Goal: Transaction & Acquisition: Purchase product/service

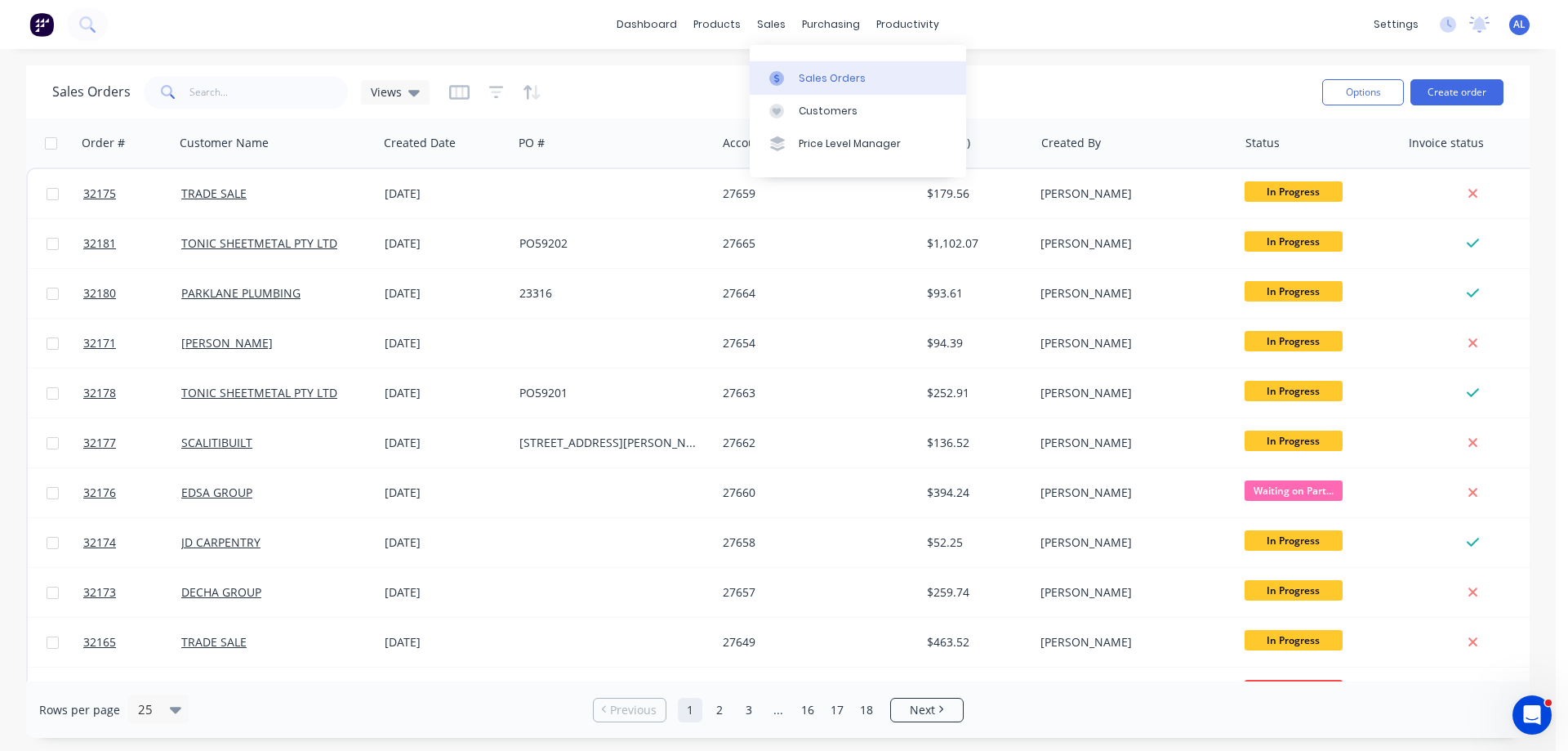
click at [819, 75] on div "Sales Orders" at bounding box center [831, 78] width 67 height 15
click at [1441, 98] on button "Create order" at bounding box center [1457, 92] width 93 height 26
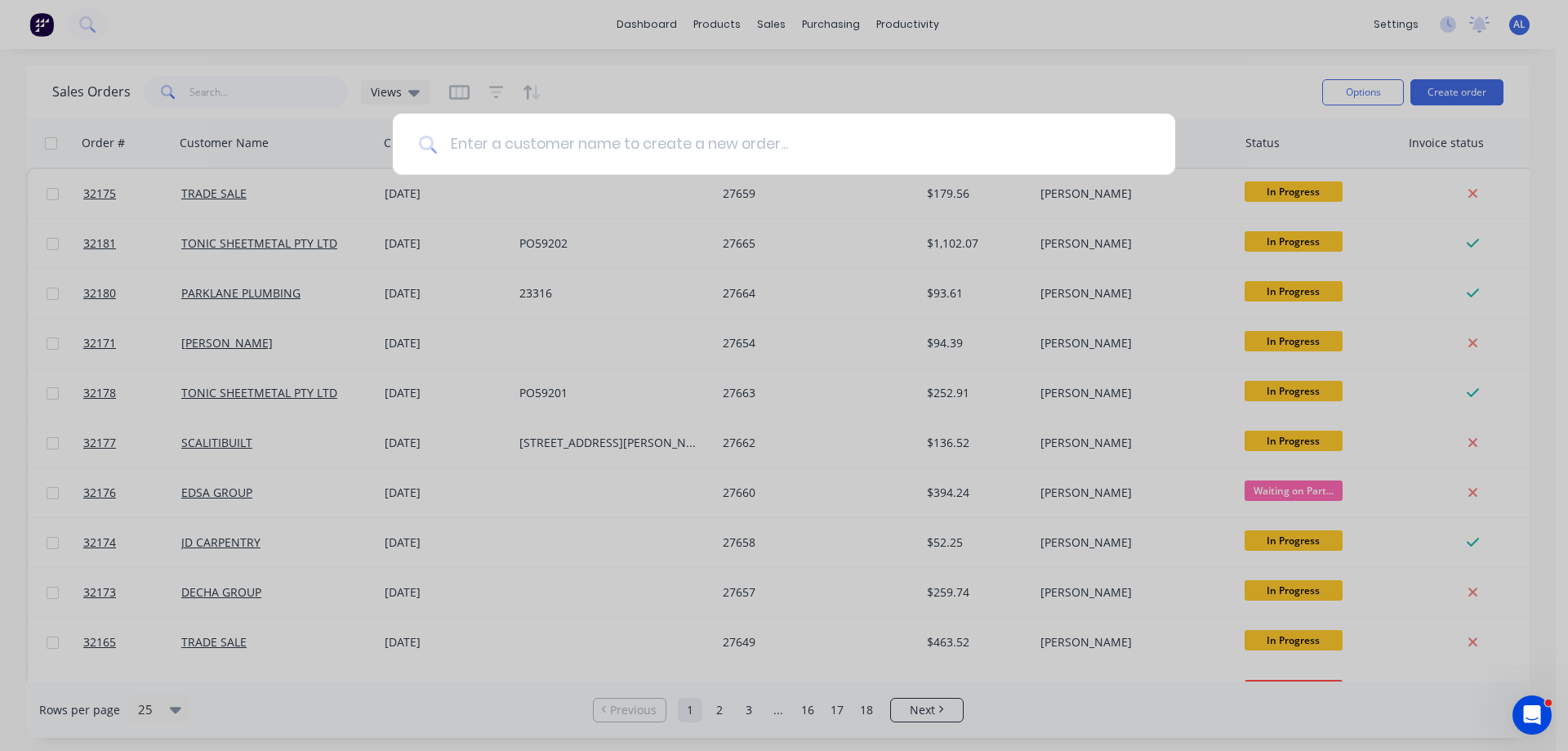
click at [660, 125] on input at bounding box center [792, 144] width 712 height 62
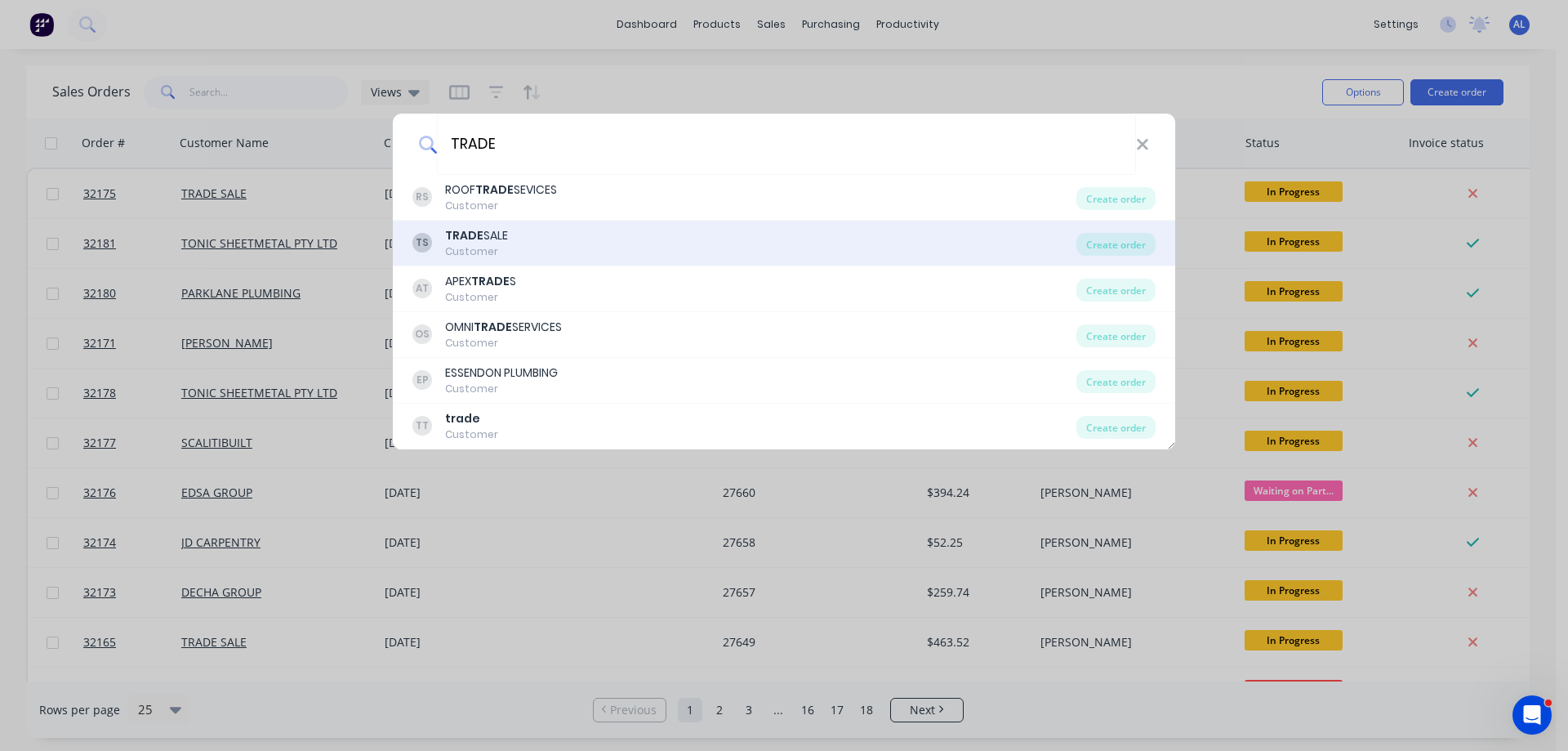
type input "TRADE"
click at [535, 247] on div "TS TRADE SALE Customer" at bounding box center [744, 243] width 663 height 32
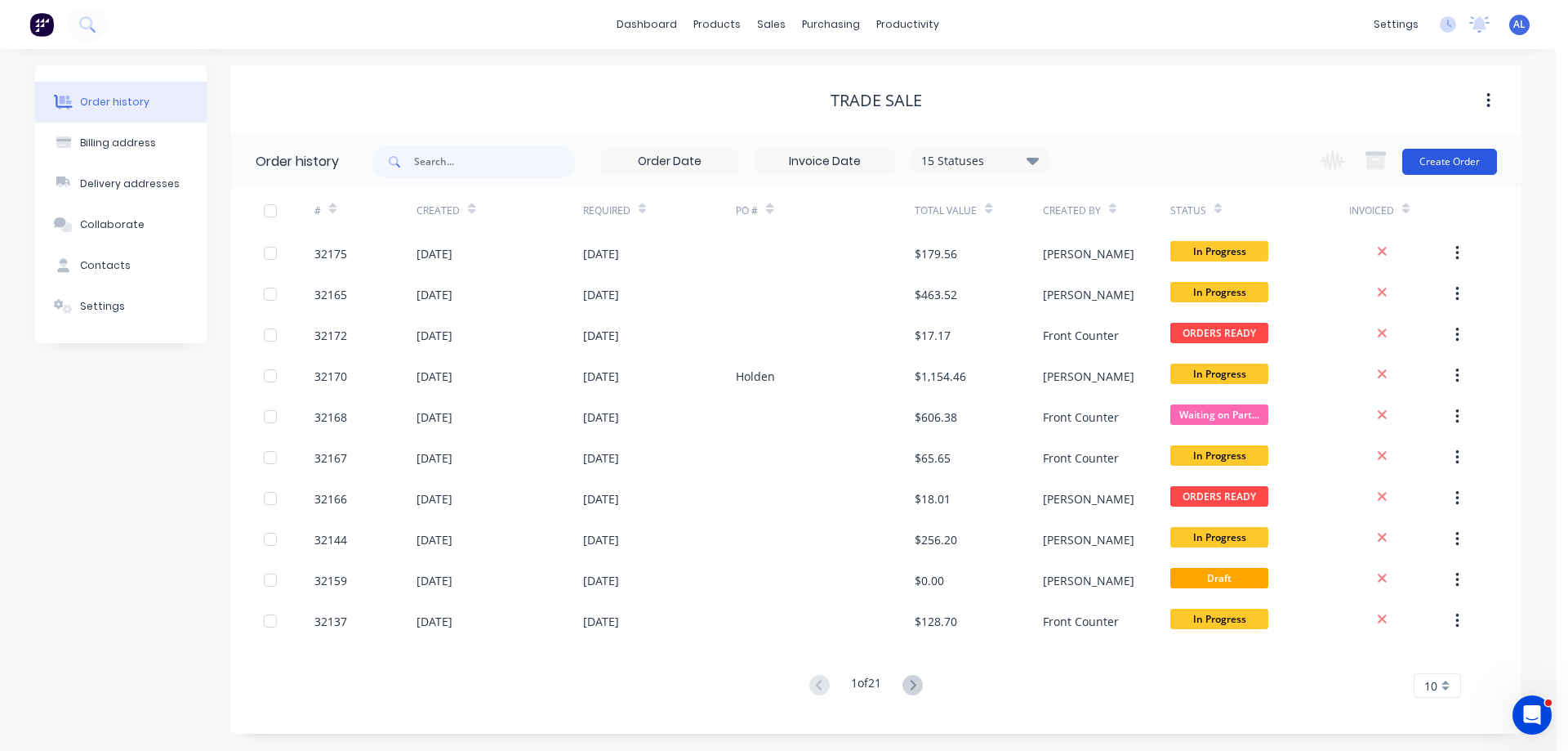
click at [1435, 161] on button "Create Order" at bounding box center [1449, 162] width 94 height 26
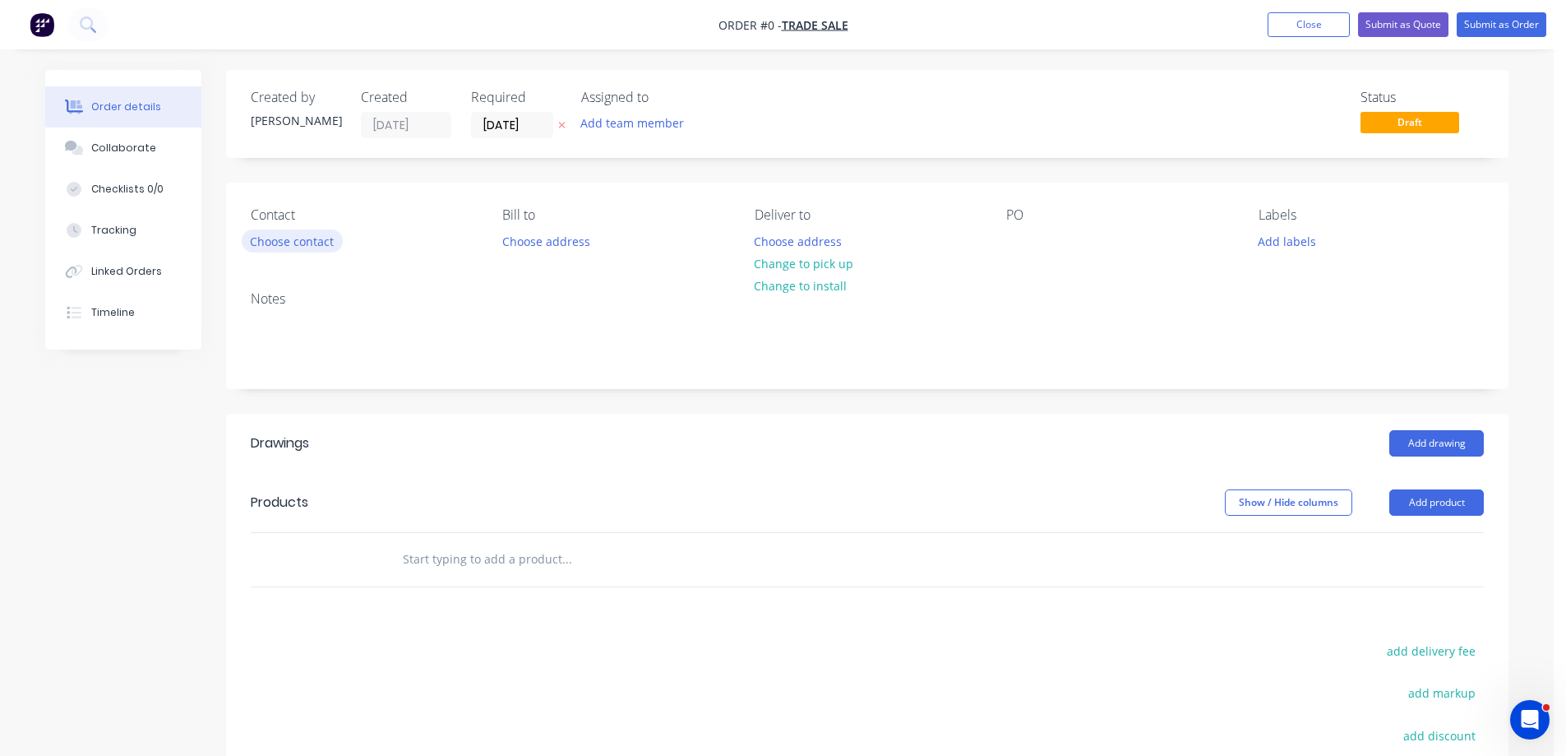
click at [294, 244] on button "Choose contact" at bounding box center [292, 240] width 101 height 22
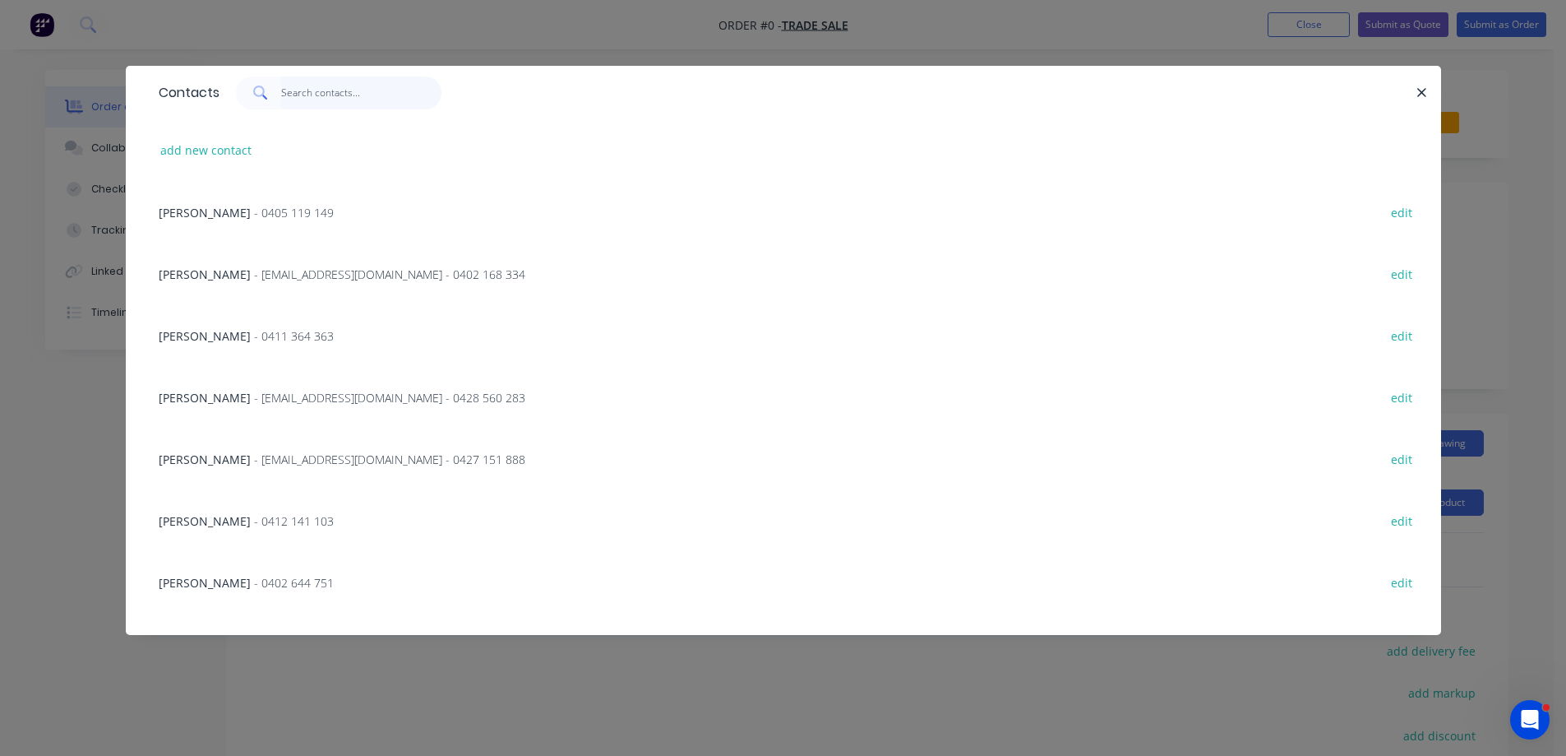
click at [306, 101] on input "text" at bounding box center [361, 92] width 160 height 33
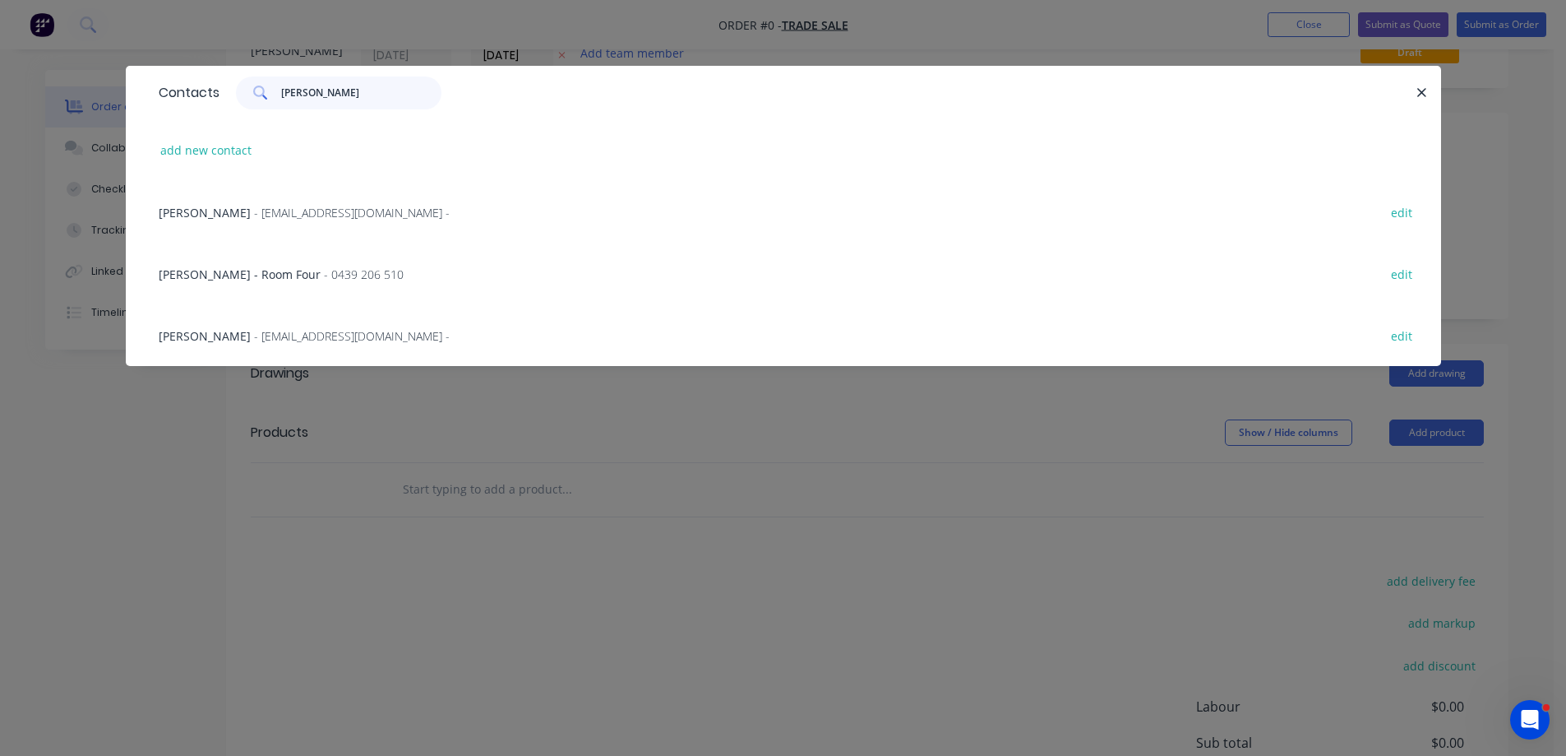
scroll to position [164, 0]
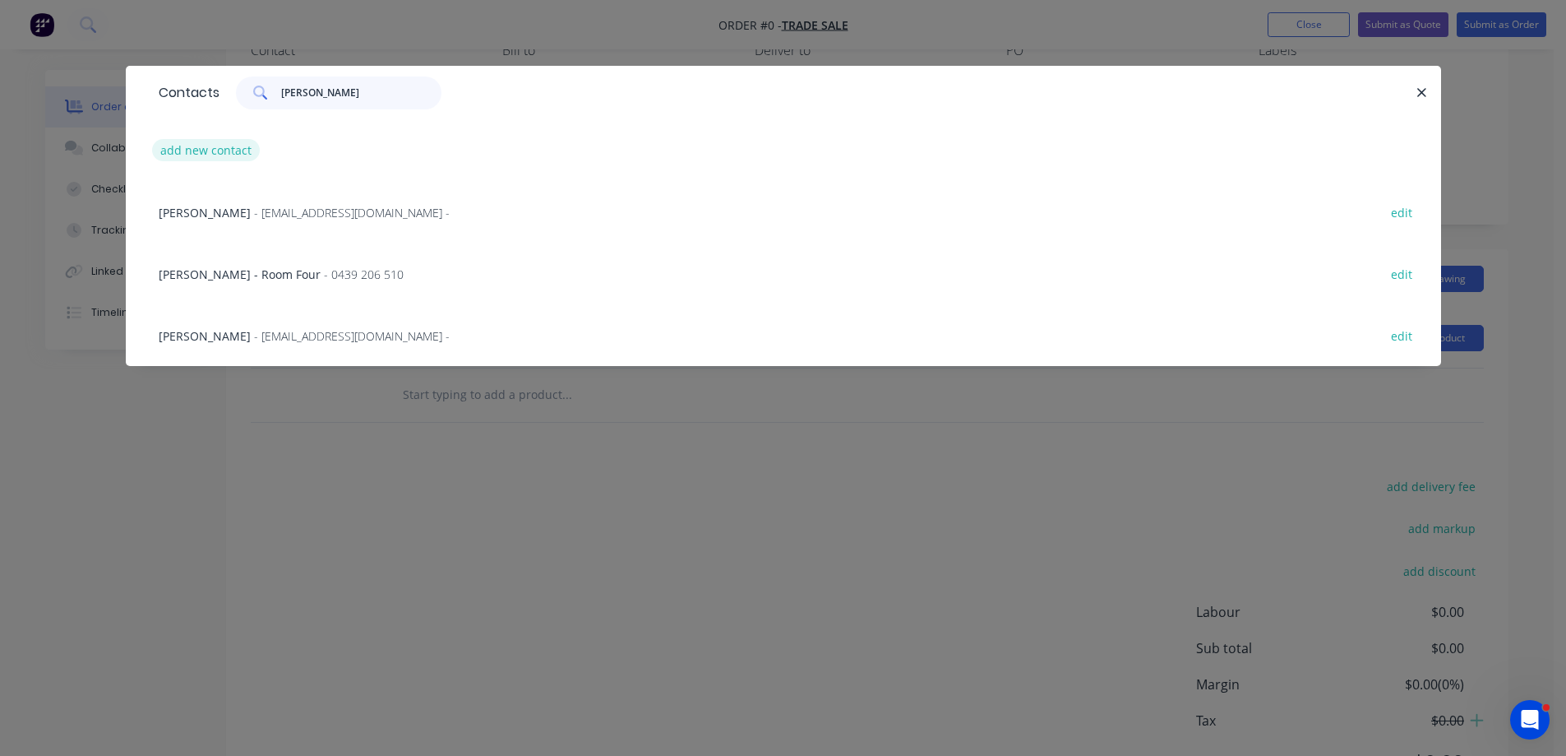
type input "[PERSON_NAME]"
click at [212, 149] on button "add new contact" at bounding box center [206, 150] width 109 height 22
select select "AU"
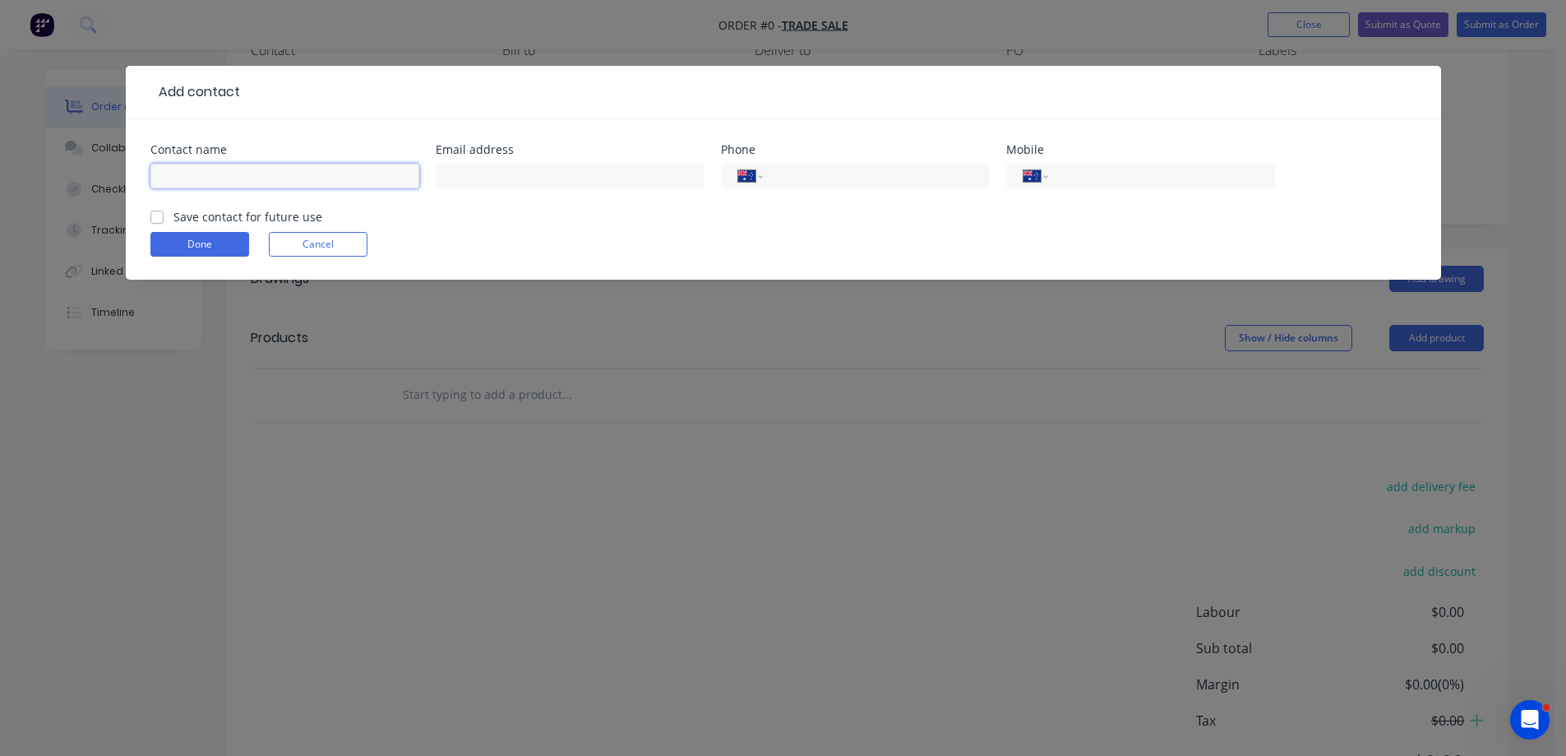
click at [303, 174] on input "text" at bounding box center [284, 176] width 269 height 25
type input "[PERSON_NAME]"
type input "0486 041 234"
click at [164, 224] on div "Save contact for future use" at bounding box center [236, 216] width 172 height 17
click at [173, 216] on label "Save contact for future use" at bounding box center [247, 216] width 149 height 17
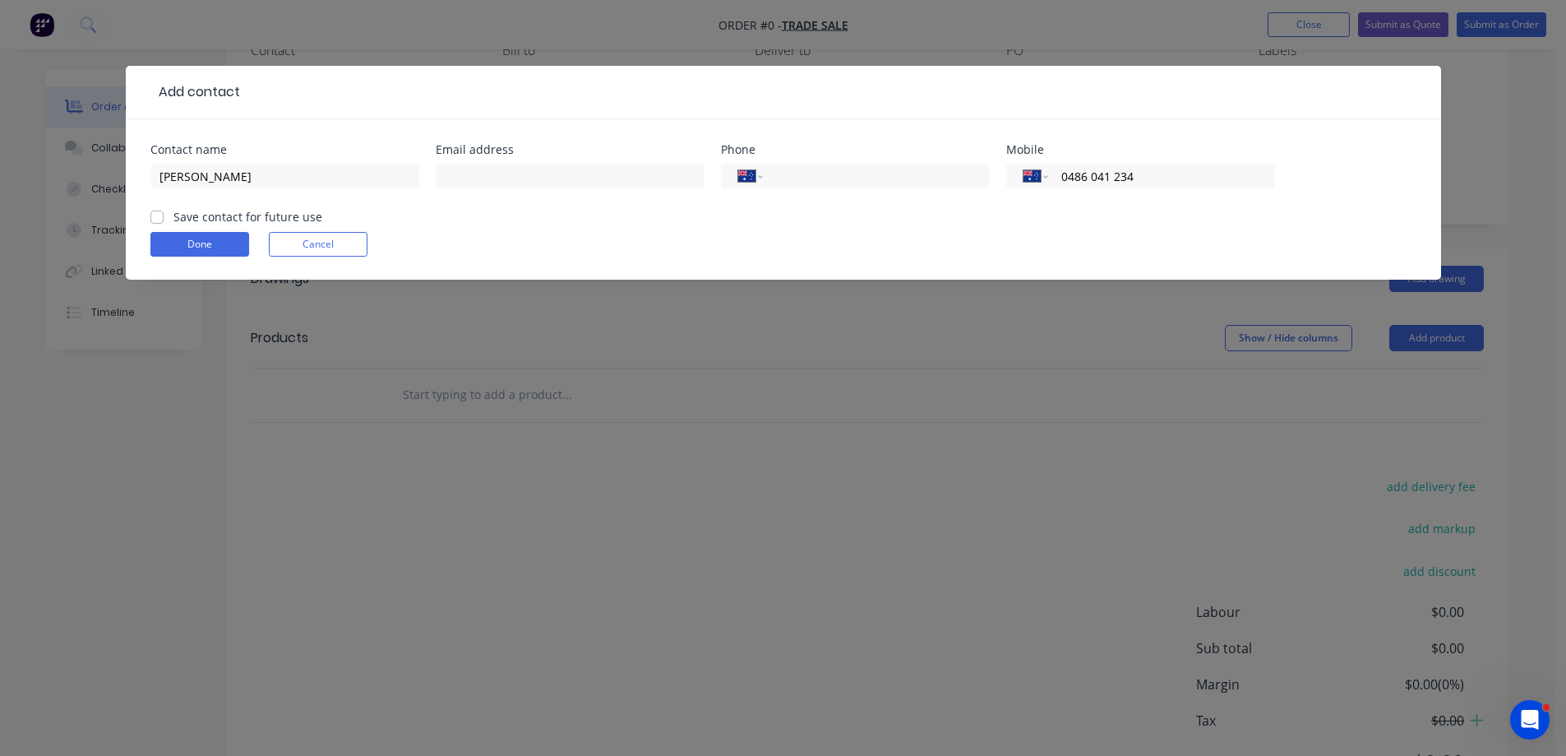
click at [156, 216] on input "Save contact for future use" at bounding box center [156, 216] width 13 height 16
checkbox input "true"
click at [198, 252] on button "Done" at bounding box center [199, 244] width 99 height 25
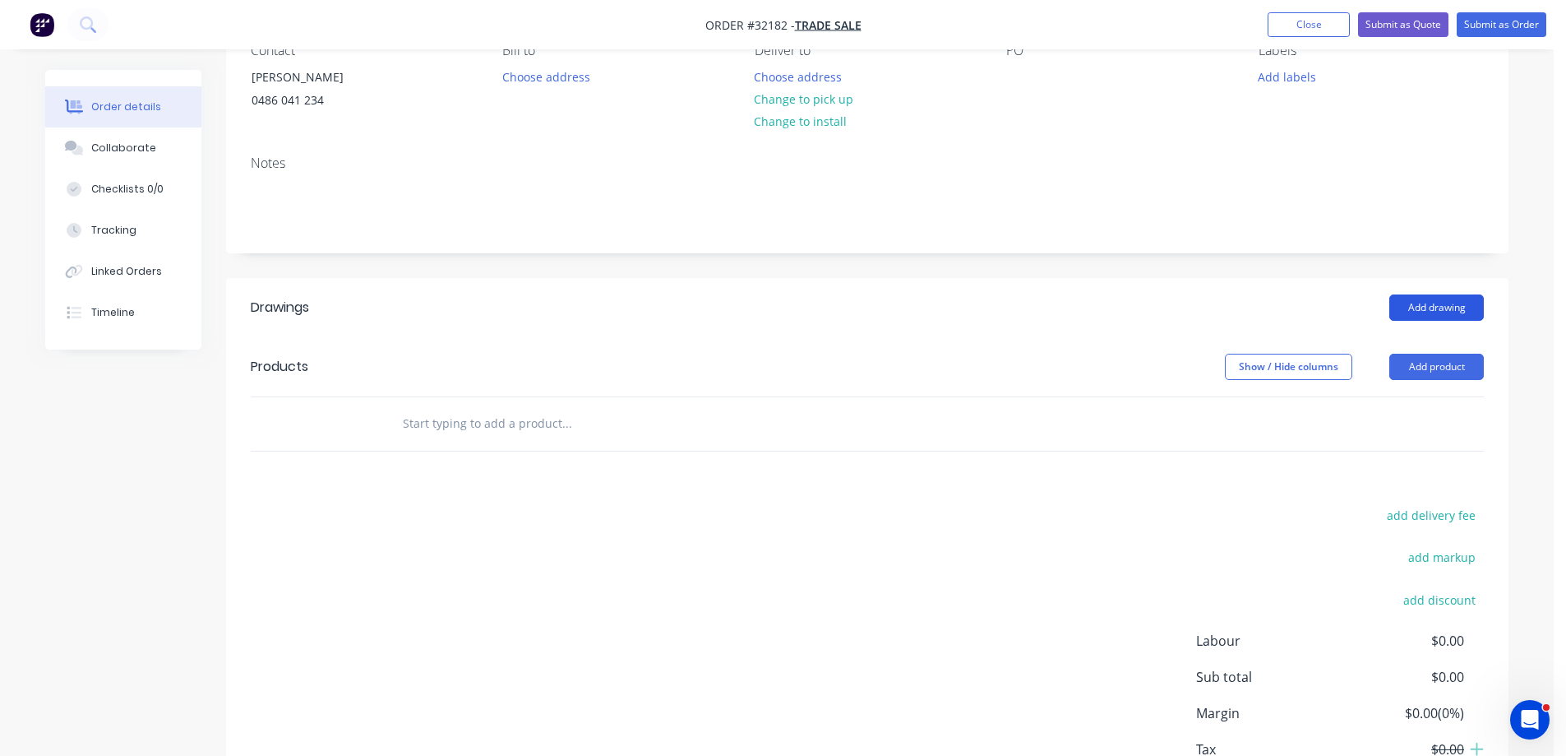
click at [1433, 314] on button "Add drawing" at bounding box center [1437, 307] width 95 height 26
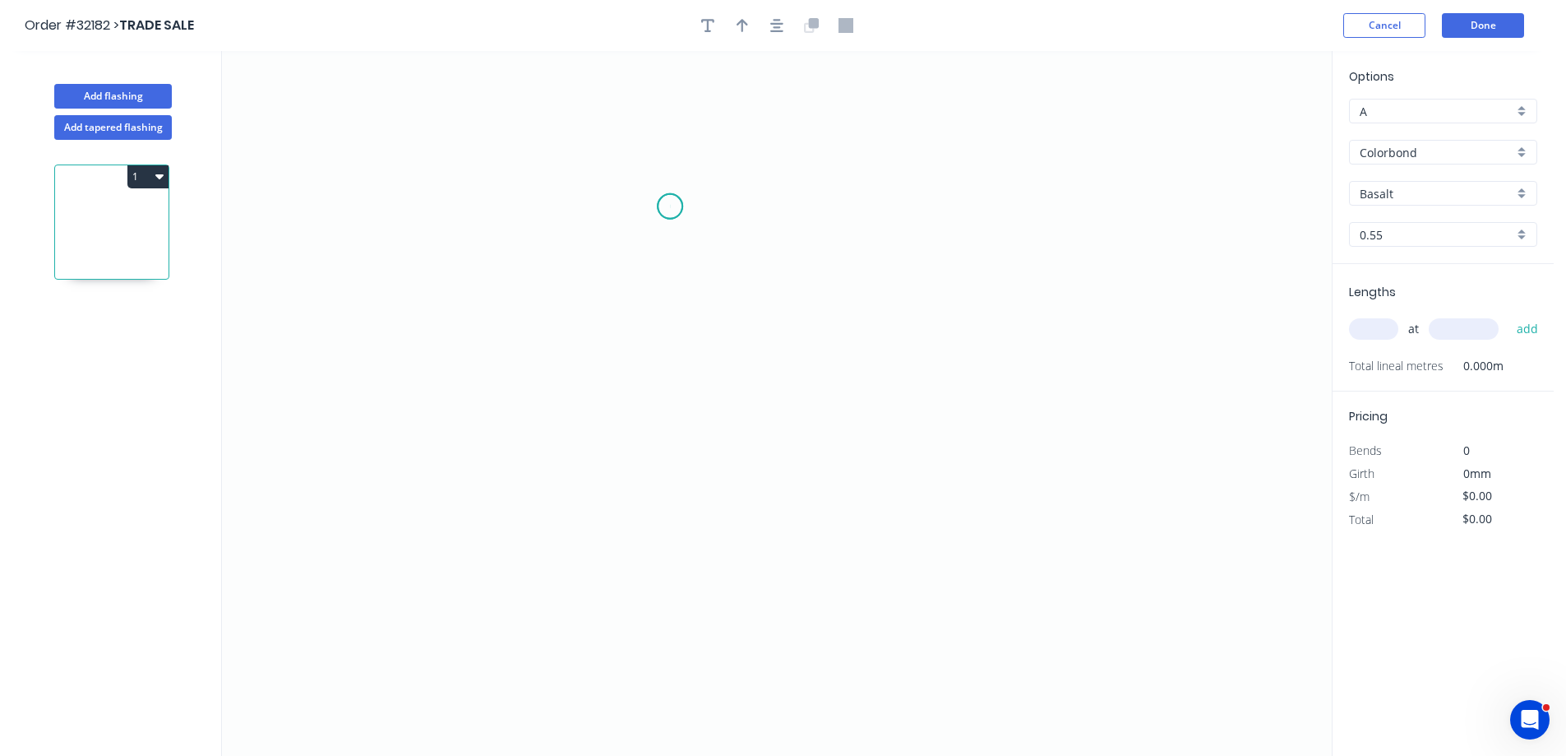
click at [670, 206] on icon "0" at bounding box center [777, 403] width 1110 height 705
click at [670, 441] on icon "0" at bounding box center [777, 403] width 1110 height 705
click at [891, 432] on icon "0 ?" at bounding box center [777, 403] width 1110 height 705
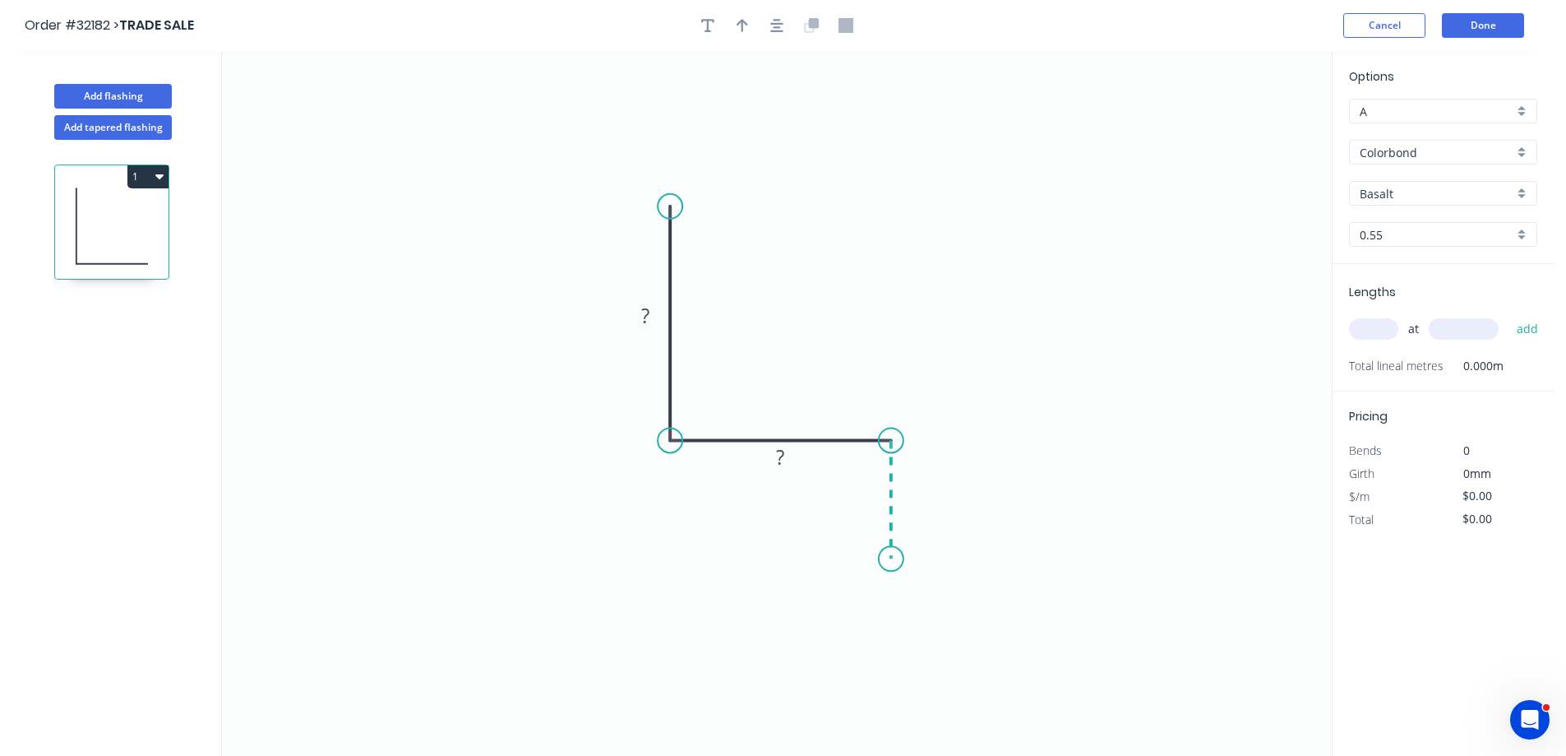
click at [895, 559] on icon "0 ? ?" at bounding box center [777, 403] width 1110 height 705
drag, startPoint x: 648, startPoint y: 316, endPoint x: 732, endPoint y: 317, distance: 83.9
click at [649, 316] on tspan "?" at bounding box center [645, 315] width 8 height 27
type input "$9.56"
click at [773, 25] on icon "button" at bounding box center [776, 25] width 13 height 15
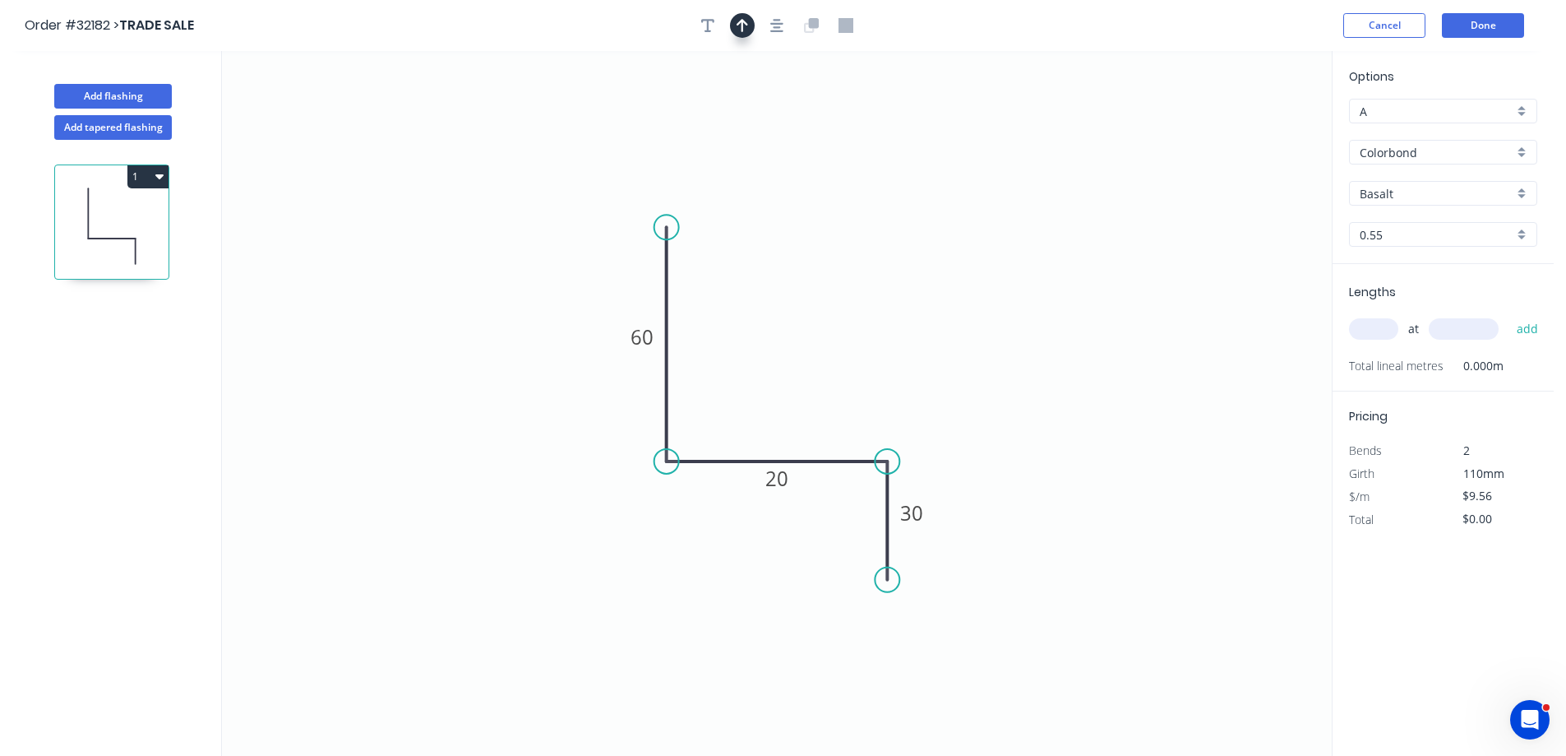
click at [749, 26] on button "button" at bounding box center [742, 25] width 25 height 25
drag, startPoint x: 1247, startPoint y: 131, endPoint x: 826, endPoint y: 377, distance: 487.9
click at [826, 377] on icon at bounding box center [826, 357] width 15 height 53
click at [1527, 196] on div "Basalt" at bounding box center [1443, 193] width 188 height 25
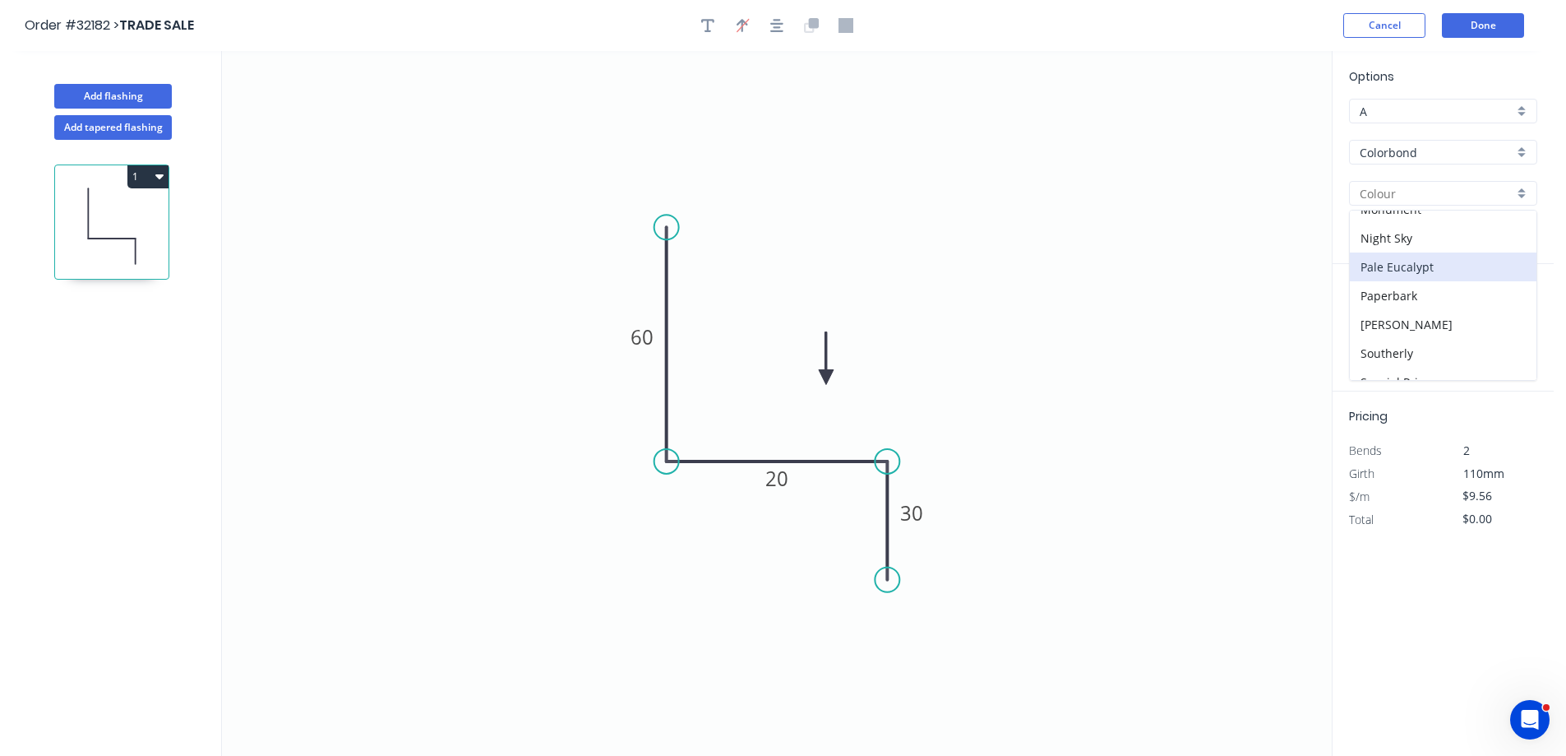
scroll to position [579, 0]
click at [1472, 361] on div "Woodland Grey" at bounding box center [1443, 365] width 187 height 29
type input "Woodland Grey"
click at [1379, 326] on input "text" at bounding box center [1373, 328] width 49 height 21
type input "1"
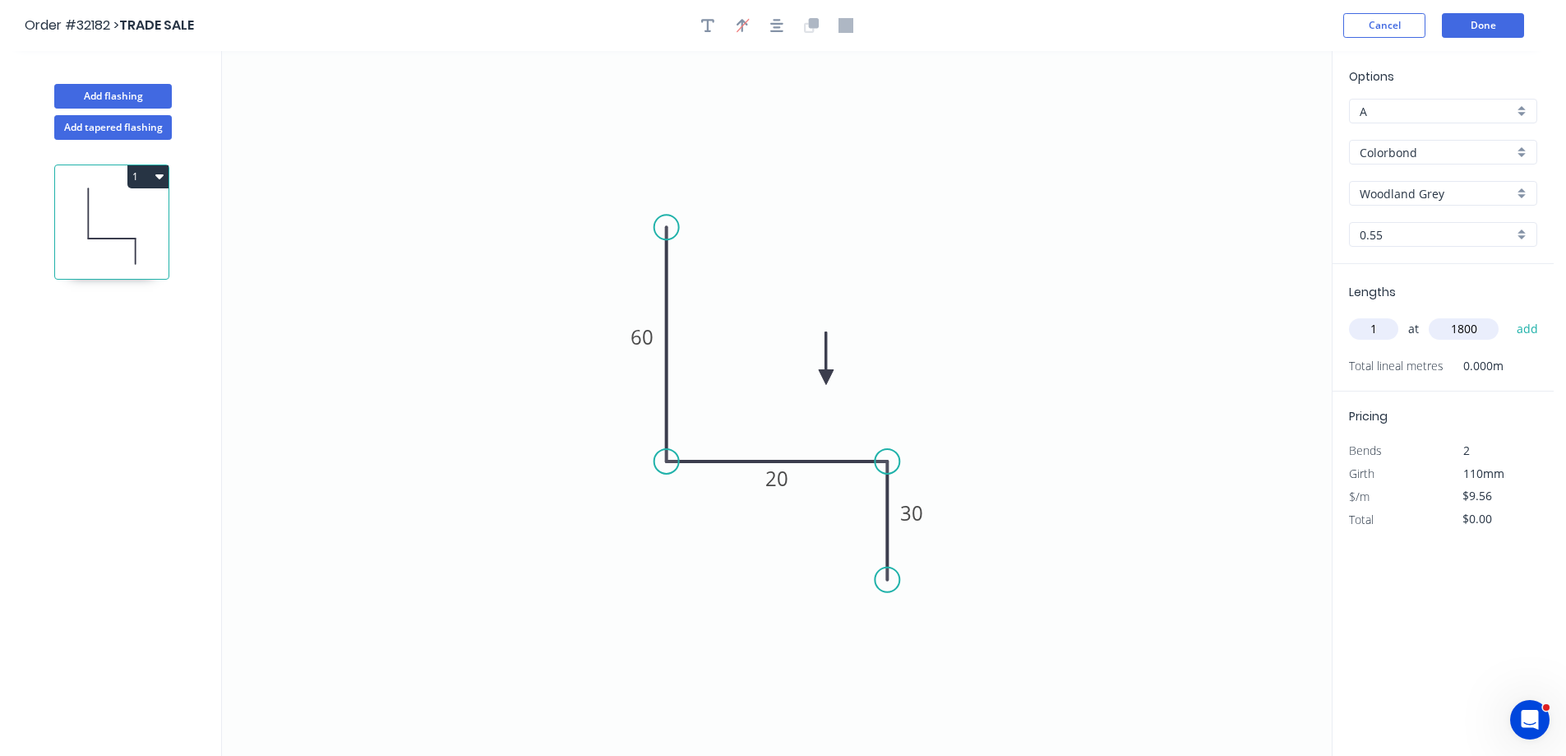
type input "1800"
click at [1509, 315] on button "add" at bounding box center [1528, 329] width 39 height 28
type input "$17.21"
click at [1483, 30] on button "Done" at bounding box center [1483, 25] width 82 height 25
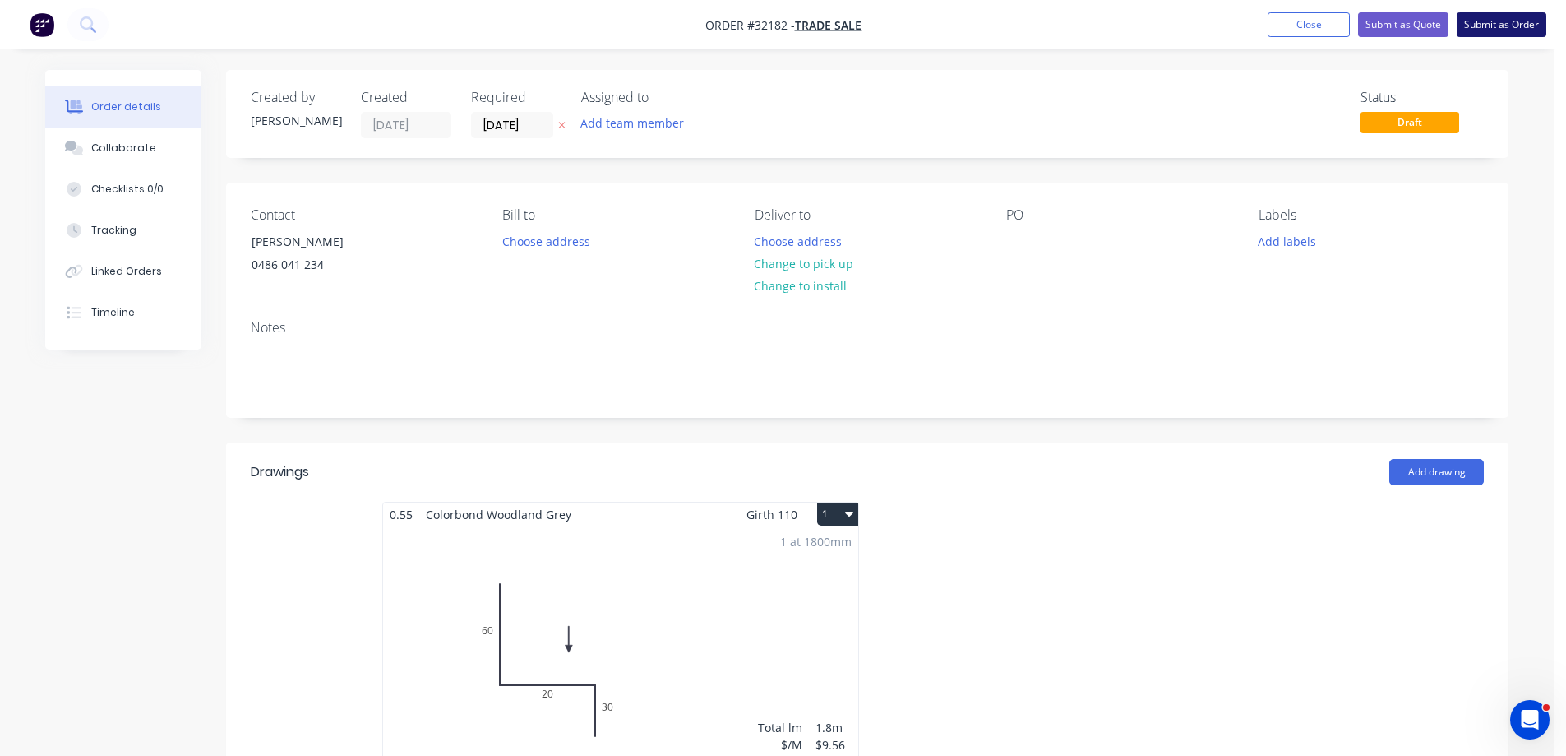
click at [1490, 28] on button "Submit as Order" at bounding box center [1502, 24] width 90 height 25
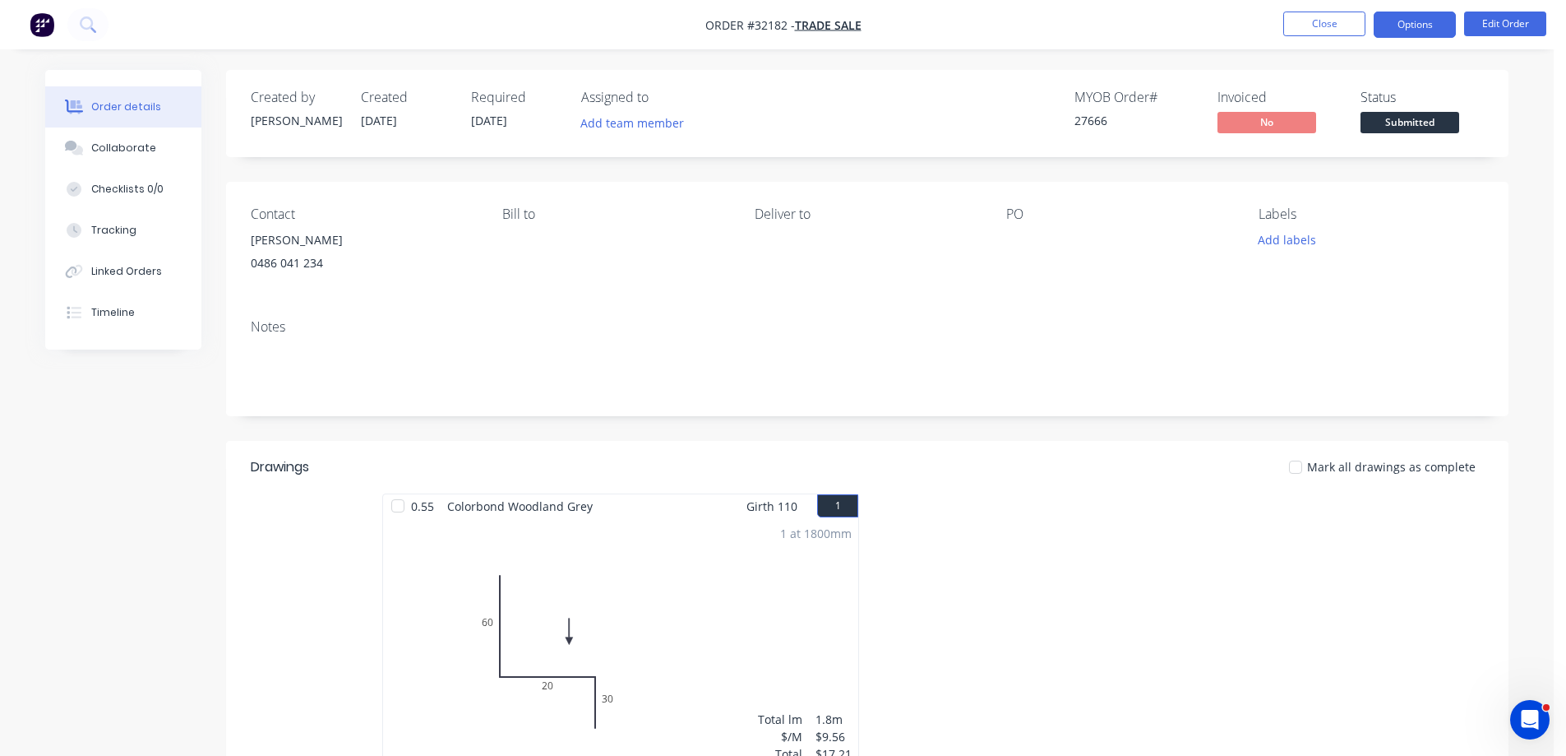
click at [1422, 25] on button "Options" at bounding box center [1415, 25] width 82 height 26
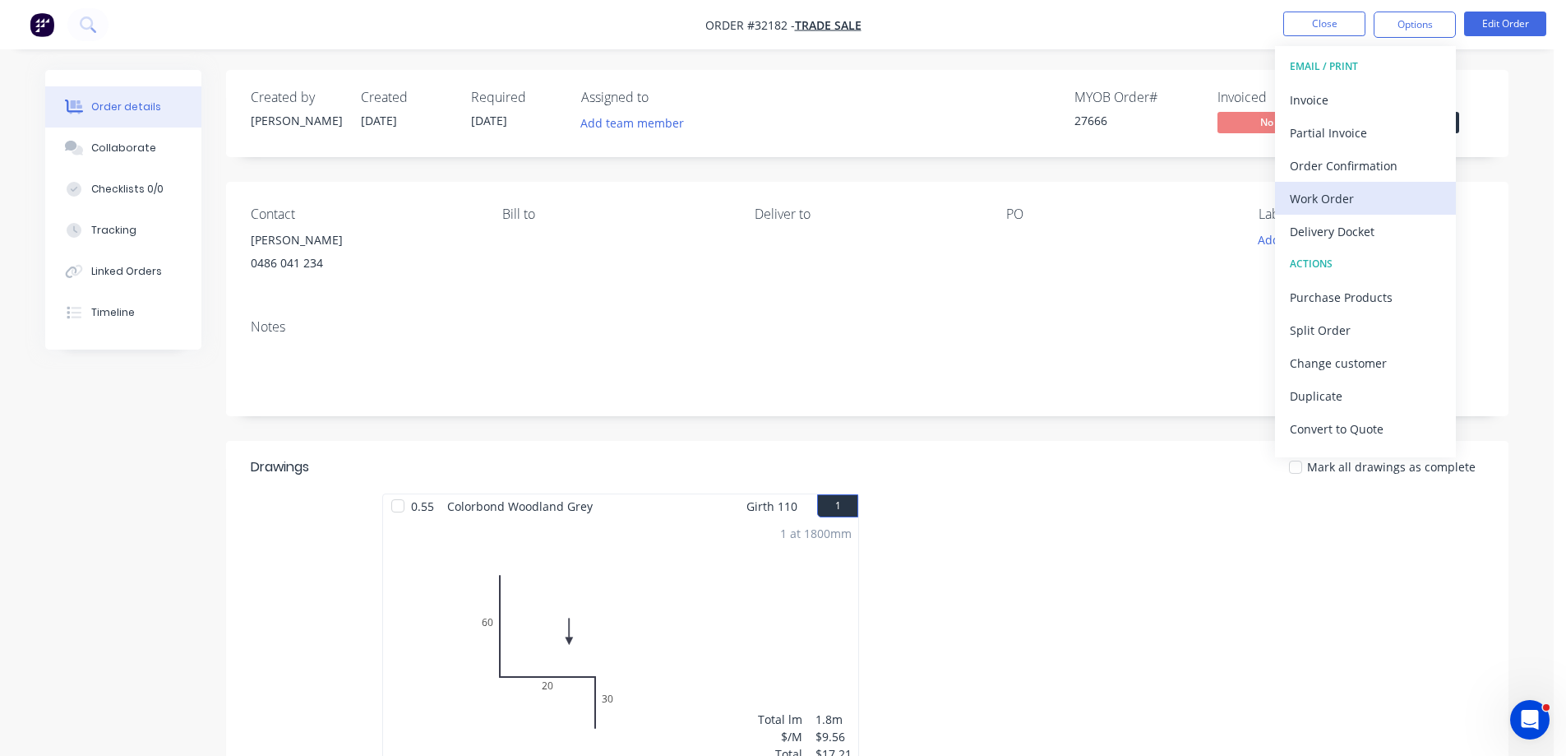
click at [1371, 191] on div "Work Order" at bounding box center [1365, 199] width 151 height 24
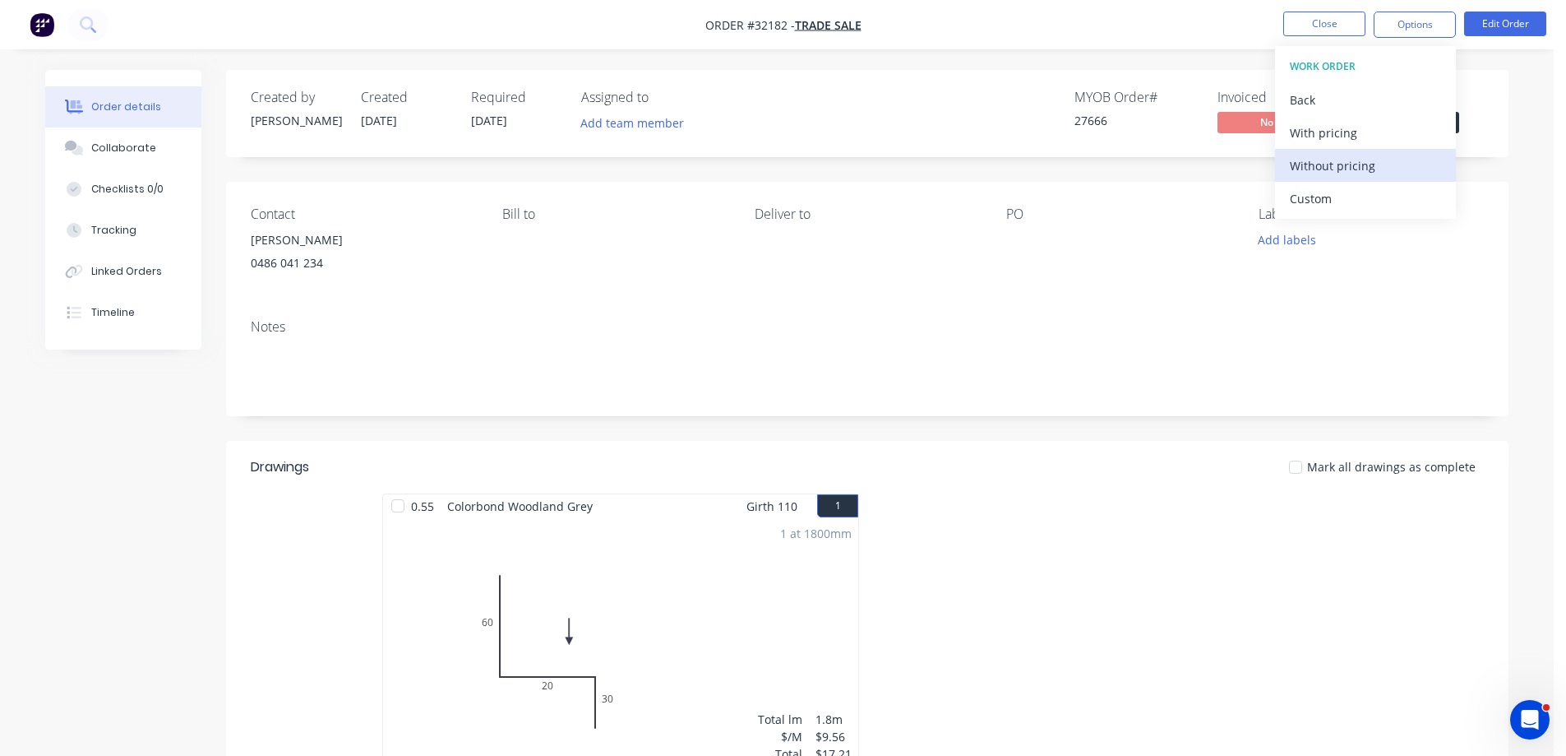
click at [1390, 164] on div "Without pricing" at bounding box center [1365, 166] width 151 height 24
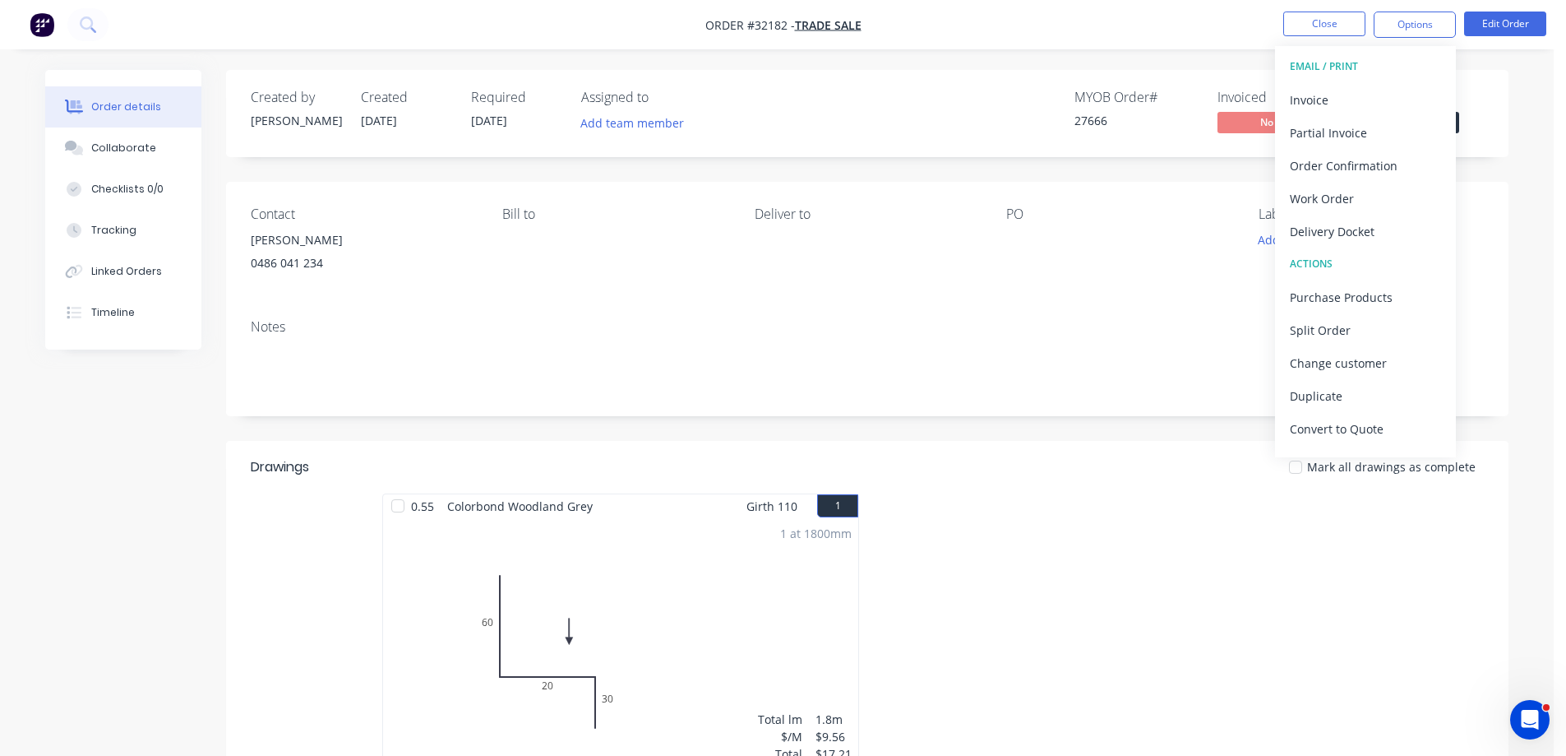
drag, startPoint x: 1501, startPoint y: 147, endPoint x: 1494, endPoint y: 142, distance: 8.9
click at [1501, 147] on div "Created by [PERSON_NAME] Created [DATE] Required [DATE] Assigned to Add team me…" at bounding box center [867, 113] width 1283 height 87
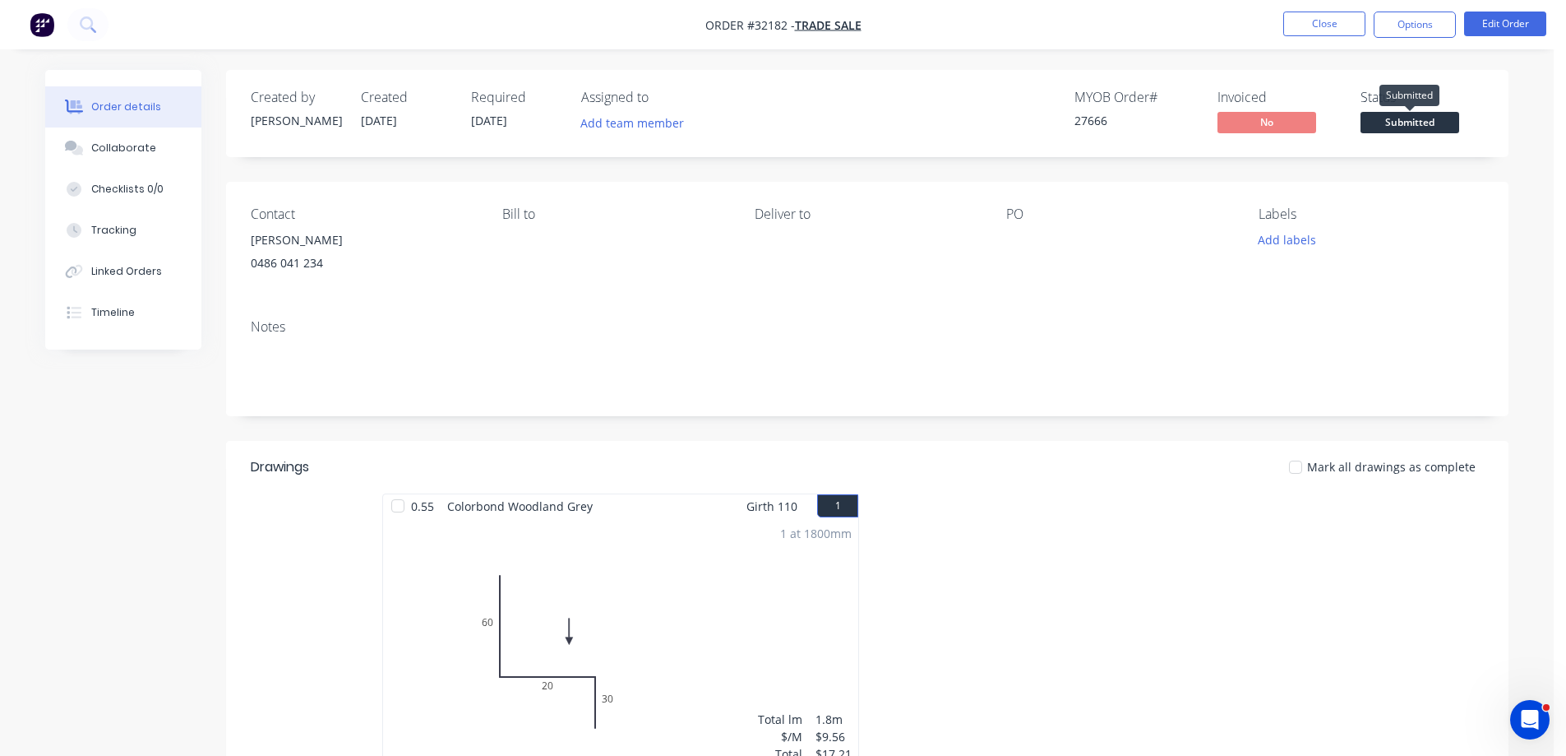
click at [1429, 118] on span "Submitted" at bounding box center [1410, 122] width 99 height 21
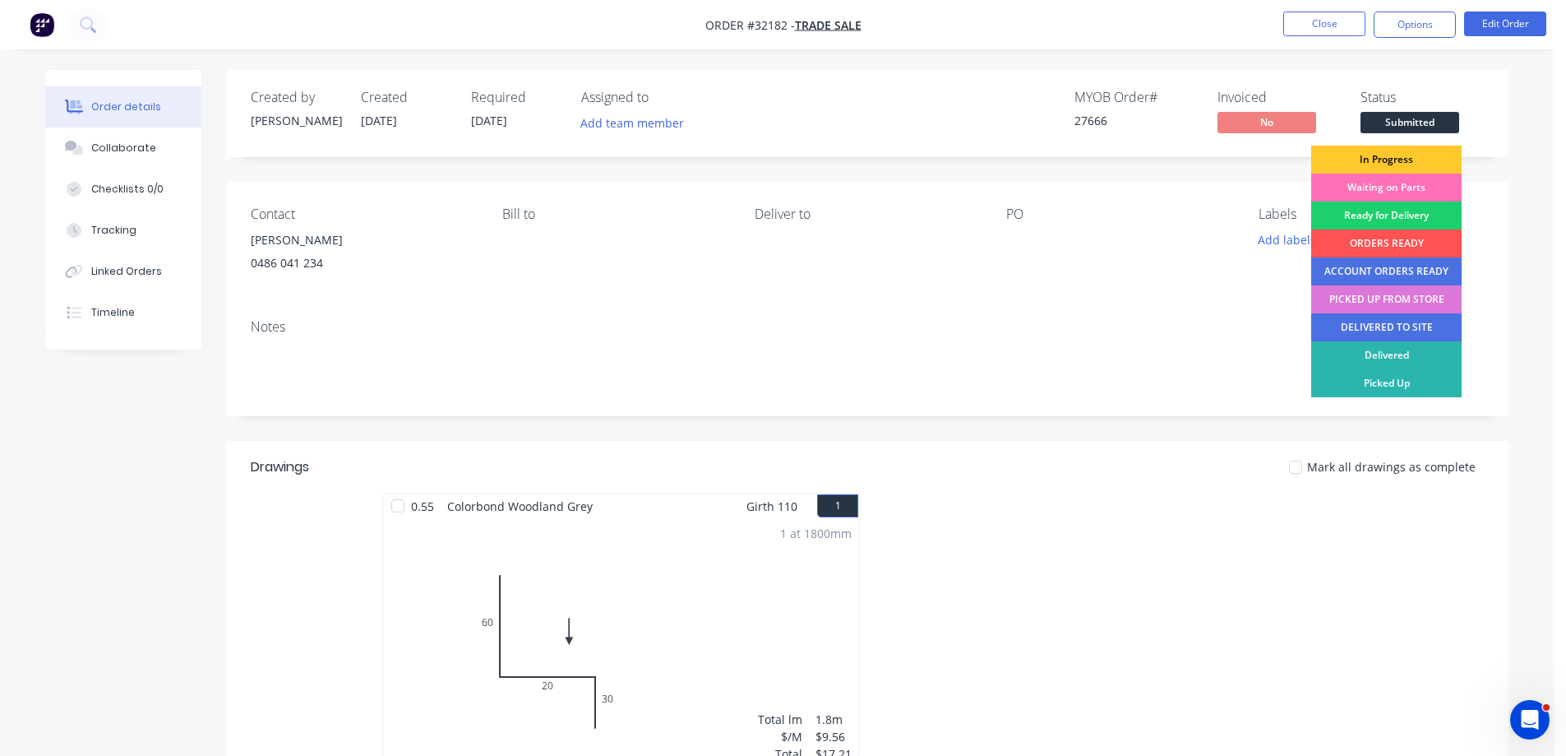
click at [1417, 157] on div "In Progress" at bounding box center [1386, 160] width 150 height 28
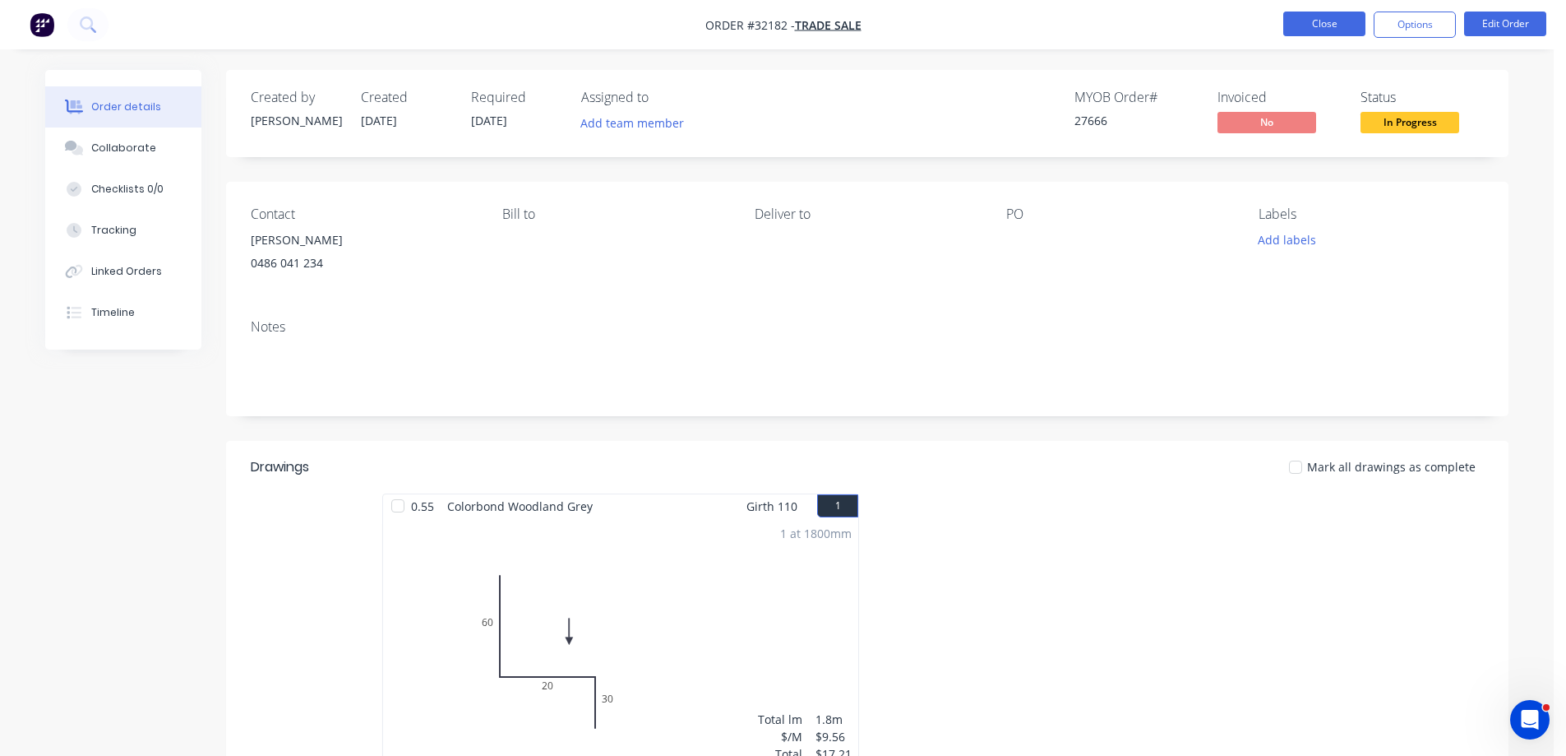
click at [1316, 31] on button "Close" at bounding box center [1324, 24] width 82 height 25
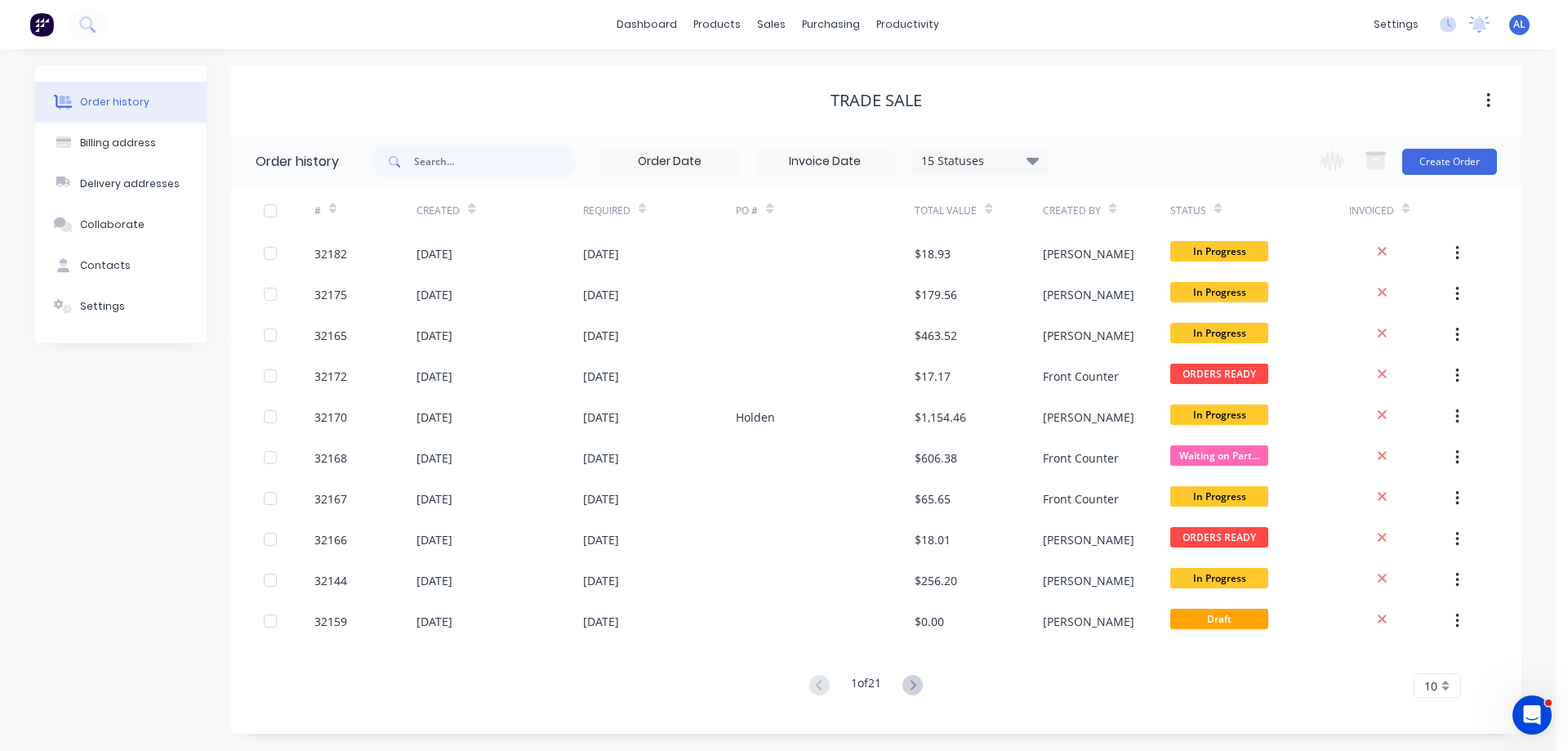
click at [43, 24] on img at bounding box center [42, 24] width 25 height 25
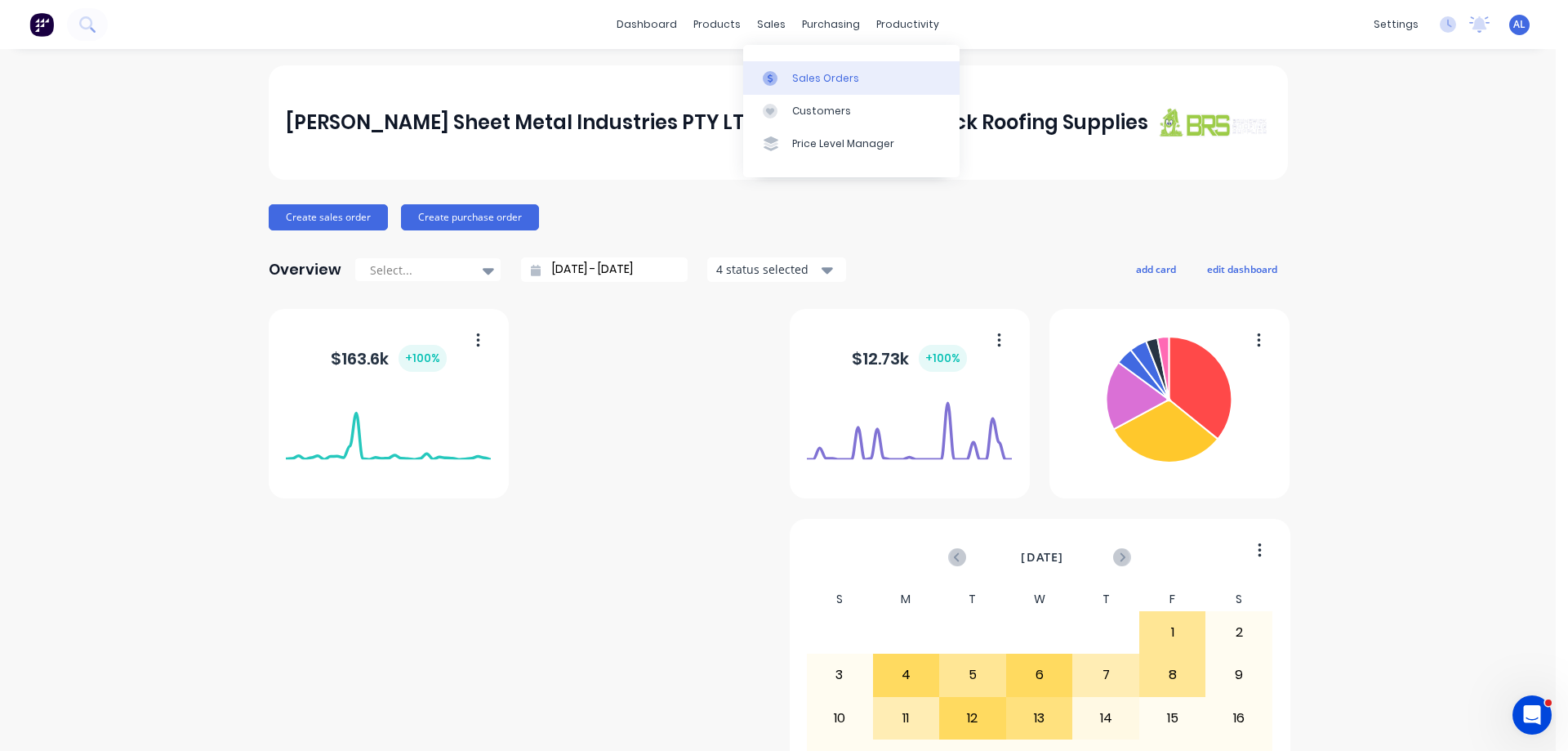
click at [812, 80] on div "Sales Orders" at bounding box center [825, 78] width 67 height 15
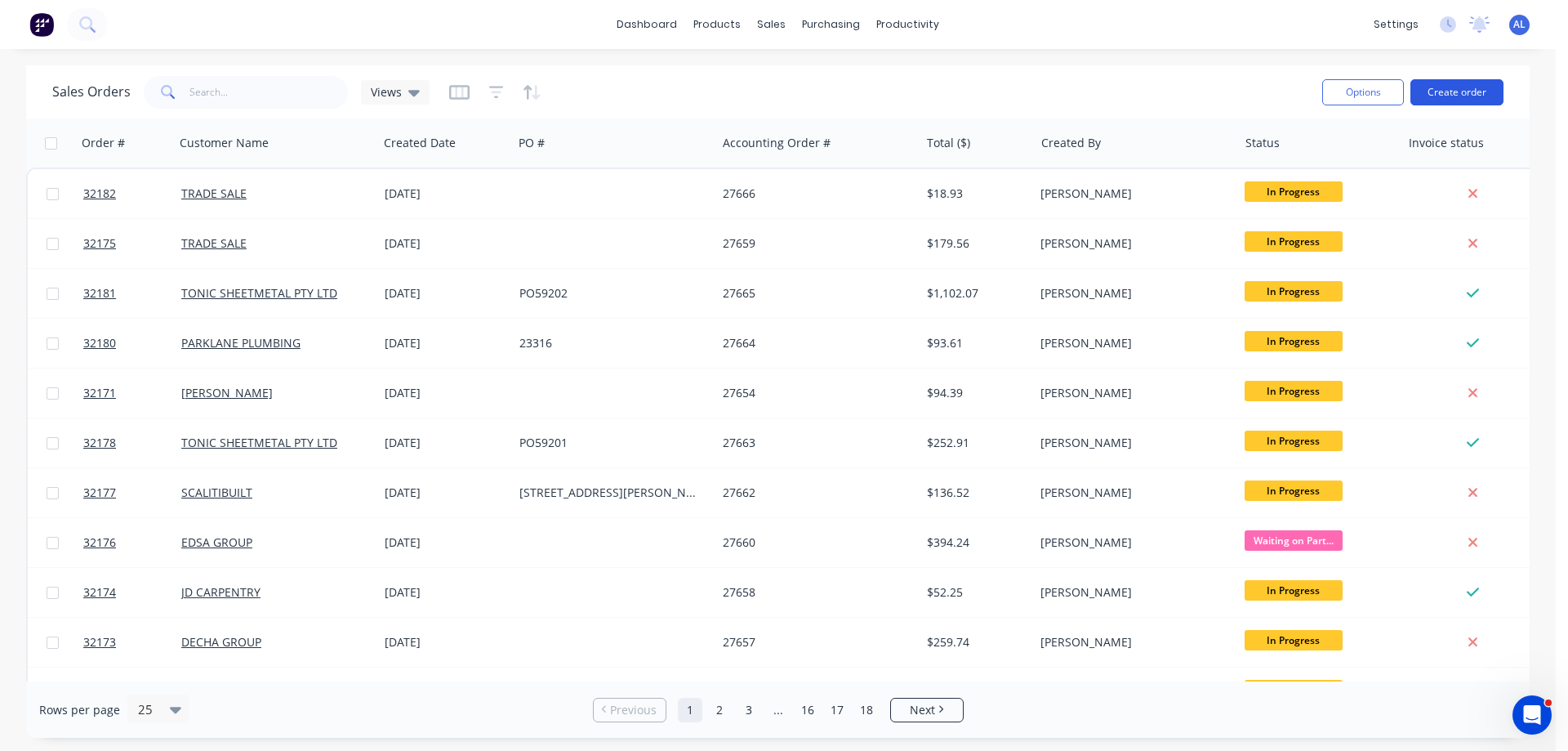
click at [1454, 98] on button "Create order" at bounding box center [1457, 92] width 93 height 26
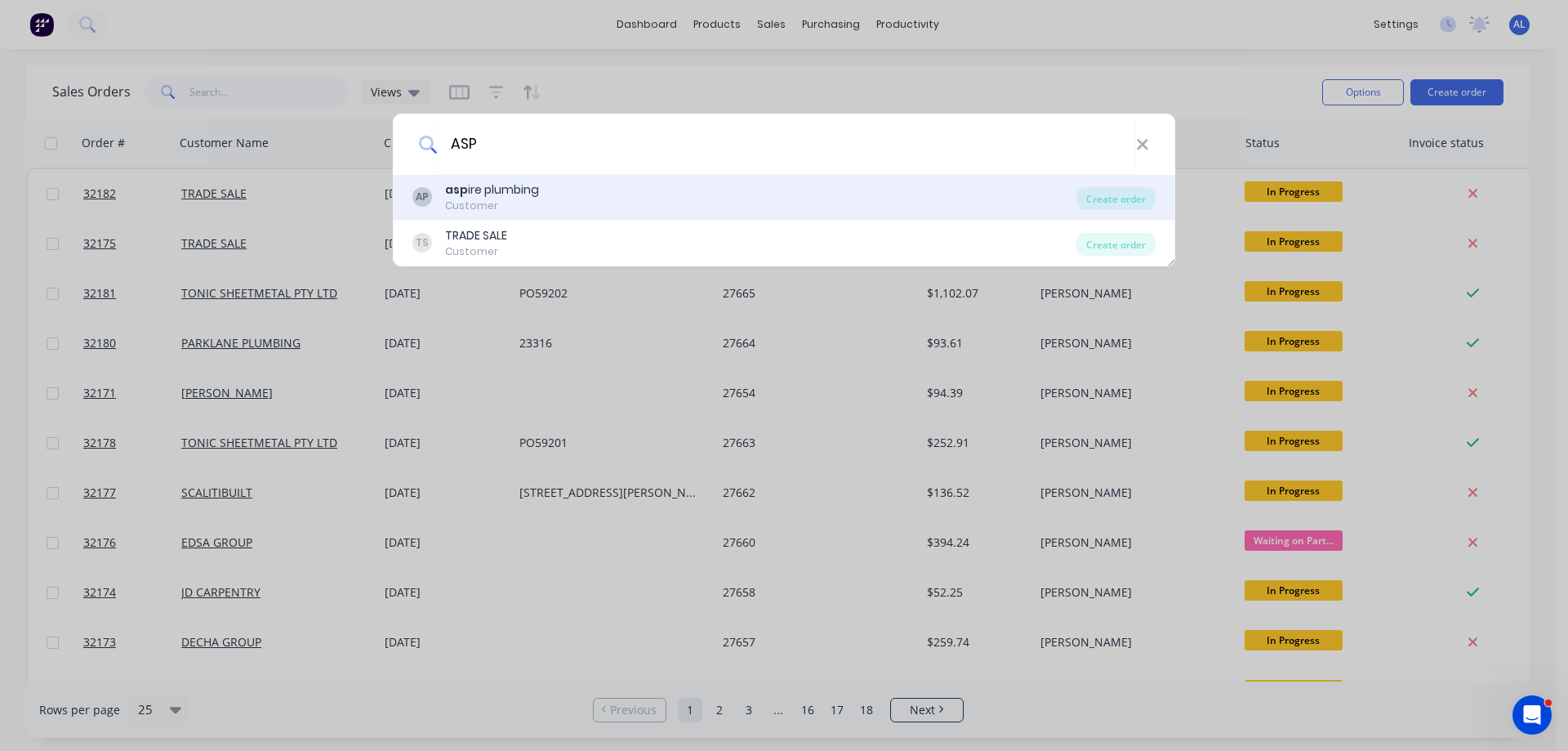
type input "ASP"
click at [557, 200] on div "AP asp ire plumbing Customer" at bounding box center [744, 198] width 663 height 32
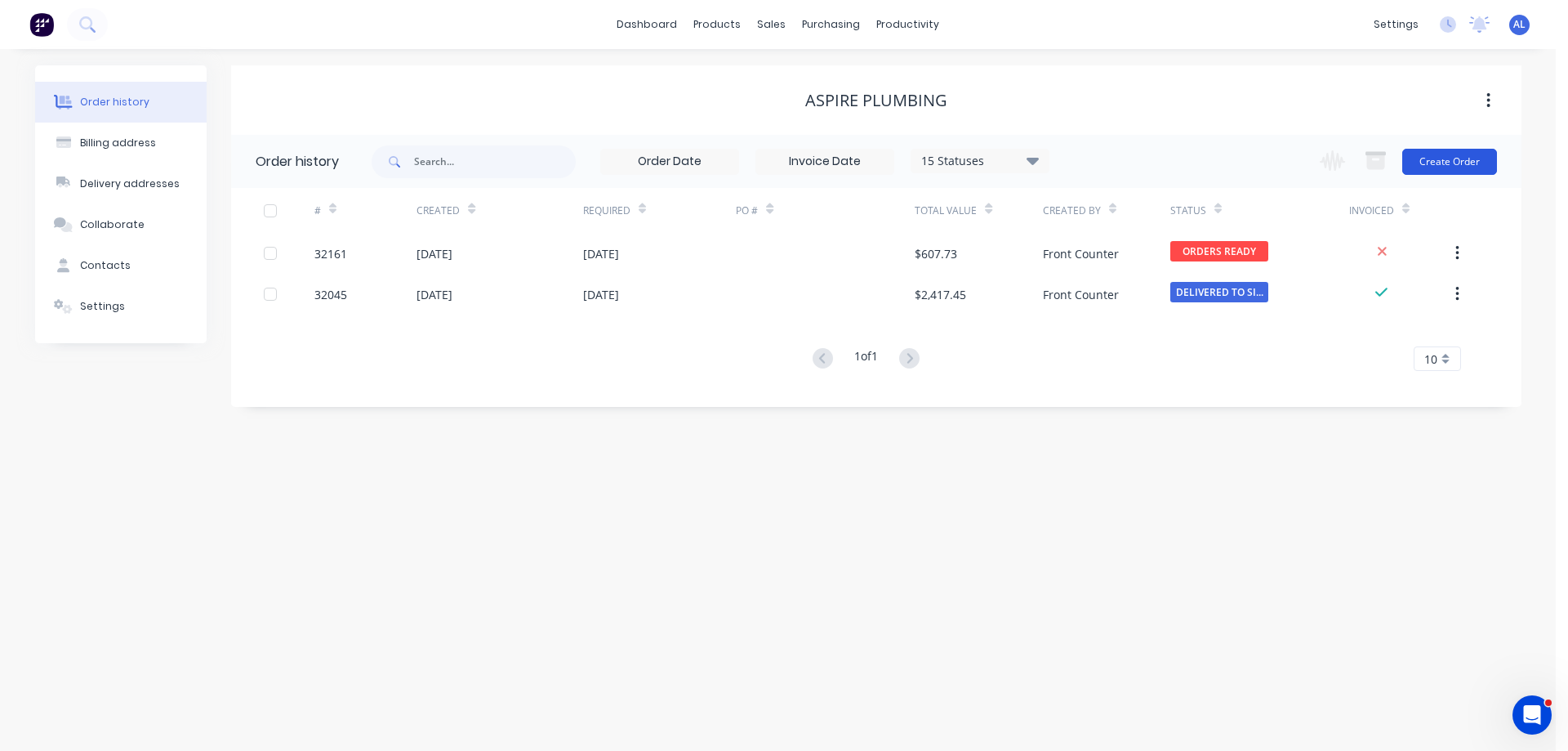
click at [1454, 174] on button "Create Order" at bounding box center [1449, 162] width 94 height 26
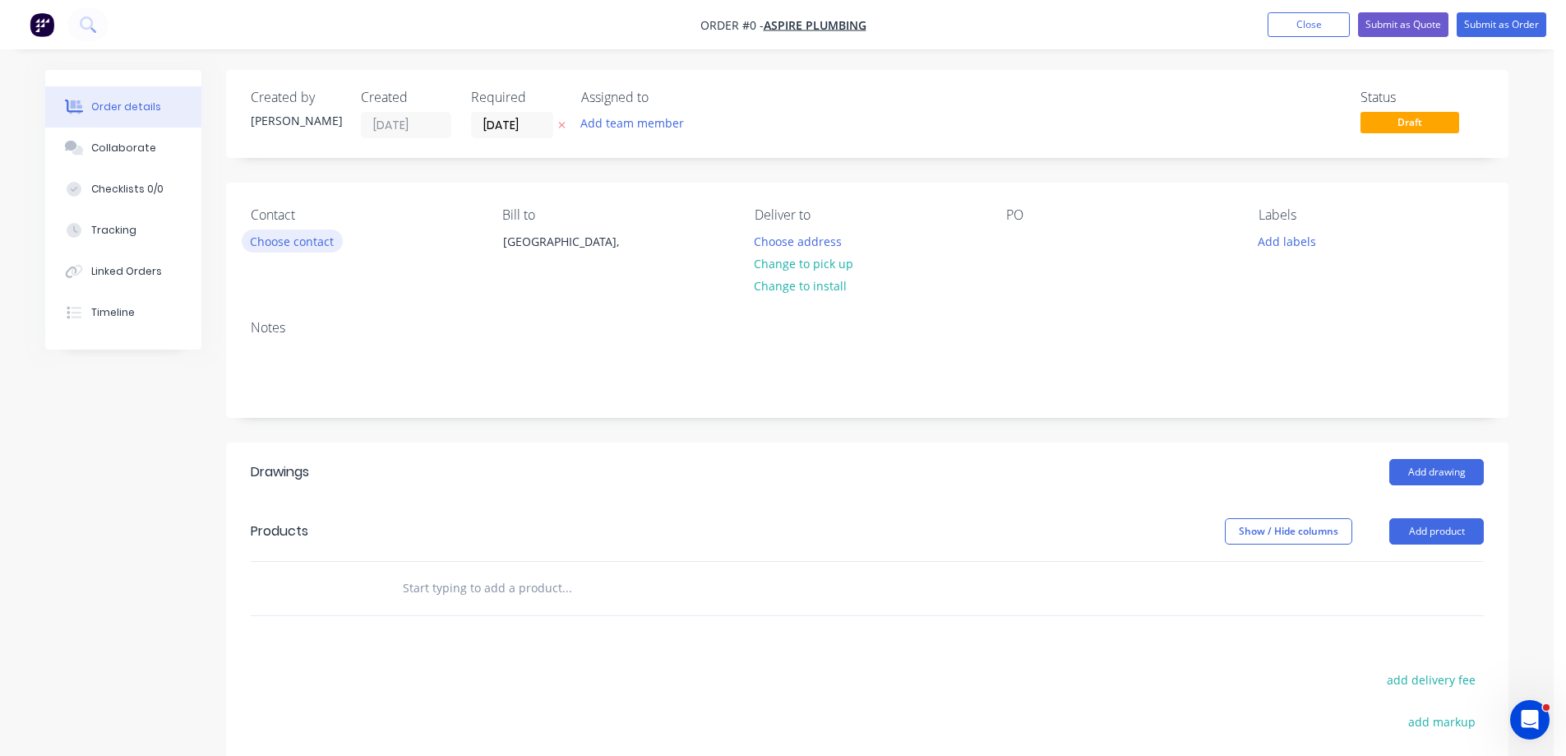
click at [331, 250] on button "Choose contact" at bounding box center [292, 240] width 101 height 22
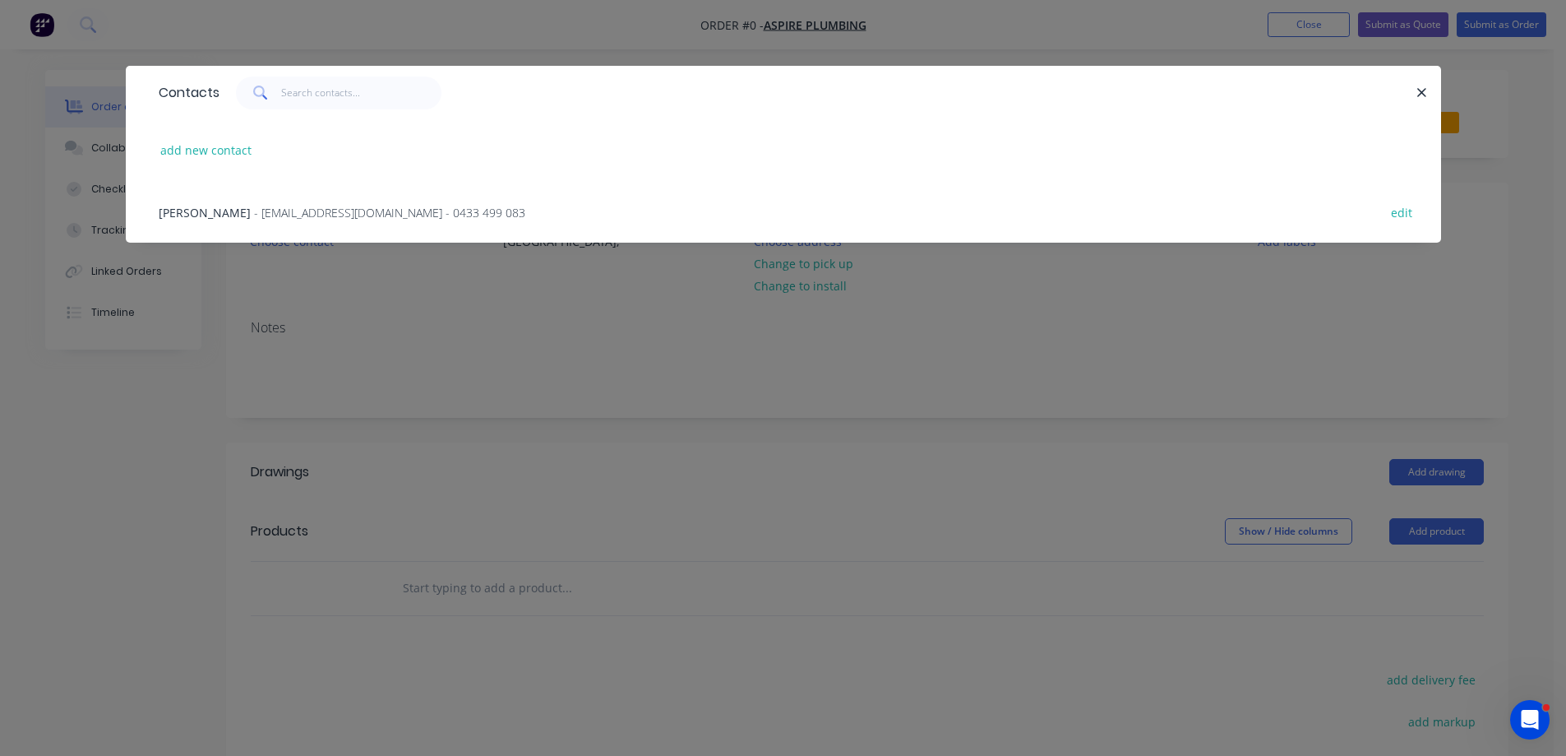
click at [339, 214] on span "- [EMAIL_ADDRESS][DOMAIN_NAME] - 0433 499 083" at bounding box center [389, 213] width 271 height 16
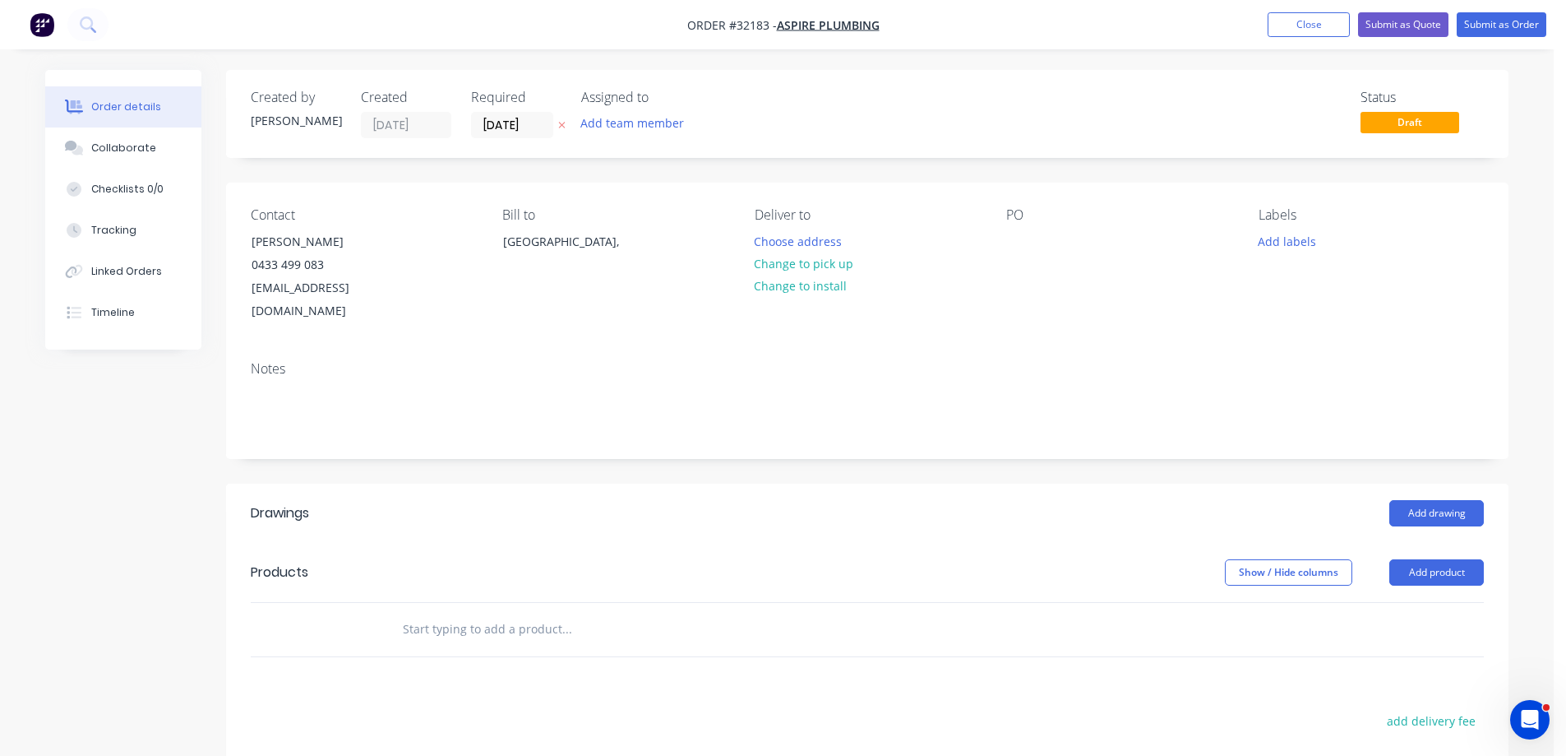
drag, startPoint x: 822, startPoint y: 263, endPoint x: 964, endPoint y: 351, distance: 166.5
click at [821, 263] on button "Change to pick up" at bounding box center [804, 263] width 117 height 22
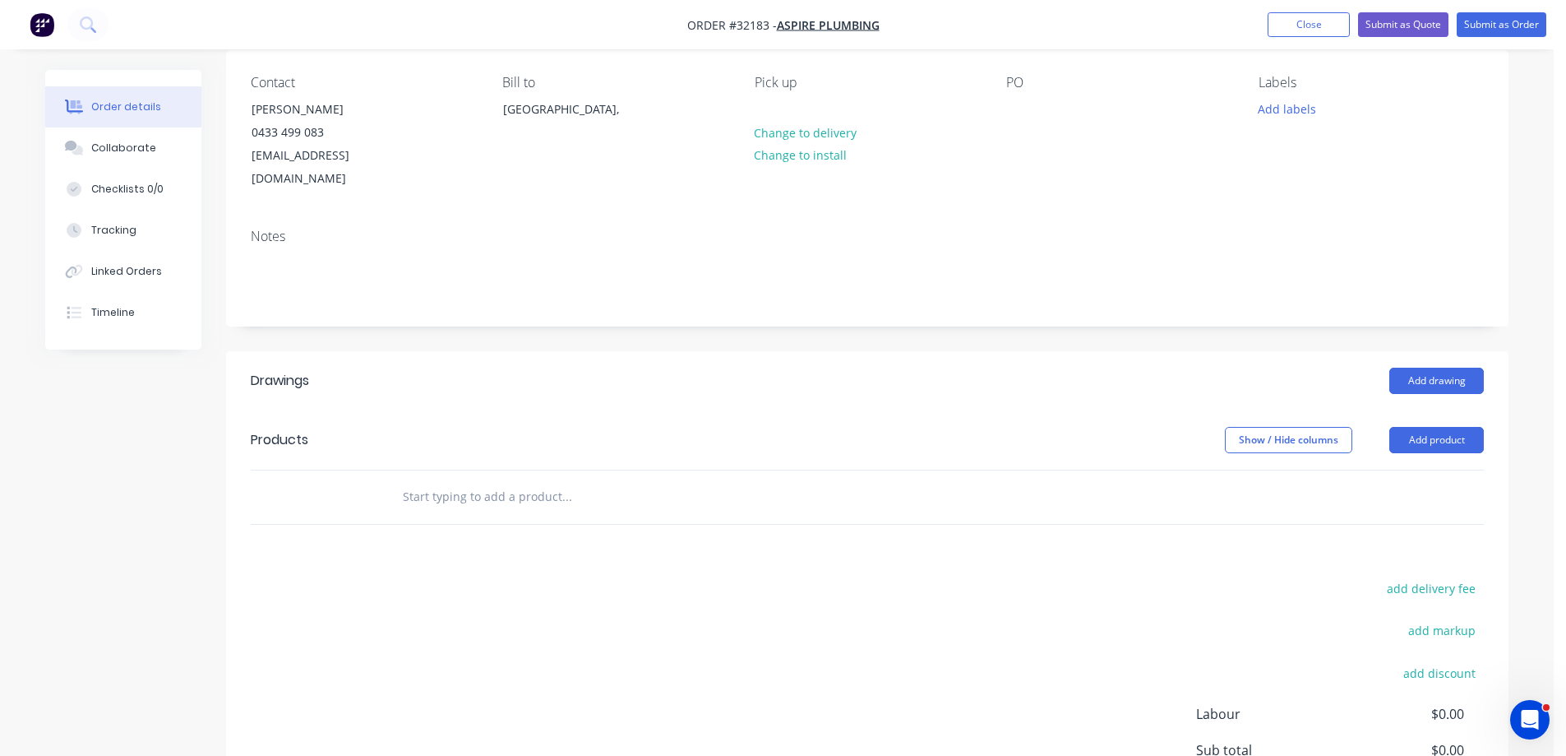
scroll to position [247, 0]
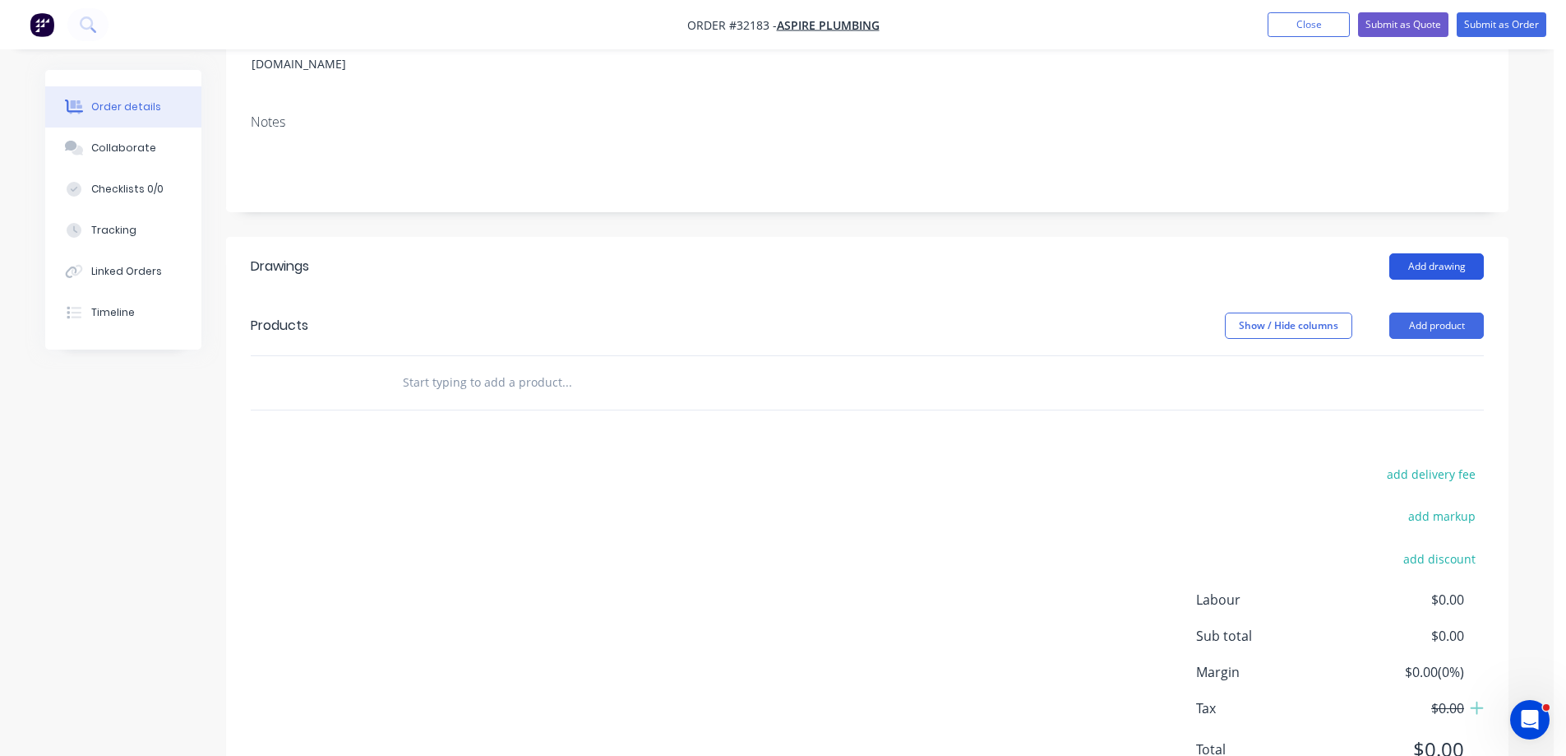
click at [1441, 253] on button "Add drawing" at bounding box center [1437, 266] width 95 height 26
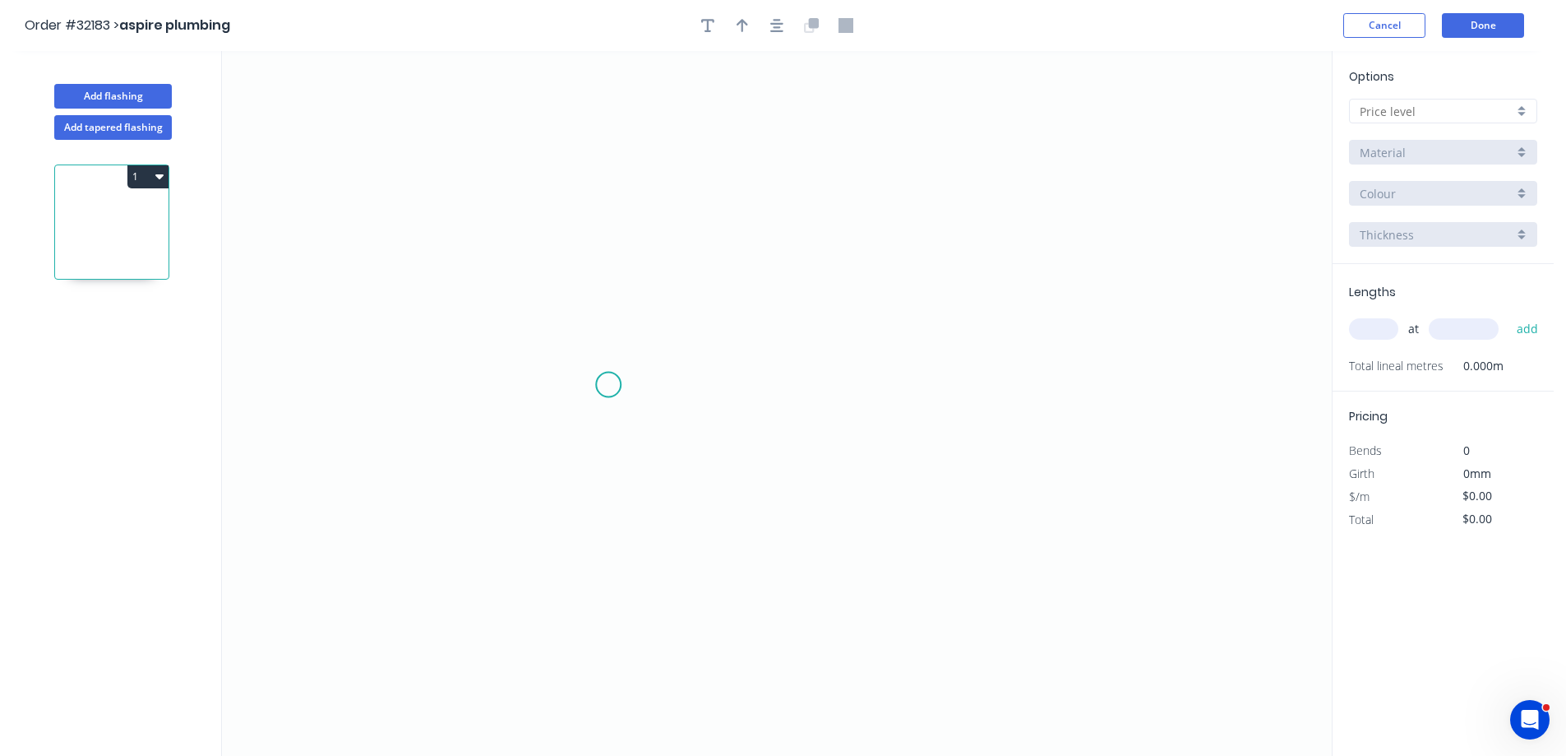
click at [608, 378] on icon "0" at bounding box center [777, 403] width 1110 height 705
drag, startPoint x: 609, startPoint y: 241, endPoint x: 626, endPoint y: 237, distance: 17.0
click at [610, 238] on icon "0" at bounding box center [777, 403] width 1110 height 705
click at [942, 148] on icon "0 ?" at bounding box center [777, 403] width 1110 height 705
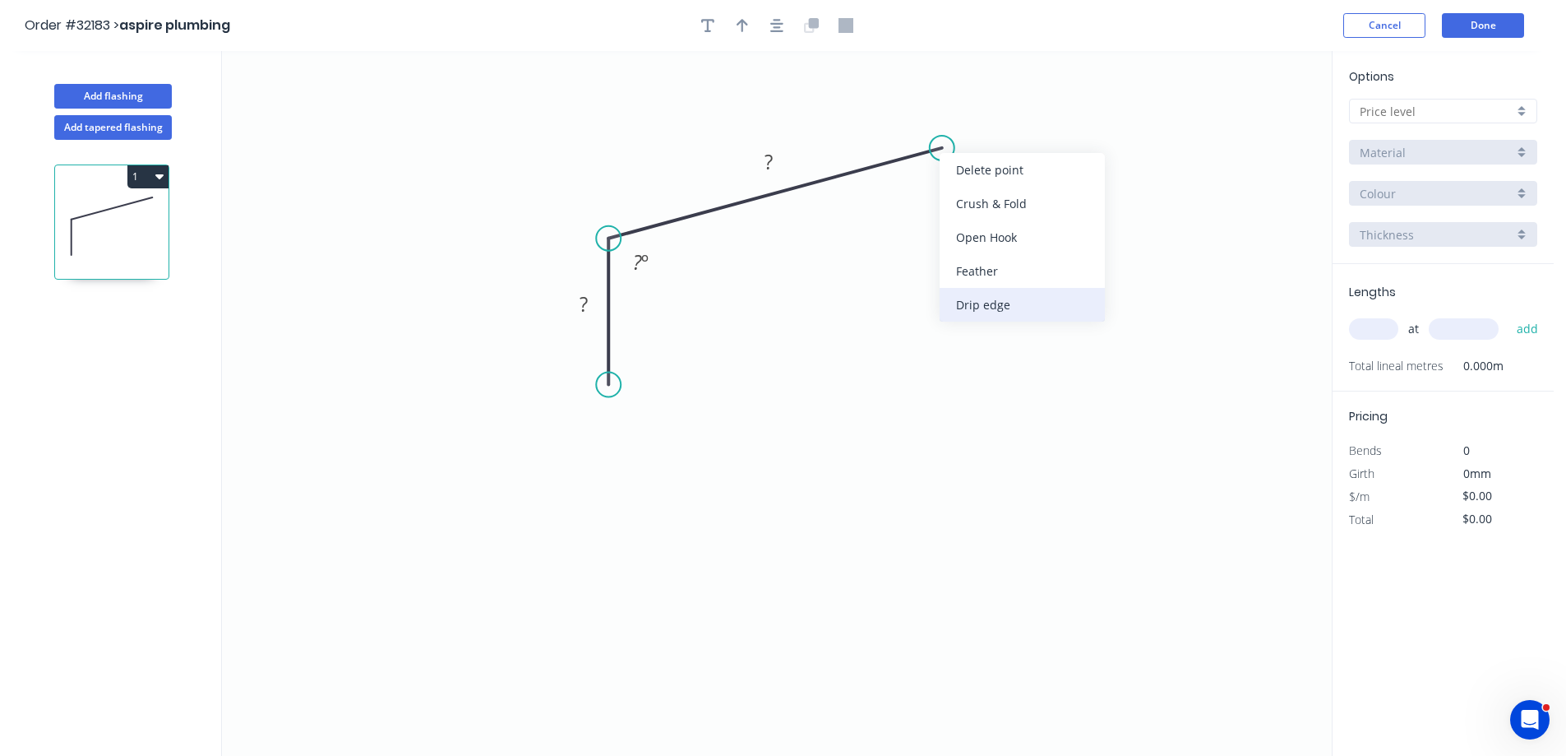
drag, startPoint x: 1030, startPoint y: 299, endPoint x: 1019, endPoint y: 277, distance: 25.0
click at [1030, 298] on div "Drip edge" at bounding box center [1022, 305] width 165 height 34
drag, startPoint x: 584, startPoint y: 301, endPoint x: 607, endPoint y: 296, distance: 23.5
click at [591, 298] on g "?" at bounding box center [583, 303] width 33 height 27
click at [1043, 383] on icon "0 70 DE 10 150 70 º" at bounding box center [777, 403] width 1110 height 705
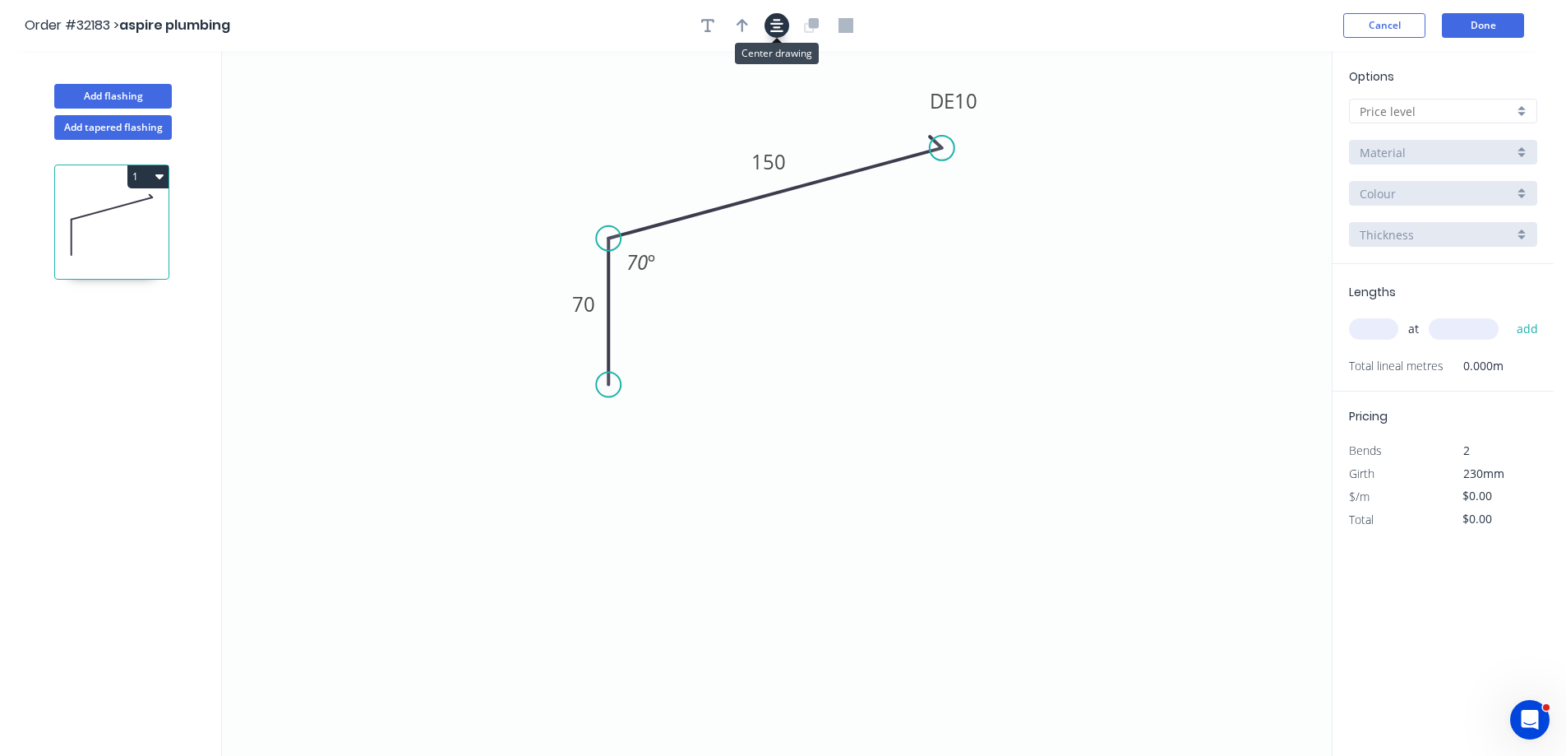
click at [775, 20] on icon "button" at bounding box center [776, 25] width 13 height 13
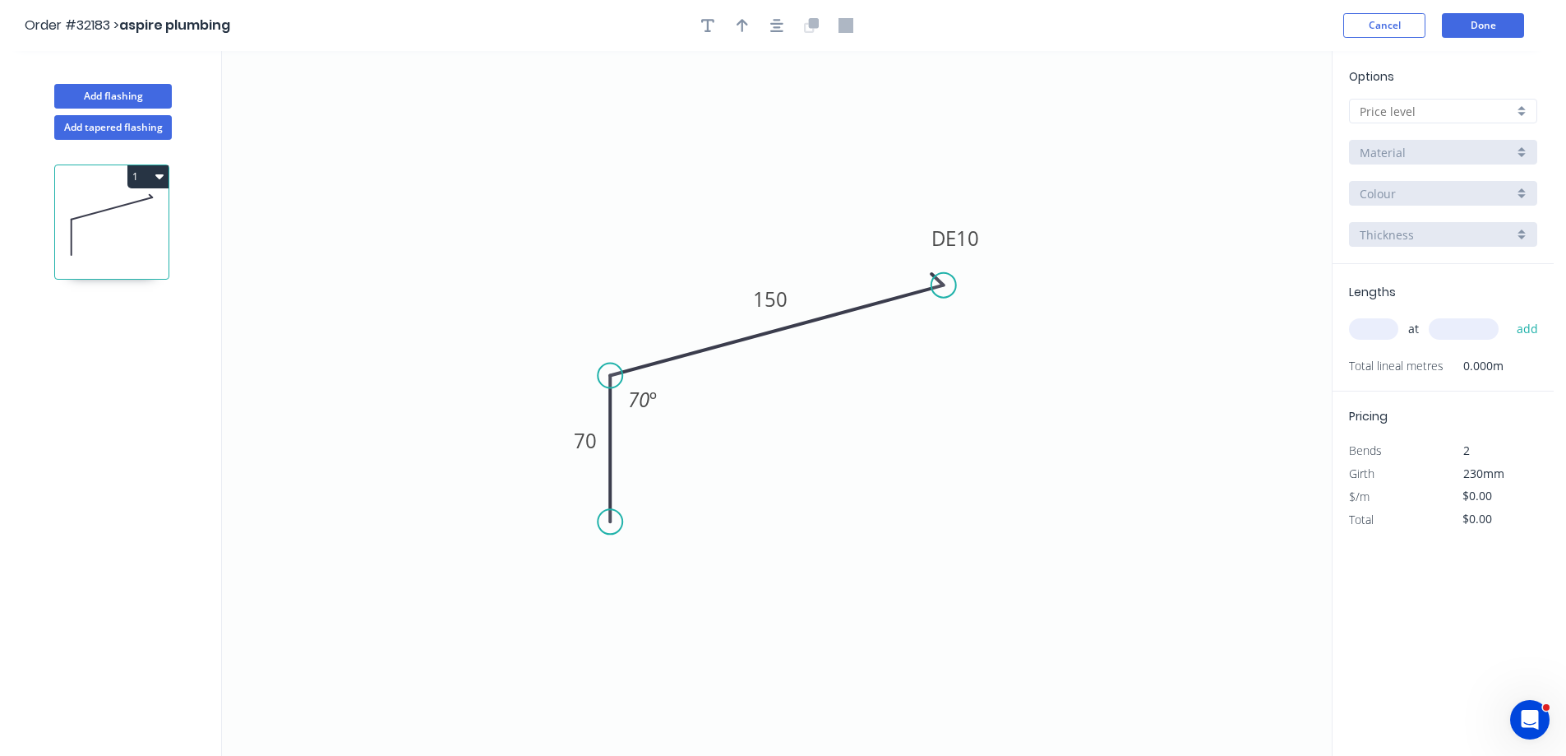
click at [1520, 113] on div at bounding box center [1443, 111] width 188 height 25
click at [1485, 144] on div "A" at bounding box center [1443, 142] width 187 height 29
type input "A"
type input "$13.86"
click at [1526, 198] on div "Basalt" at bounding box center [1443, 193] width 188 height 25
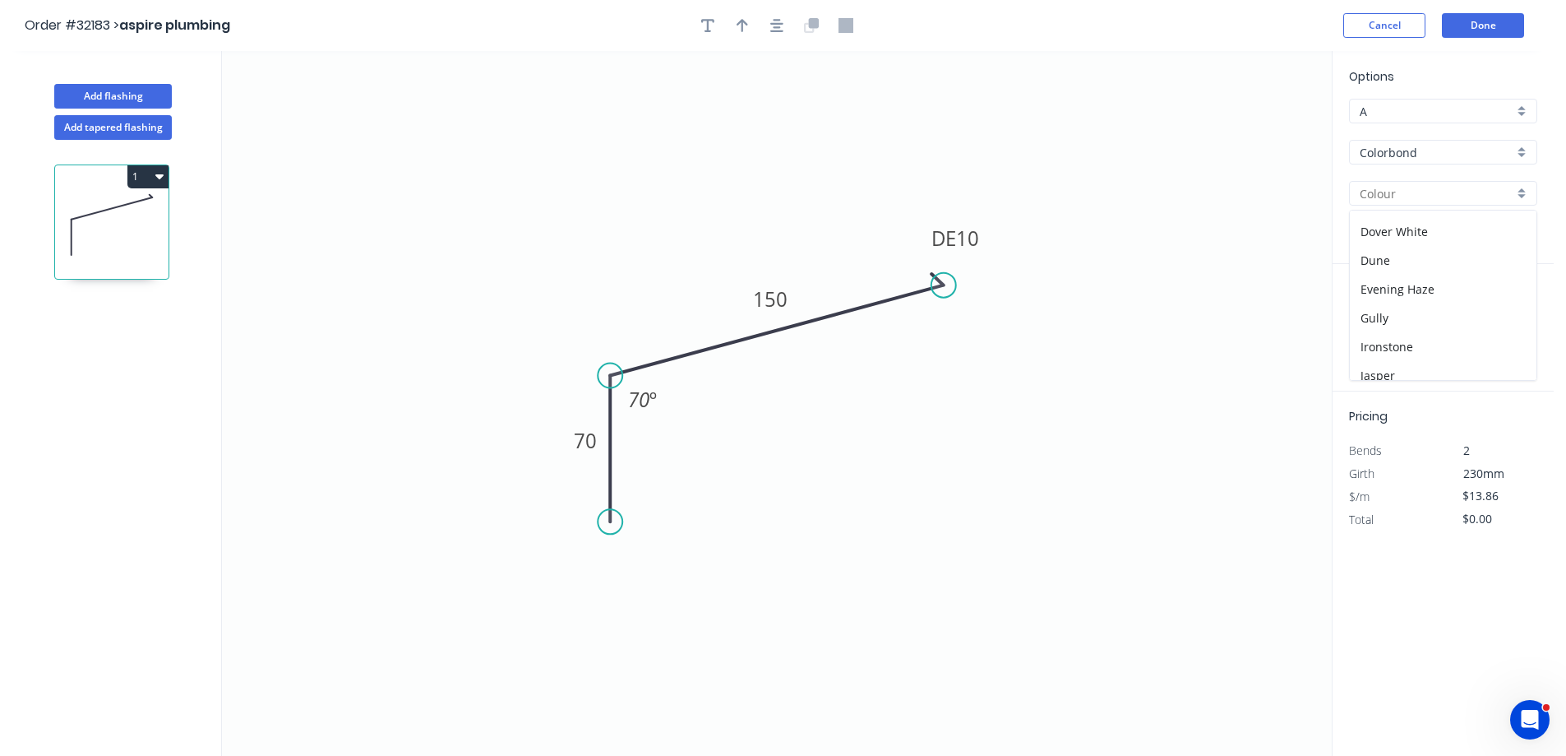
scroll to position [411, 0]
click at [1522, 154] on div "Colorbond" at bounding box center [1443, 152] width 188 height 25
click at [1448, 265] on div "Zinc" at bounding box center [1443, 270] width 187 height 29
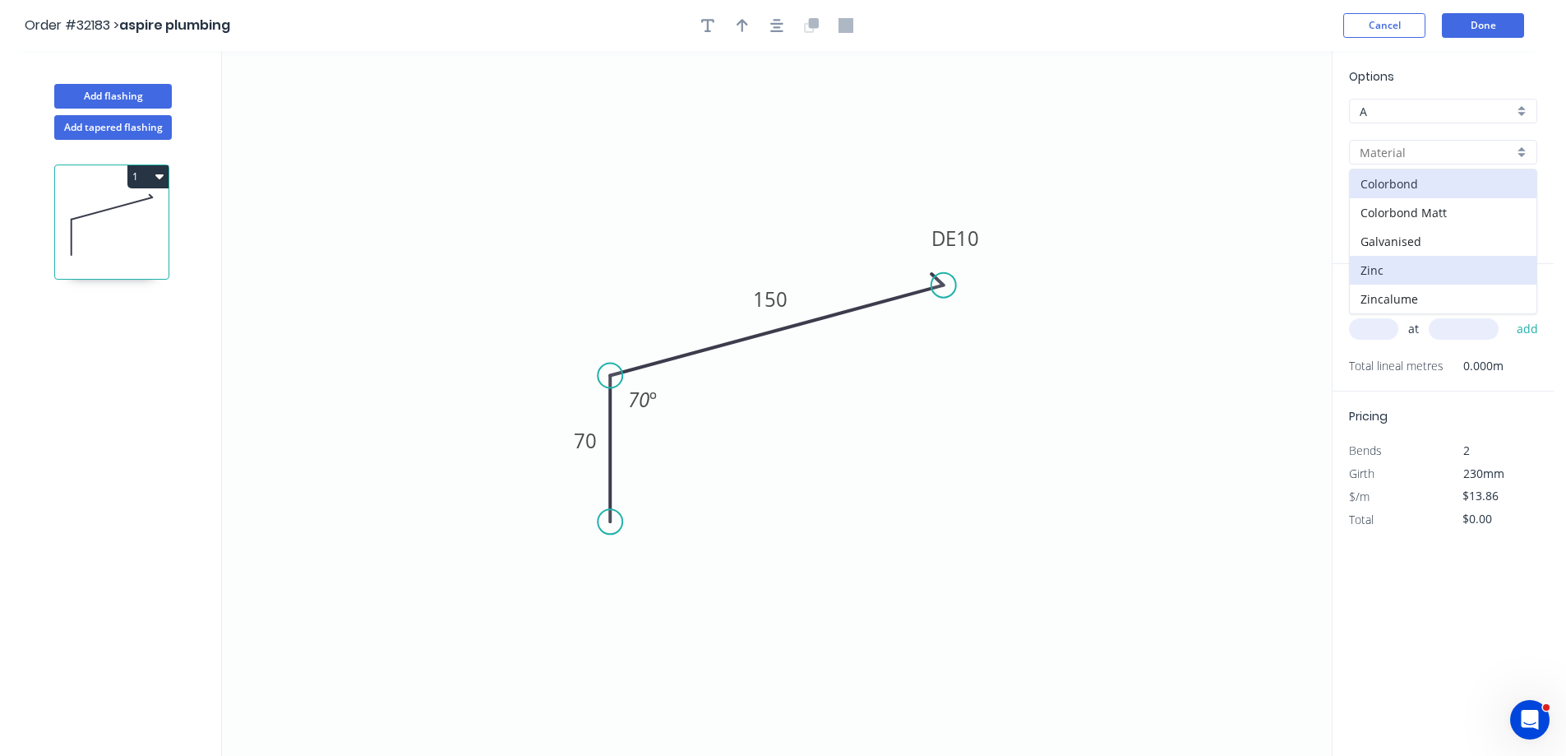
type input "Zinc"
type input "$12.49"
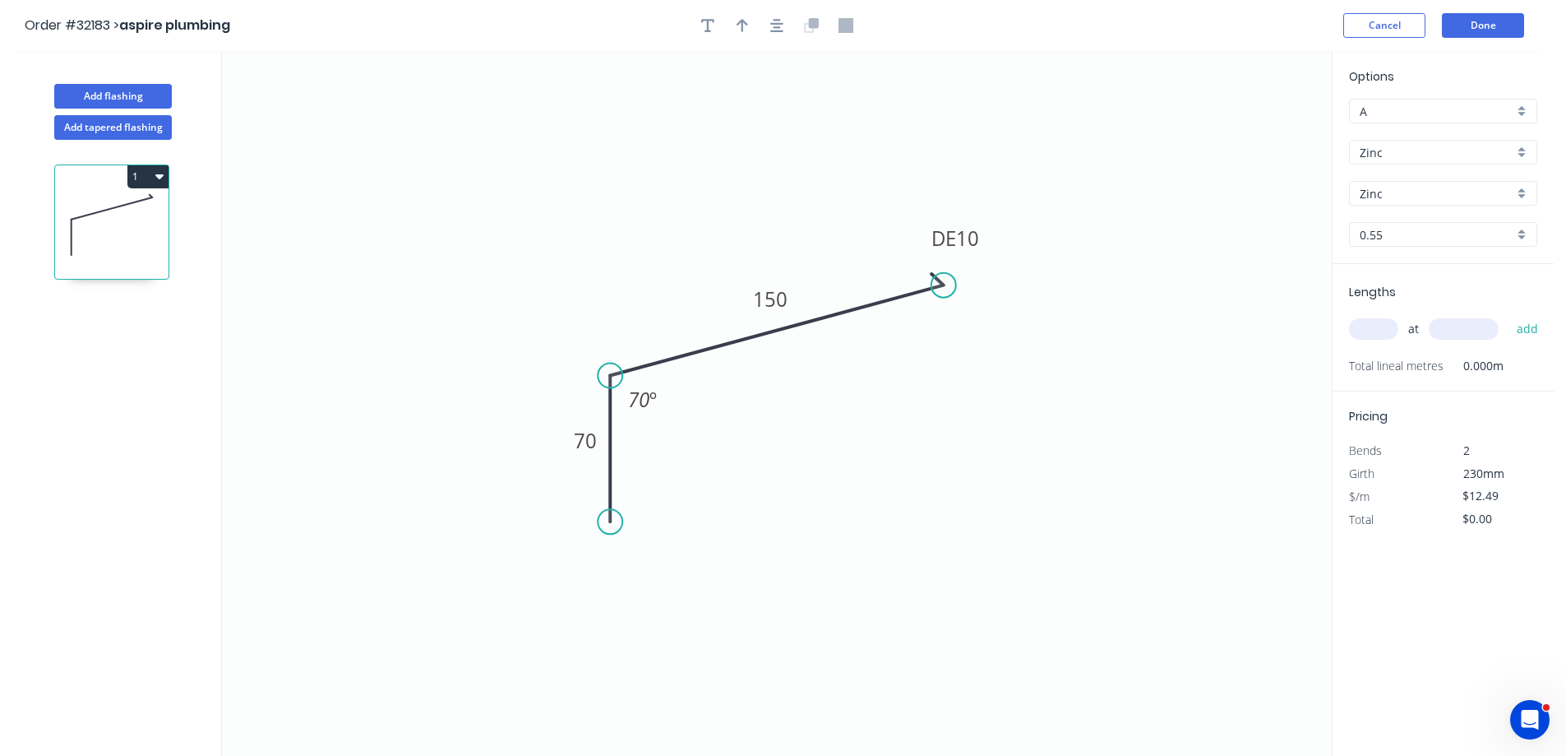
click at [1383, 331] on input "text" at bounding box center [1373, 328] width 49 height 21
type input "2"
type input "5000"
click at [1509, 315] on button "add" at bounding box center [1528, 329] width 39 height 28
type input "$124.90"
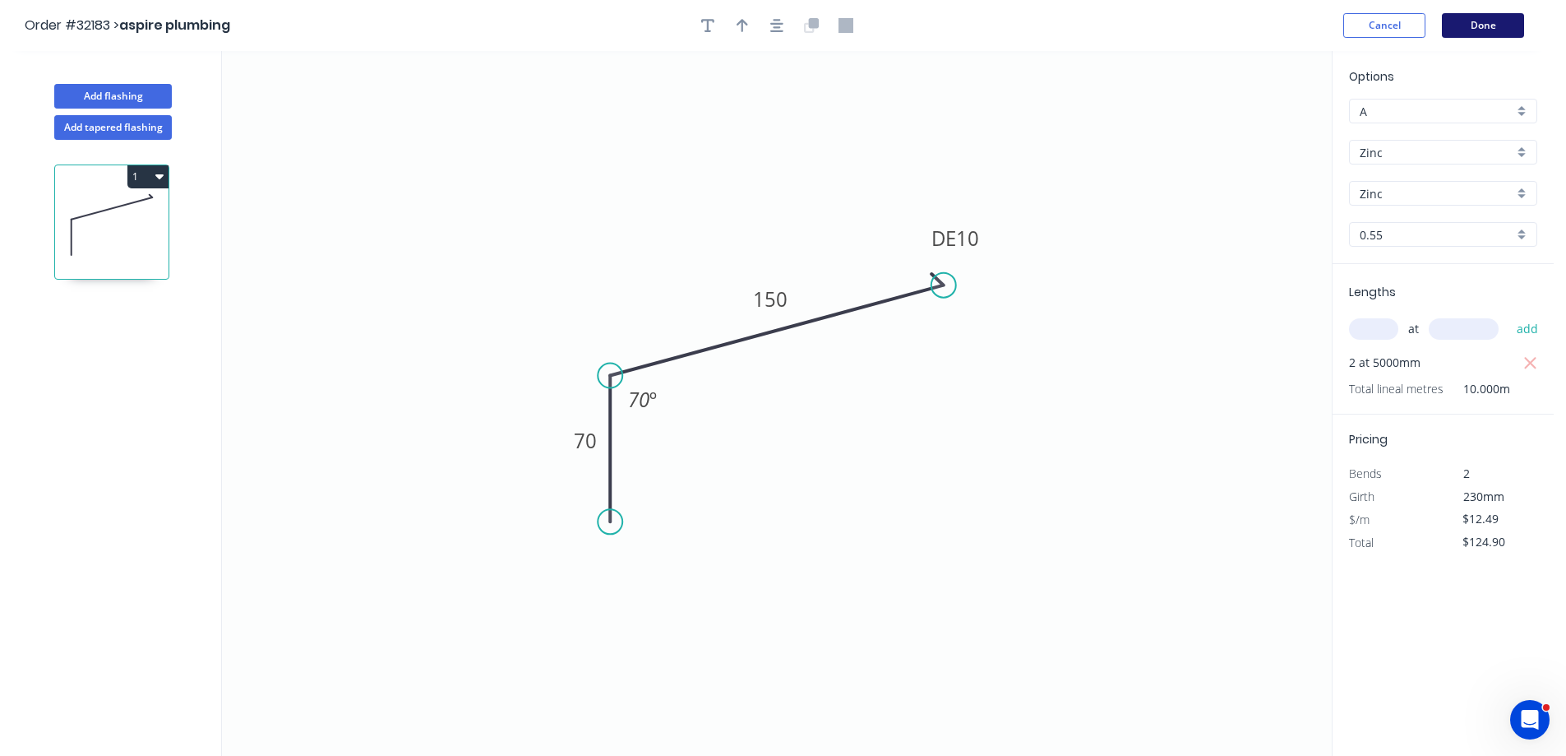
click at [1456, 25] on button "Done" at bounding box center [1483, 25] width 82 height 25
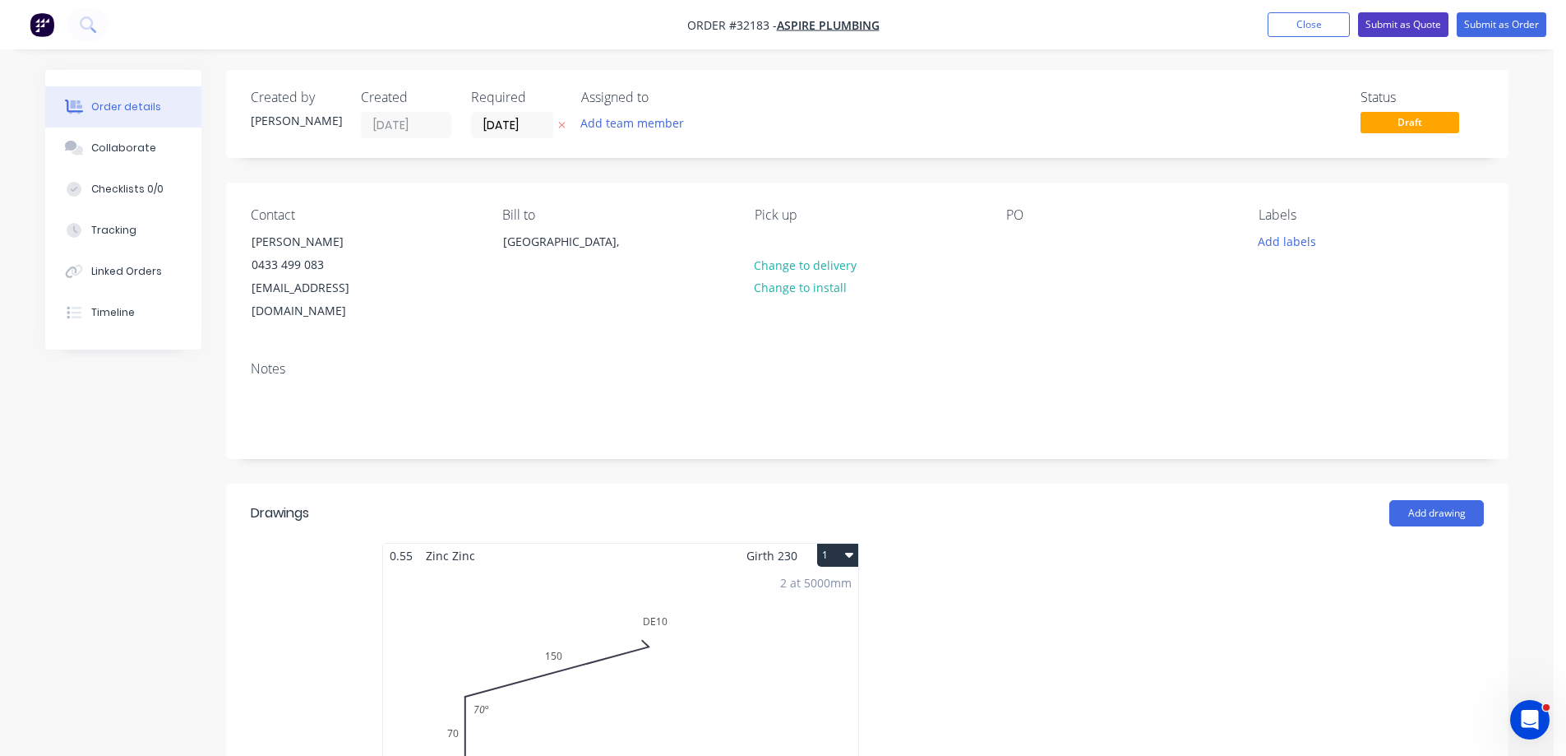
click at [1414, 26] on button "Submit as Quote" at bounding box center [1403, 24] width 90 height 25
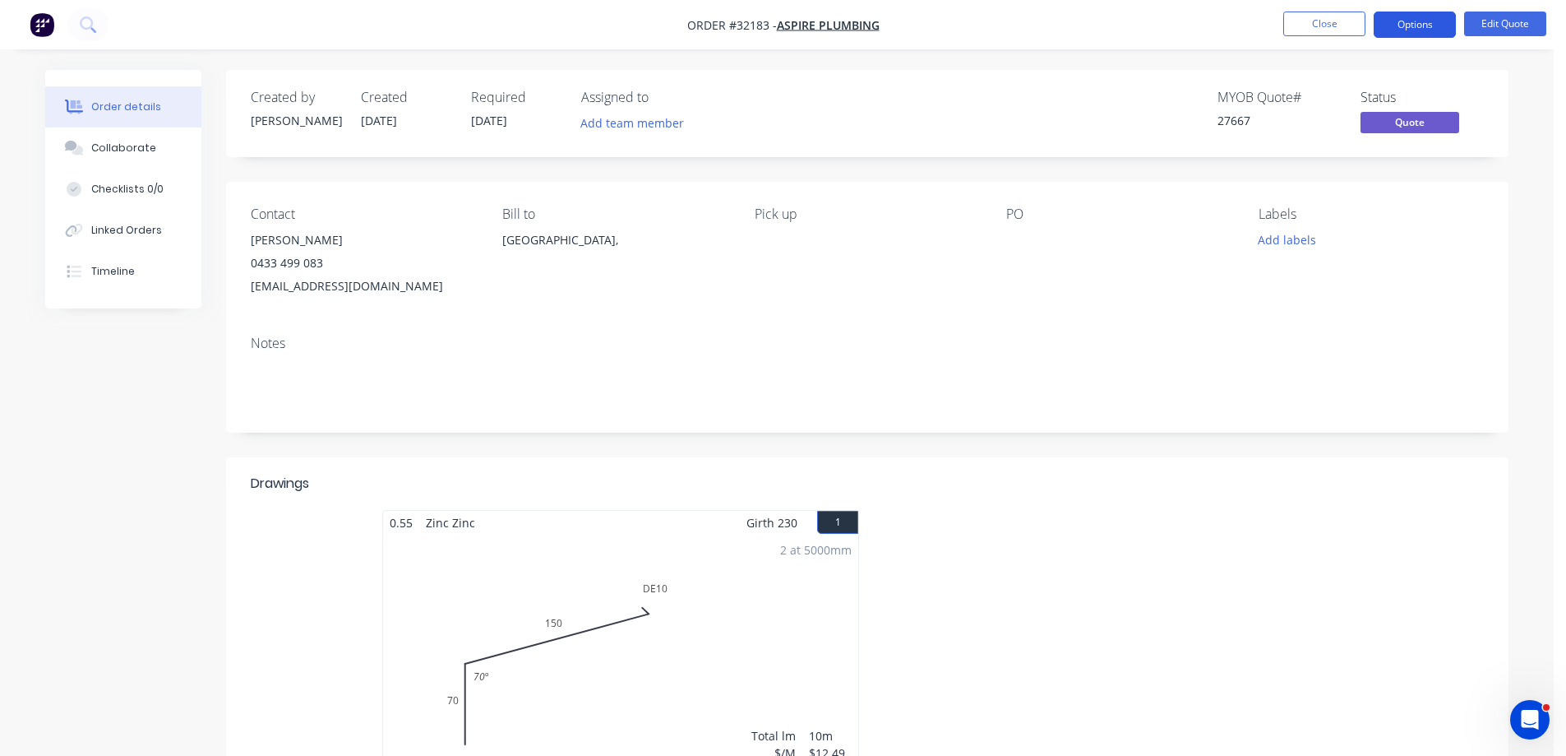
click at [1424, 28] on button "Options" at bounding box center [1415, 25] width 82 height 26
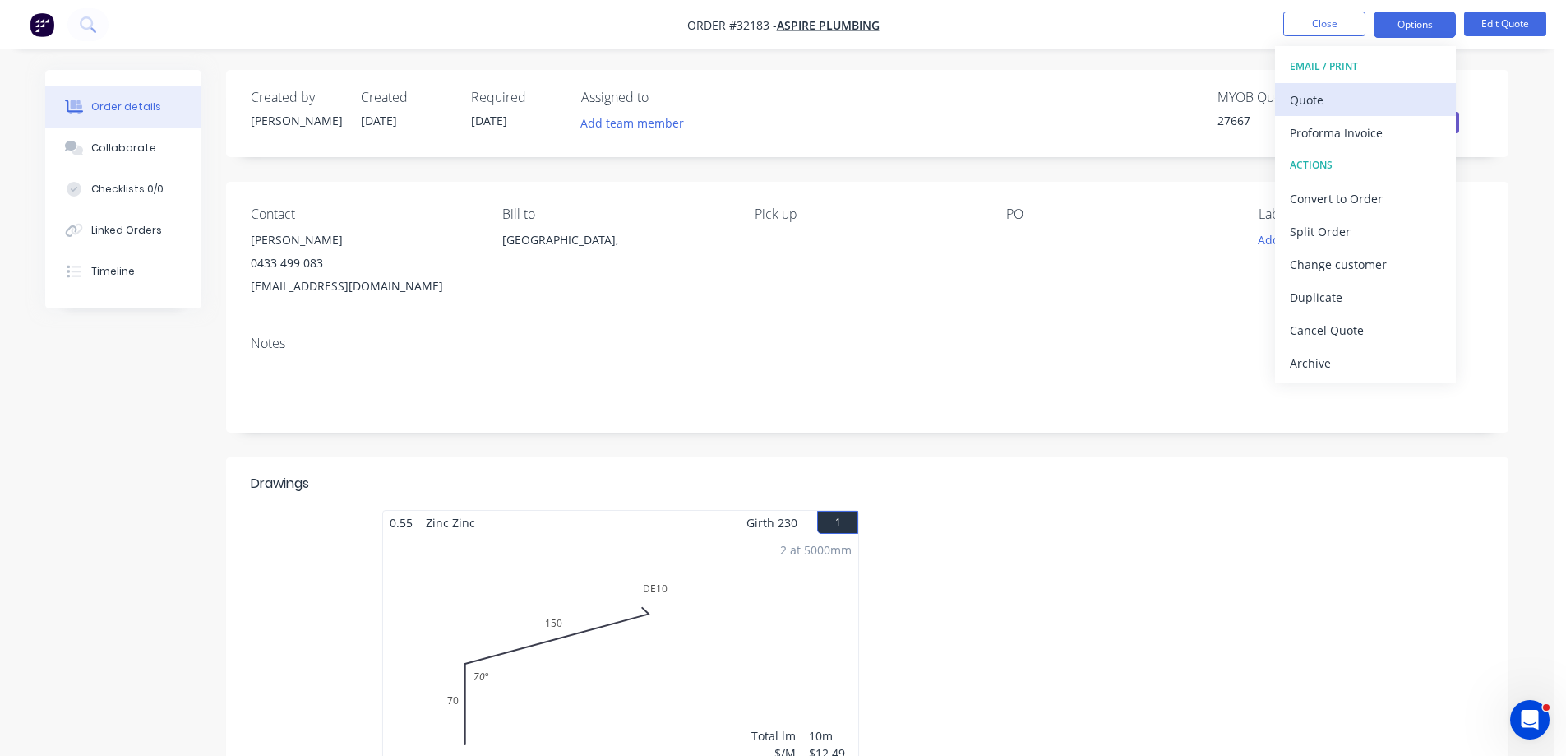
click at [1357, 104] on div "Quote" at bounding box center [1365, 100] width 151 height 24
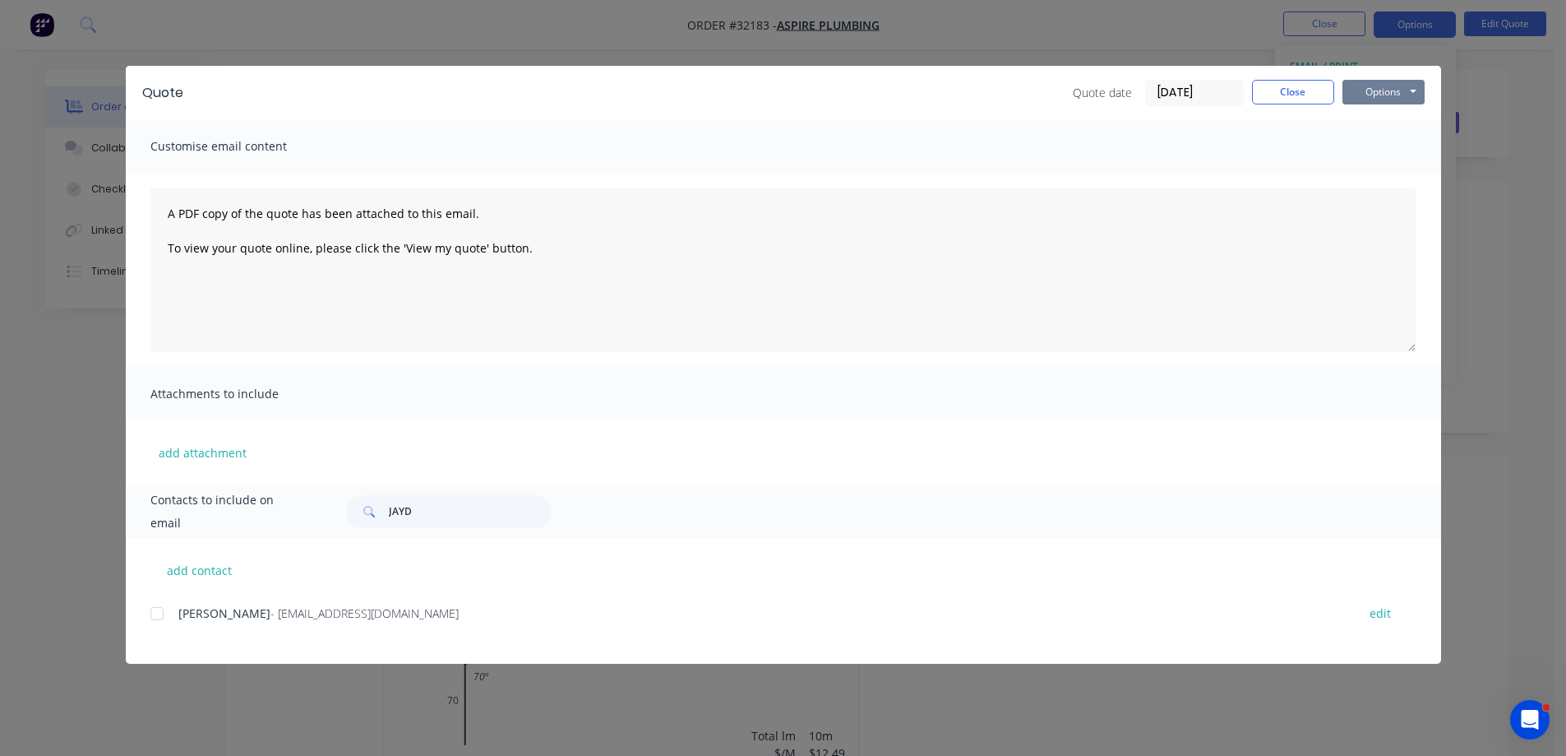
click at [1372, 89] on button "Options" at bounding box center [1384, 92] width 82 height 25
click at [160, 616] on div at bounding box center [157, 613] width 33 height 33
click at [1397, 86] on button "Options" at bounding box center [1384, 92] width 82 height 25
click at [1391, 173] on button "Email" at bounding box center [1395, 175] width 105 height 27
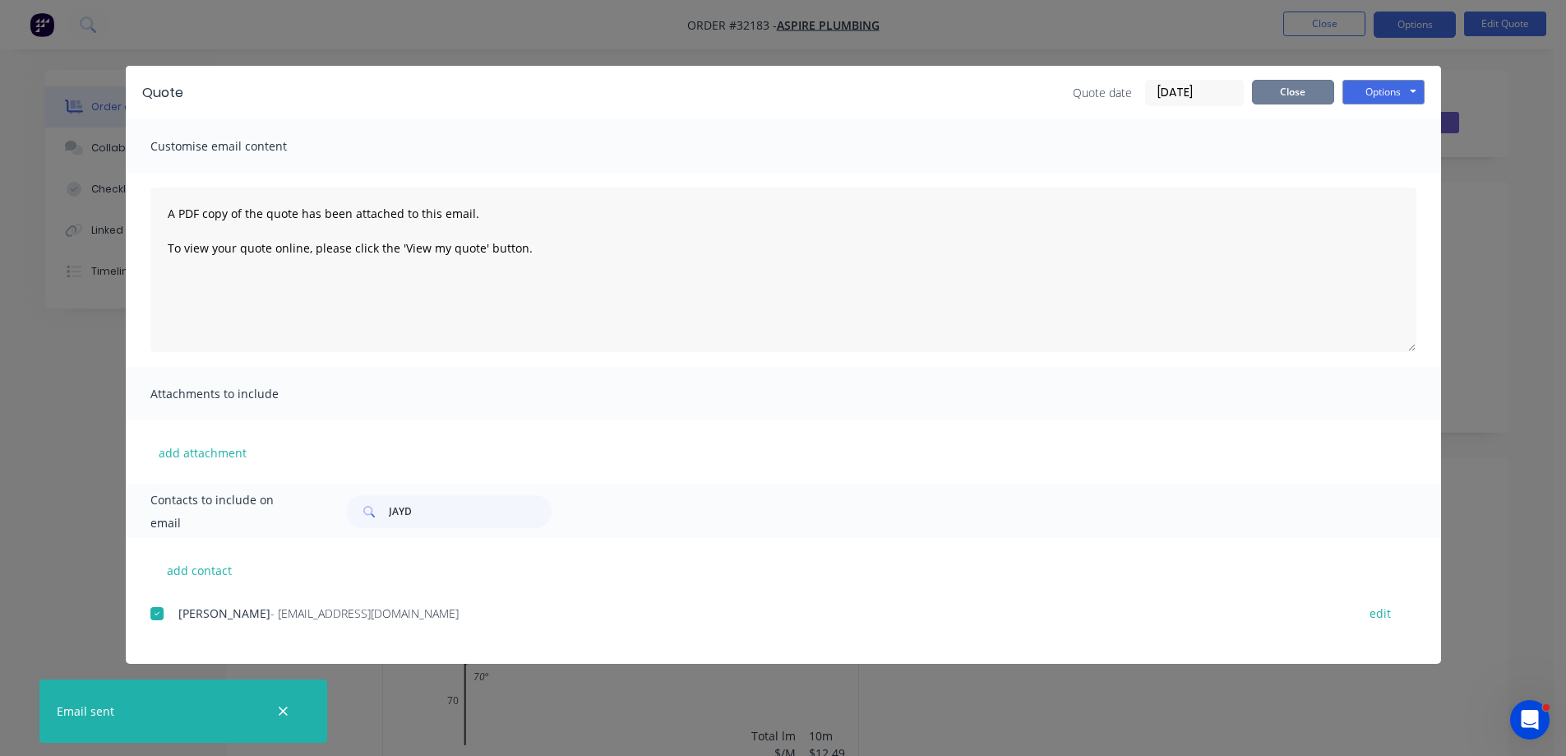
click at [1290, 95] on button "Close" at bounding box center [1293, 92] width 82 height 25
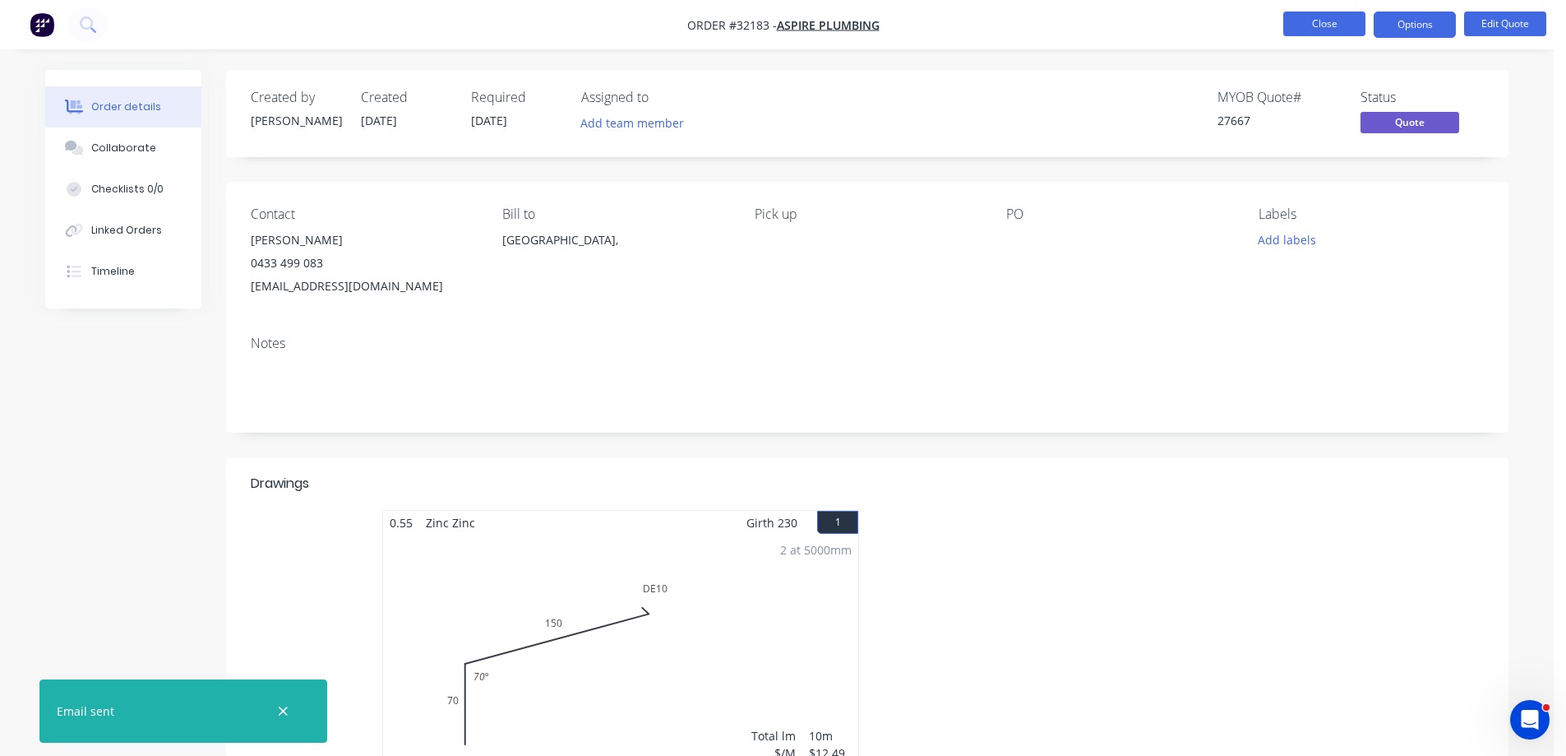
click at [1326, 25] on button "Close" at bounding box center [1324, 24] width 82 height 25
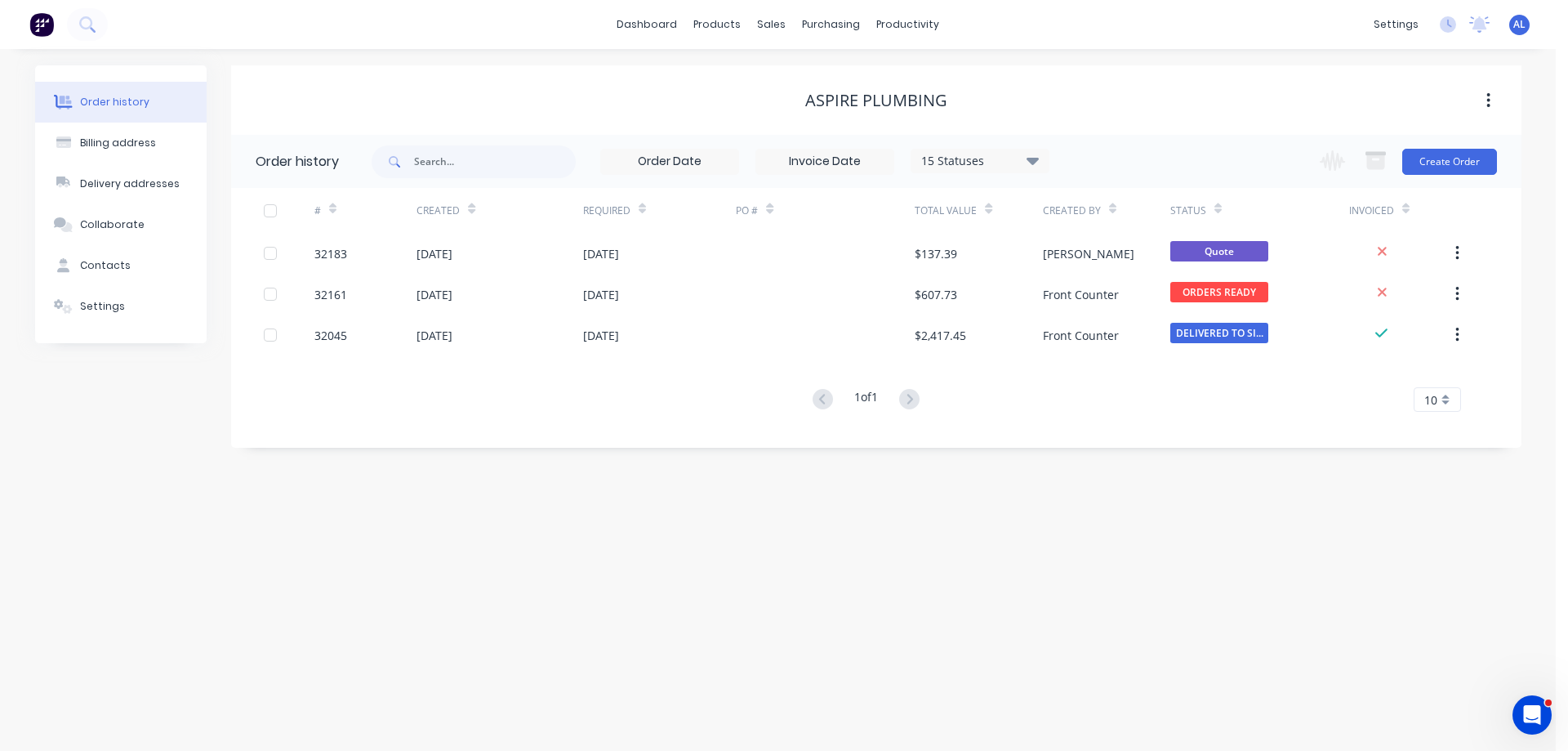
click at [49, 29] on img at bounding box center [42, 24] width 25 height 25
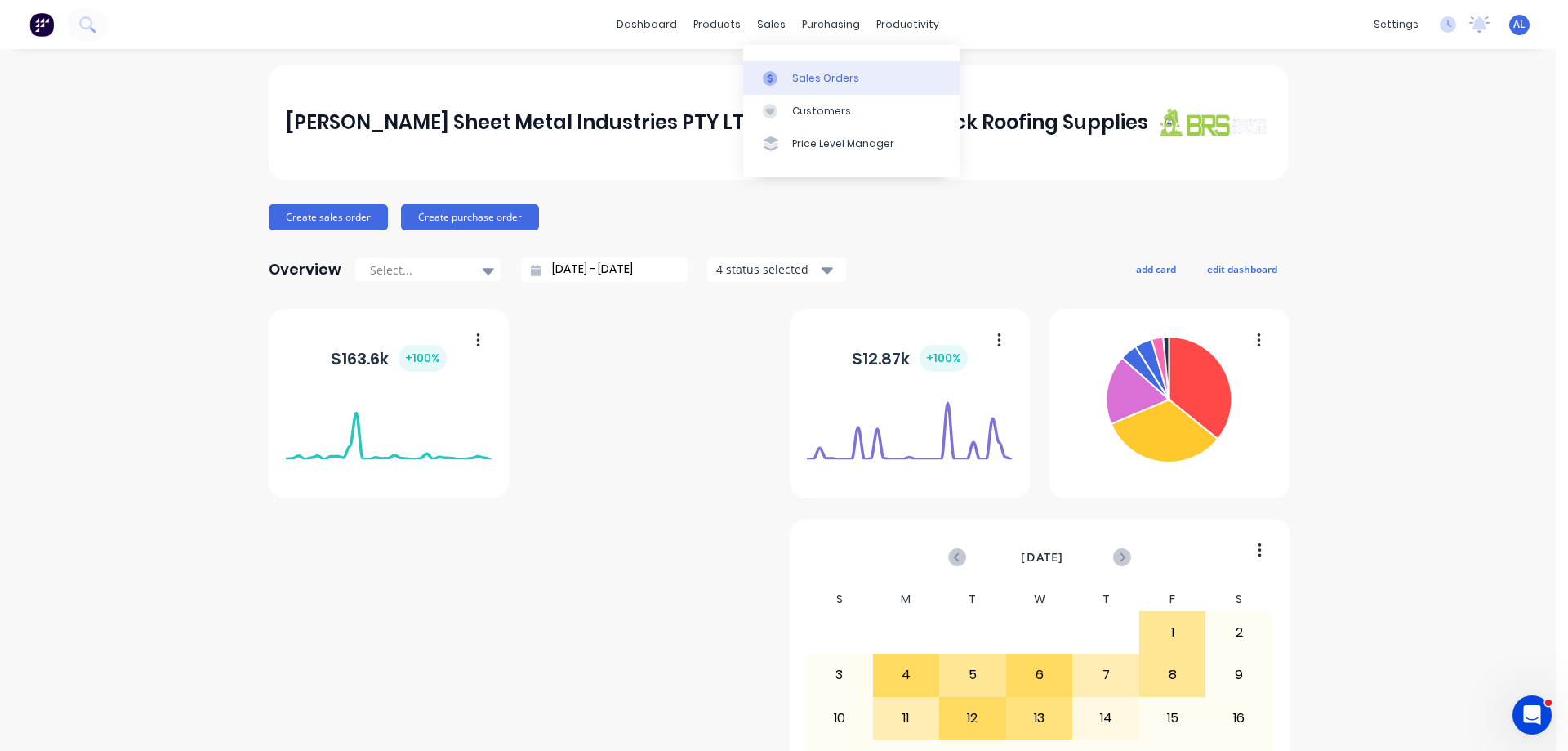
click at [817, 85] on link "Sales Orders" at bounding box center [851, 77] width 216 height 33
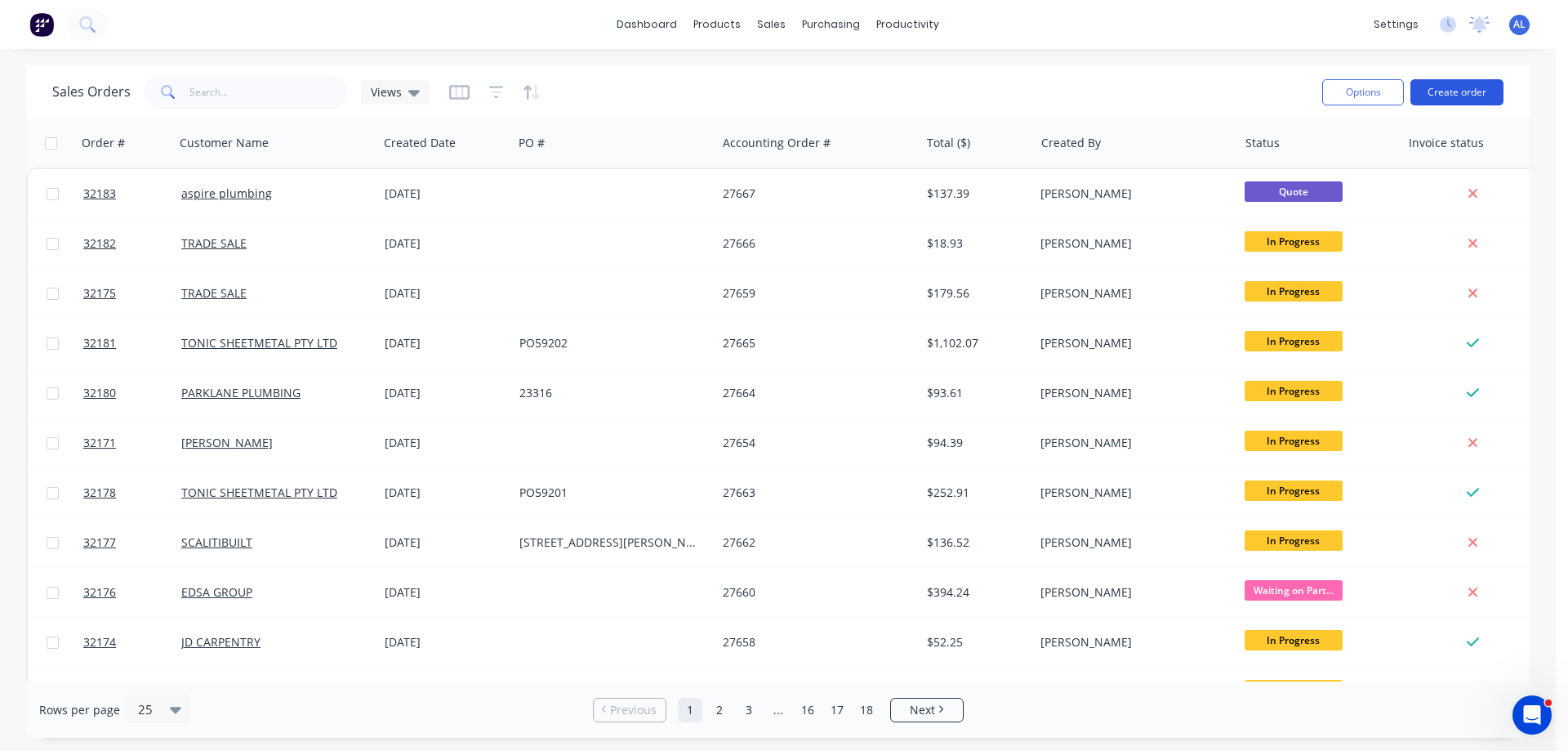
click at [1449, 98] on button "Create order" at bounding box center [1457, 92] width 93 height 26
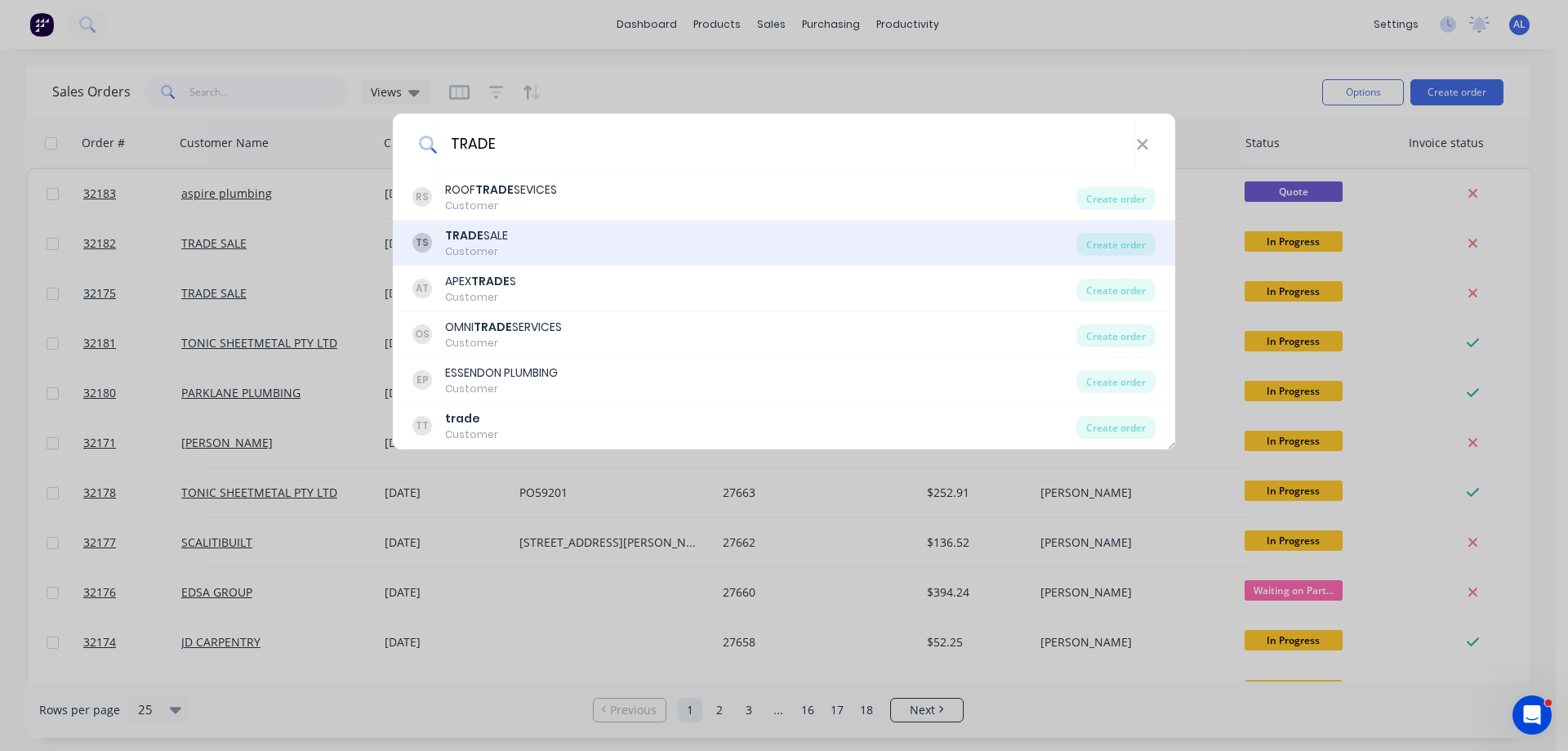
type input "TRADE"
click at [531, 248] on div "TS TRADE SALE Customer" at bounding box center [744, 243] width 663 height 32
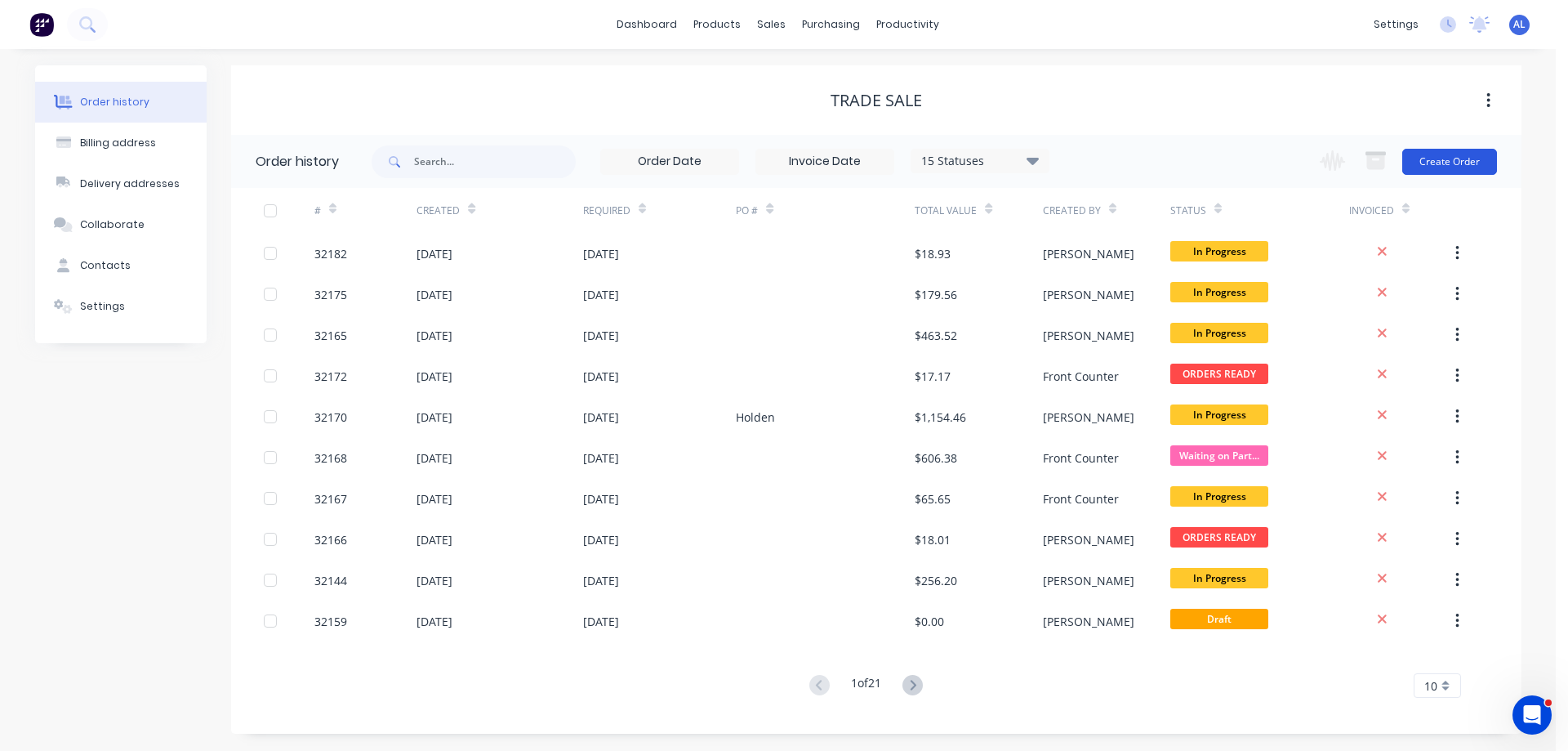
click at [1444, 166] on button "Create Order" at bounding box center [1449, 162] width 94 height 26
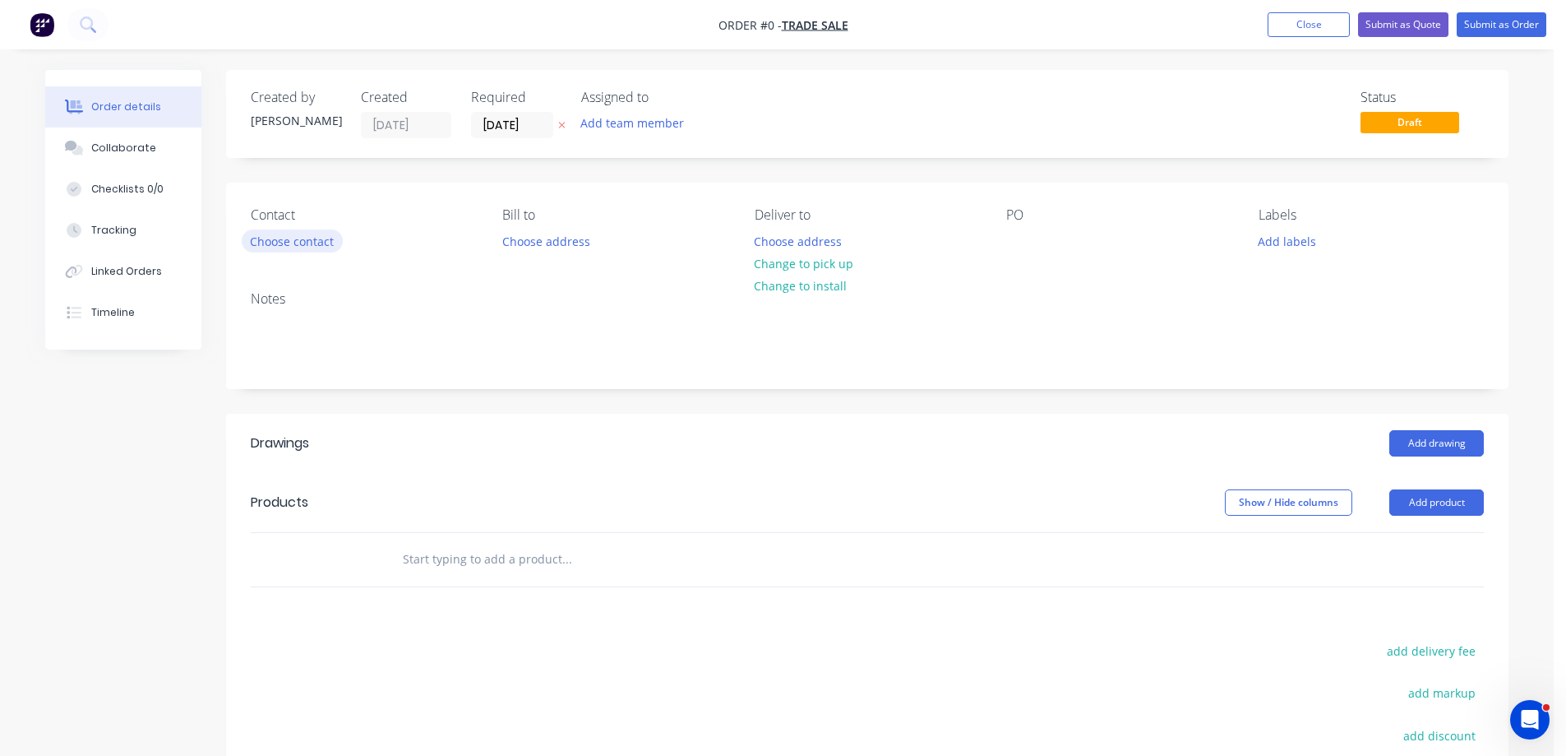
click at [324, 238] on button "Choose contact" at bounding box center [292, 240] width 101 height 22
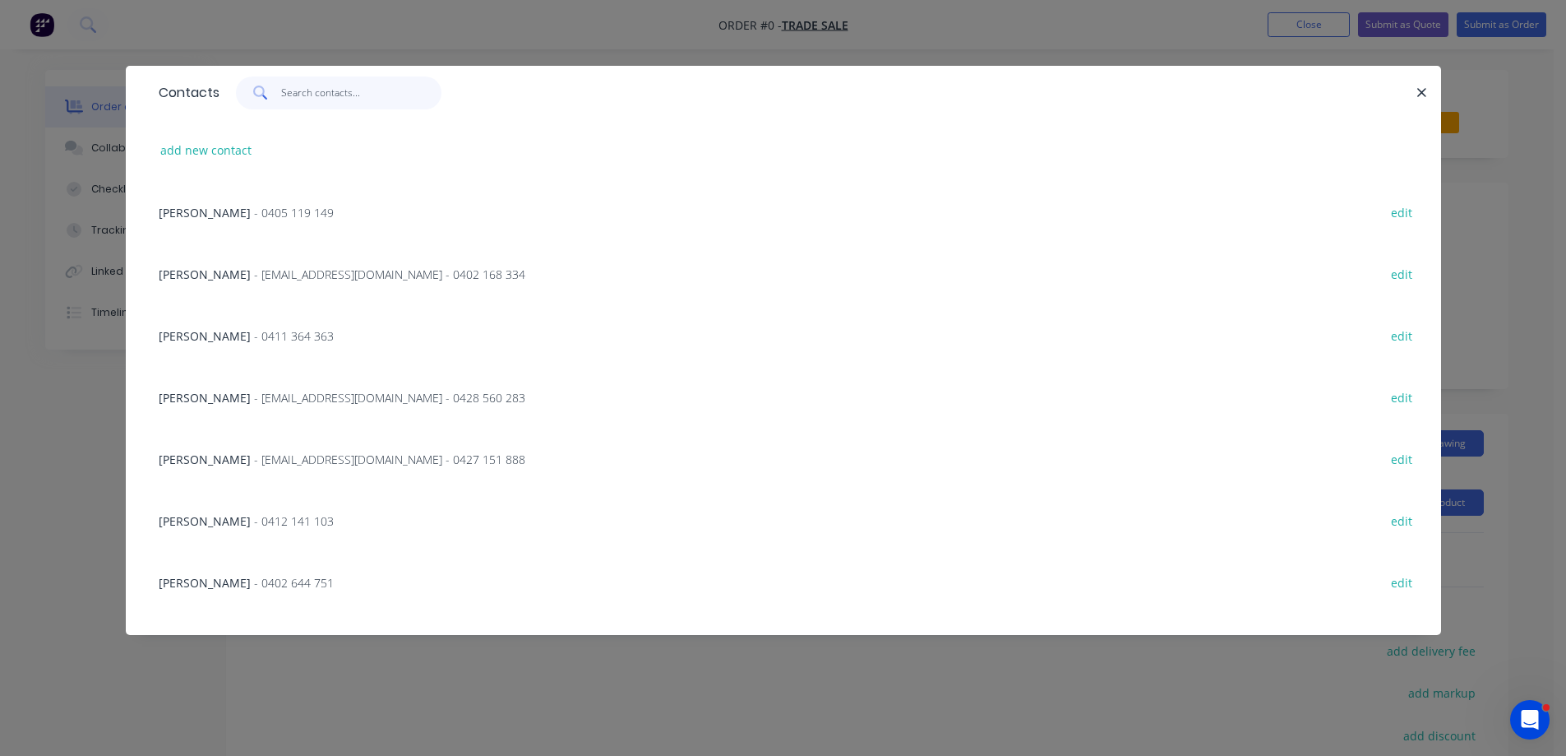
click at [324, 104] on input "text" at bounding box center [361, 92] width 160 height 33
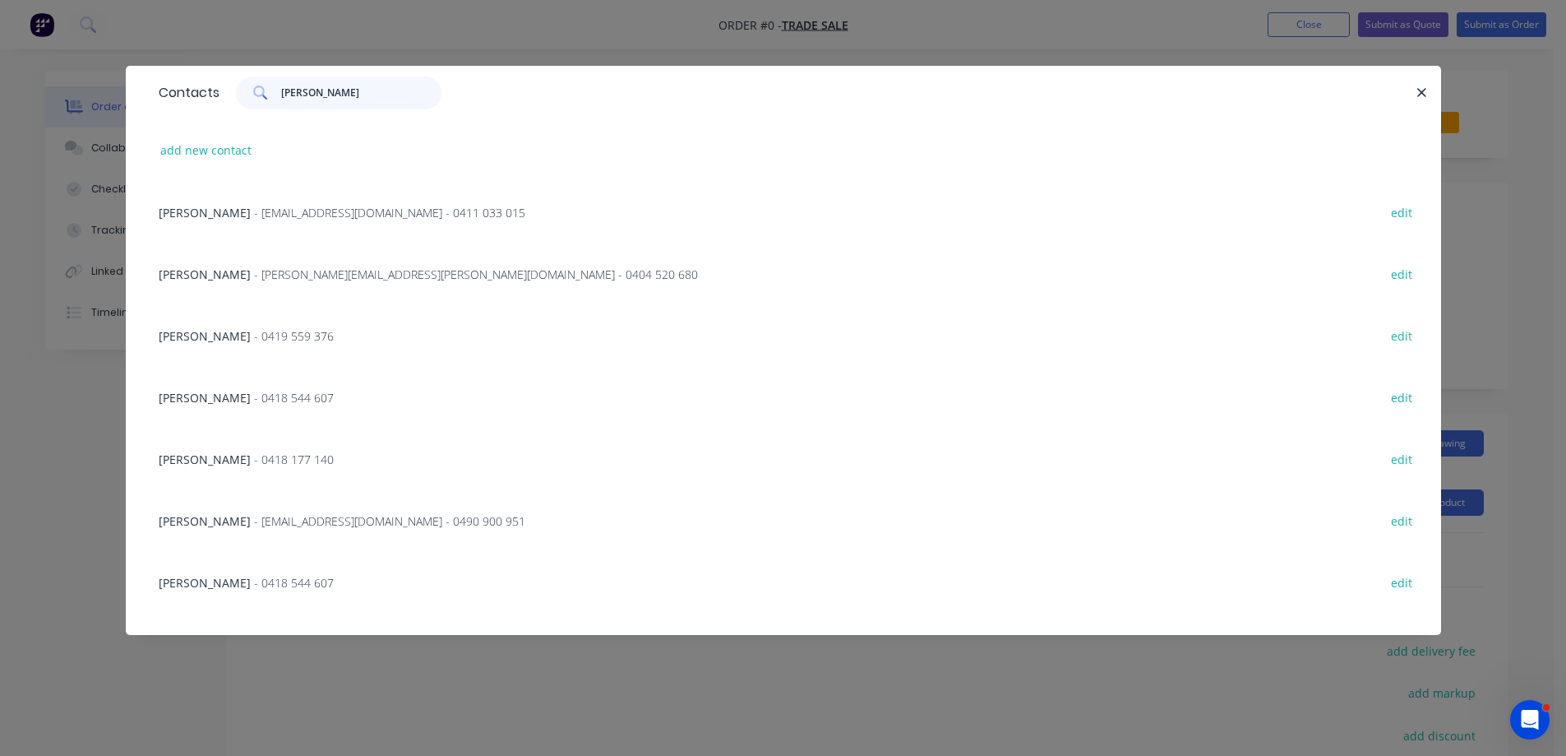
type input "[PERSON_NAME]"
click at [254, 401] on span "- 0418 544 607" at bounding box center [294, 398] width 80 height 16
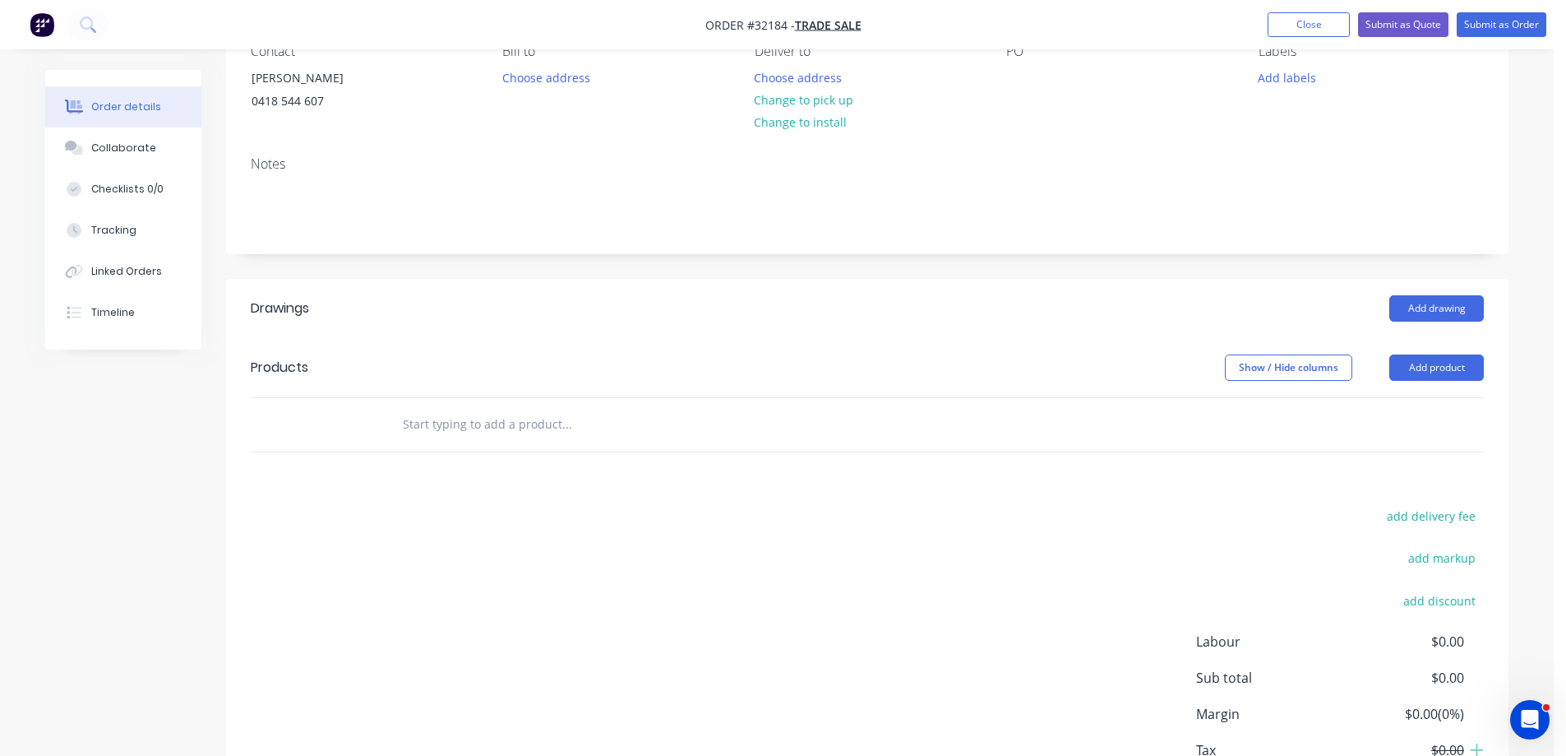
scroll to position [164, 0]
click at [1425, 311] on button "Add drawing" at bounding box center [1437, 307] width 95 height 26
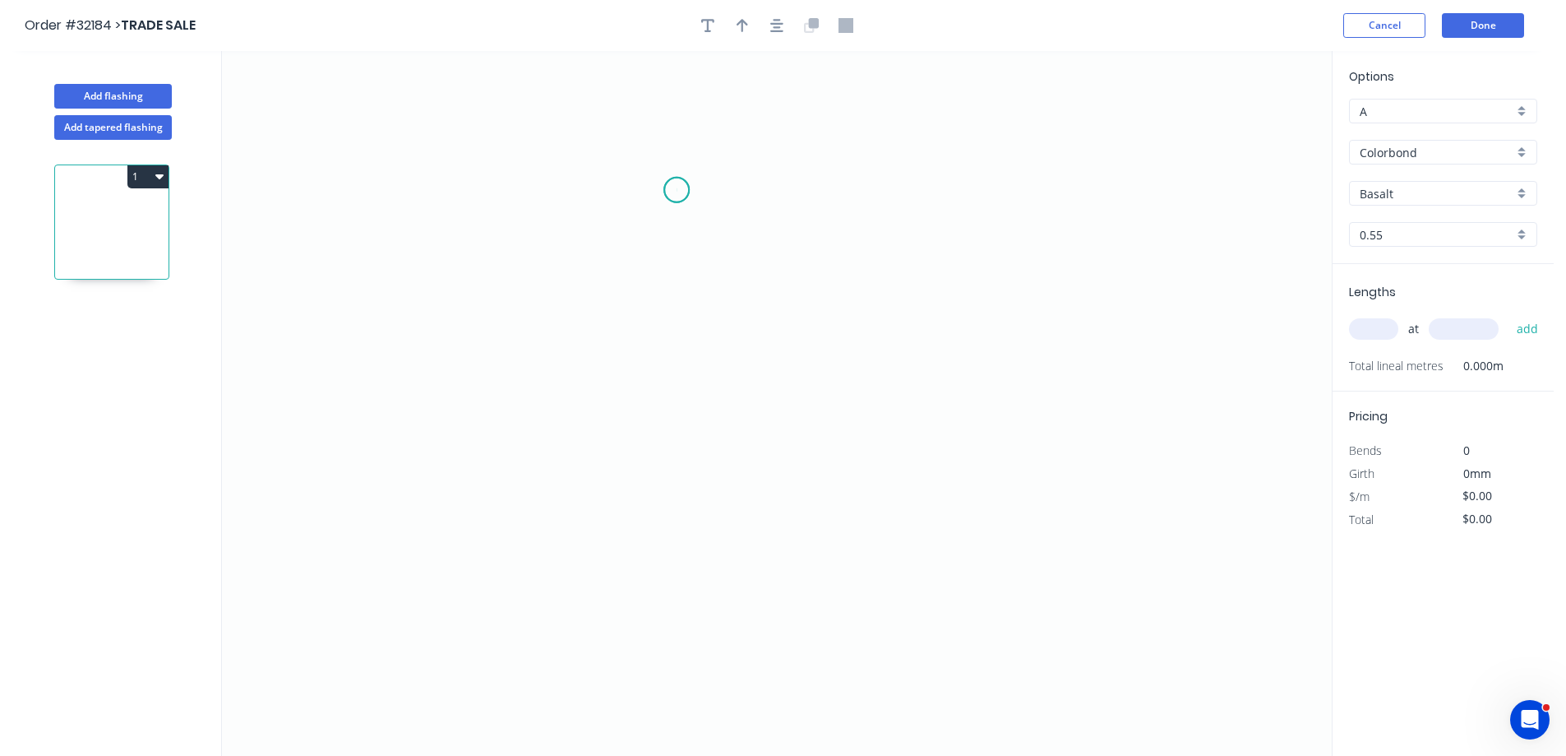
click at [677, 190] on icon "0" at bounding box center [777, 403] width 1110 height 705
click at [673, 406] on icon "0" at bounding box center [777, 403] width 1110 height 705
click at [765, 405] on icon at bounding box center [721, 405] width 88 height 0
click at [766, 534] on icon "0 ? ?" at bounding box center [777, 403] width 1110 height 705
click at [660, 294] on rect at bounding box center [652, 291] width 33 height 23
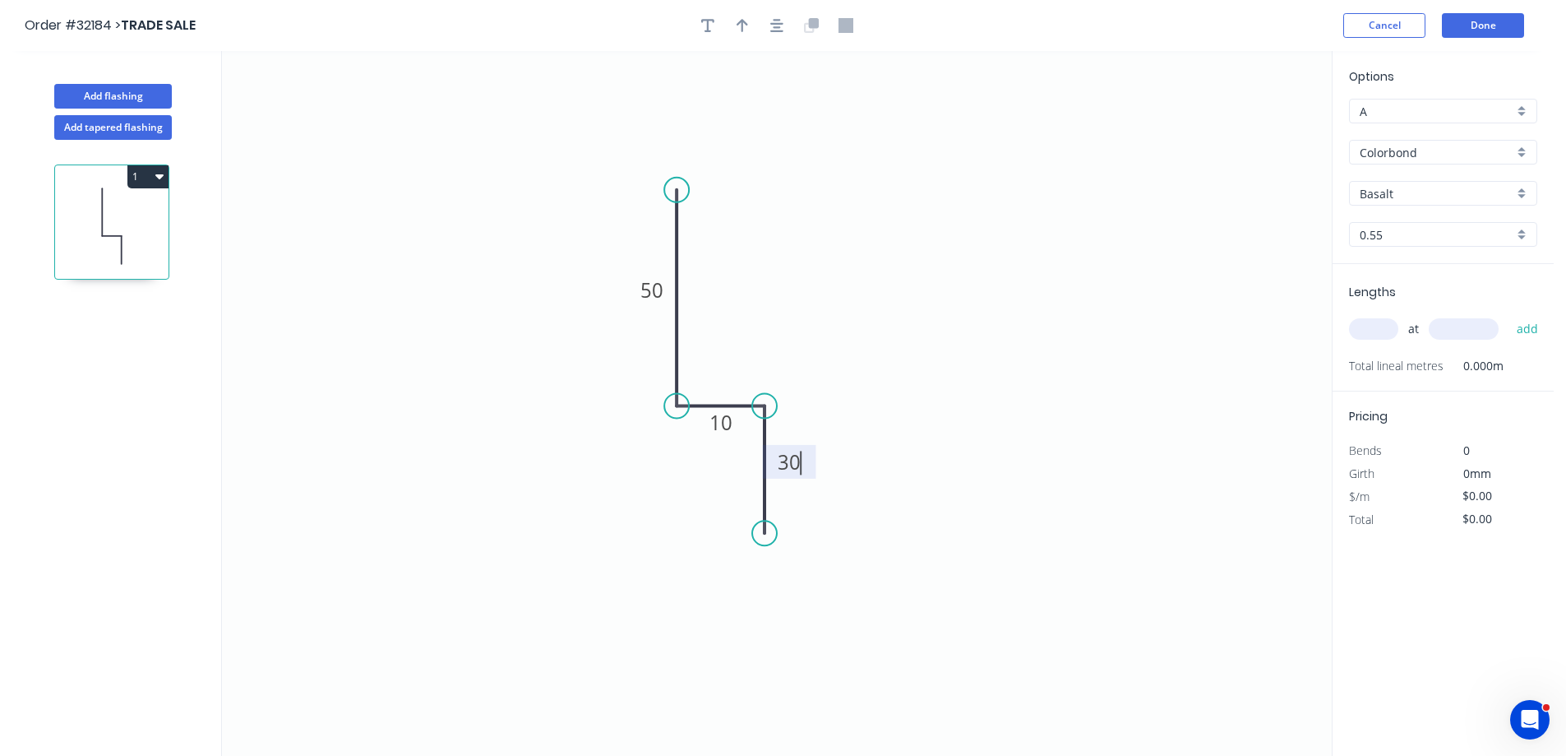
type input "$7.85"
click at [1520, 150] on div "Colorbond" at bounding box center [1443, 152] width 188 height 25
click at [1448, 260] on div "Zinc" at bounding box center [1443, 270] width 187 height 29
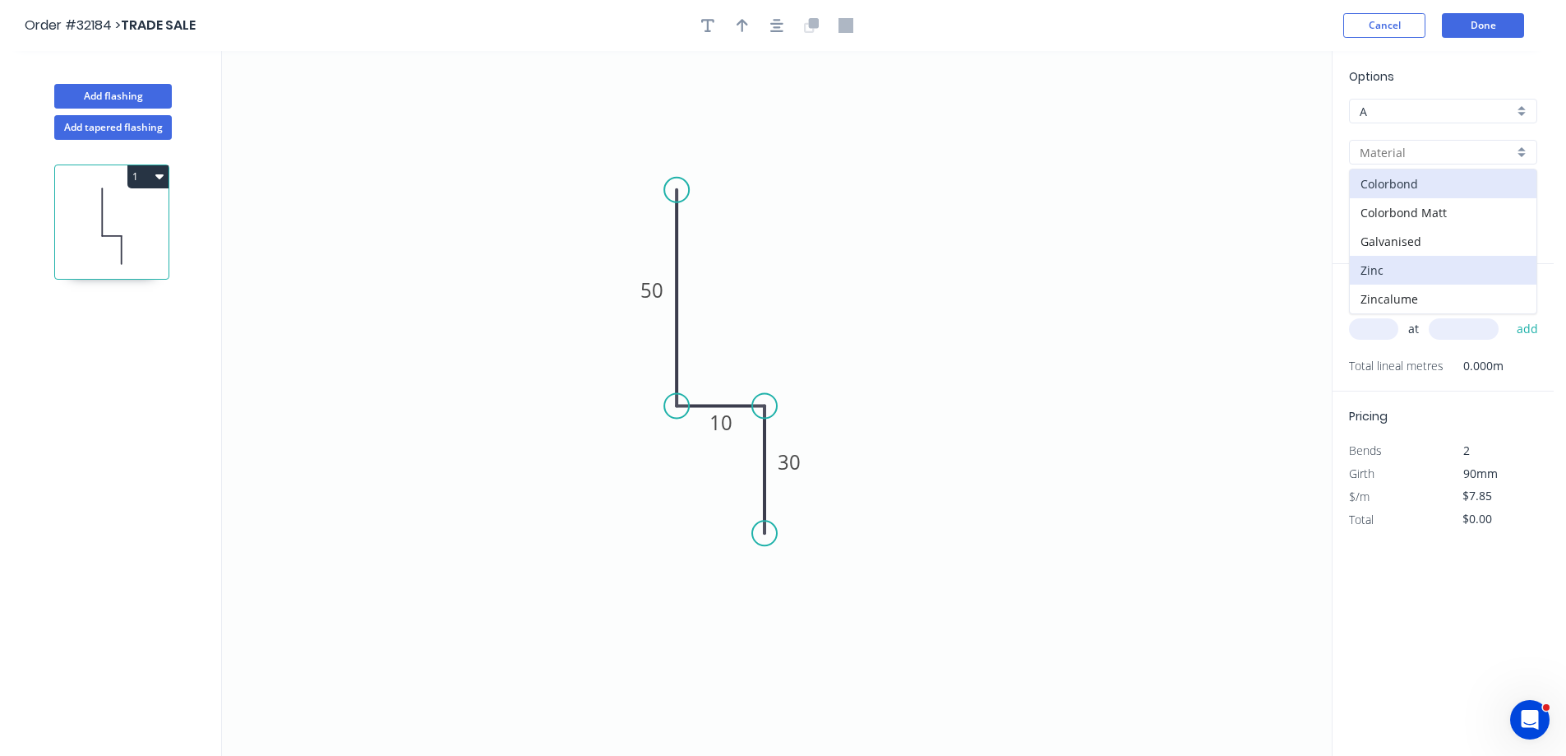
type input "Zinc"
type input "$7.28"
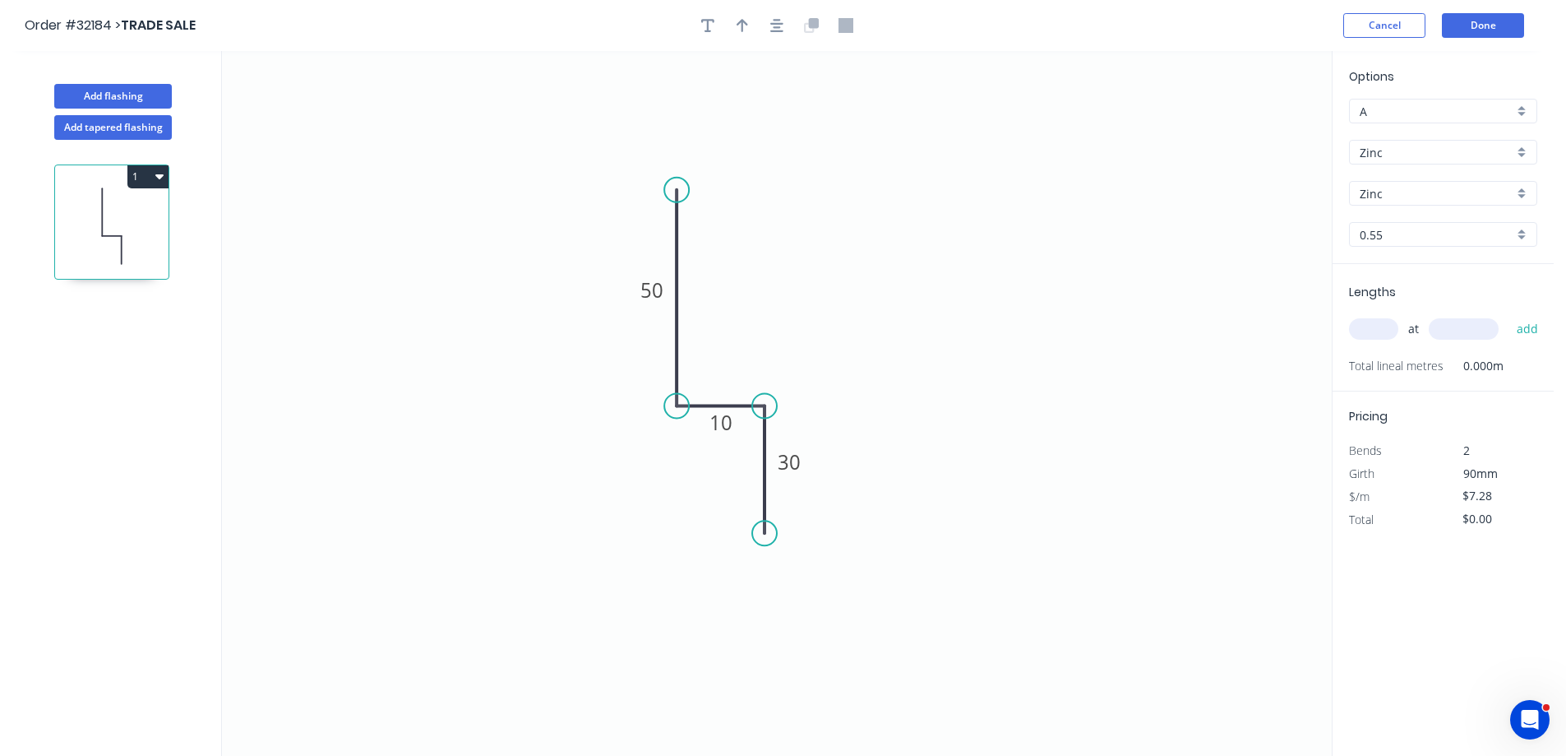
click at [1360, 330] on input "text" at bounding box center [1373, 328] width 49 height 21
type input "1"
type input "2500"
click at [1509, 315] on button "add" at bounding box center [1528, 329] width 39 height 28
click at [1482, 547] on input "$18.20" at bounding box center [1491, 541] width 56 height 23
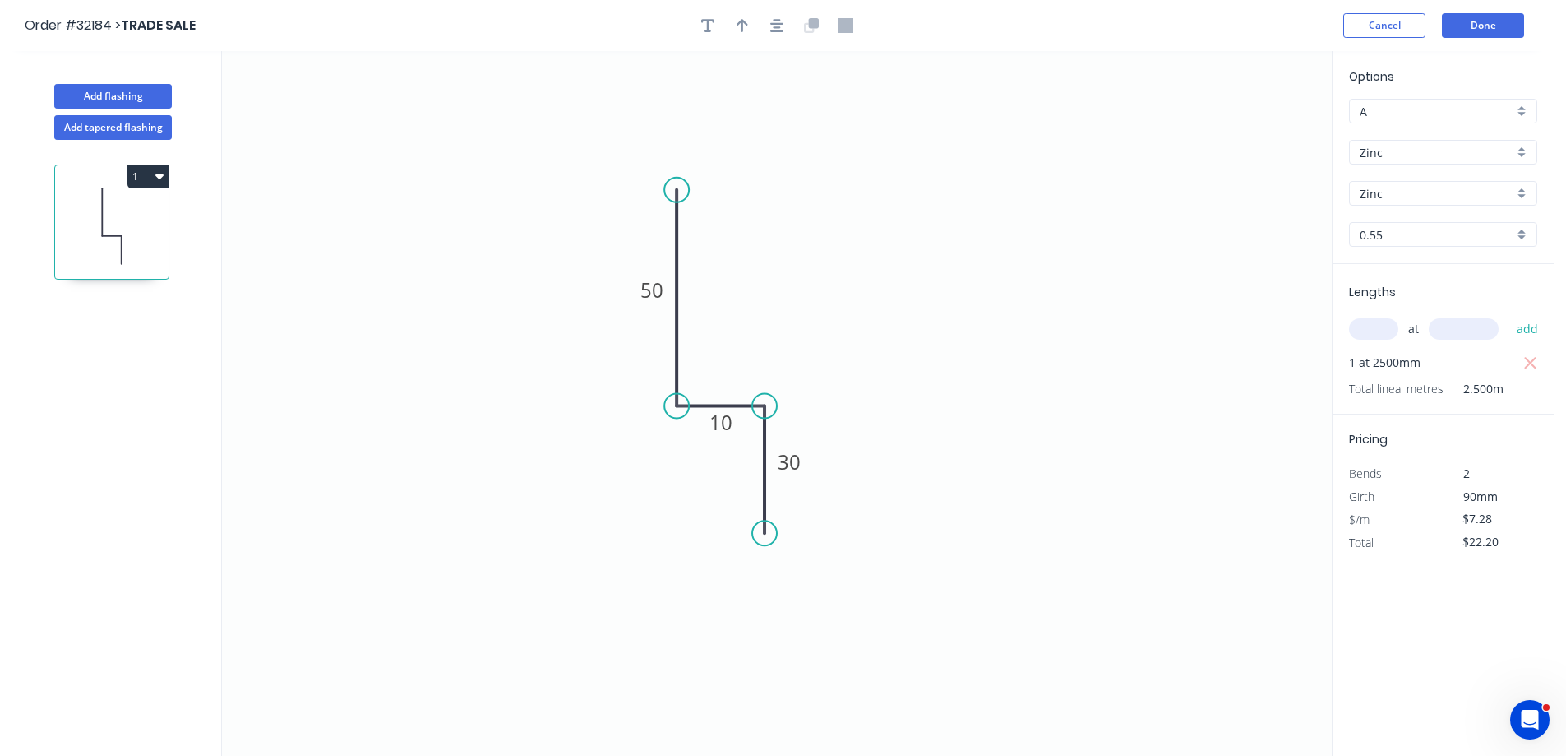
type input "$22.20"
click at [1487, 31] on button "Done" at bounding box center [1483, 25] width 82 height 25
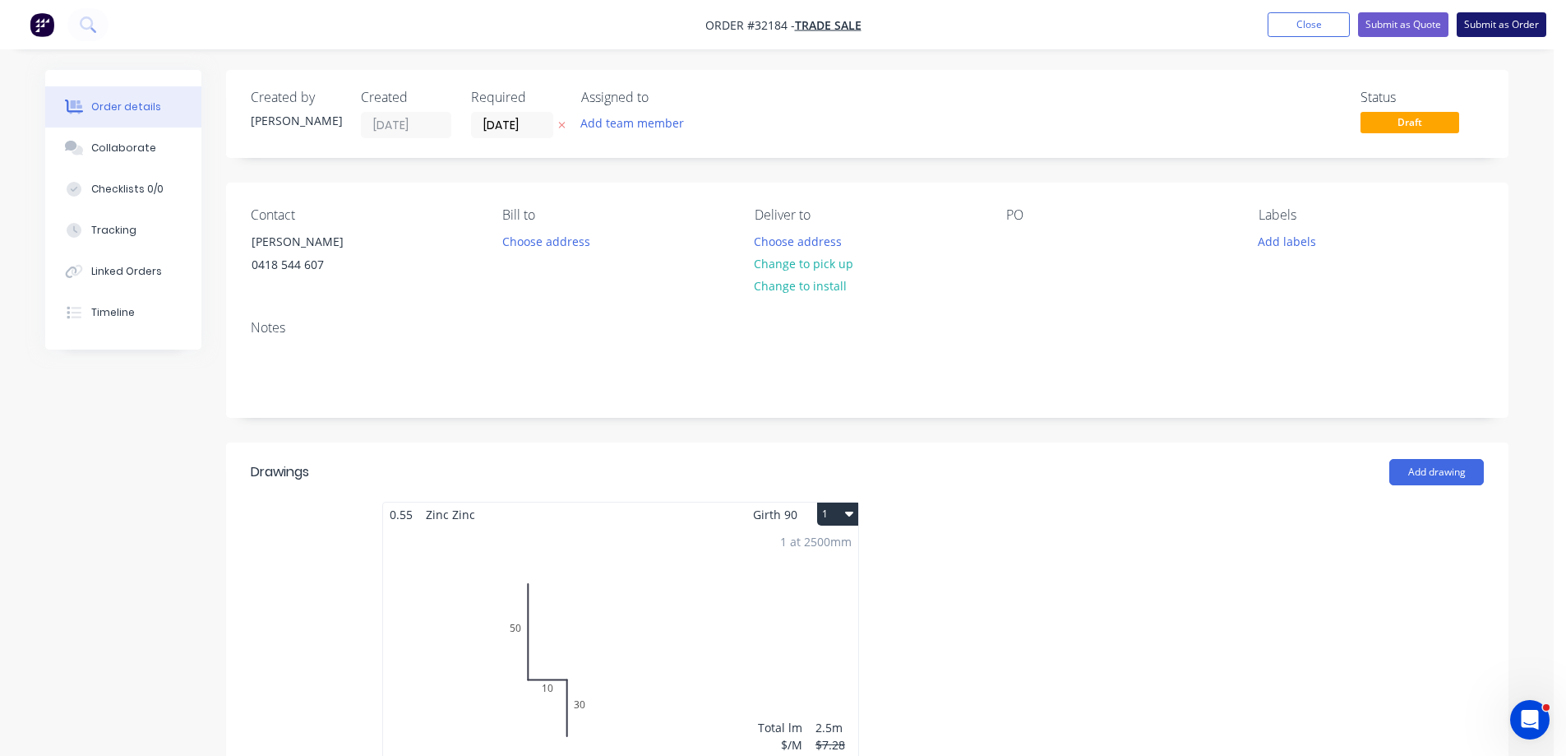
click at [1512, 28] on button "Submit as Order" at bounding box center [1502, 24] width 90 height 25
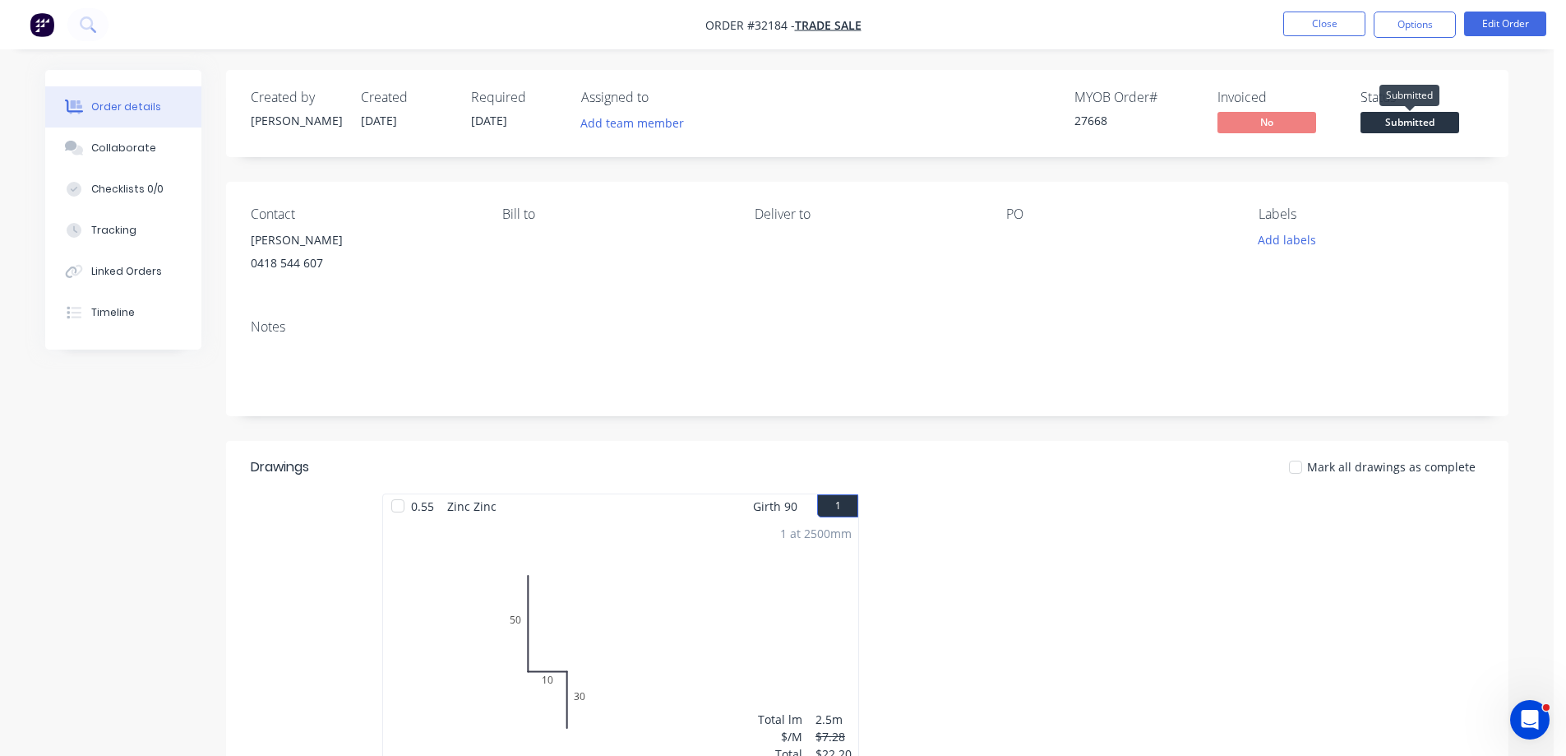
click at [1401, 119] on span "Submitted" at bounding box center [1410, 122] width 99 height 21
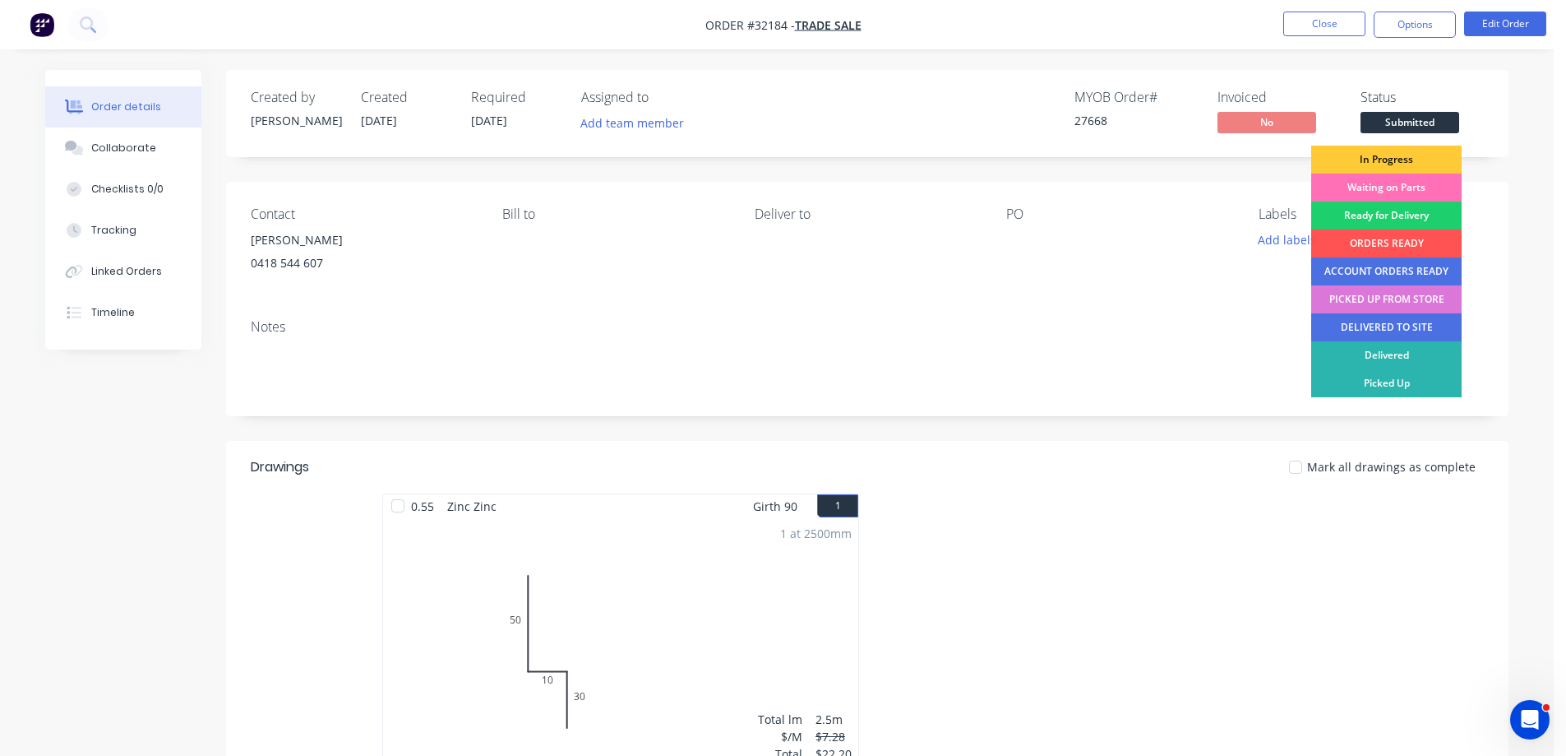
click at [1419, 156] on div "In Progress" at bounding box center [1386, 160] width 150 height 28
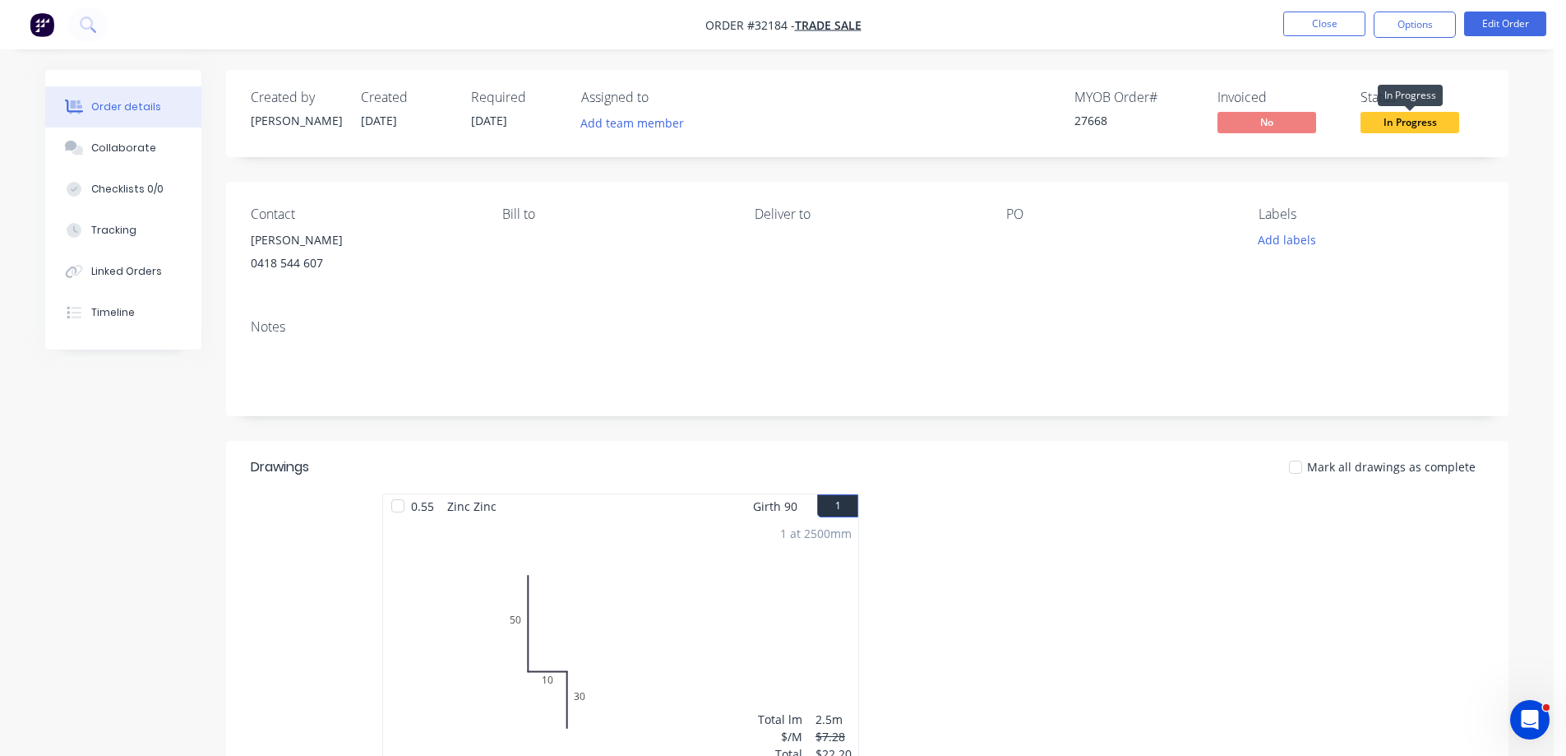
click at [1436, 123] on span "In Progress" at bounding box center [1410, 122] width 99 height 21
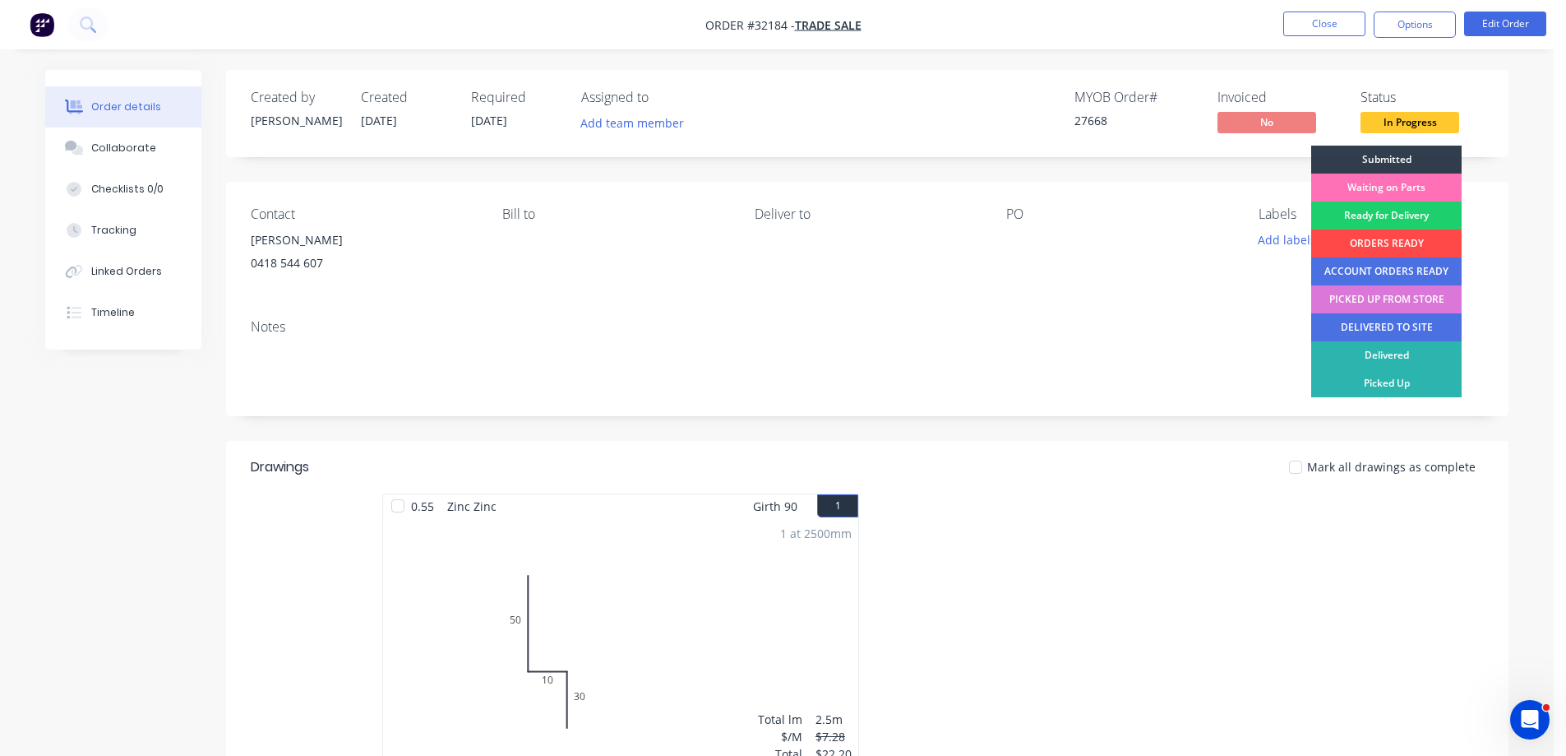
click at [1419, 241] on div "ORDERS READY" at bounding box center [1386, 243] width 150 height 28
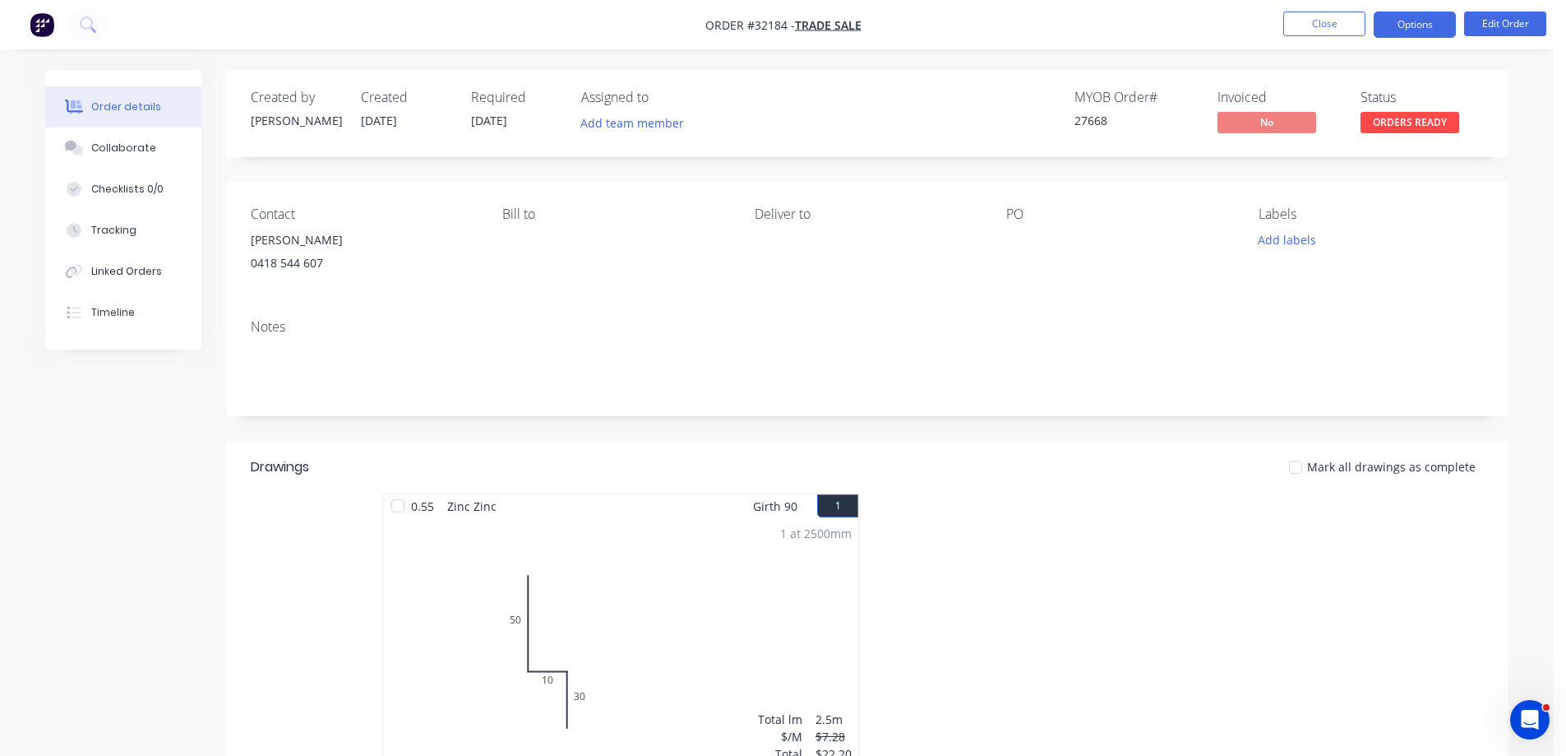
click at [1408, 28] on button "Options" at bounding box center [1415, 25] width 82 height 26
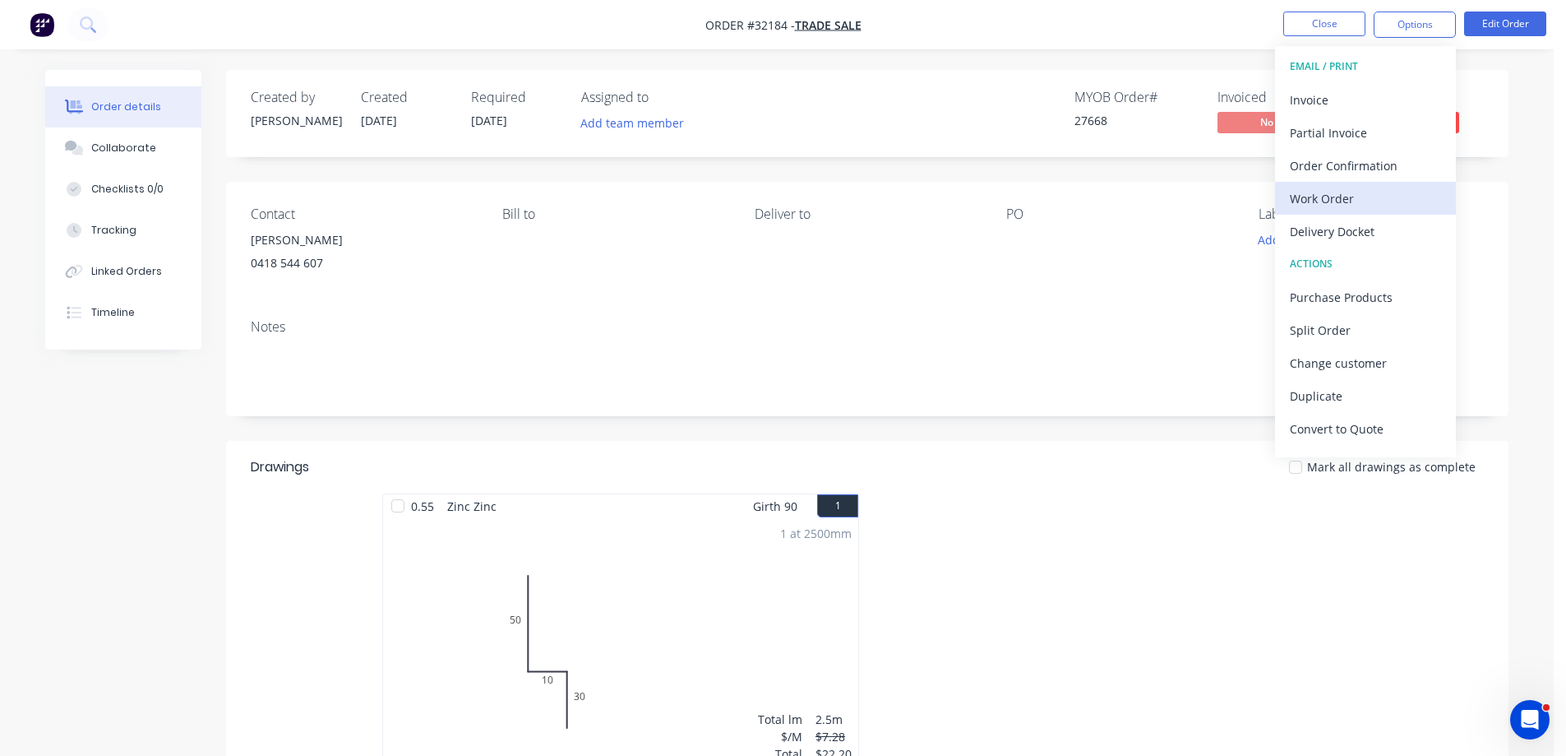
click at [1376, 198] on div "Work Order" at bounding box center [1365, 199] width 151 height 24
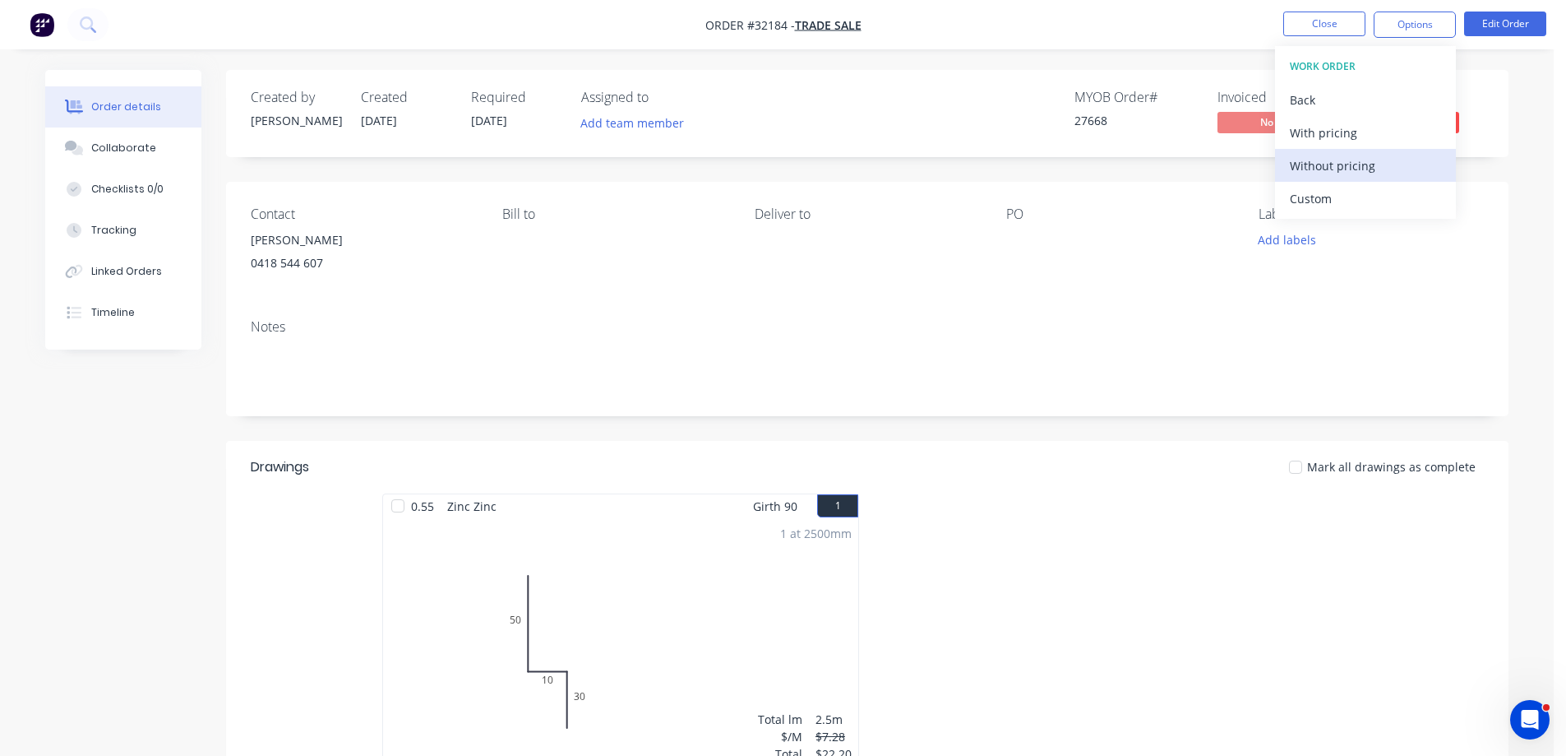
click at [1399, 160] on div "Without pricing" at bounding box center [1365, 166] width 151 height 24
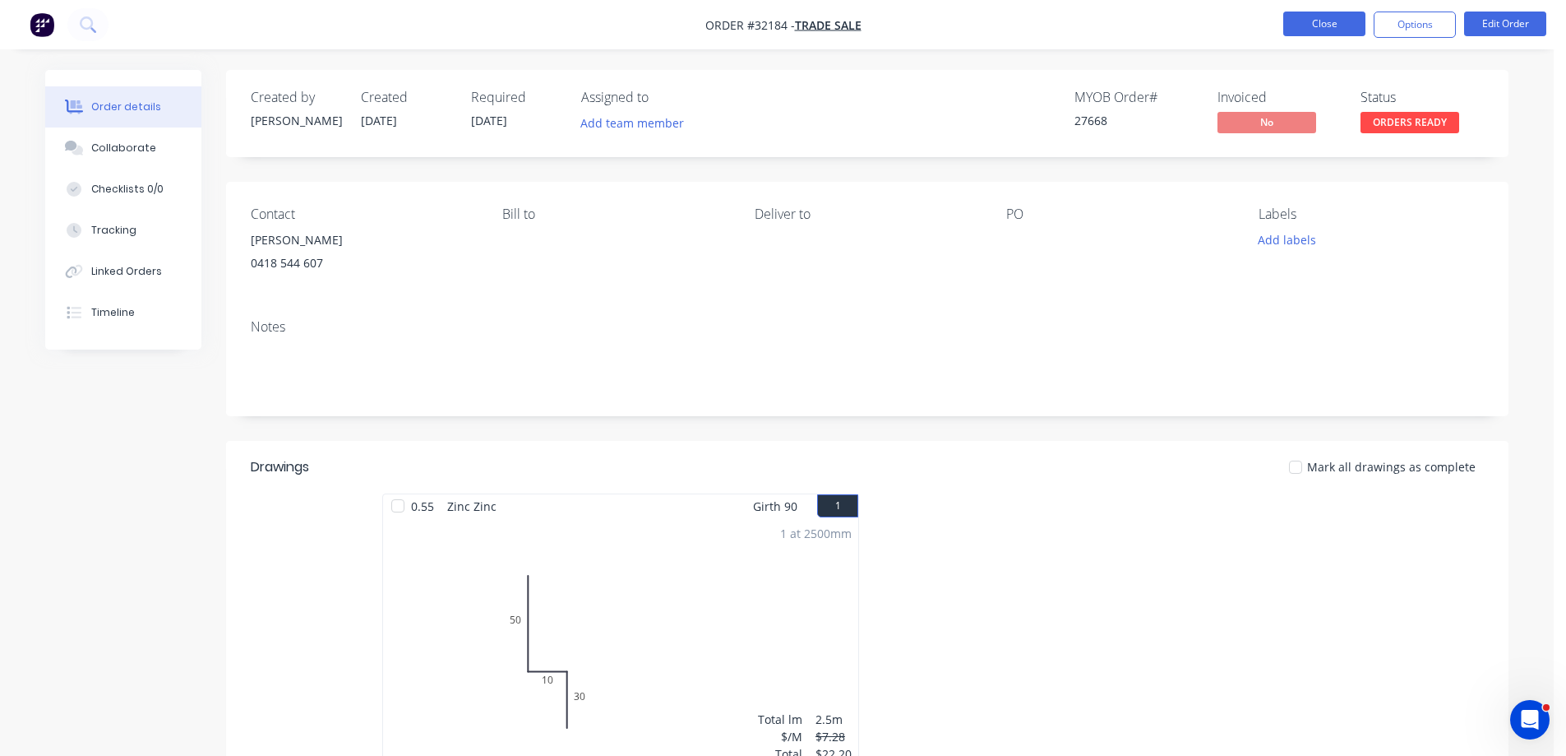
click at [1302, 21] on button "Close" at bounding box center [1324, 24] width 82 height 25
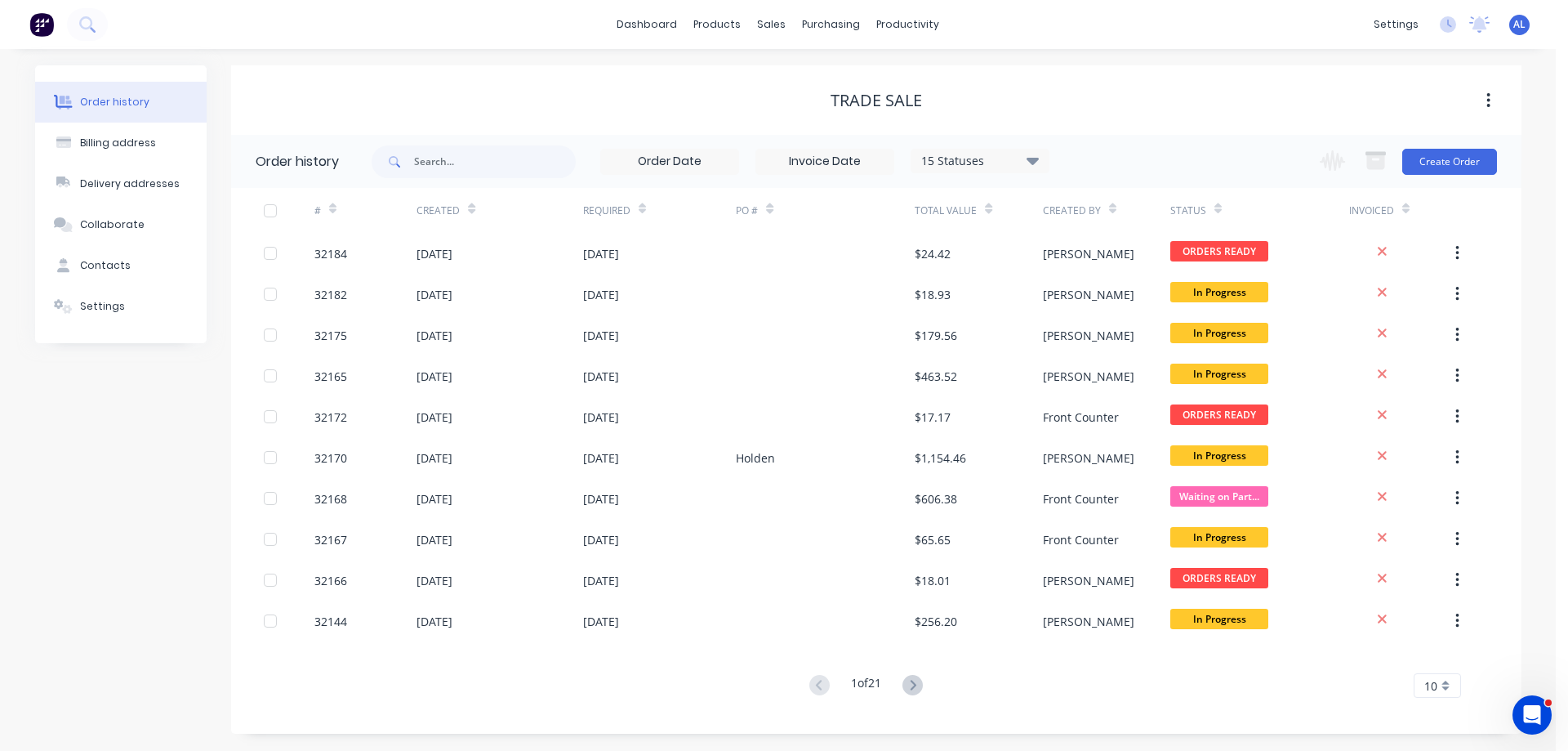
click at [49, 27] on img at bounding box center [42, 24] width 25 height 25
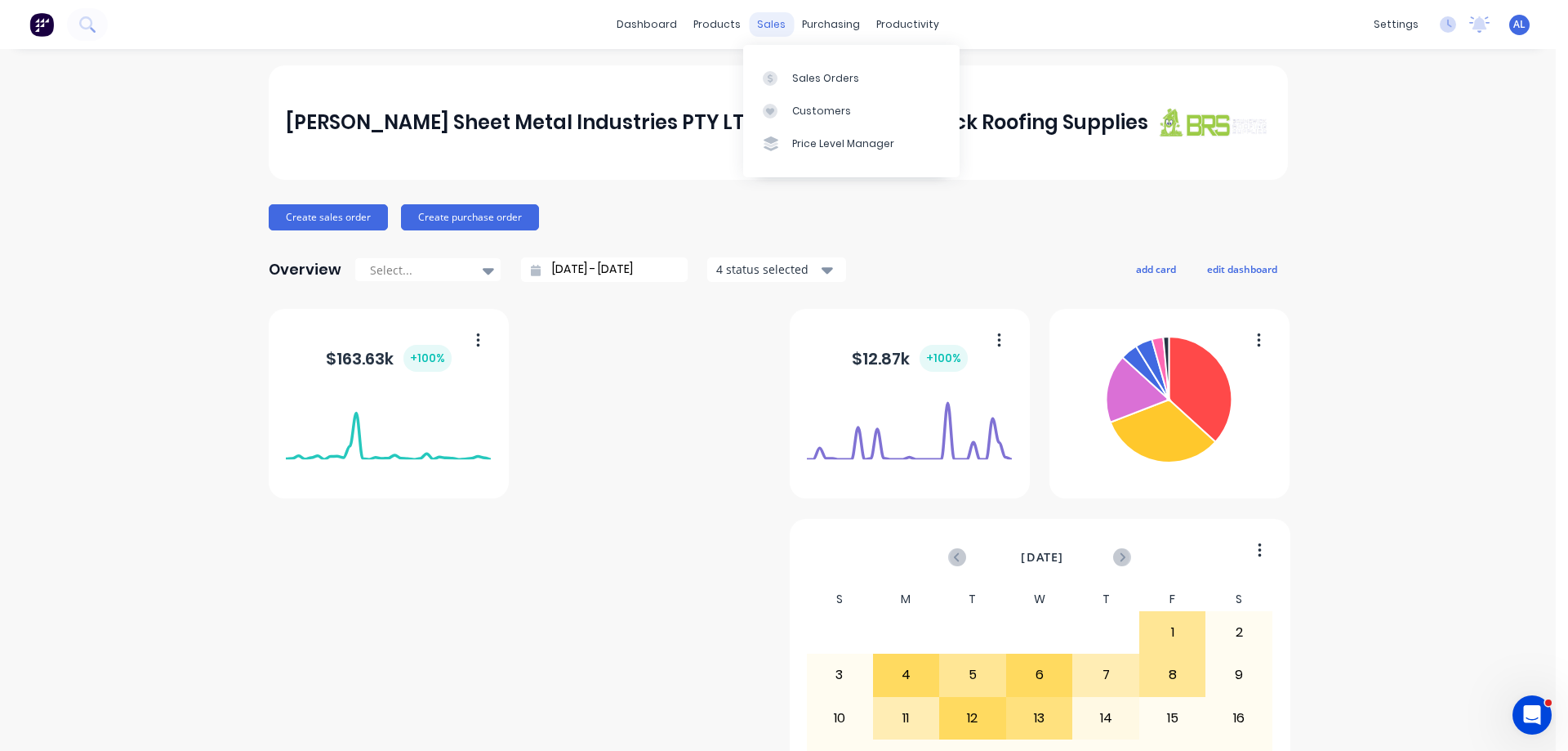
click at [754, 23] on div "sales" at bounding box center [771, 24] width 45 height 25
click at [847, 77] on div "Sales Orders" at bounding box center [825, 78] width 67 height 15
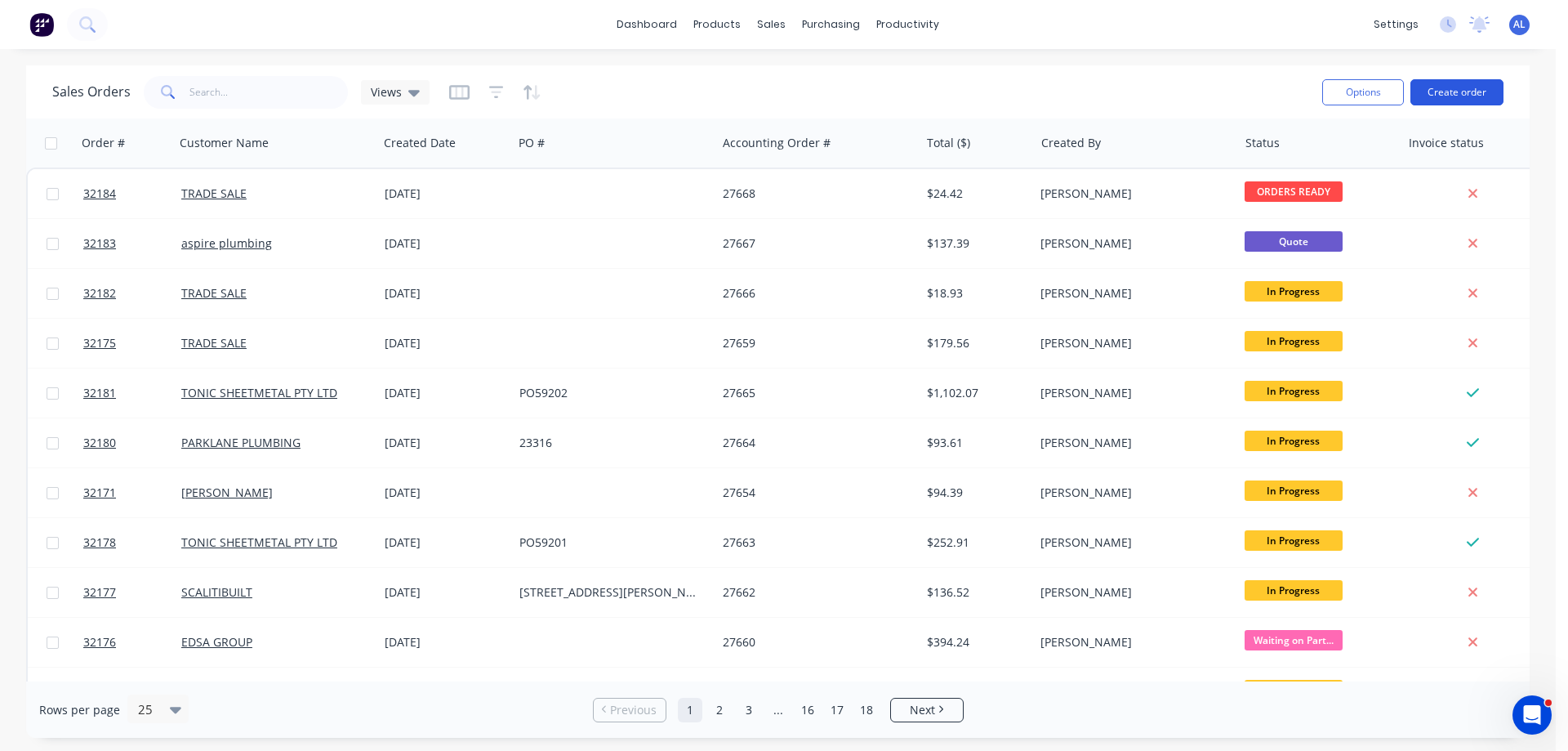
click at [1448, 93] on button "Create order" at bounding box center [1457, 92] width 93 height 26
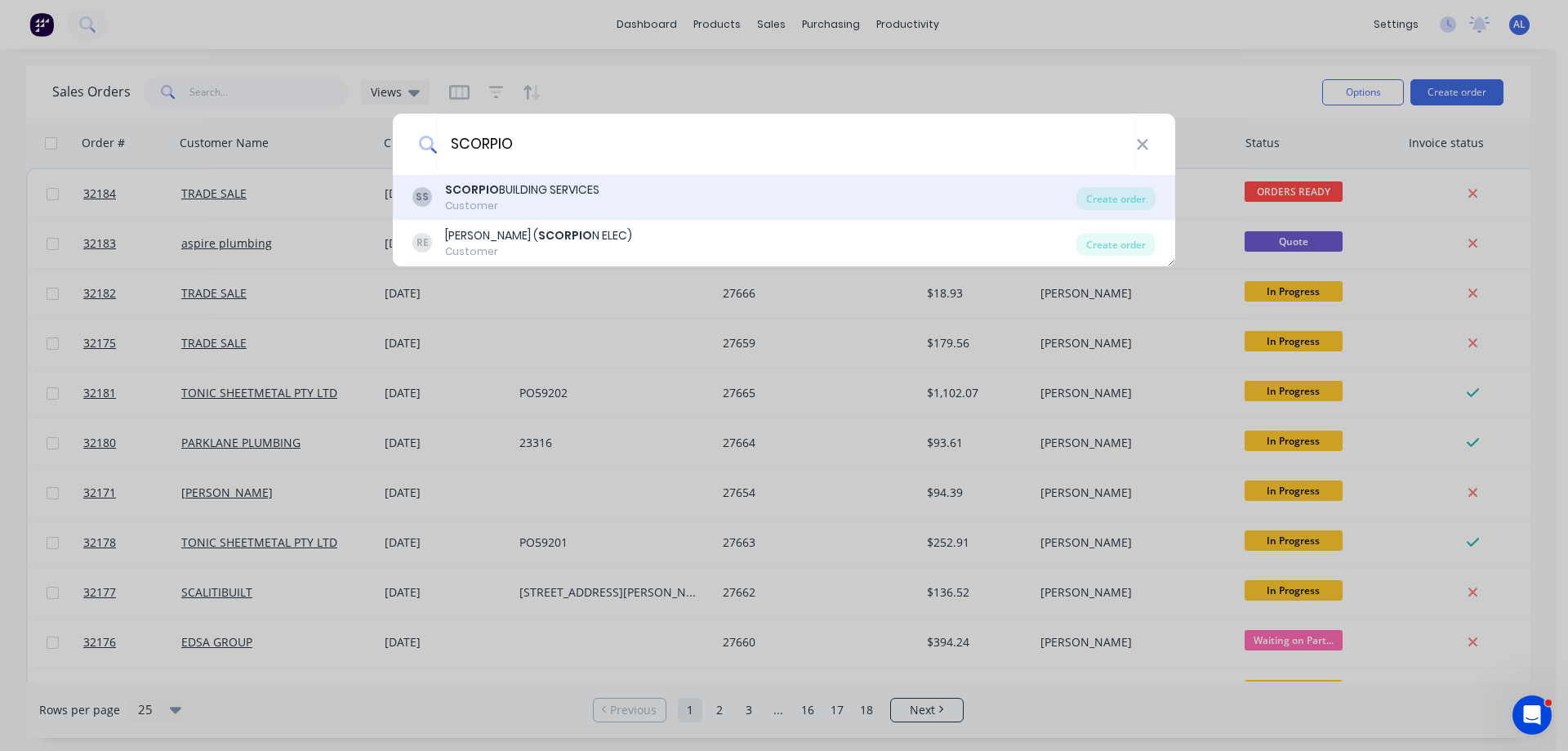
type input "SCORPIO"
click at [628, 190] on div "SS SCORPIO BUILDING SERVICES Customer" at bounding box center [744, 198] width 663 height 32
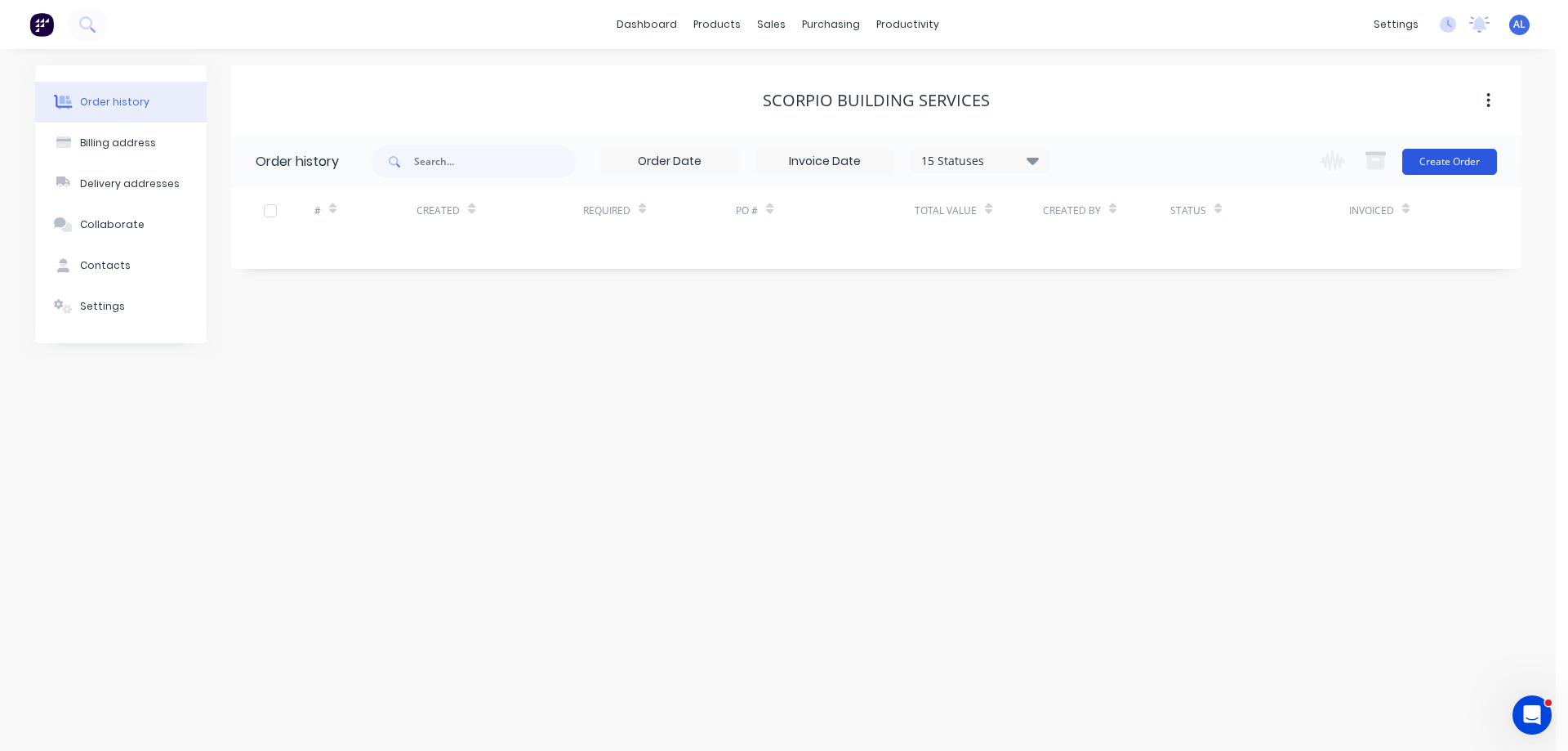
click at [1471, 168] on button "Create Order" at bounding box center [1449, 162] width 94 height 26
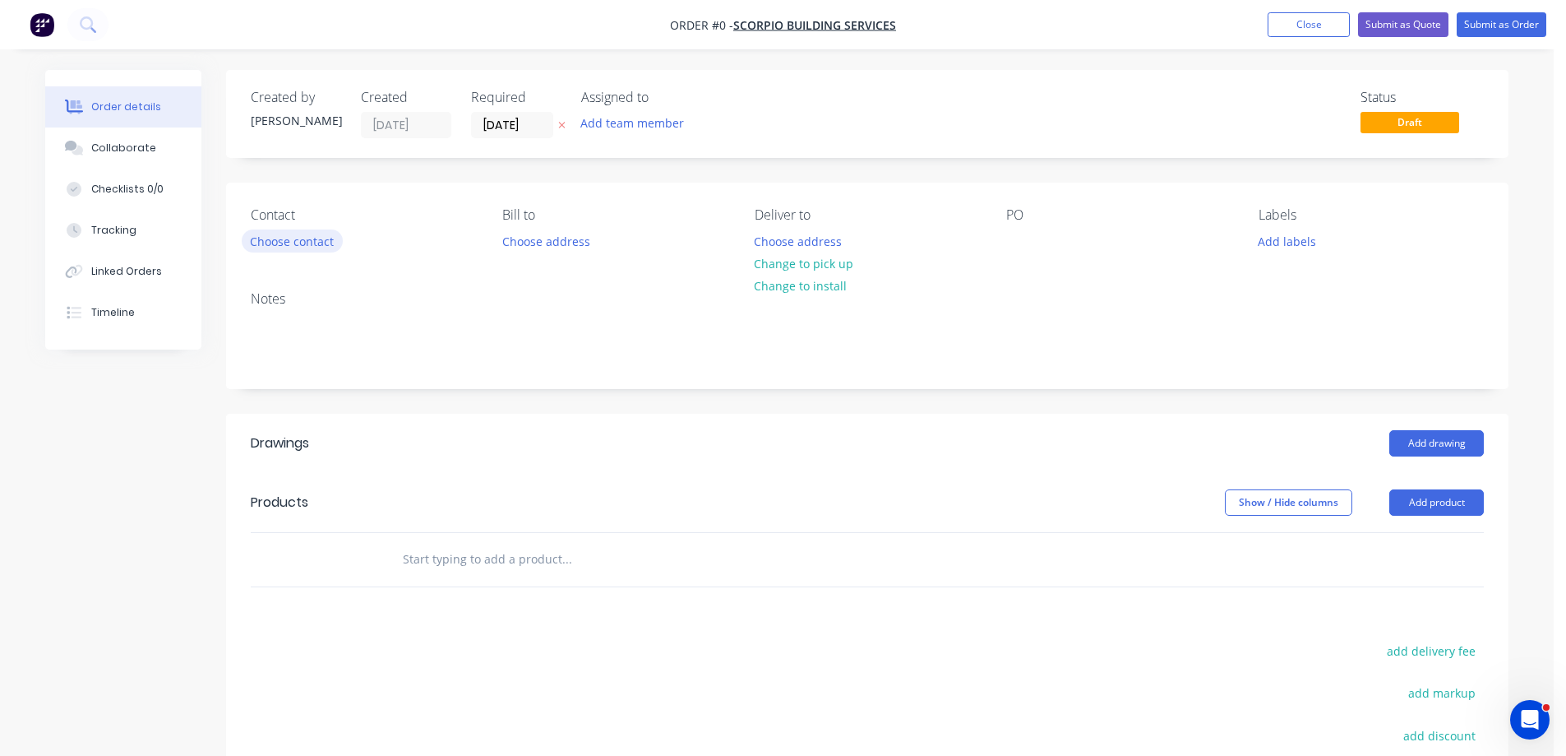
click at [330, 245] on button "Choose contact" at bounding box center [292, 240] width 101 height 22
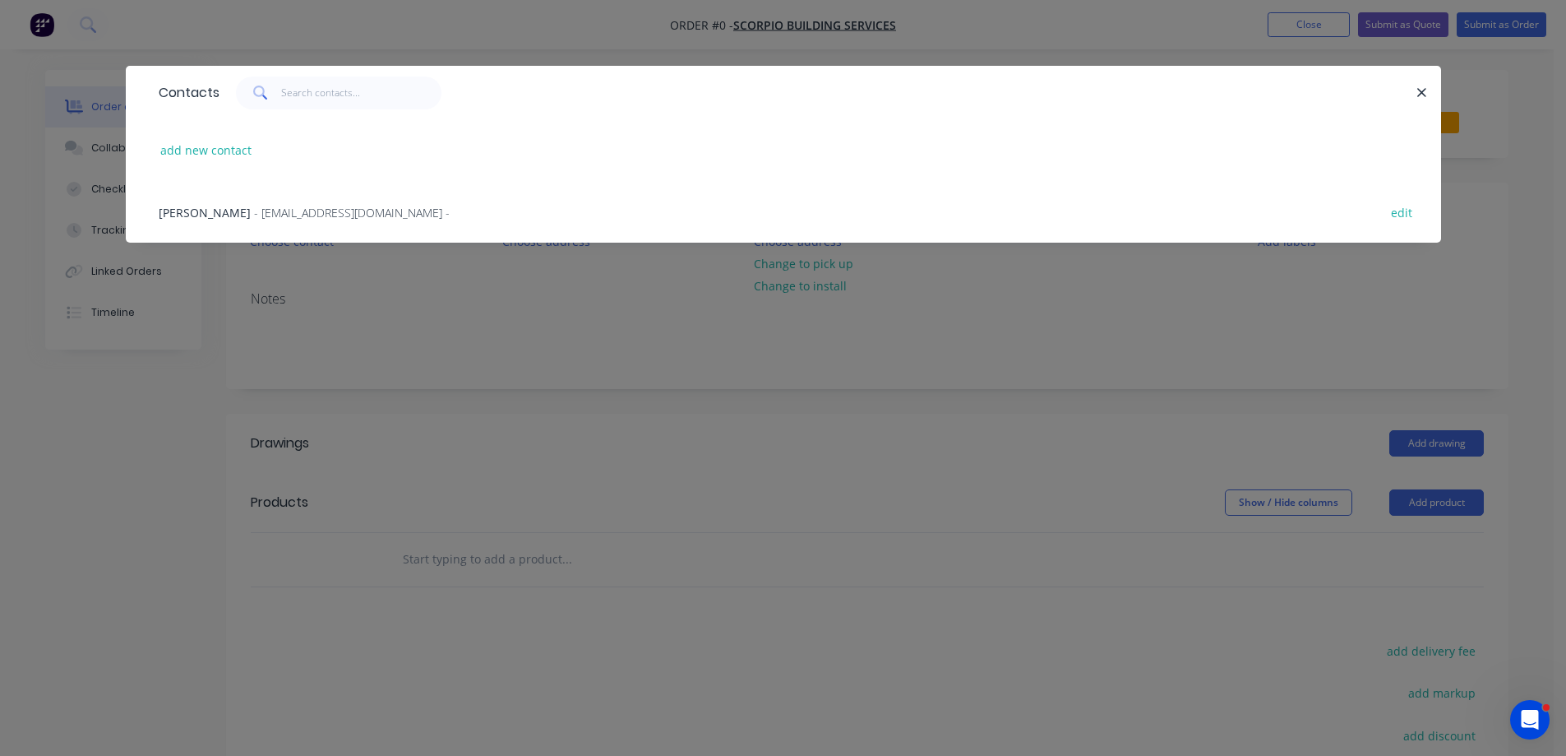
click at [299, 208] on span "- [EMAIL_ADDRESS][DOMAIN_NAME] -" at bounding box center [352, 213] width 196 height 16
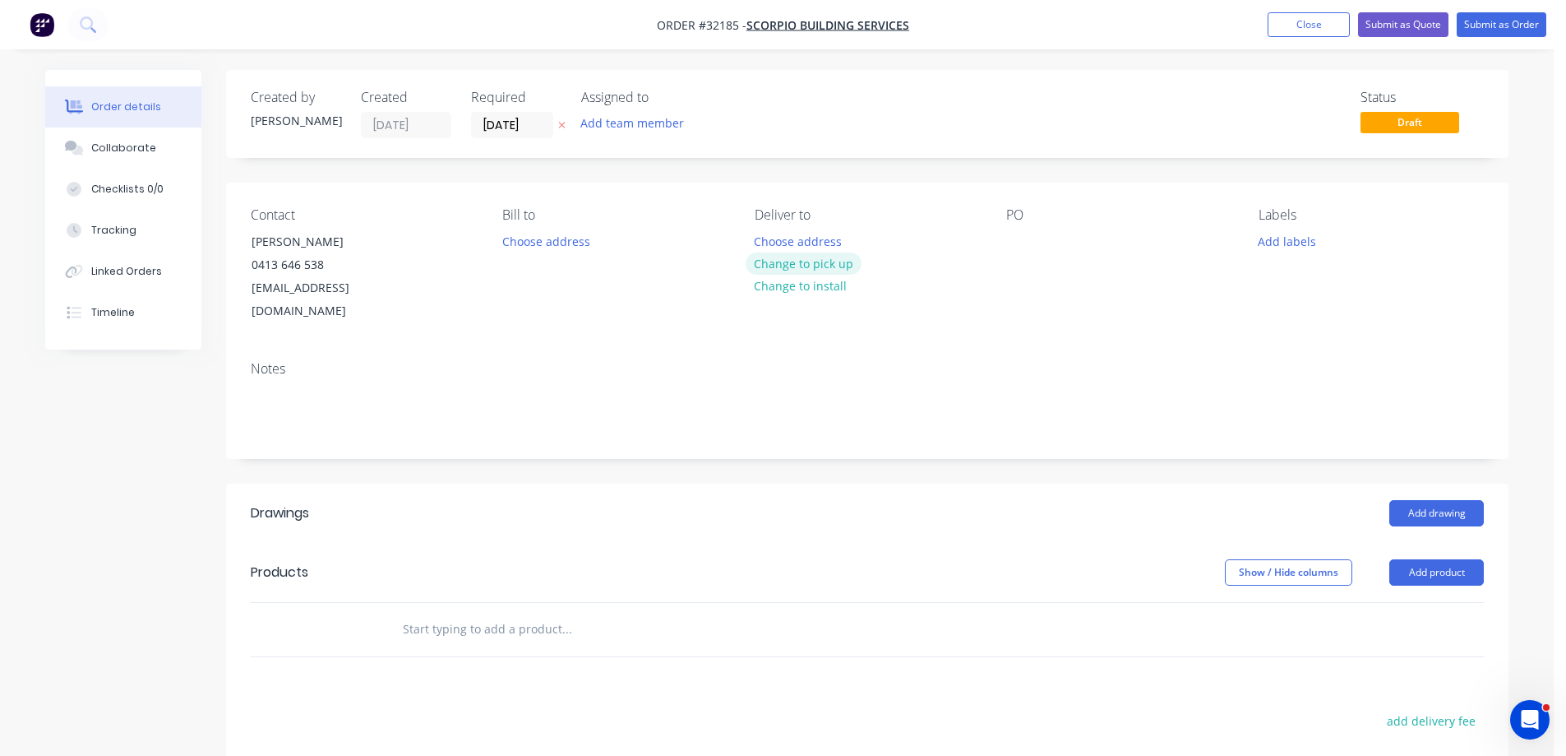
click at [791, 265] on button "Change to pick up" at bounding box center [804, 263] width 117 height 22
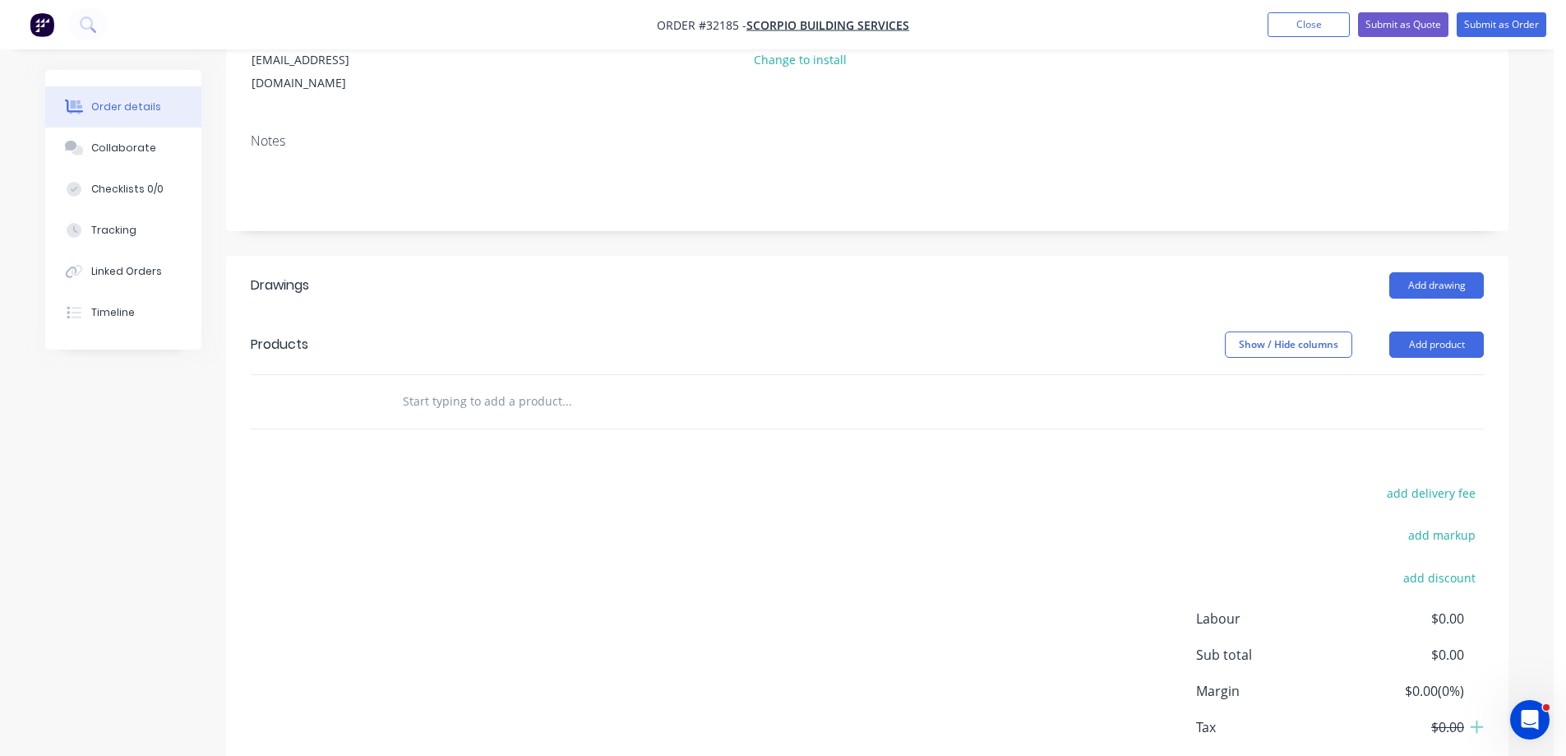
scroll to position [247, 0]
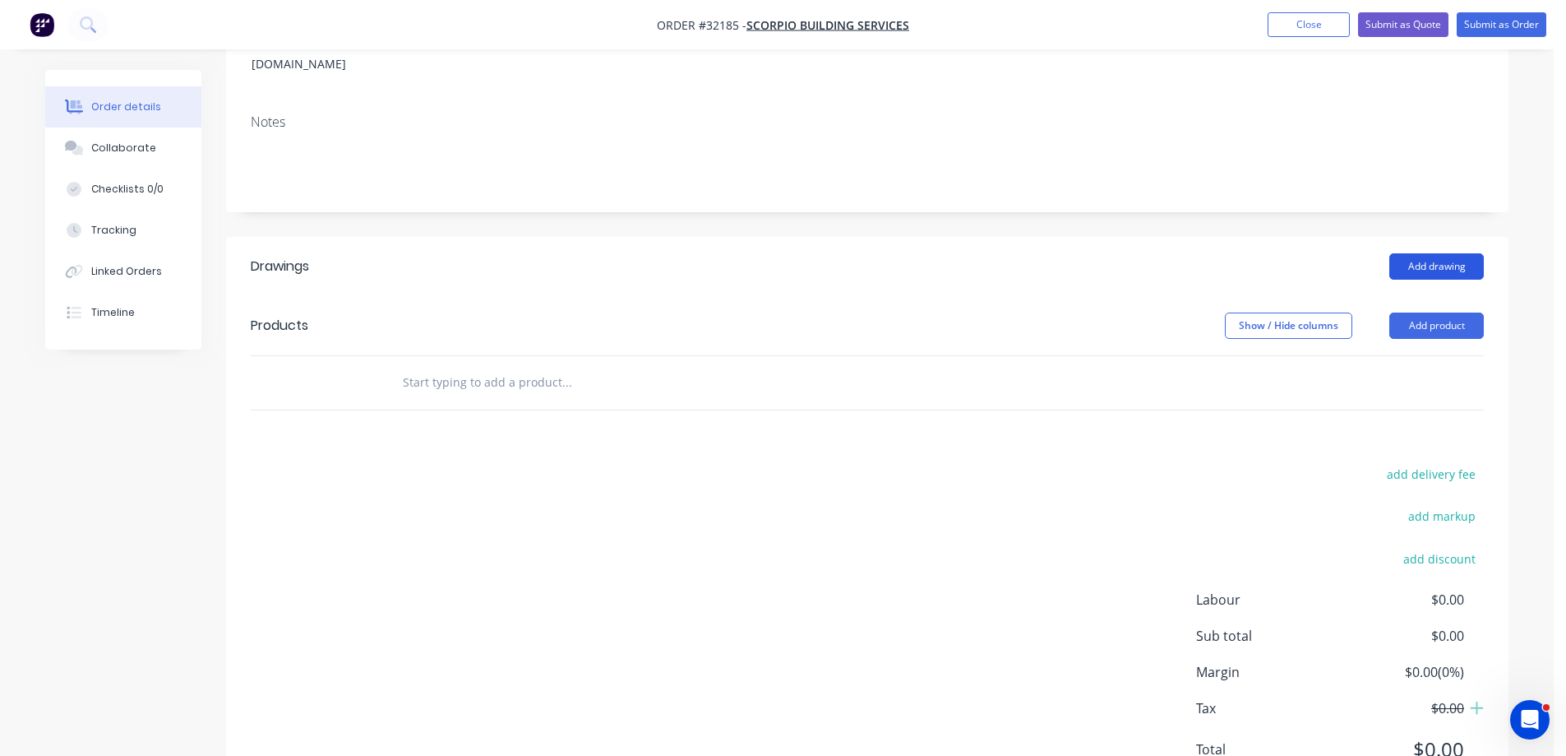
click at [1414, 253] on button "Add drawing" at bounding box center [1437, 266] width 95 height 26
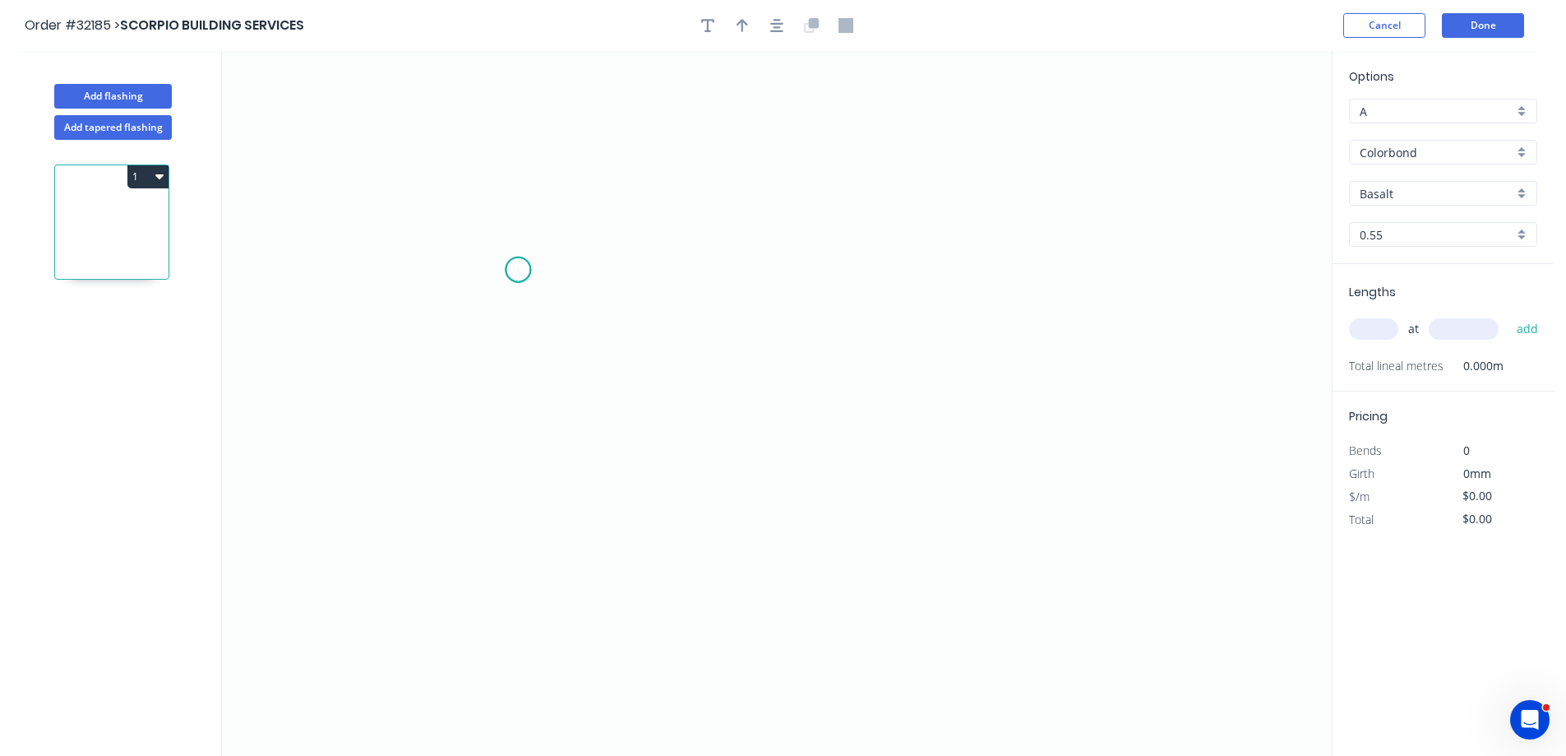
click at [518, 270] on icon "0" at bounding box center [777, 403] width 1110 height 705
click at [634, 277] on icon "0" at bounding box center [777, 403] width 1110 height 705
click at [629, 481] on icon "0 ?" at bounding box center [777, 403] width 1110 height 705
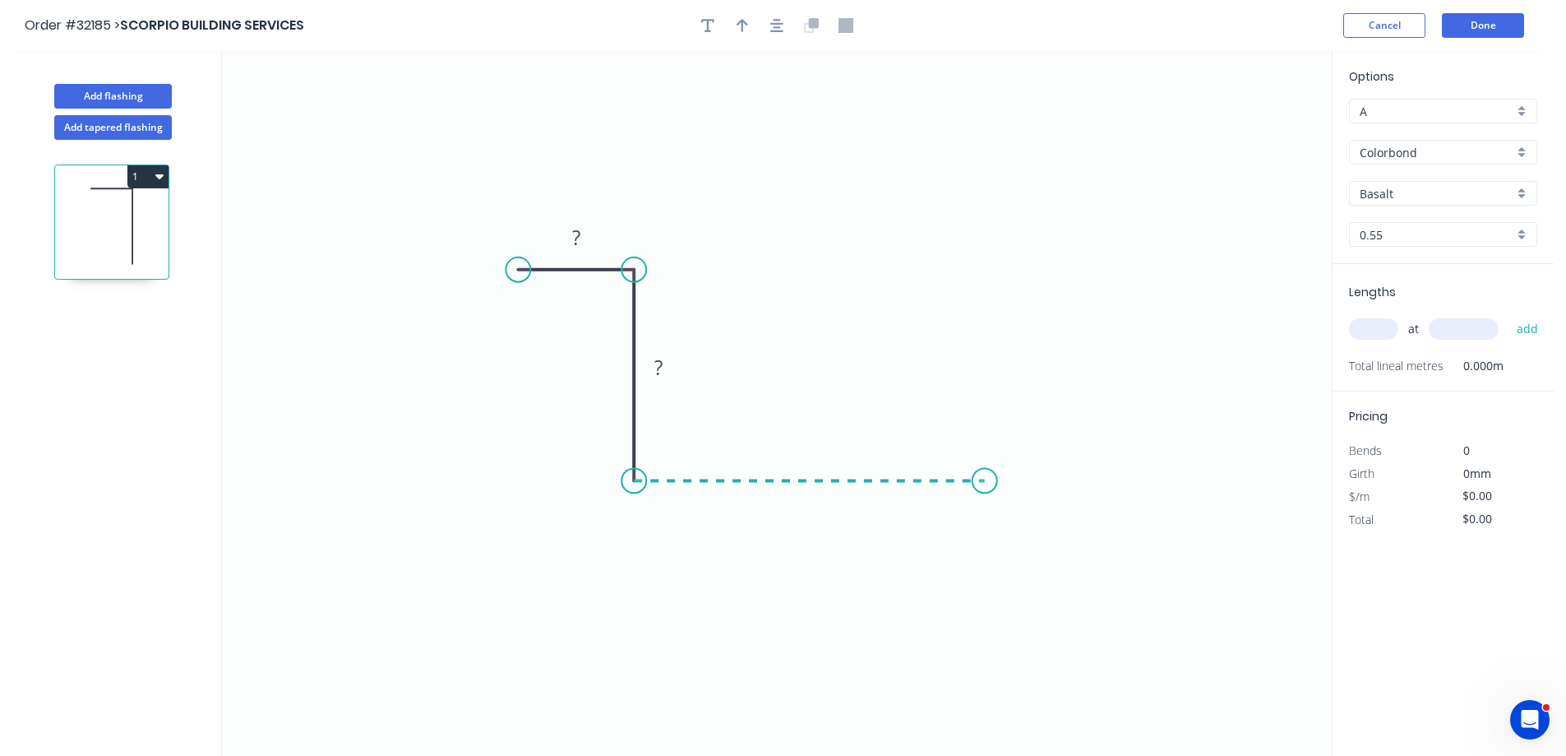
click at [984, 487] on icon "0 ? ?" at bounding box center [777, 403] width 1110 height 705
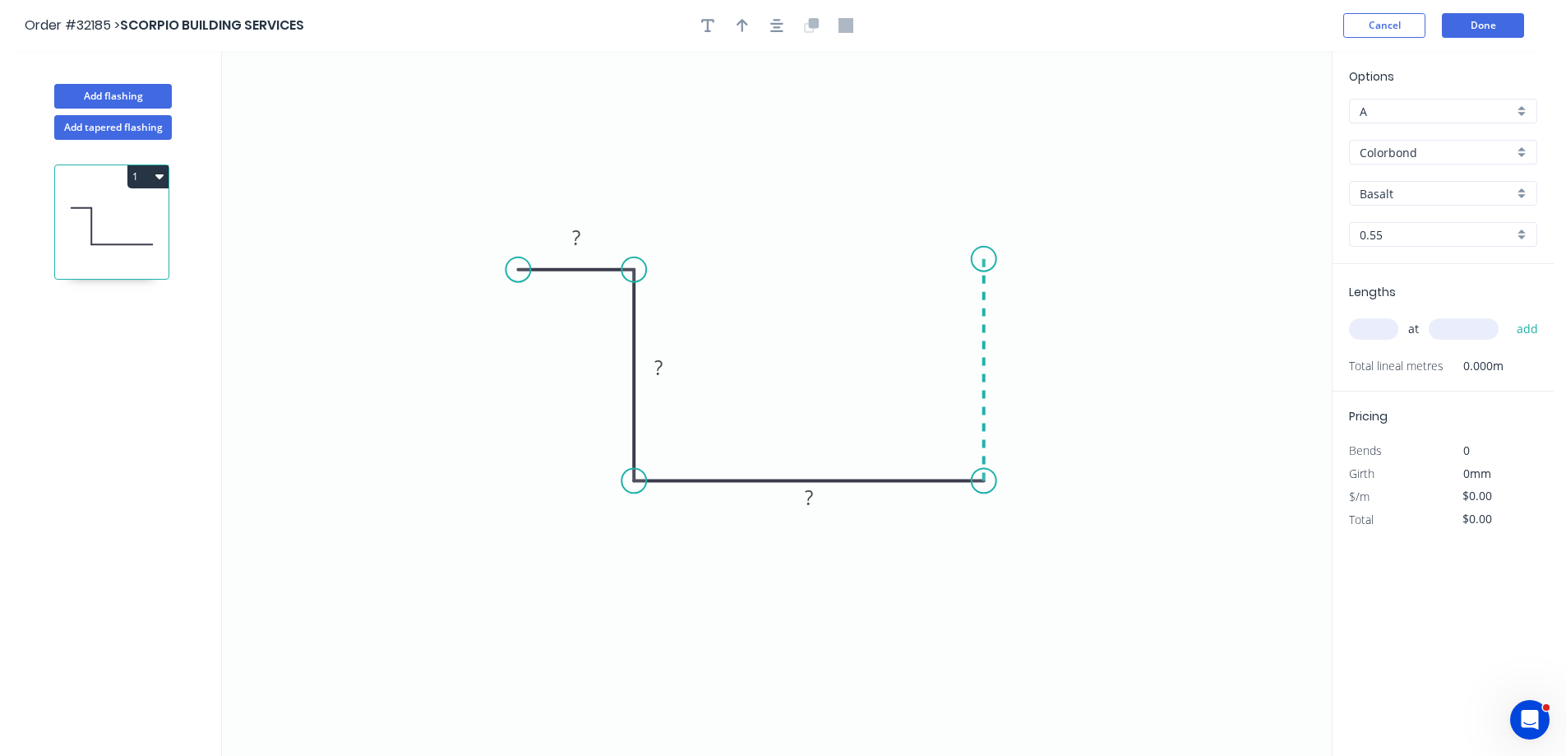
click at [969, 259] on icon "0 ? ? ?" at bounding box center [777, 403] width 1110 height 705
drag, startPoint x: 1090, startPoint y: 263, endPoint x: 553, endPoint y: 326, distance: 540.5
click at [1084, 266] on icon "0 ? ? ? ?" at bounding box center [777, 403] width 1110 height 705
click at [578, 240] on tspan "?" at bounding box center [576, 237] width 8 height 27
click at [1044, 234] on rect at bounding box center [1034, 227] width 33 height 23
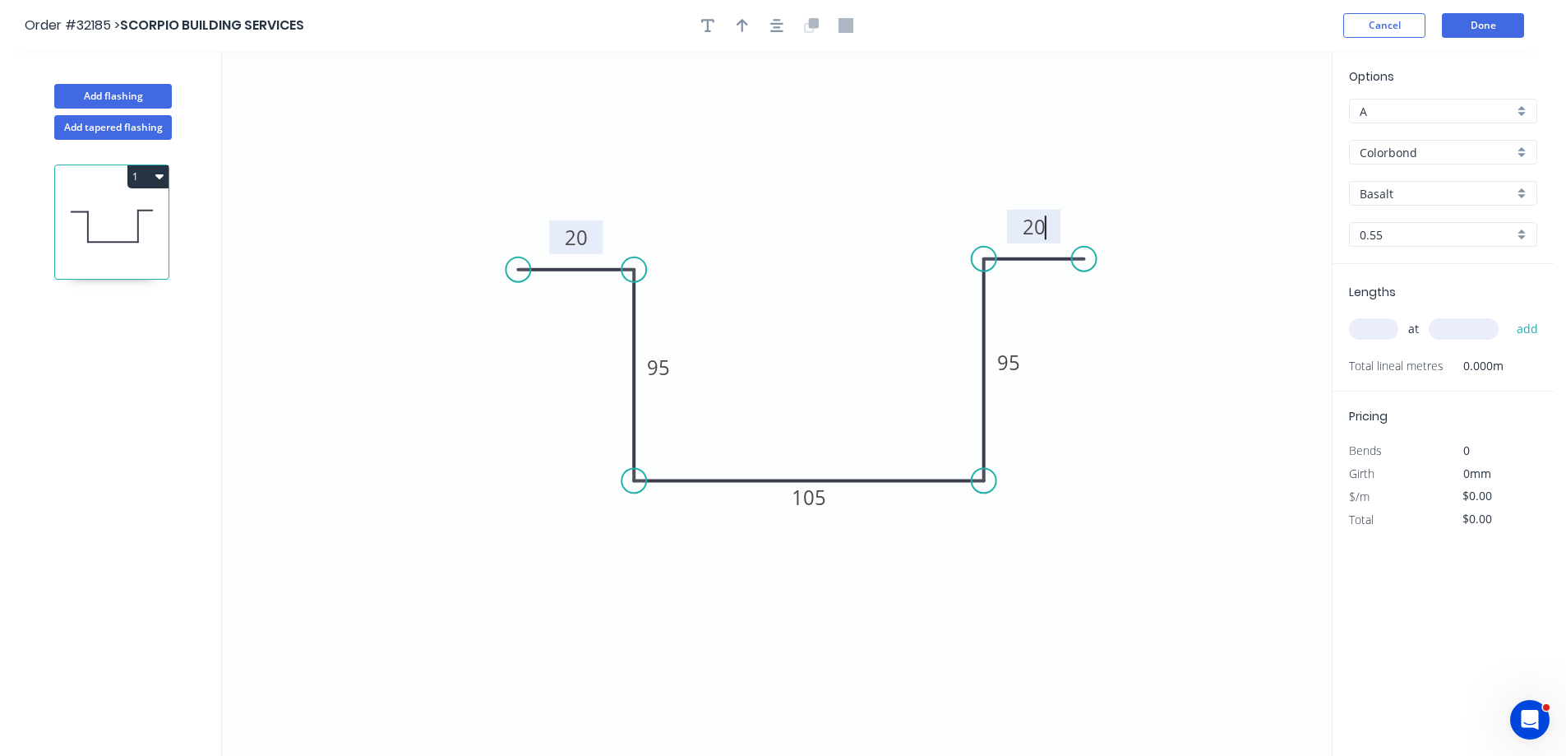
type input "$21.08"
click at [774, 30] on icon "button" at bounding box center [776, 25] width 13 height 15
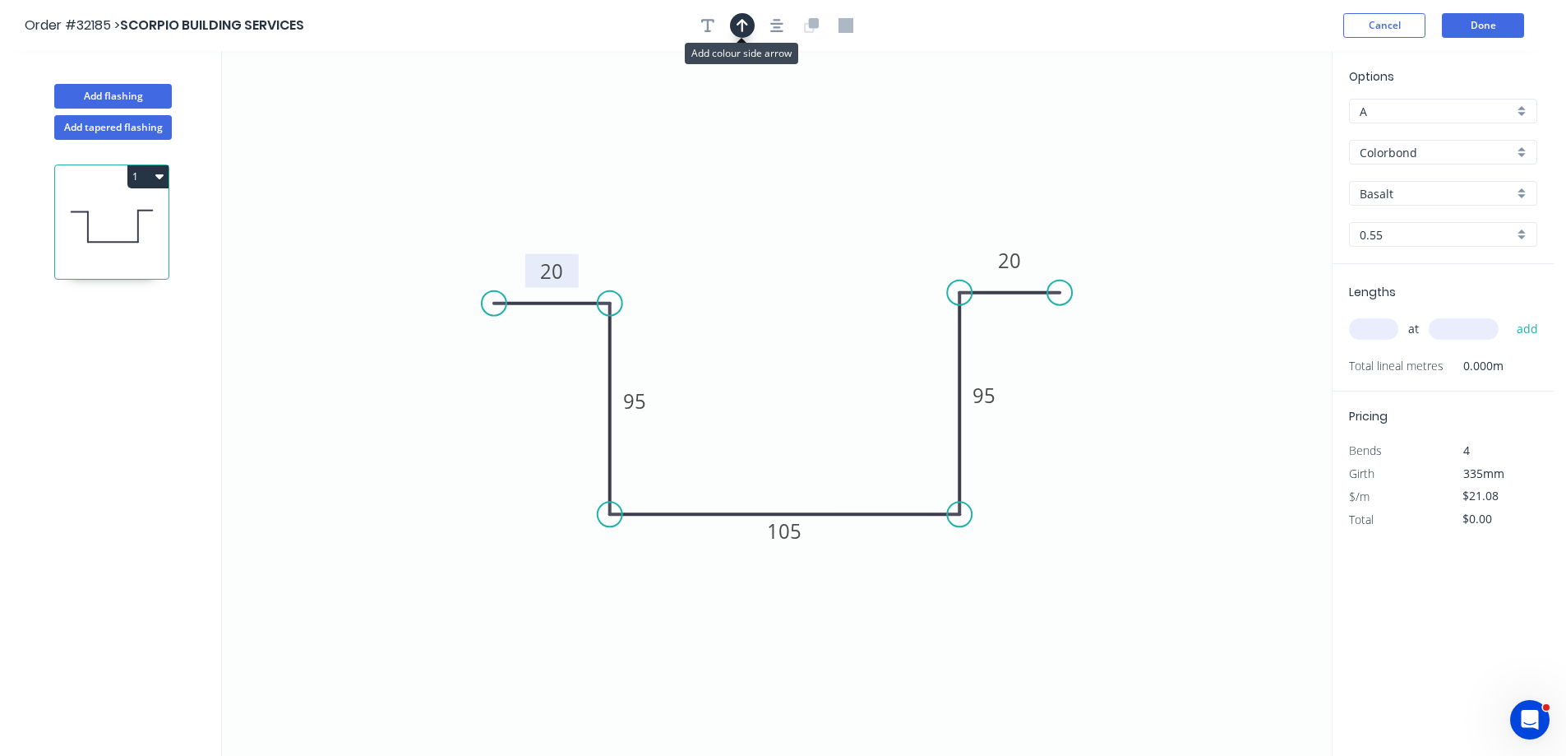
click at [745, 23] on icon "button" at bounding box center [743, 25] width 12 height 13
click at [1251, 130] on icon at bounding box center [1249, 114] width 15 height 53
click at [1251, 129] on icon at bounding box center [1263, 120] width 48 height 48
click at [1251, 127] on icon at bounding box center [1264, 116] width 48 height 48
click at [1251, 127] on icon at bounding box center [1268, 129] width 53 height 15
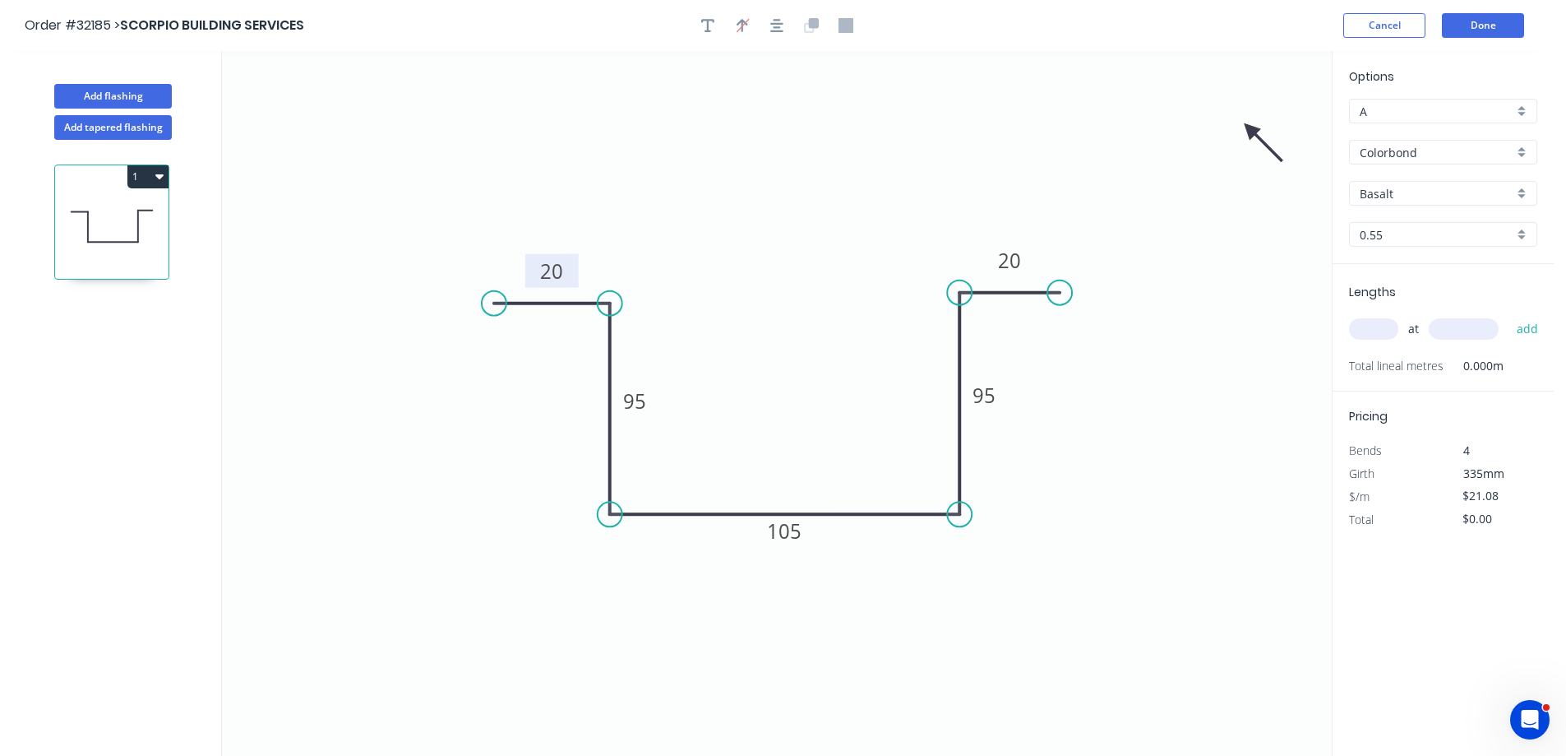
click at [1251, 128] on icon at bounding box center [1264, 142] width 48 height 48
drag, startPoint x: 1246, startPoint y: 132, endPoint x: 896, endPoint y: 553, distance: 547.6
click at [896, 553] on icon at bounding box center [896, 571] width 15 height 53
drag, startPoint x: 1518, startPoint y: 193, endPoint x: 1510, endPoint y: 205, distance: 13.7
click at [1518, 194] on div "Basalt" at bounding box center [1443, 193] width 188 height 25
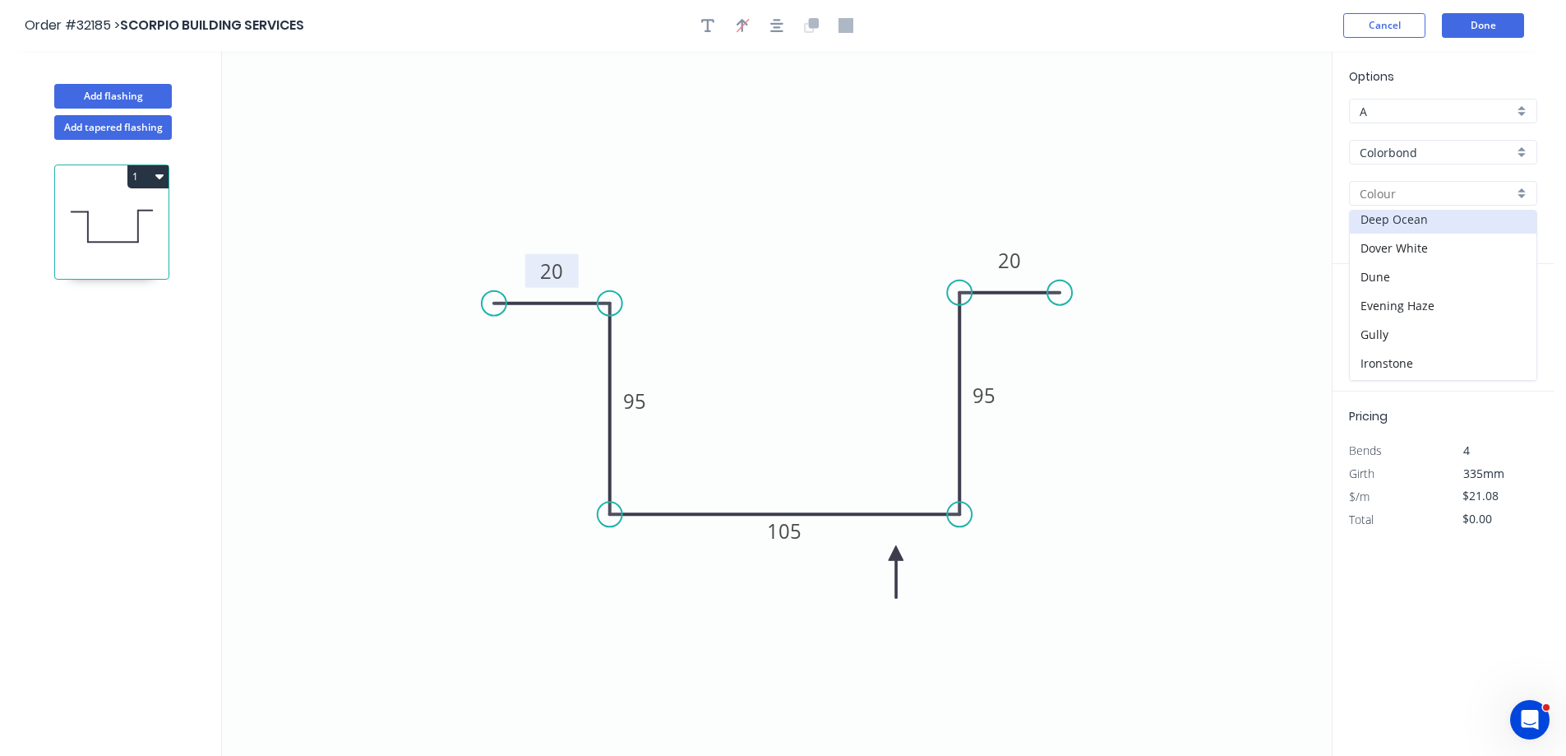
scroll to position [411, 0]
click at [1454, 253] on div "Night Sky" at bounding box center [1443, 245] width 187 height 29
type input "Night Sky"
drag, startPoint x: 1383, startPoint y: 335, endPoint x: 1364, endPoint y: 338, distance: 19.1
click at [1380, 335] on input "text" at bounding box center [1373, 328] width 49 height 21
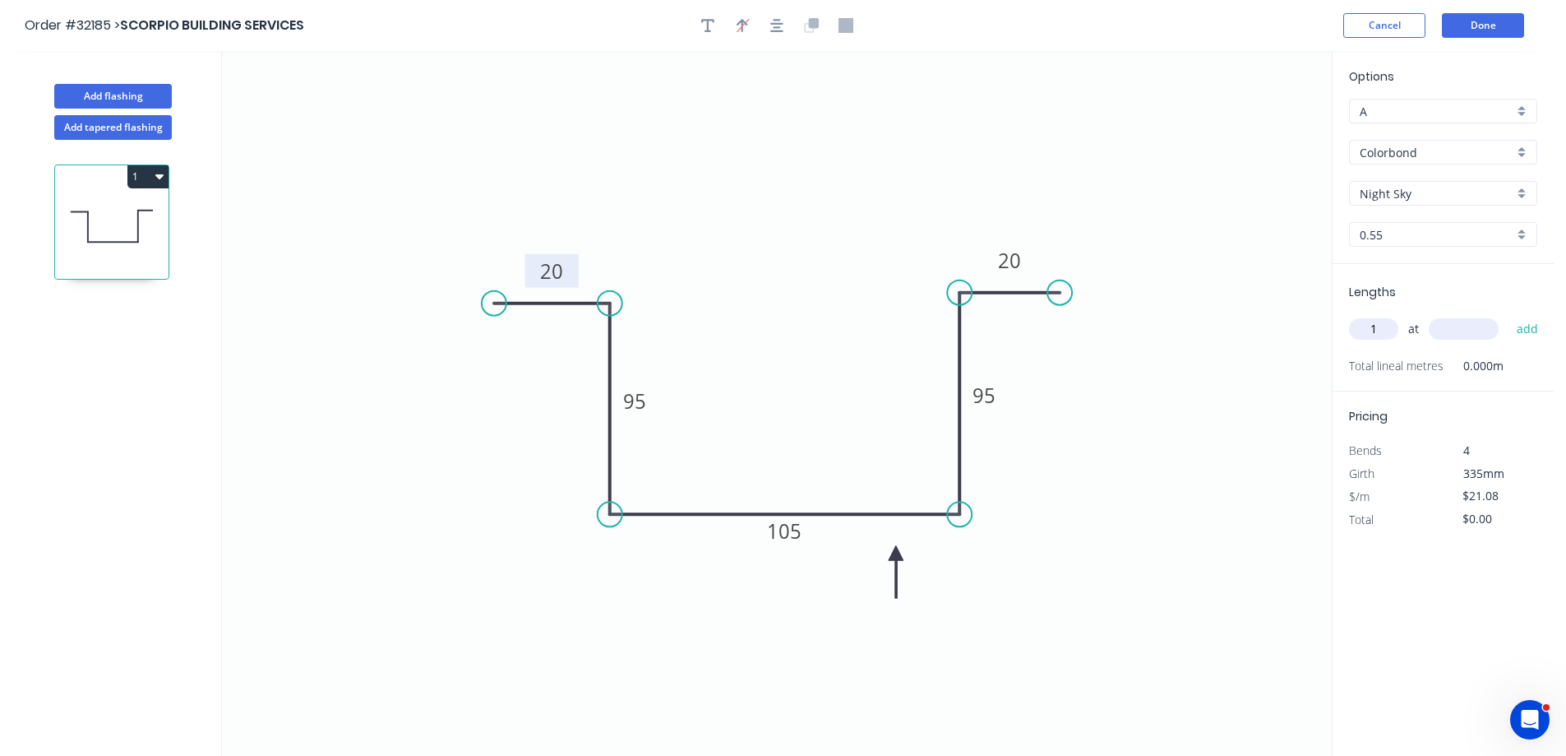
type input "1"
type input "3300"
click at [1509, 315] on button "add" at bounding box center [1528, 329] width 39 height 28
type input "$69.56"
click at [1463, 31] on button "Done" at bounding box center [1483, 25] width 82 height 25
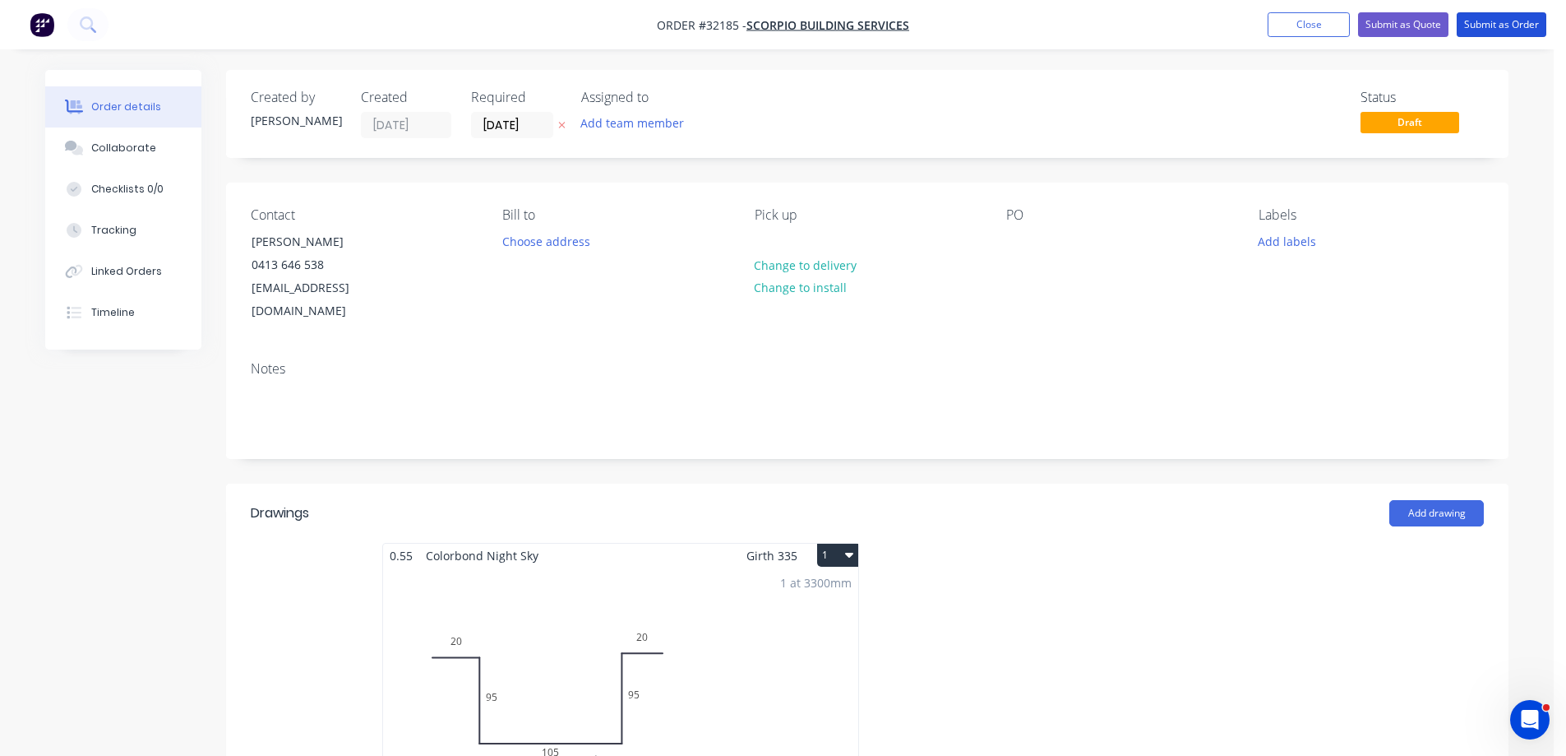
drag, startPoint x: 1485, startPoint y: 22, endPoint x: 1441, endPoint y: 43, distance: 48.2
click at [1485, 24] on button "Submit as Order" at bounding box center [1502, 24] width 90 height 25
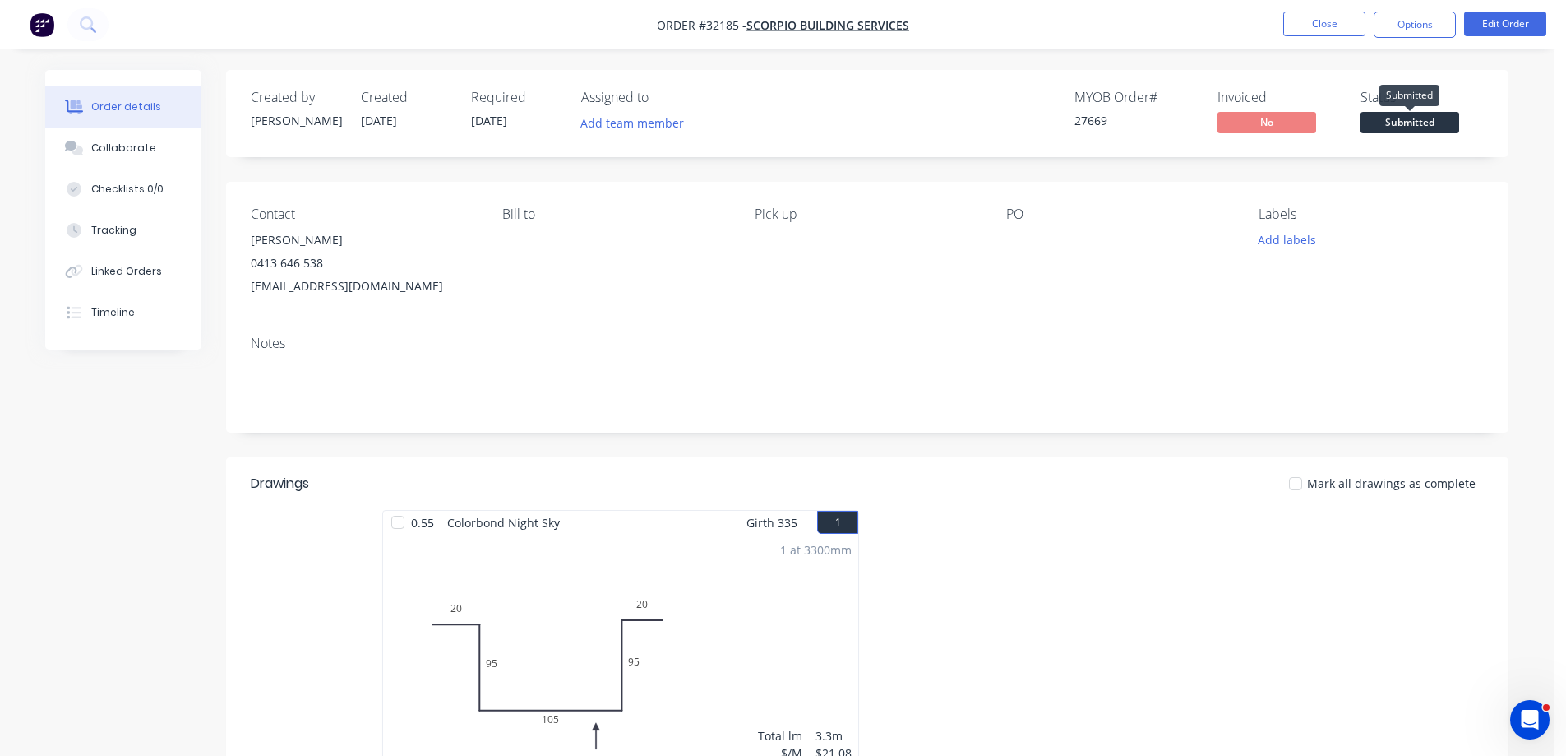
click at [1420, 126] on span "Submitted" at bounding box center [1410, 122] width 99 height 21
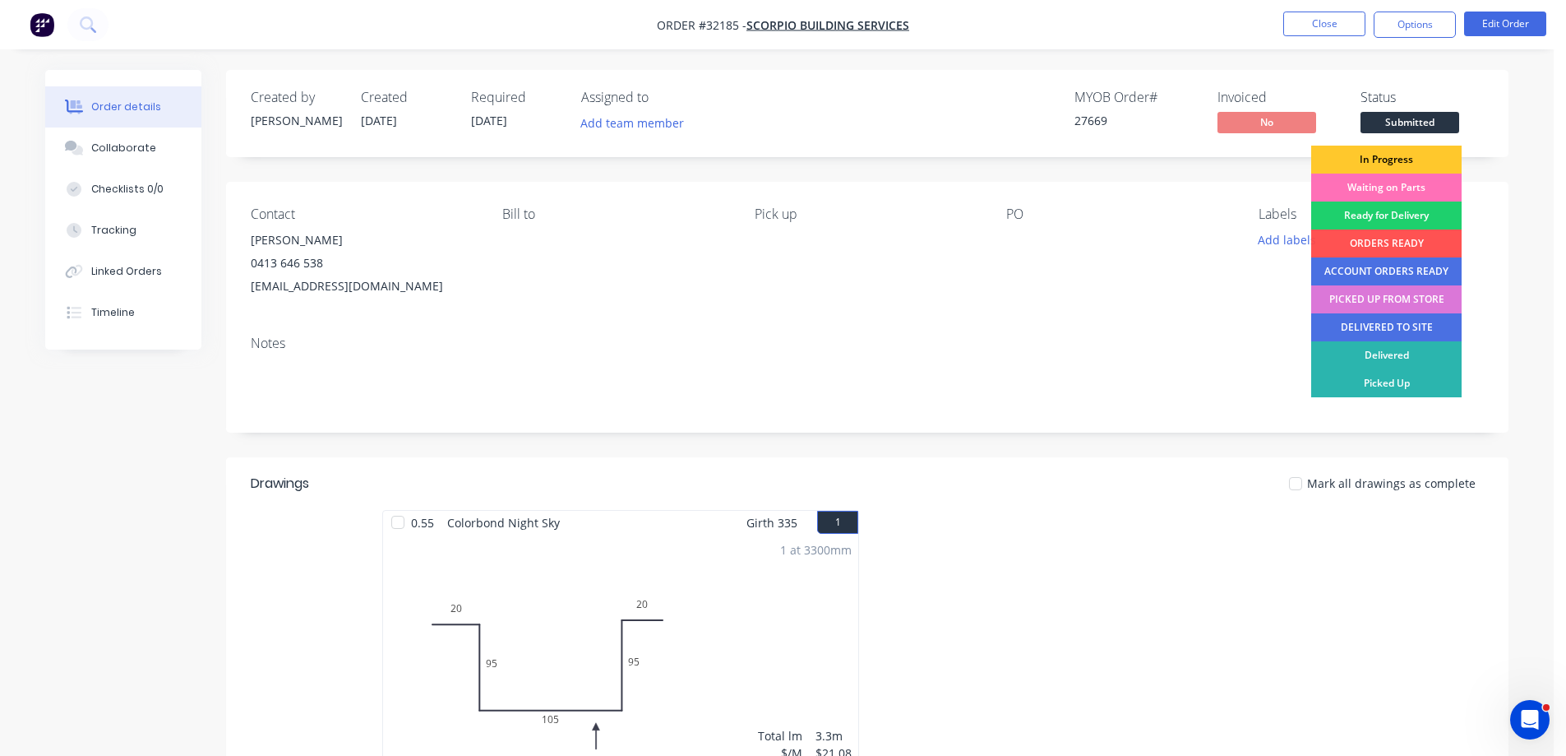
click at [1419, 160] on div "In Progress" at bounding box center [1386, 160] width 150 height 28
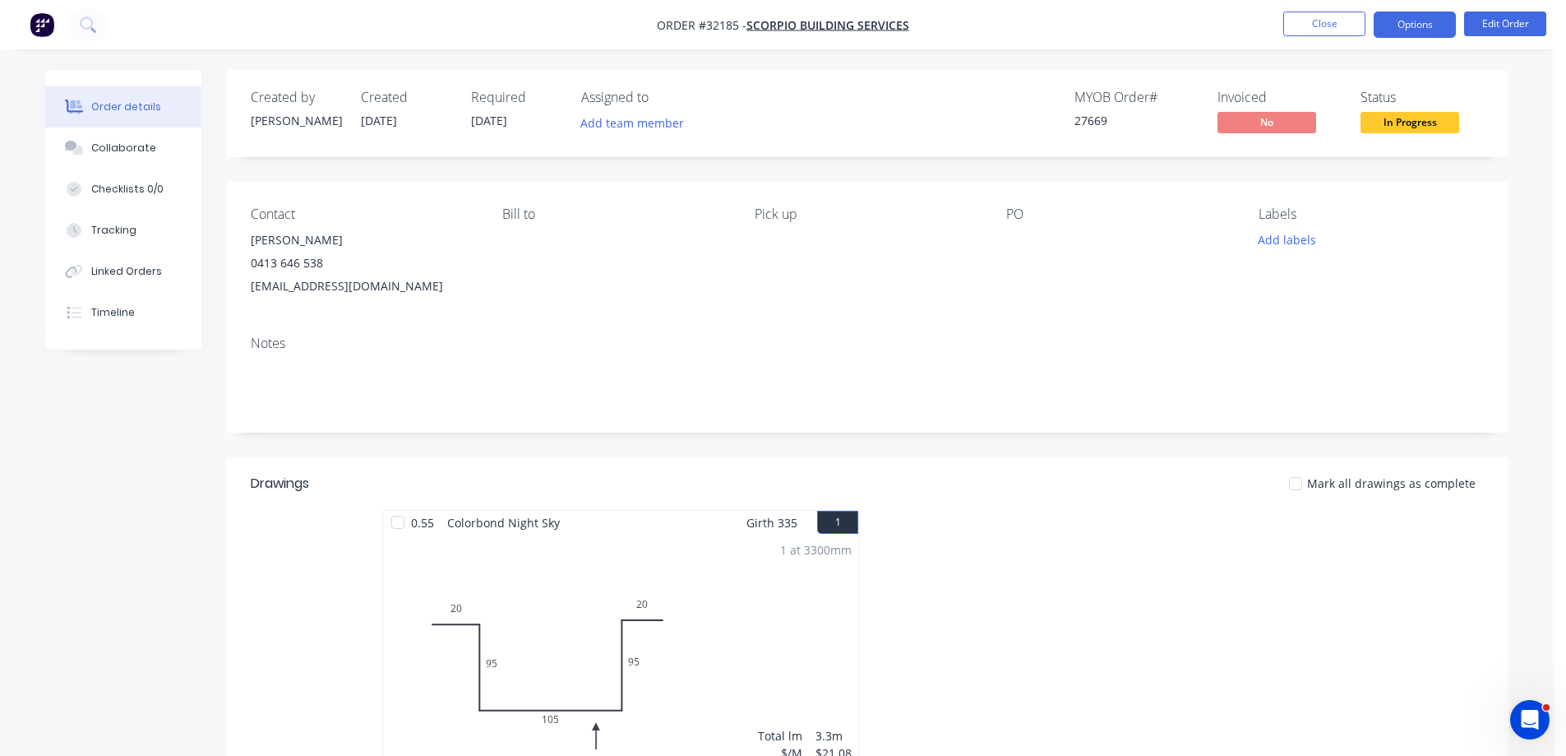
click at [1417, 27] on button "Options" at bounding box center [1415, 25] width 82 height 26
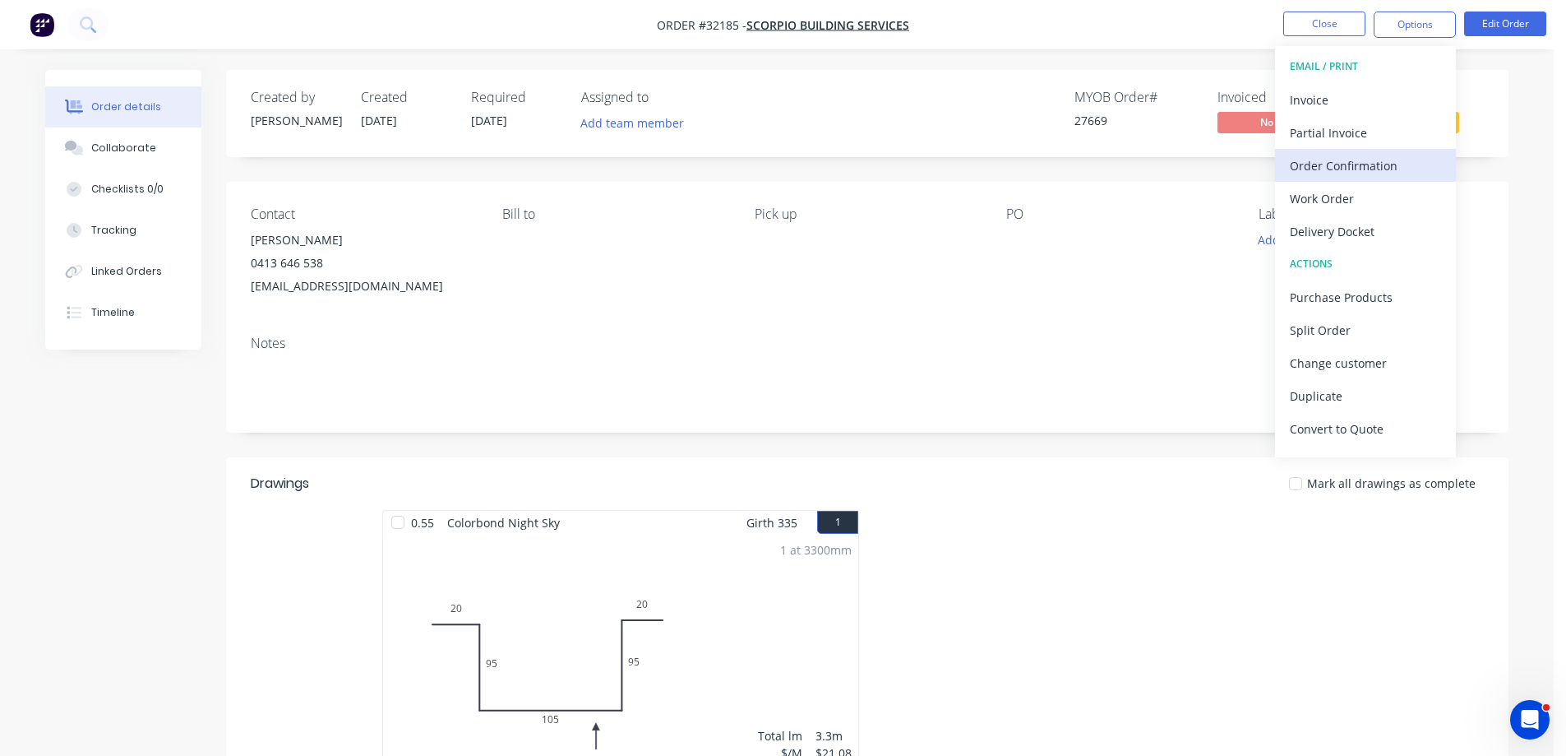
click at [1375, 159] on div "Order Confirmation" at bounding box center [1365, 166] width 151 height 24
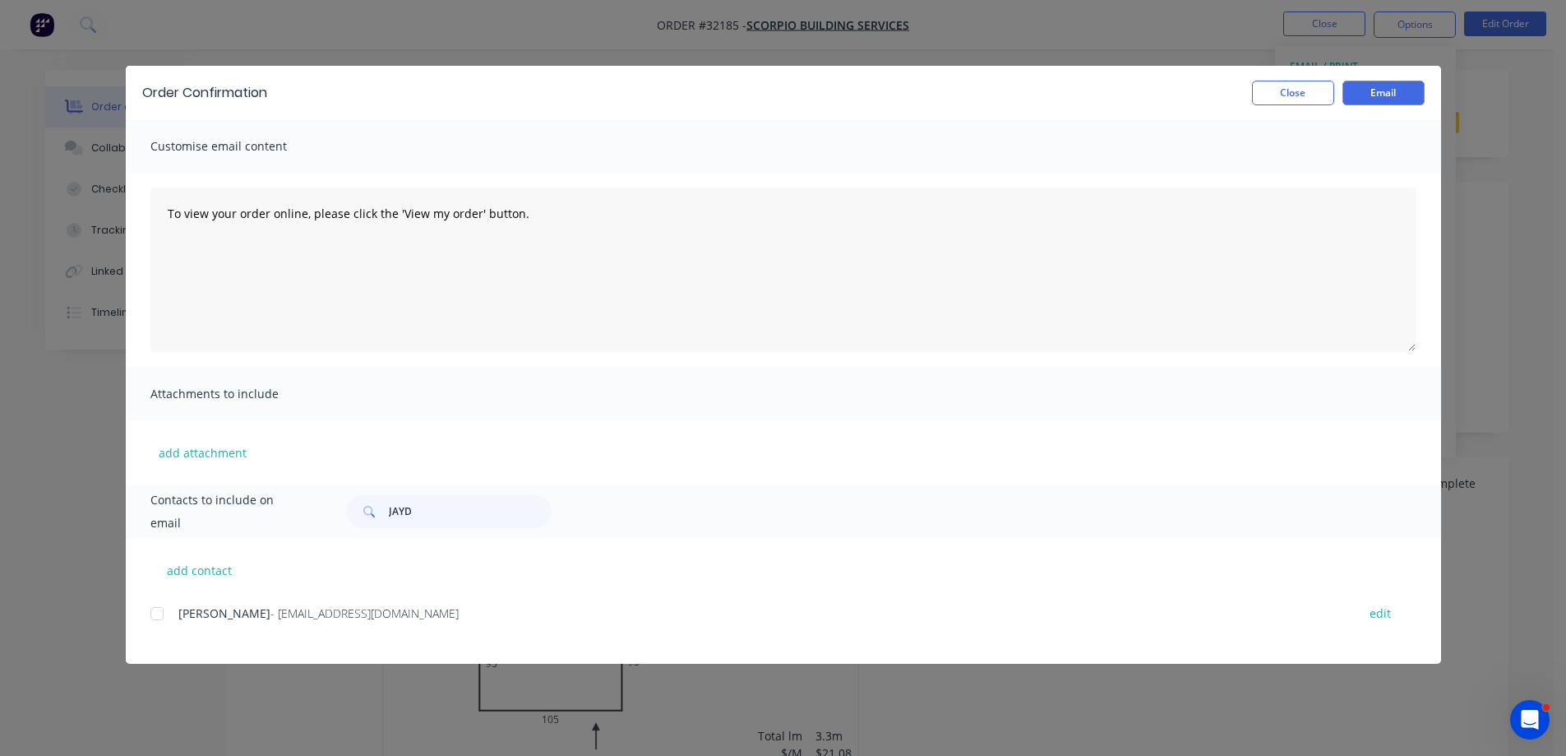
drag, startPoint x: 159, startPoint y: 609, endPoint x: 175, endPoint y: 599, distance: 19.2
click at [160, 608] on div at bounding box center [157, 613] width 33 height 33
click at [1360, 89] on button "Email" at bounding box center [1384, 93] width 82 height 25
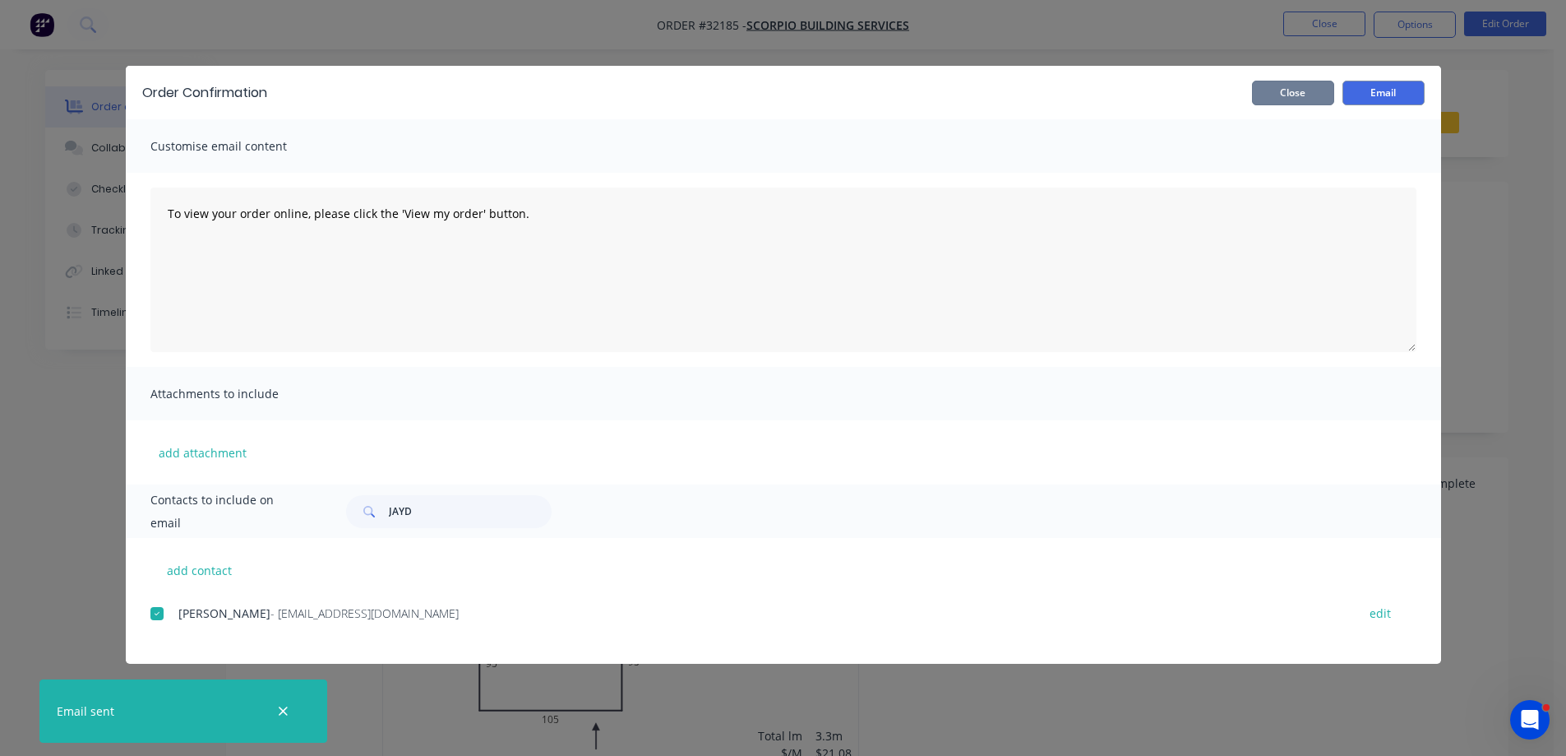
click at [1304, 98] on button "Close" at bounding box center [1293, 93] width 82 height 25
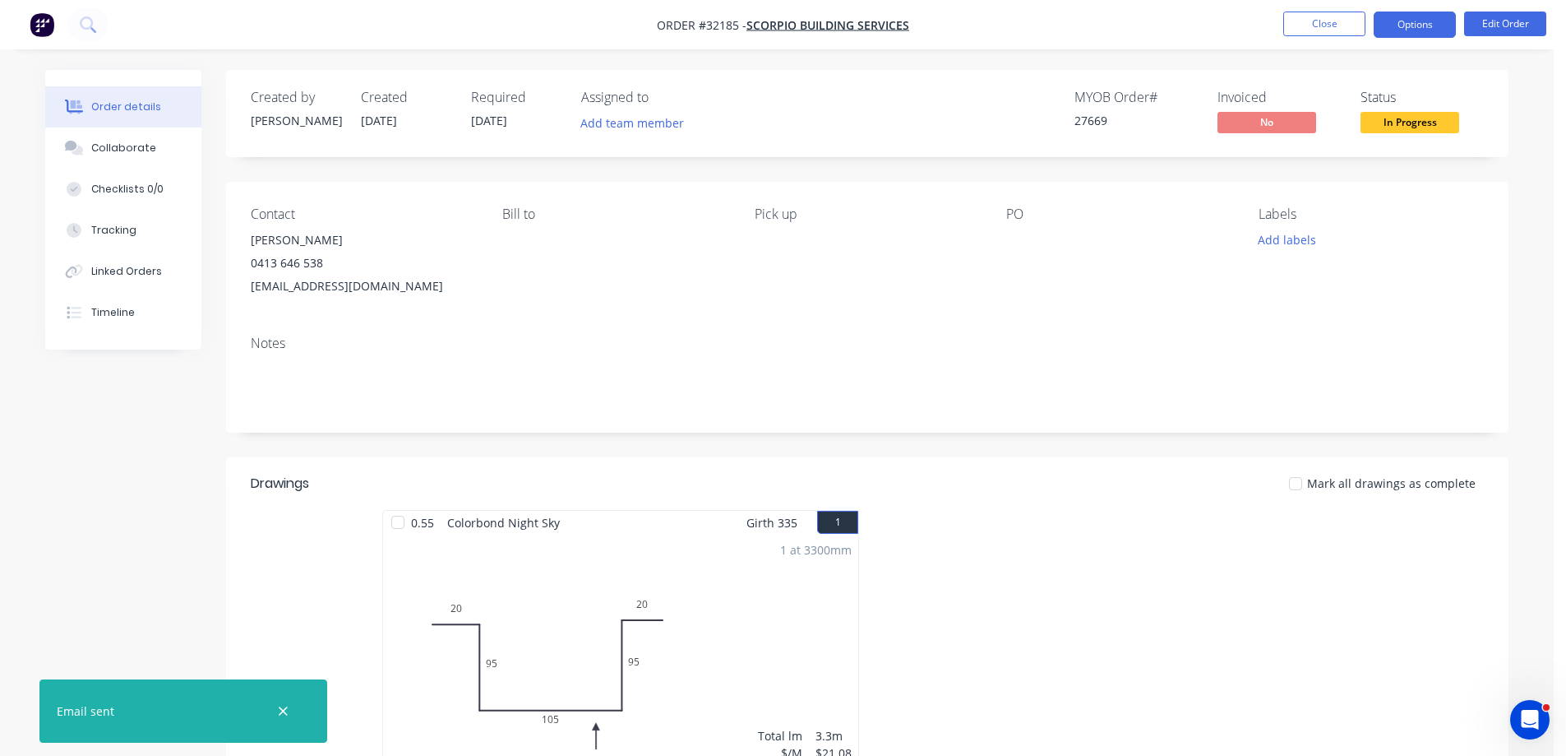
click at [1431, 32] on button "Options" at bounding box center [1415, 25] width 82 height 26
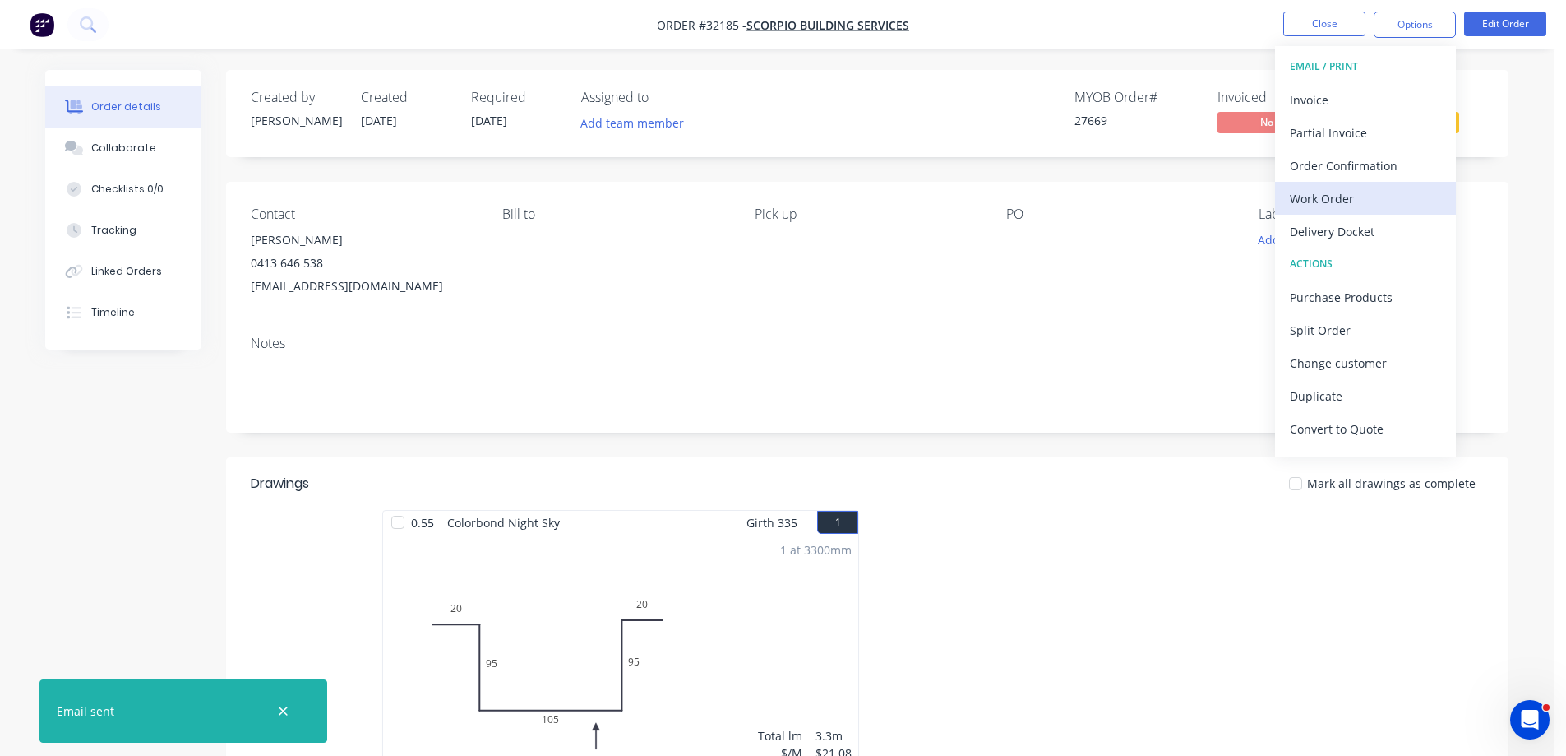
click at [1387, 199] on div "Work Order" at bounding box center [1365, 199] width 151 height 24
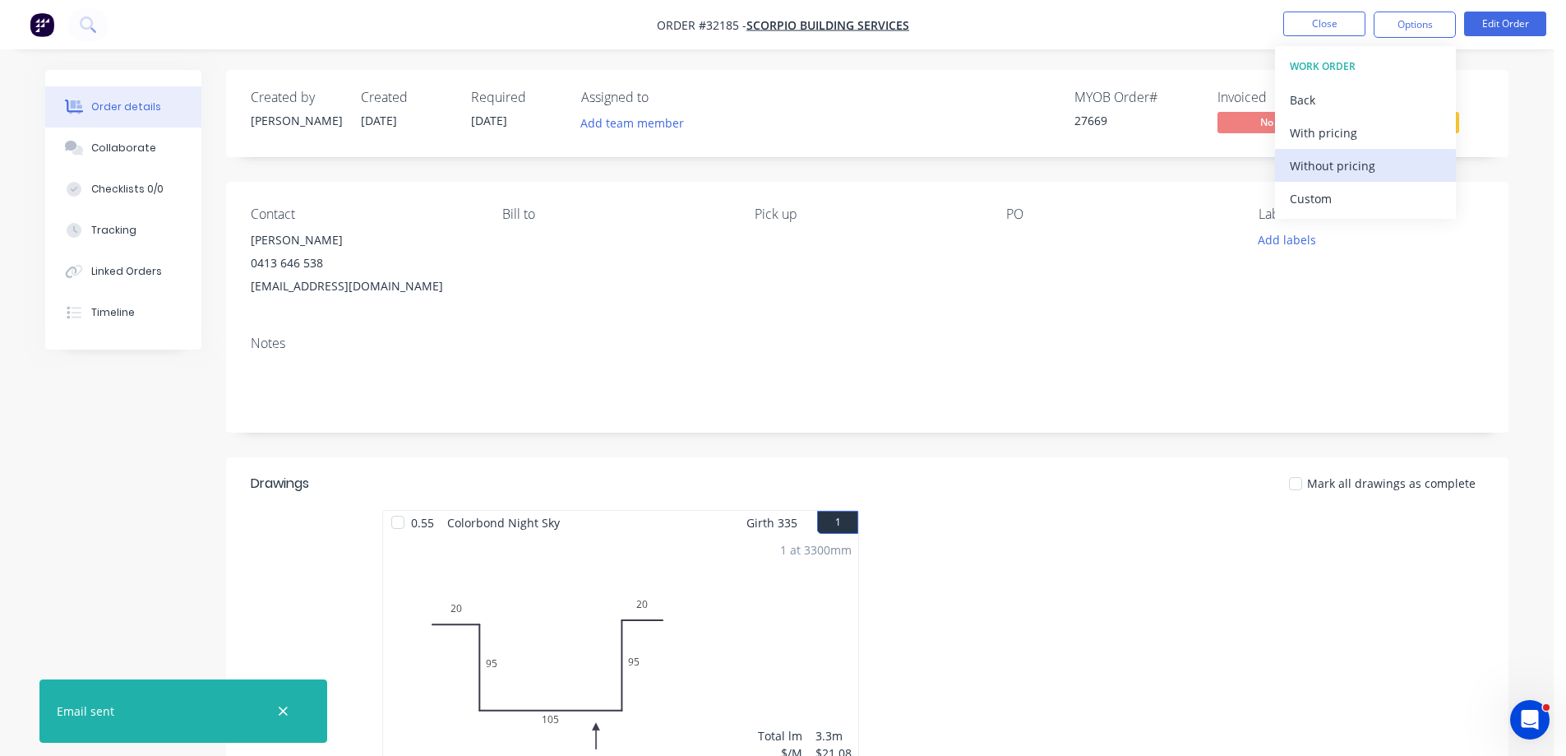
click at [1357, 167] on div "Without pricing" at bounding box center [1365, 166] width 151 height 24
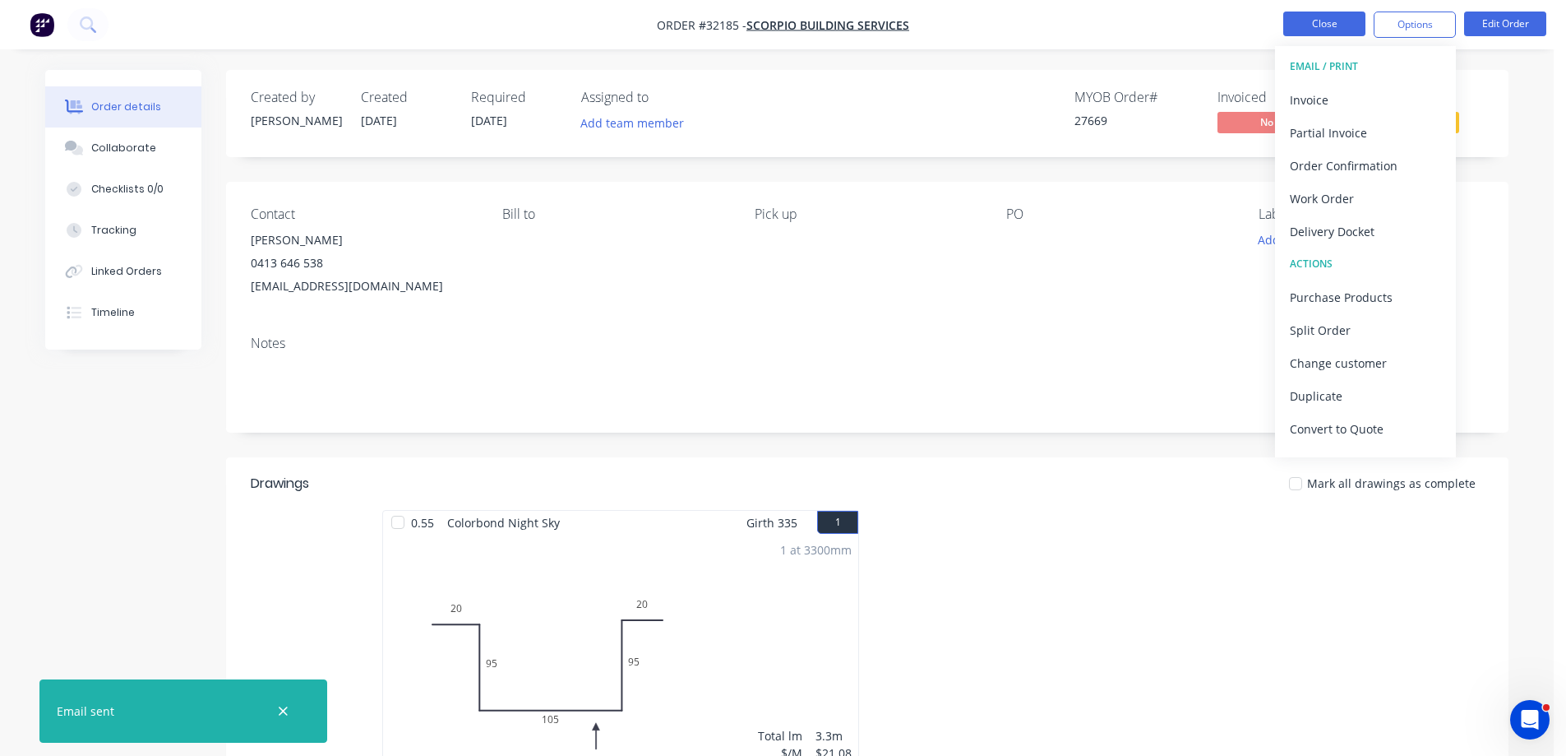
click at [1343, 25] on button "Close" at bounding box center [1324, 24] width 82 height 25
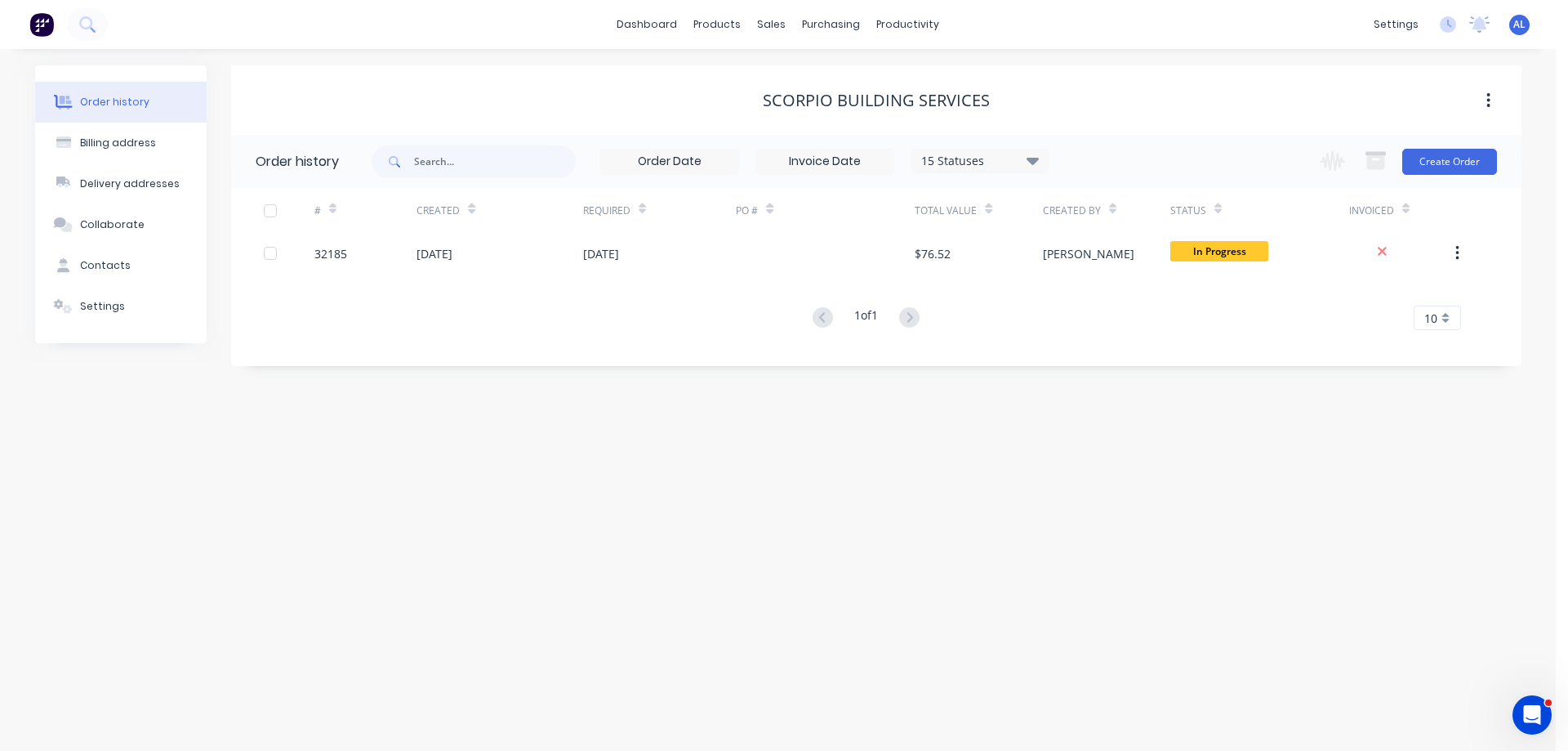
click at [36, 25] on img at bounding box center [42, 24] width 25 height 25
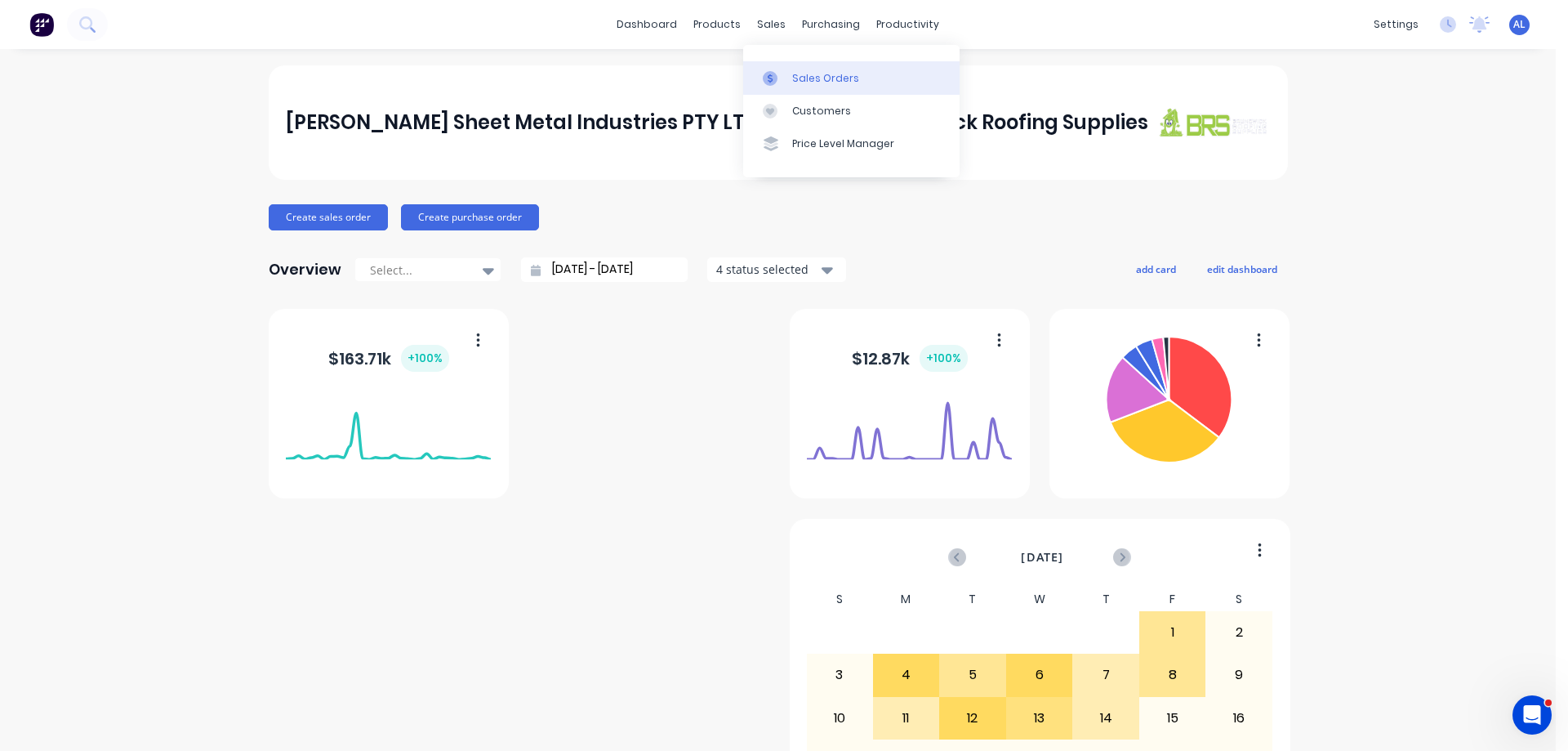
click at [809, 79] on div "Sales Orders" at bounding box center [825, 78] width 67 height 15
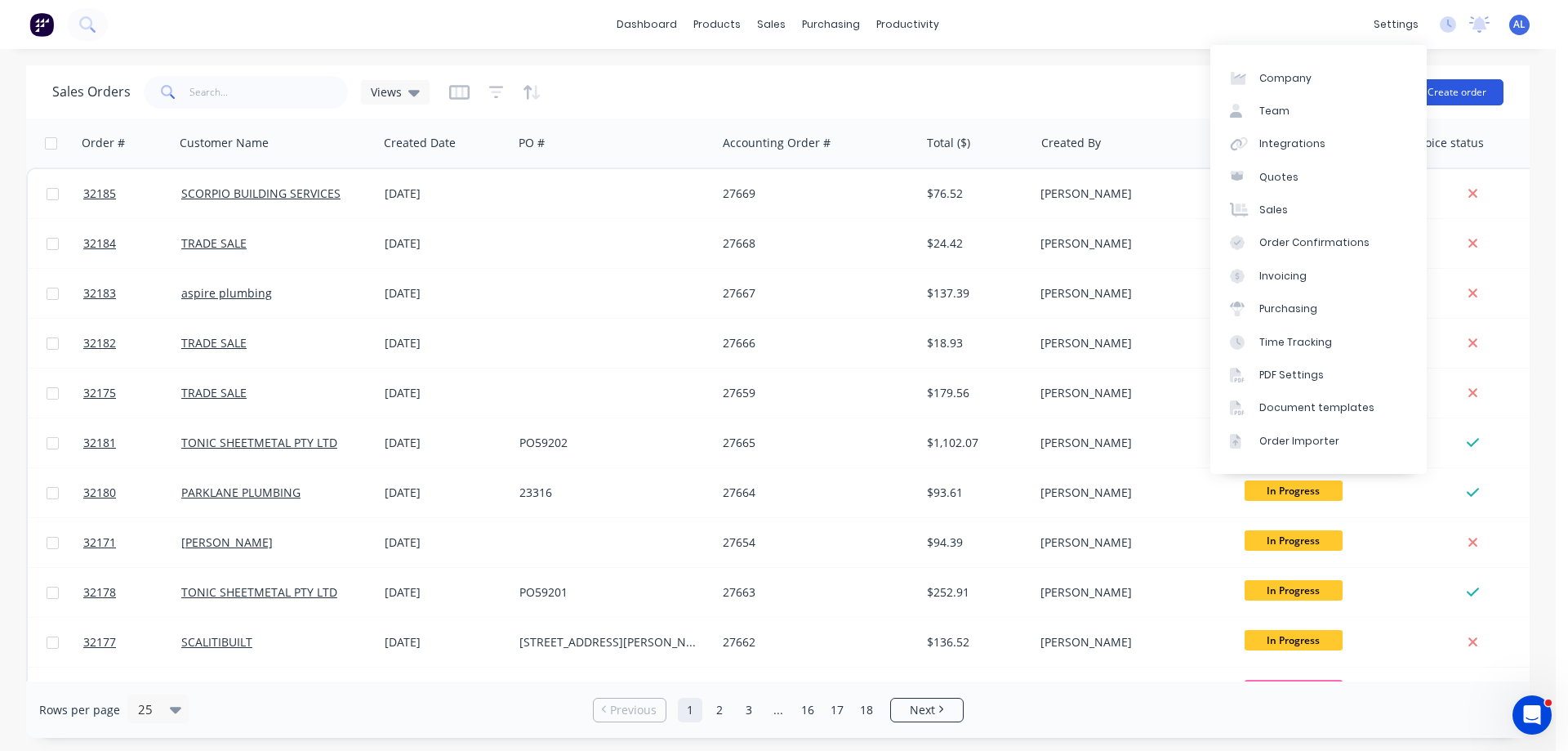
click at [1446, 86] on button "Create order" at bounding box center [1457, 92] width 93 height 26
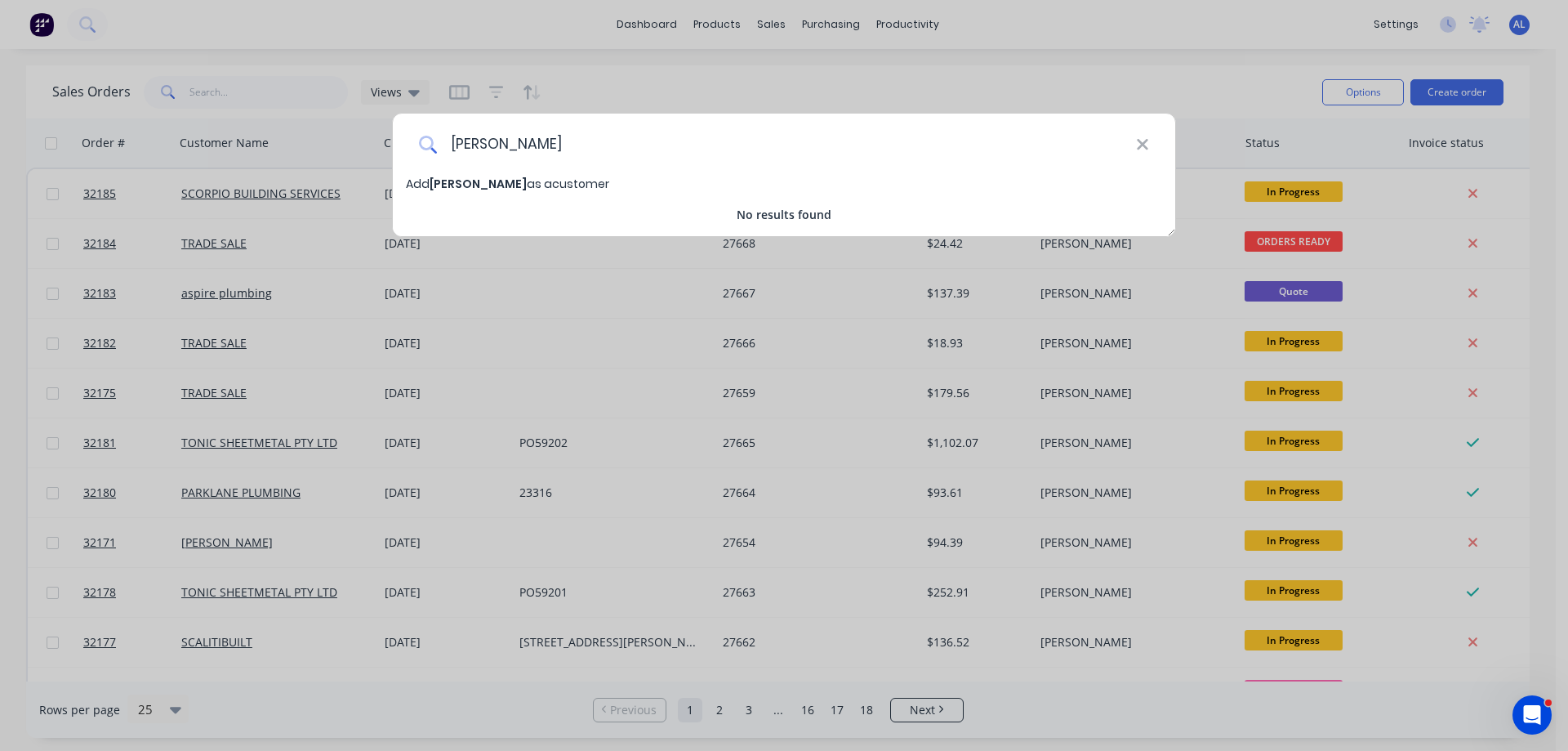
type input "J"
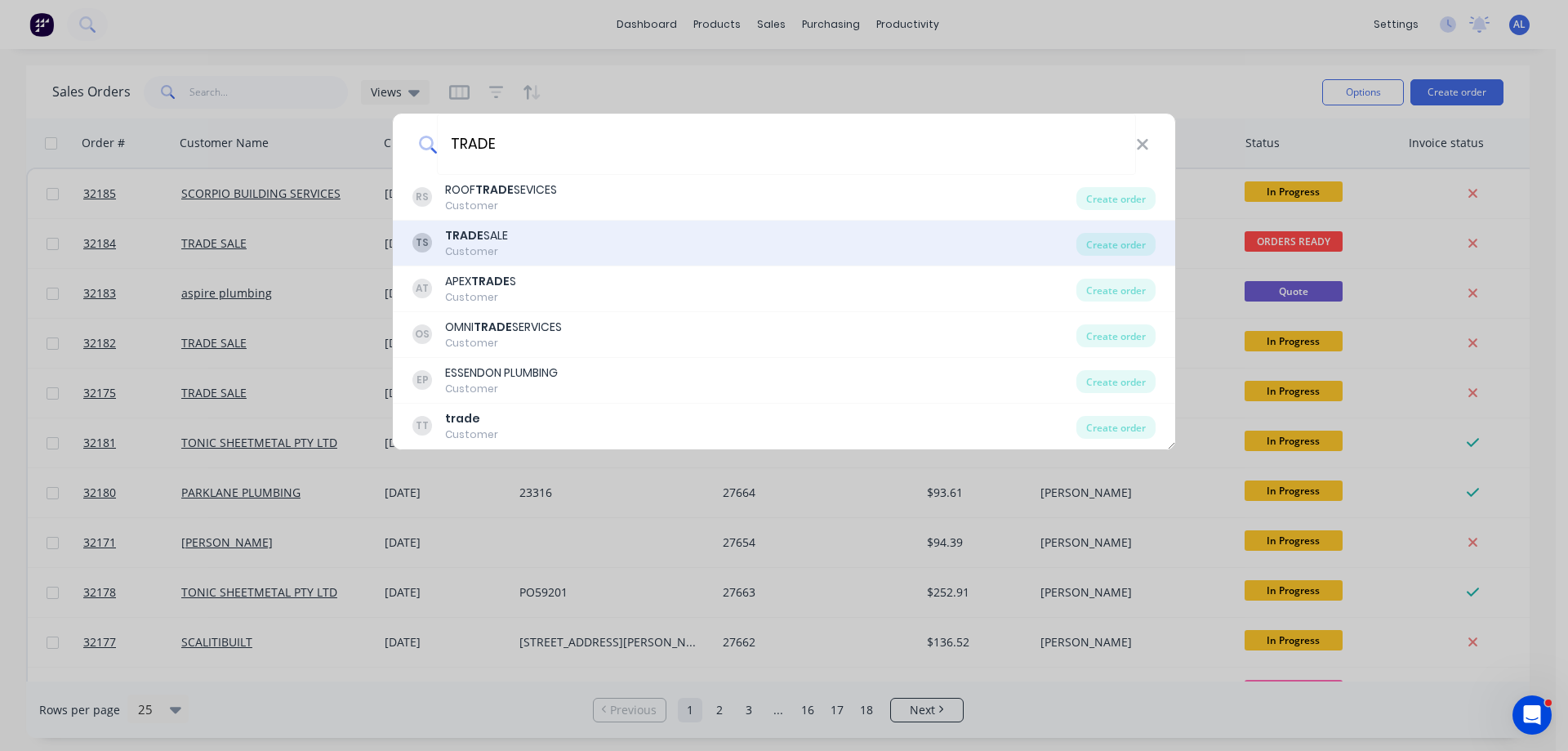
type input "TRADE"
click at [649, 245] on div "TS TRADE SALE Customer" at bounding box center [744, 243] width 663 height 32
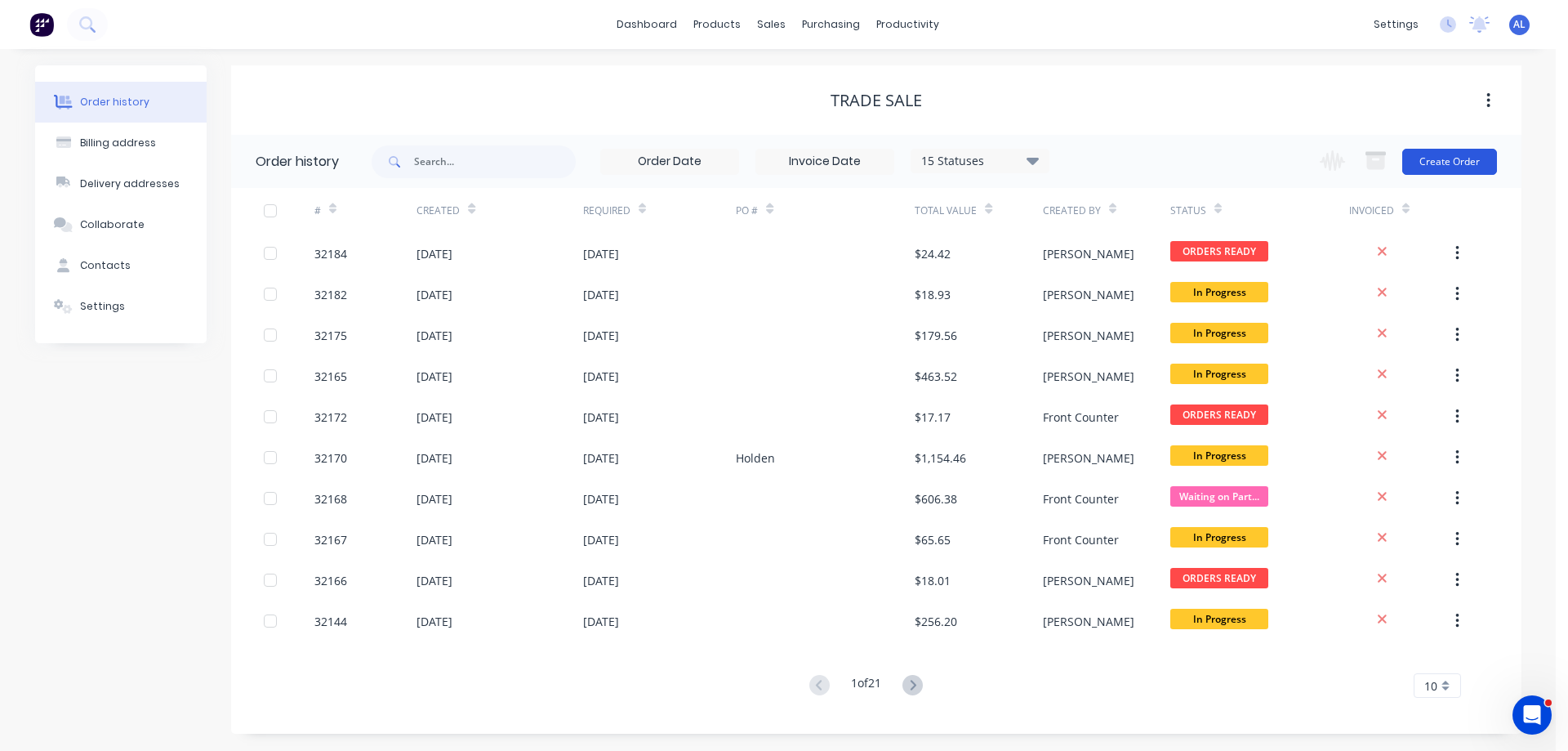
click at [1454, 162] on button "Create Order" at bounding box center [1449, 162] width 94 height 26
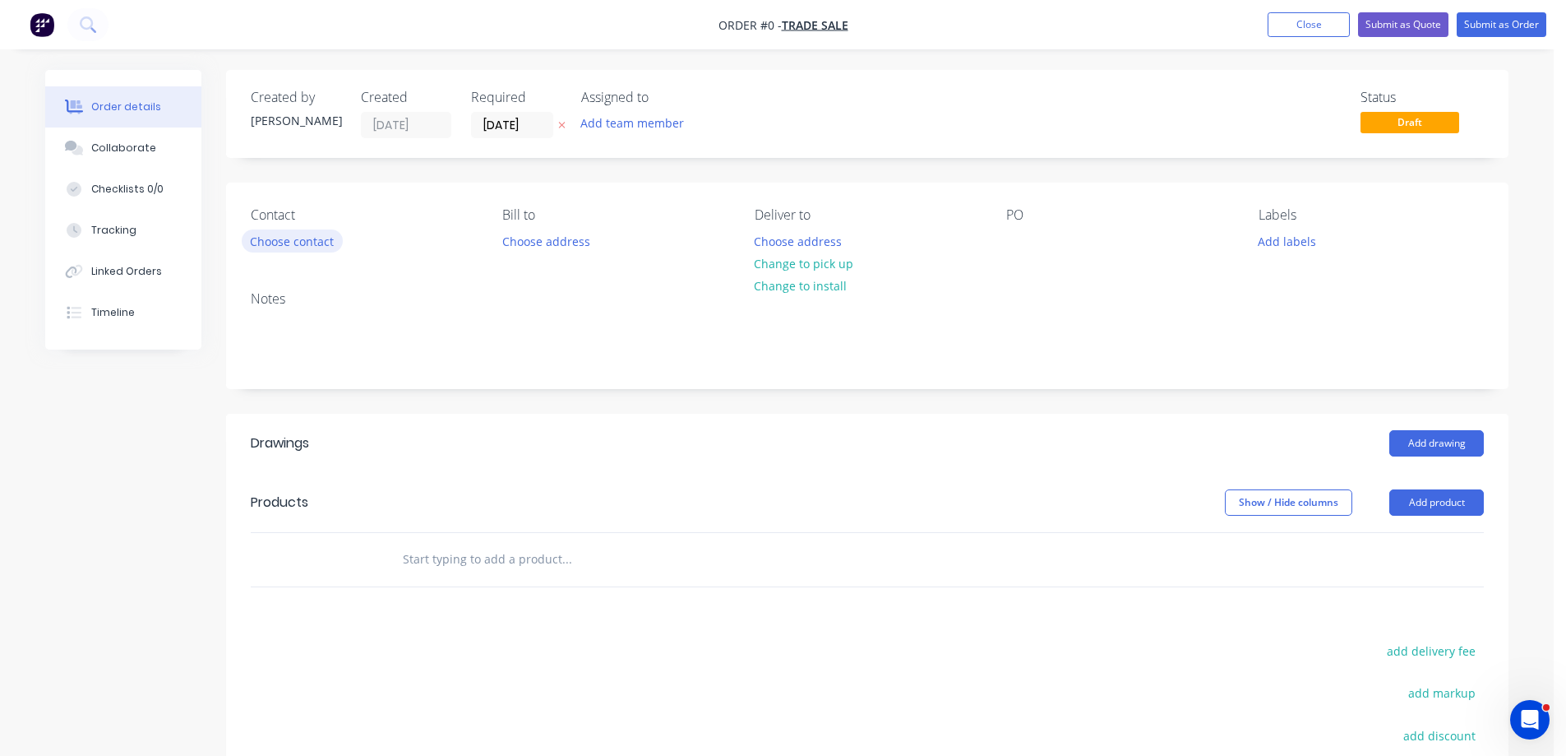
click at [280, 234] on button "Choose contact" at bounding box center [292, 240] width 101 height 22
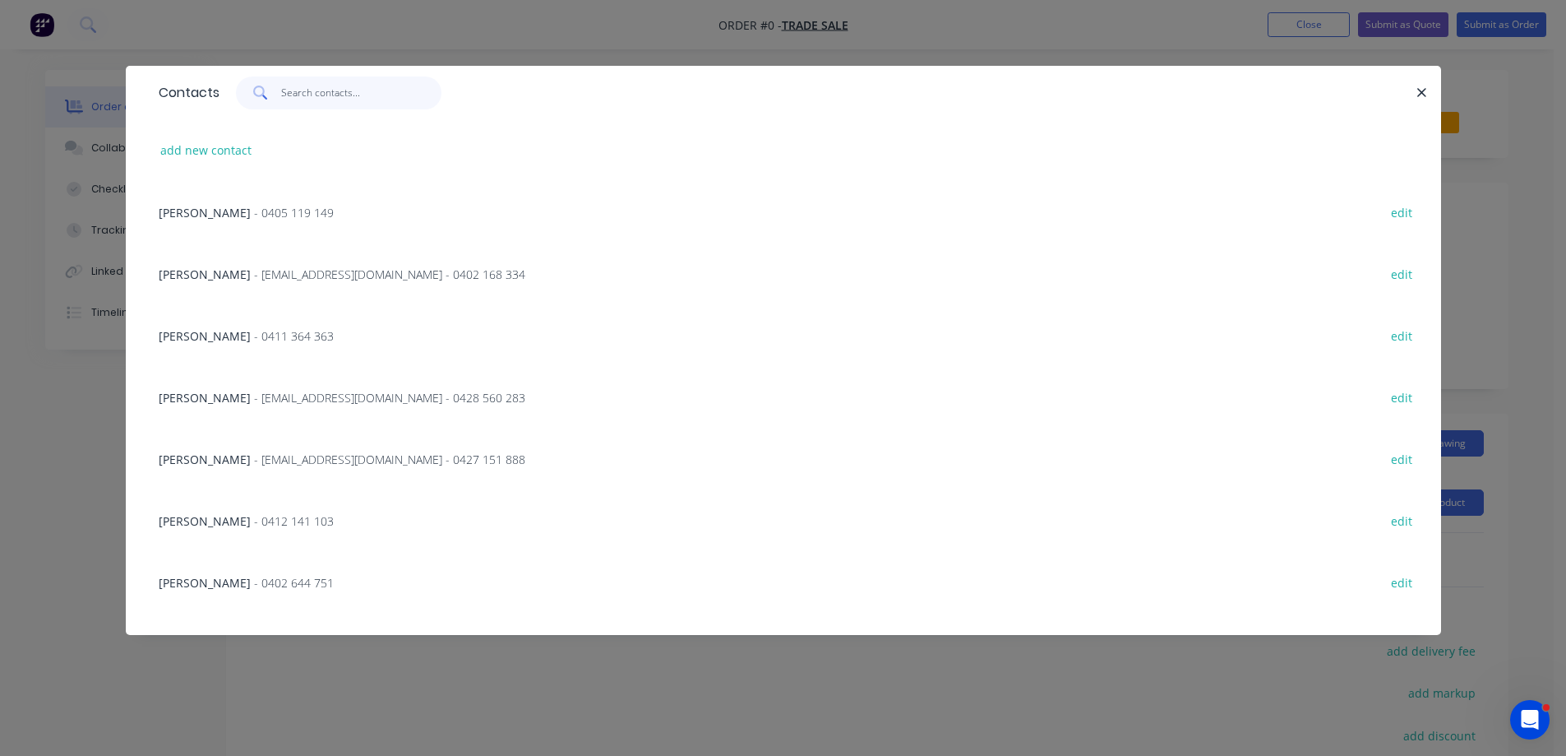
click at [304, 101] on input "text" at bounding box center [361, 92] width 160 height 33
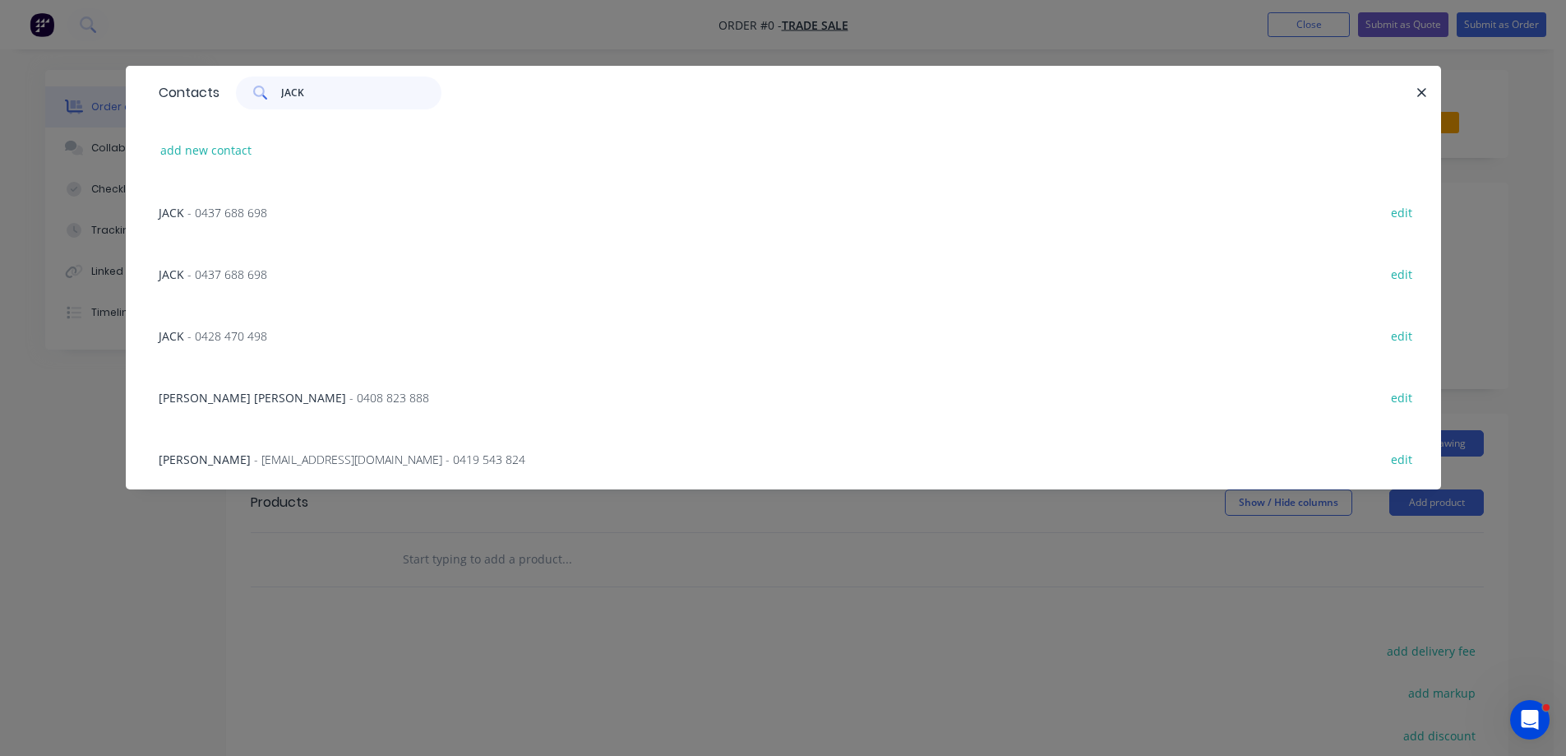
type input "JACK"
click at [260, 210] on span "- 0437 688 698" at bounding box center [227, 213] width 80 height 16
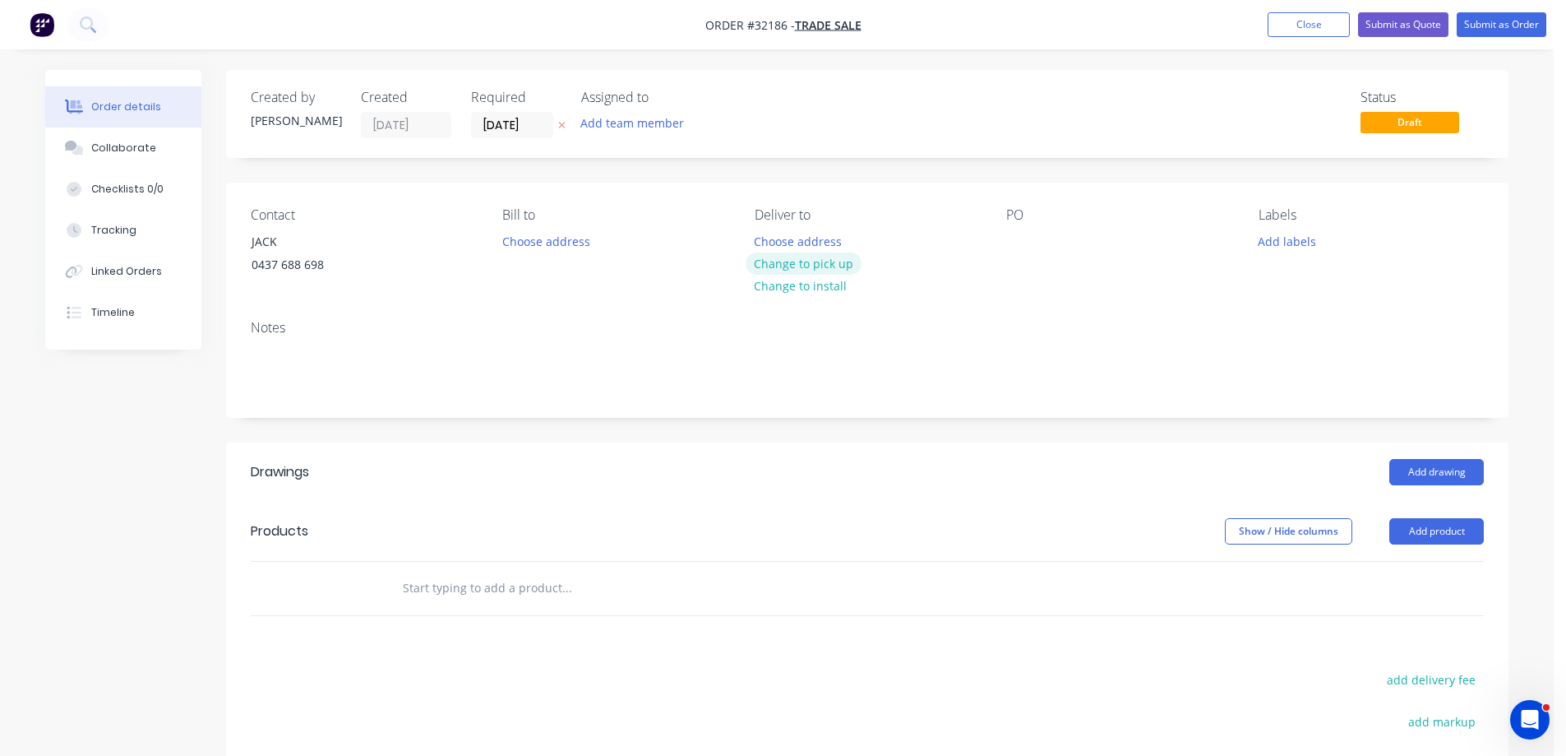
click at [835, 262] on button "Change to pick up" at bounding box center [804, 263] width 117 height 22
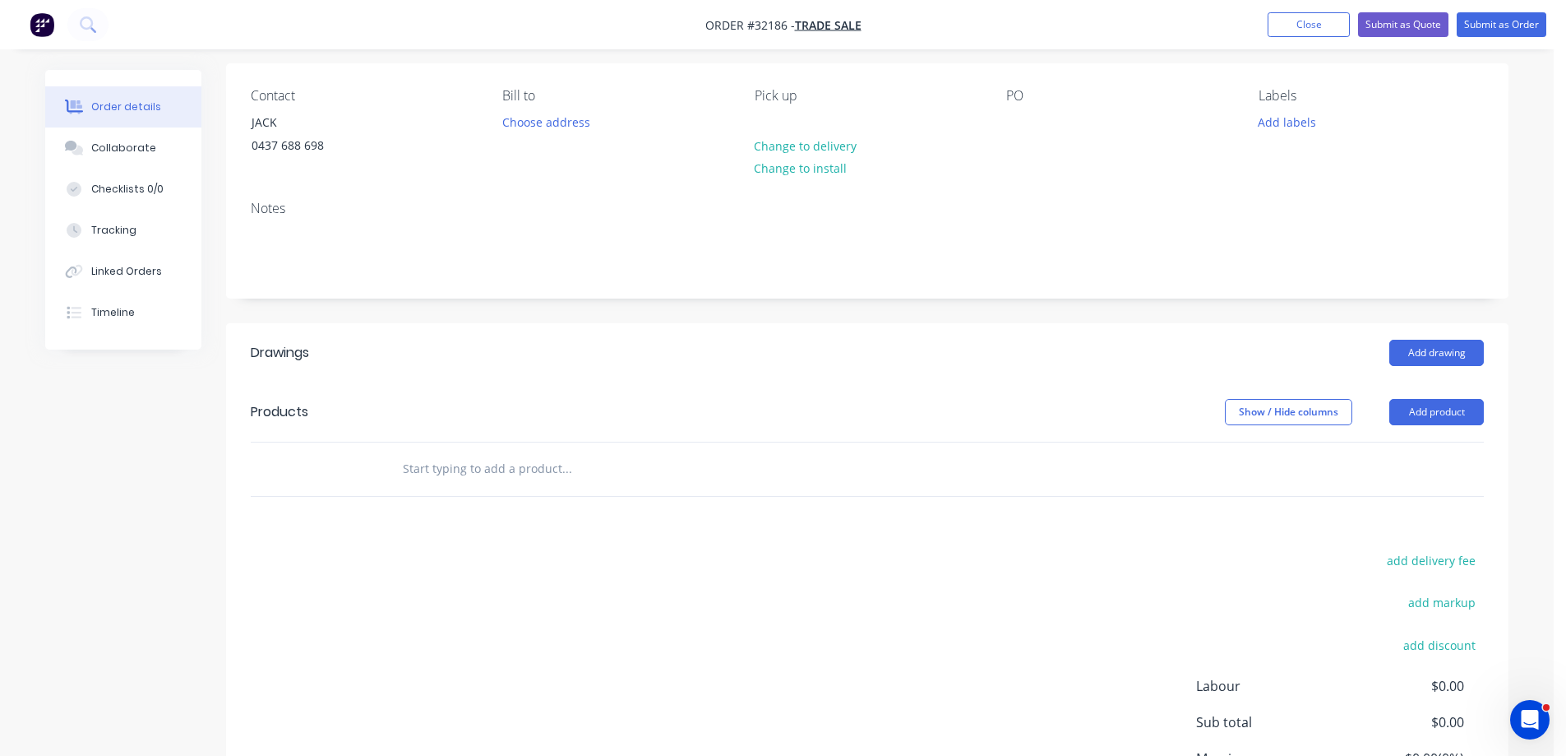
scroll to position [280, 0]
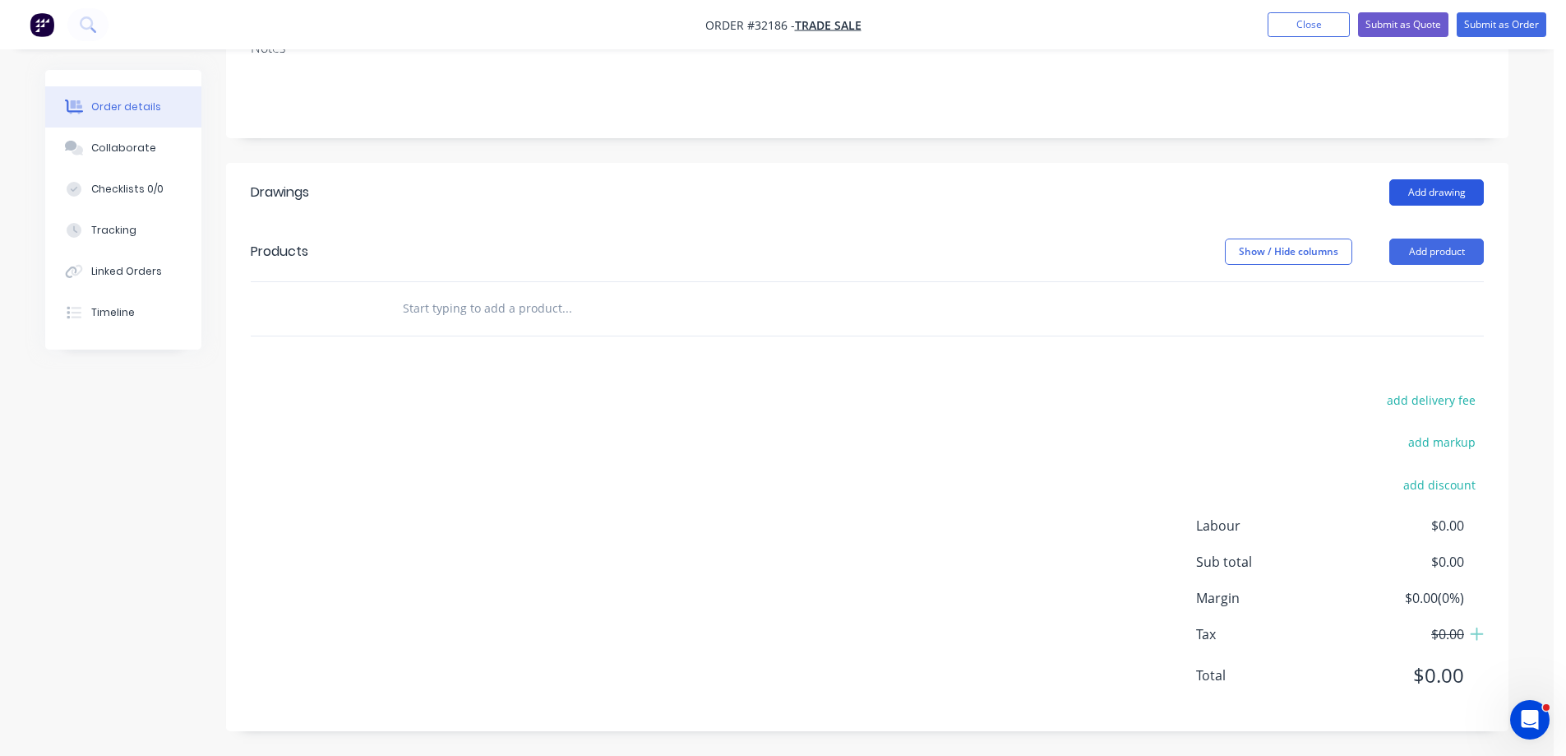
click at [1417, 190] on button "Add drawing" at bounding box center [1437, 192] width 95 height 26
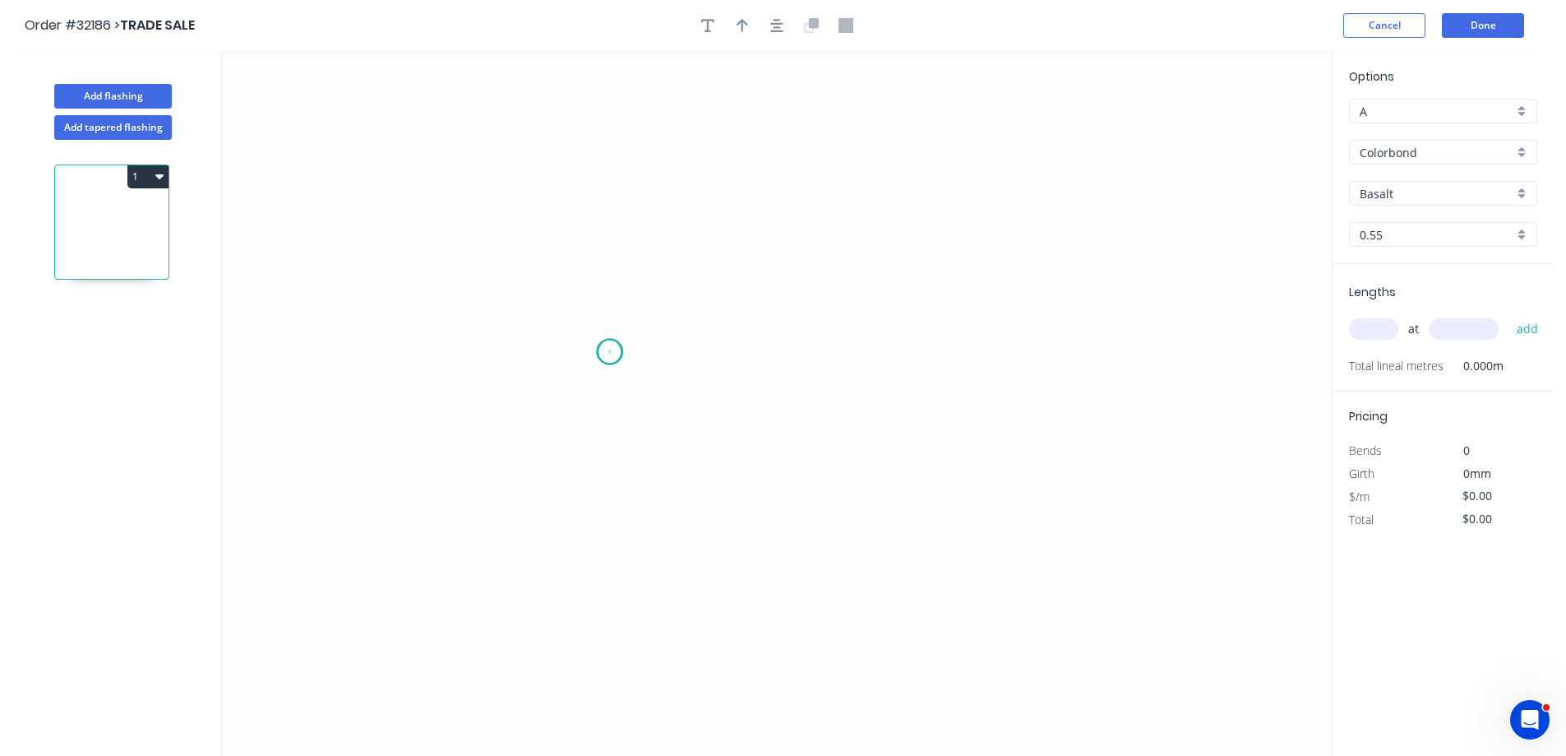
drag, startPoint x: 609, startPoint y: 352, endPoint x: 633, endPoint y: 287, distance: 69.2
click at [613, 349] on icon "0" at bounding box center [777, 403] width 1110 height 705
click at [613, 207] on icon "0" at bounding box center [777, 403] width 1110 height 705
click at [964, 216] on icon "0 ?" at bounding box center [777, 403] width 1110 height 705
click at [960, 346] on icon "0 ? ?" at bounding box center [777, 403] width 1110 height 705
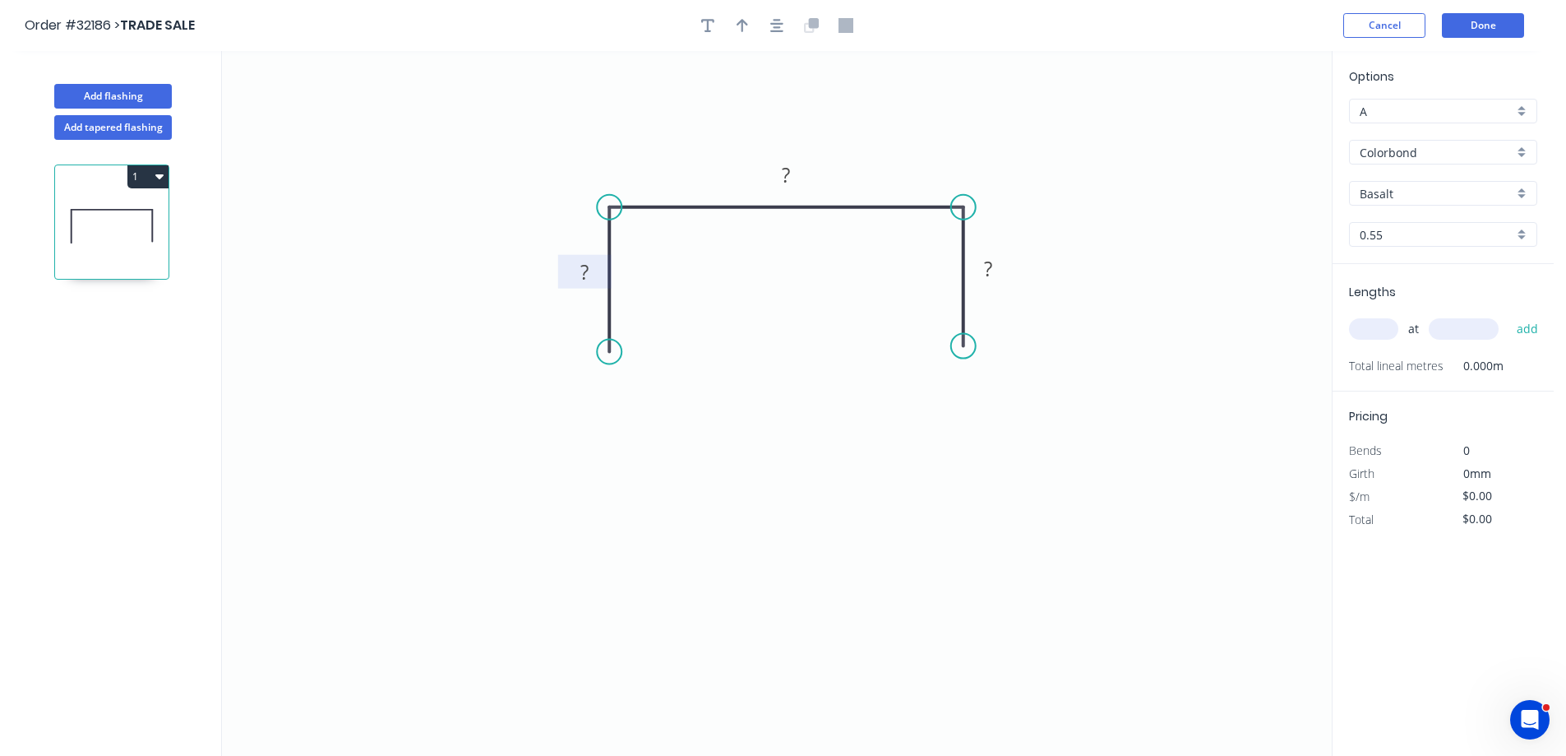
click at [590, 272] on rect at bounding box center [584, 272] width 33 height 23
type input "$11.67"
click at [775, 18] on icon "button" at bounding box center [776, 25] width 13 height 15
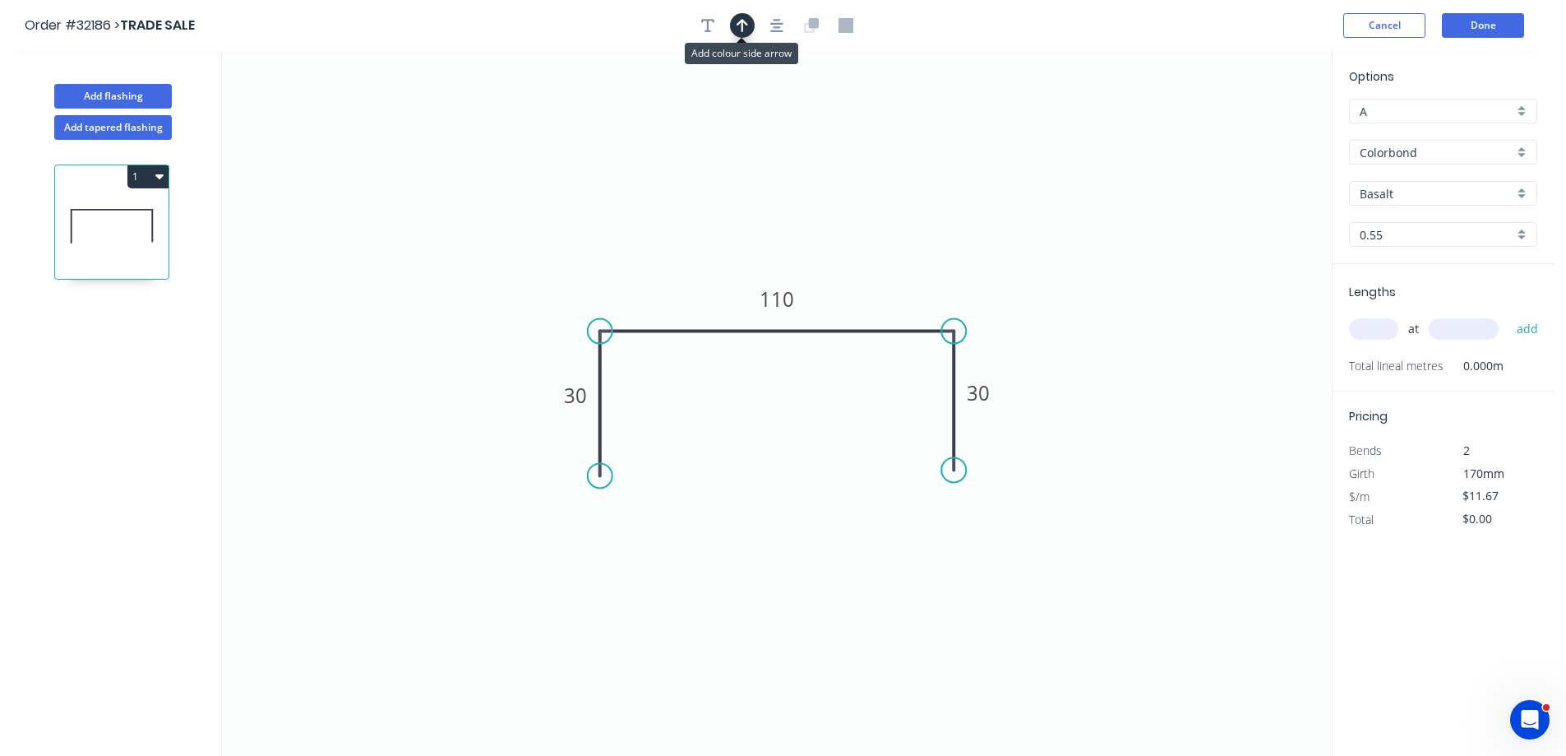
click at [737, 27] on icon "button" at bounding box center [743, 25] width 12 height 15
drag, startPoint x: 1253, startPoint y: 127, endPoint x: 872, endPoint y: 268, distance: 406.9
click at [872, 268] on icon at bounding box center [871, 249] width 15 height 53
click at [1527, 194] on div "Basalt" at bounding box center [1443, 193] width 188 height 25
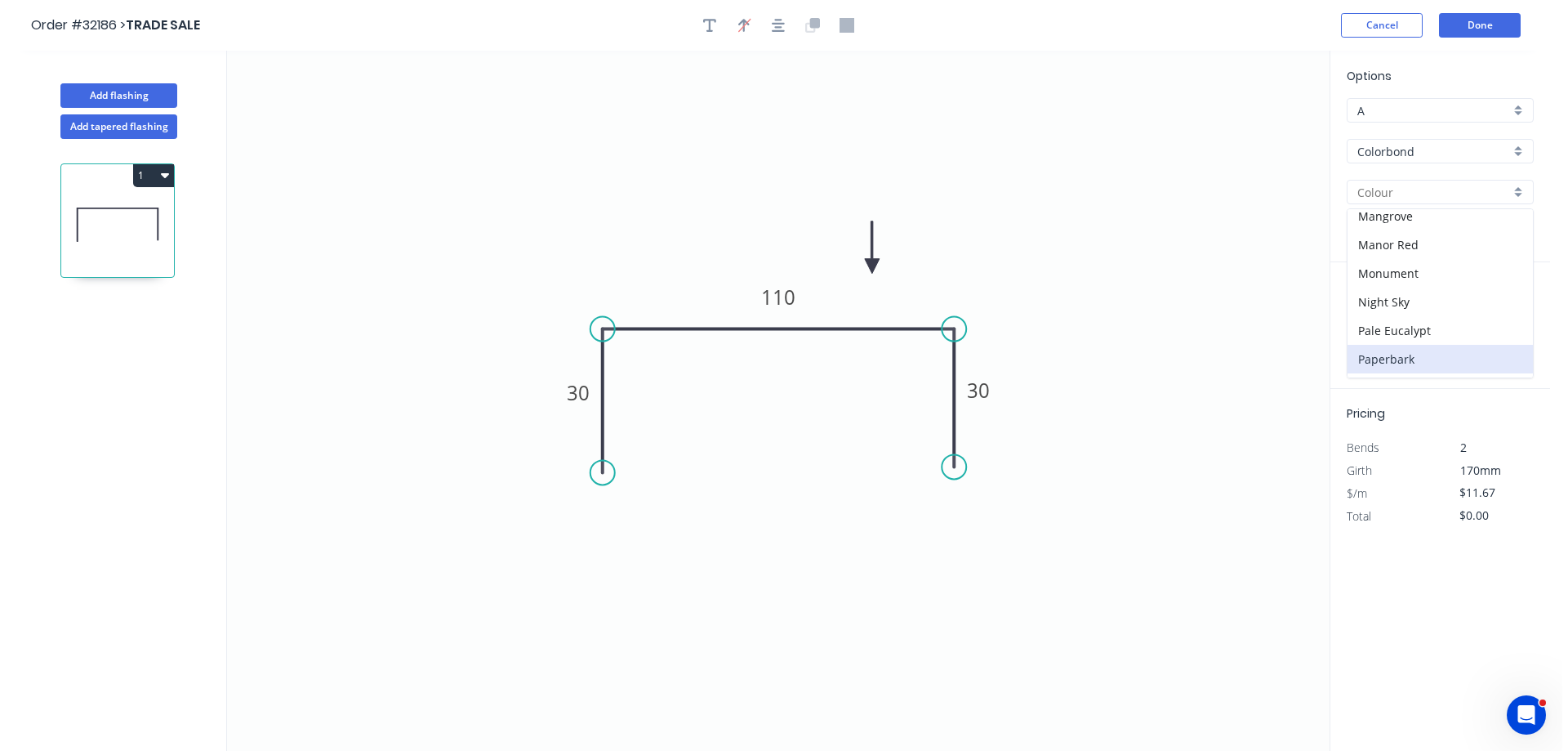
scroll to position [490, 0]
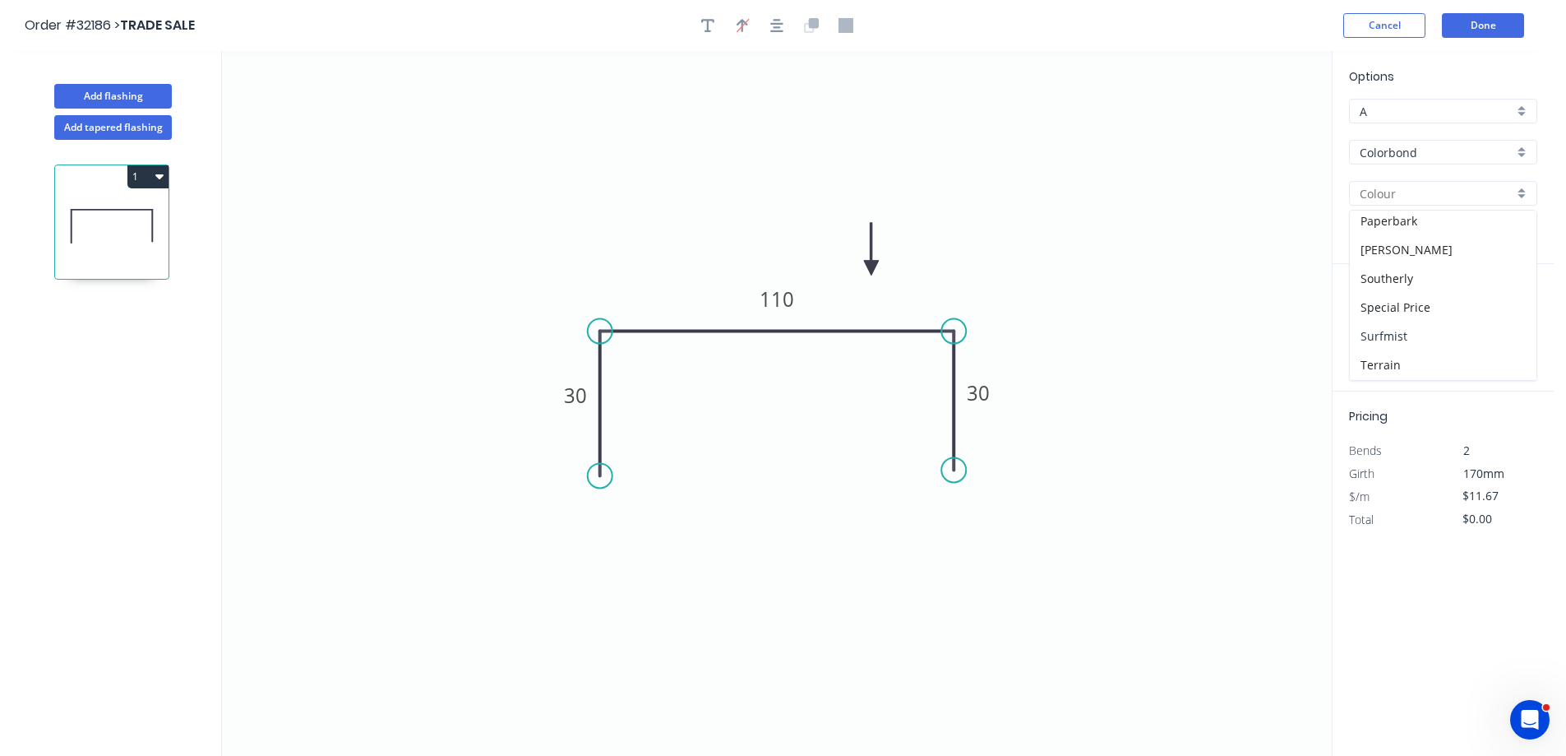
click at [1432, 327] on div "Surfmist" at bounding box center [1443, 335] width 187 height 29
type input "Surfmist"
drag, startPoint x: 1374, startPoint y: 317, endPoint x: 1333, endPoint y: 328, distance: 42.5
click at [1373, 317] on div "at add" at bounding box center [1445, 329] width 192 height 28
click at [1371, 331] on input "text" at bounding box center [1373, 328] width 49 height 21
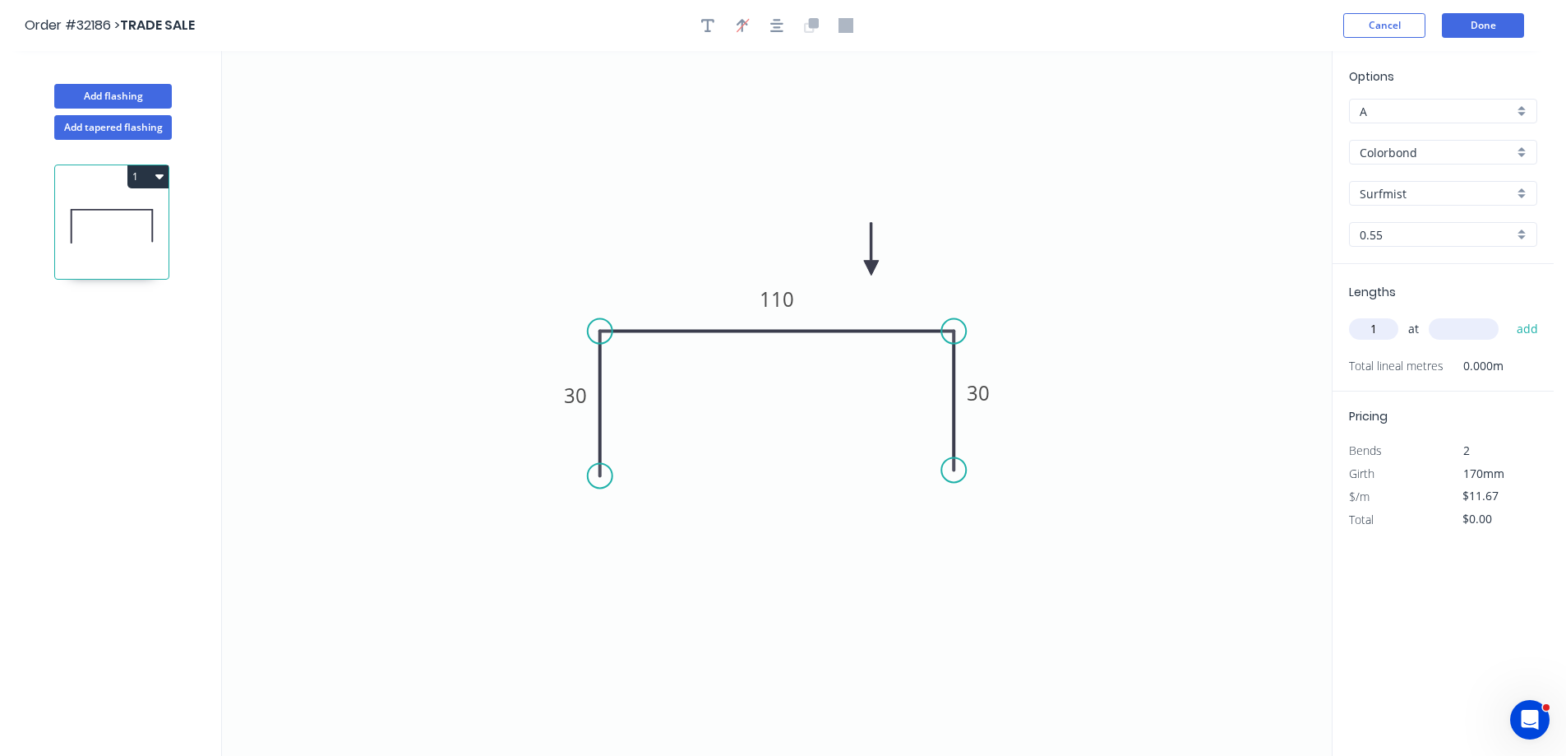
type input "1"
type input "2600"
click at [1509, 315] on button "add" at bounding box center [1528, 329] width 39 height 28
type input "$30.34"
click at [1479, 27] on button "Done" at bounding box center [1483, 25] width 82 height 25
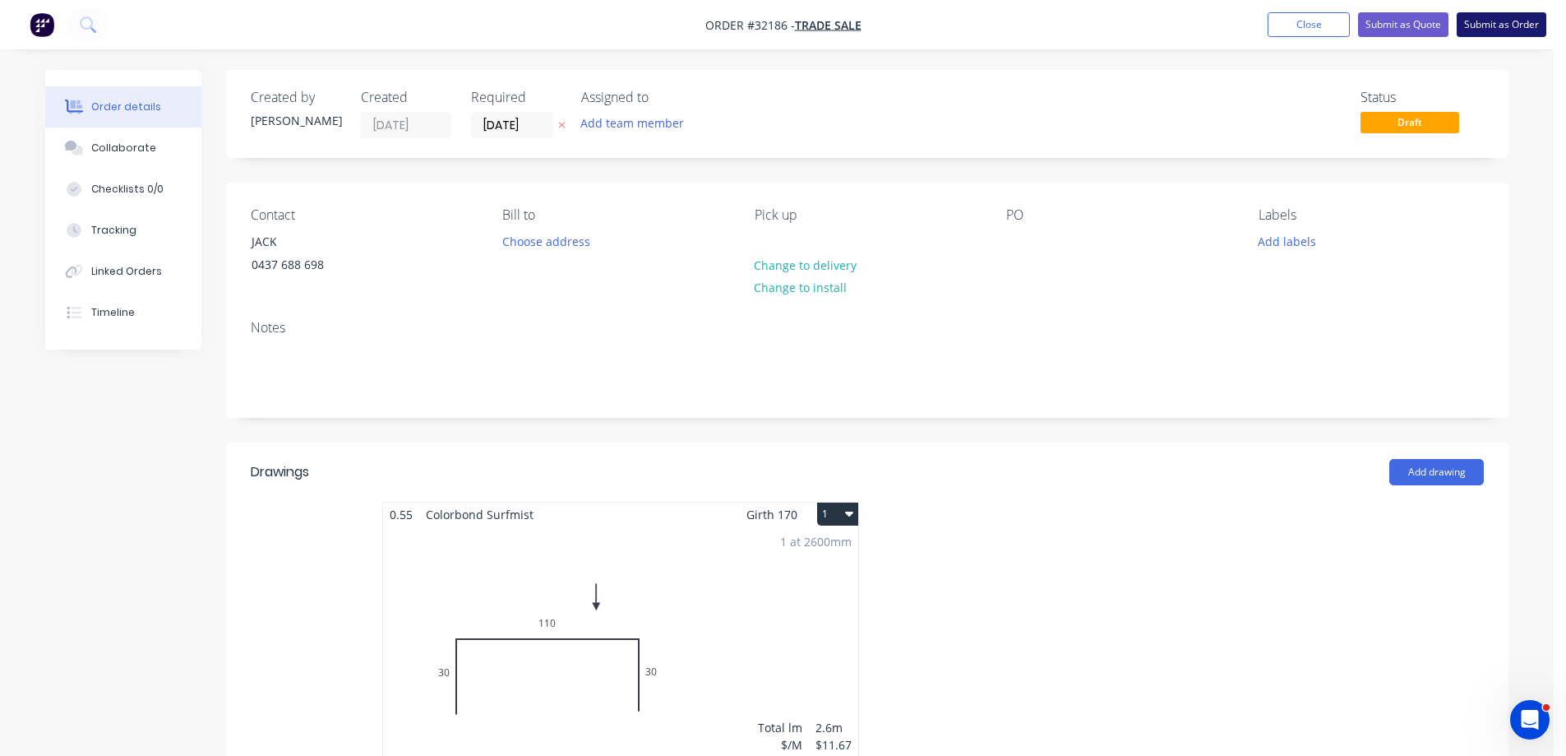
click at [1496, 29] on button "Submit as Order" at bounding box center [1502, 24] width 90 height 25
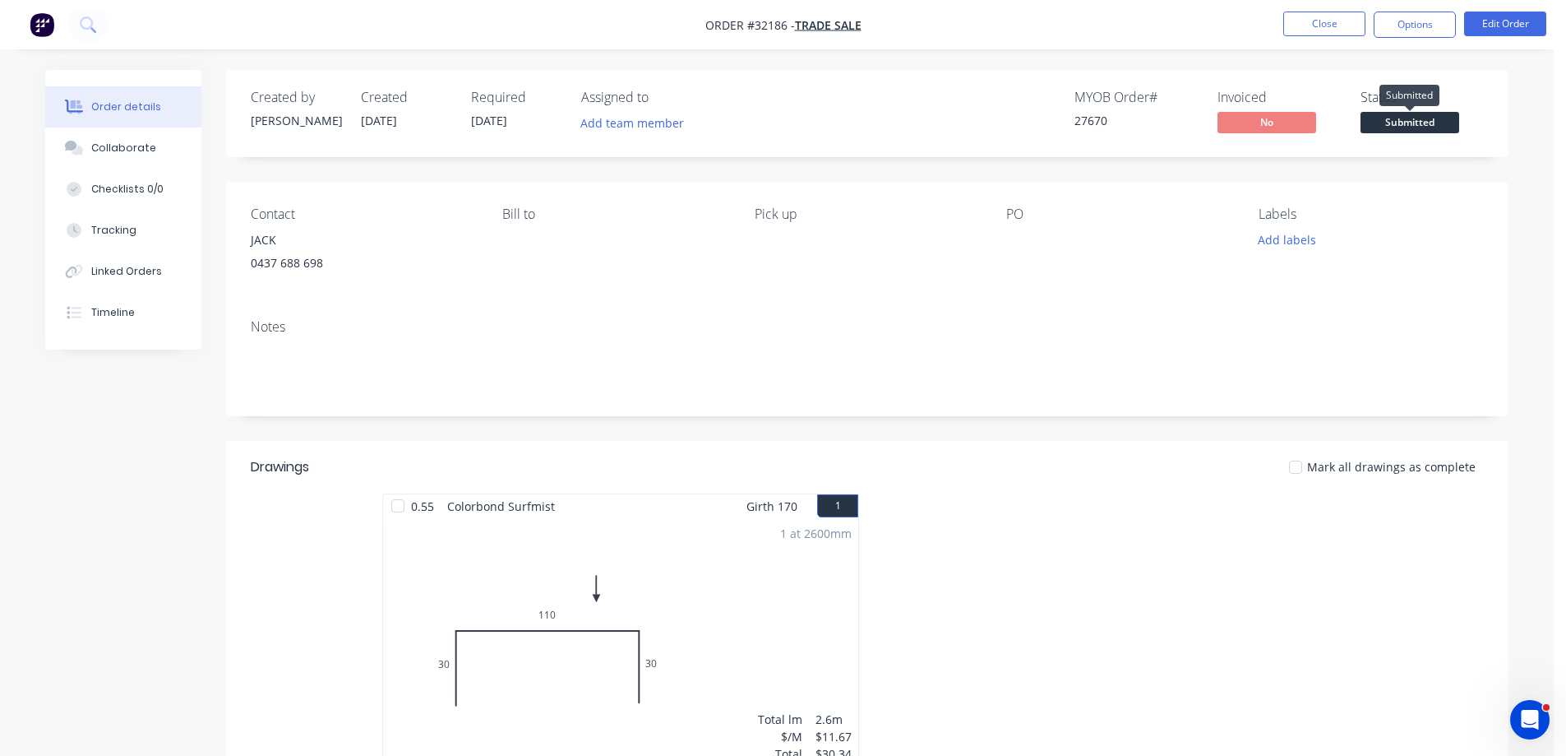
click at [1407, 121] on span "Submitted" at bounding box center [1410, 122] width 99 height 21
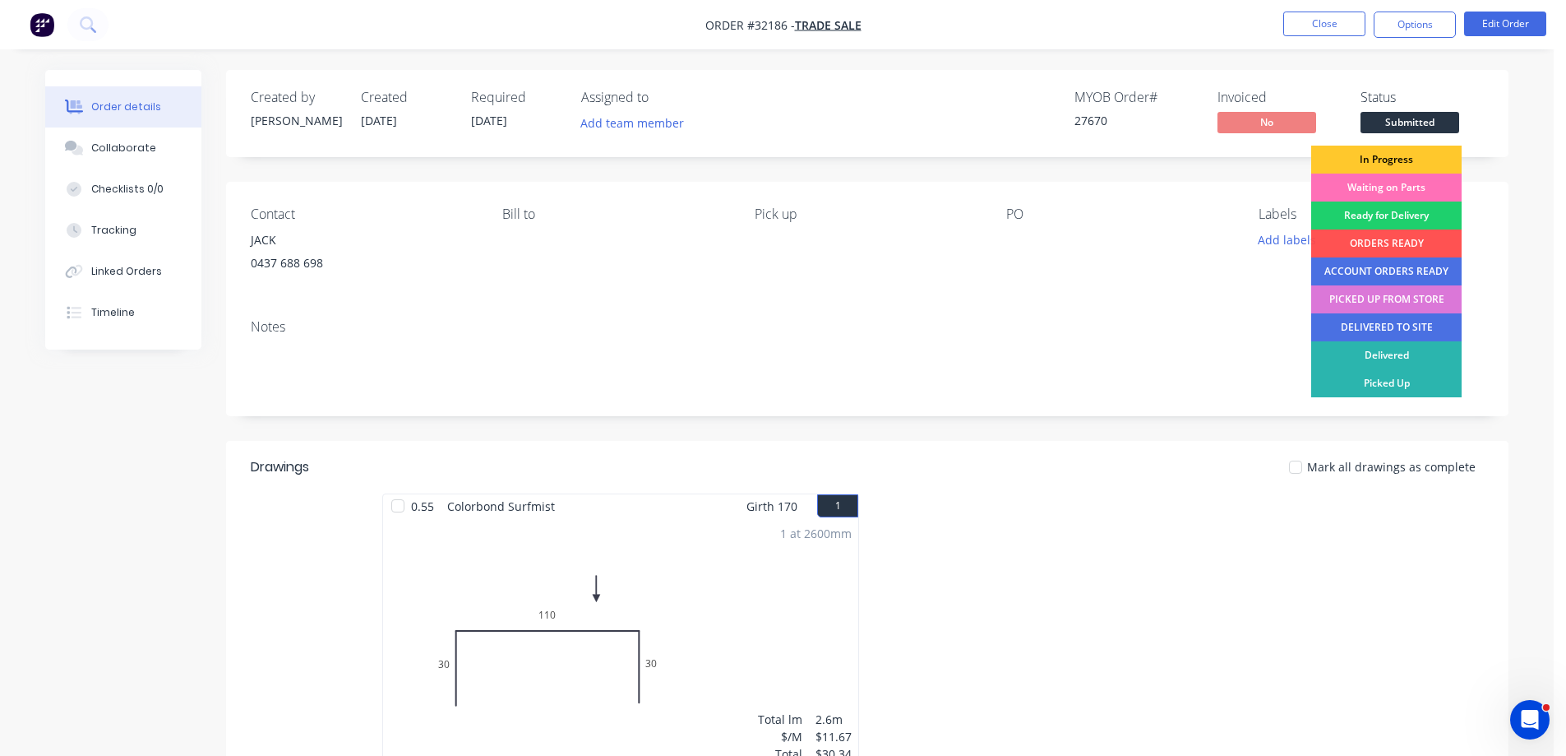
click at [1410, 160] on div "In Progress" at bounding box center [1386, 160] width 150 height 28
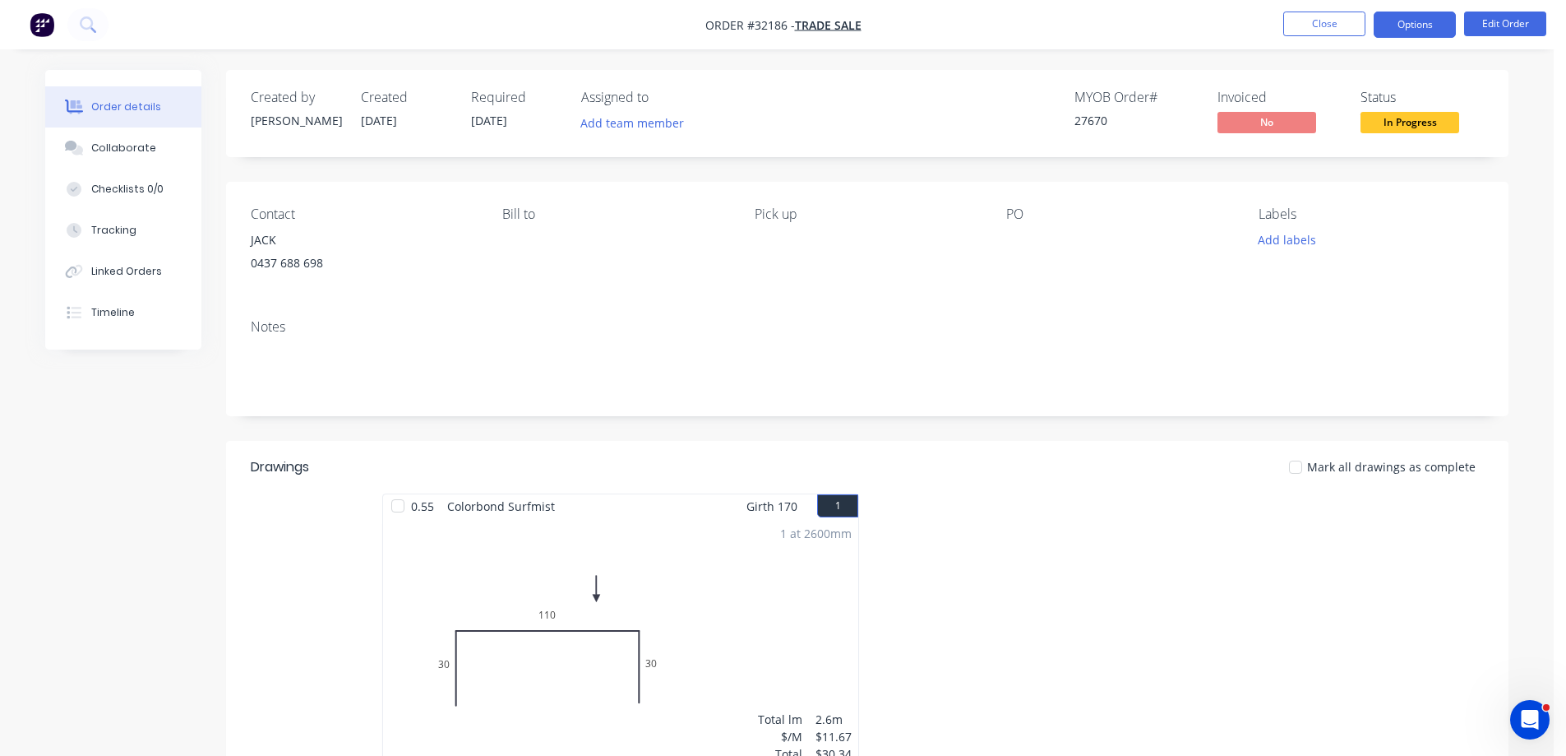
click at [1421, 16] on button "Options" at bounding box center [1415, 25] width 82 height 26
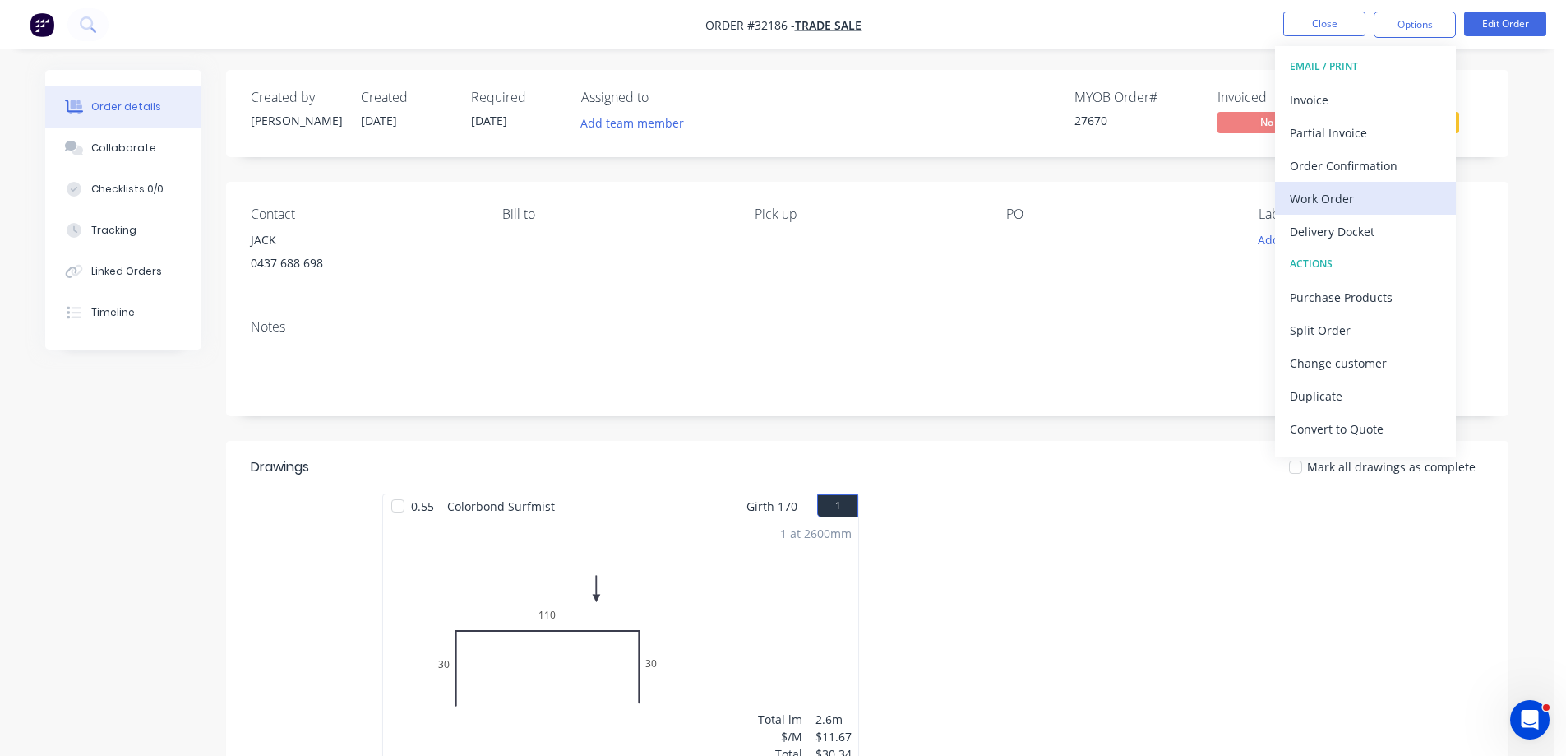
click at [1340, 192] on div "Work Order" at bounding box center [1365, 199] width 151 height 24
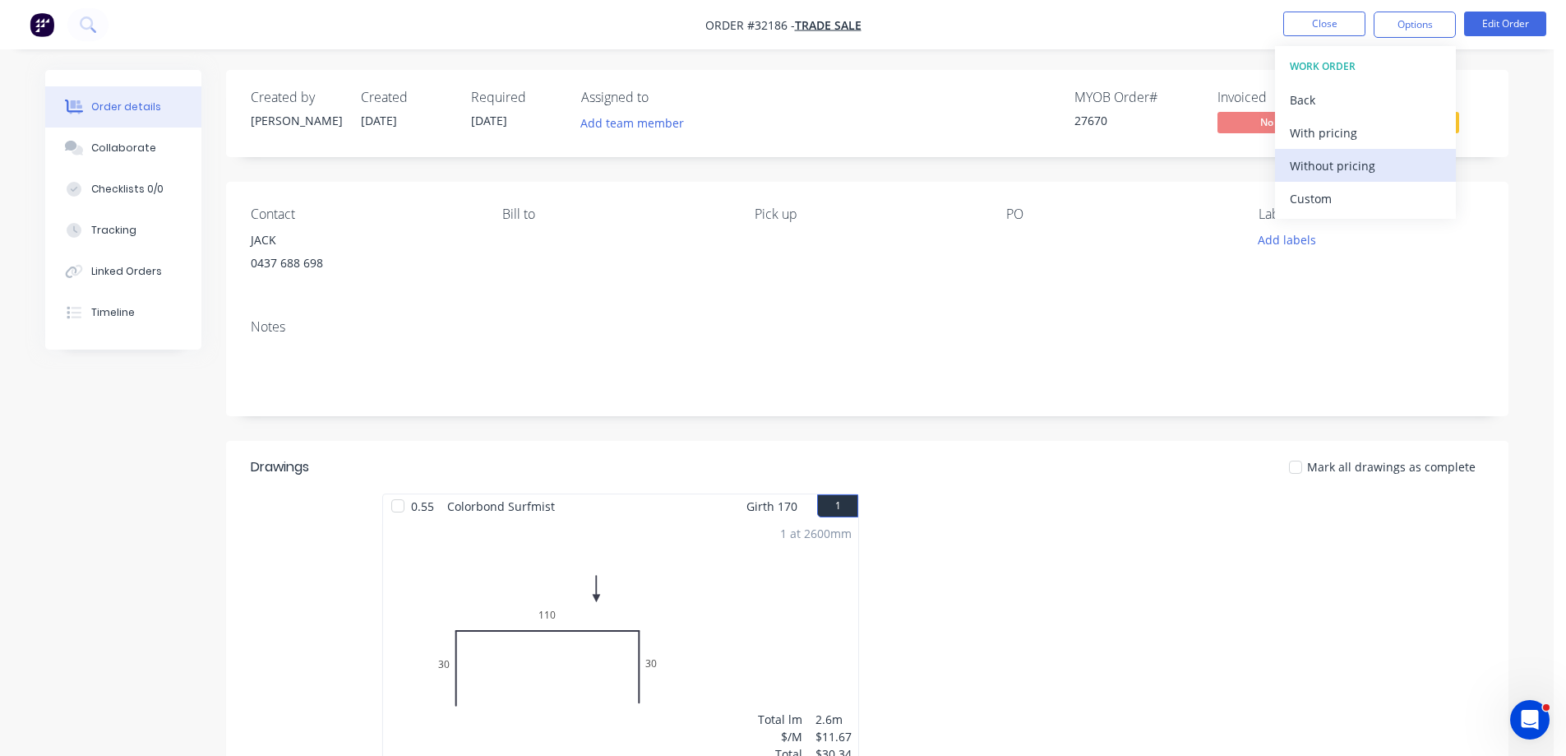
click at [1380, 164] on div "Without pricing" at bounding box center [1365, 166] width 151 height 24
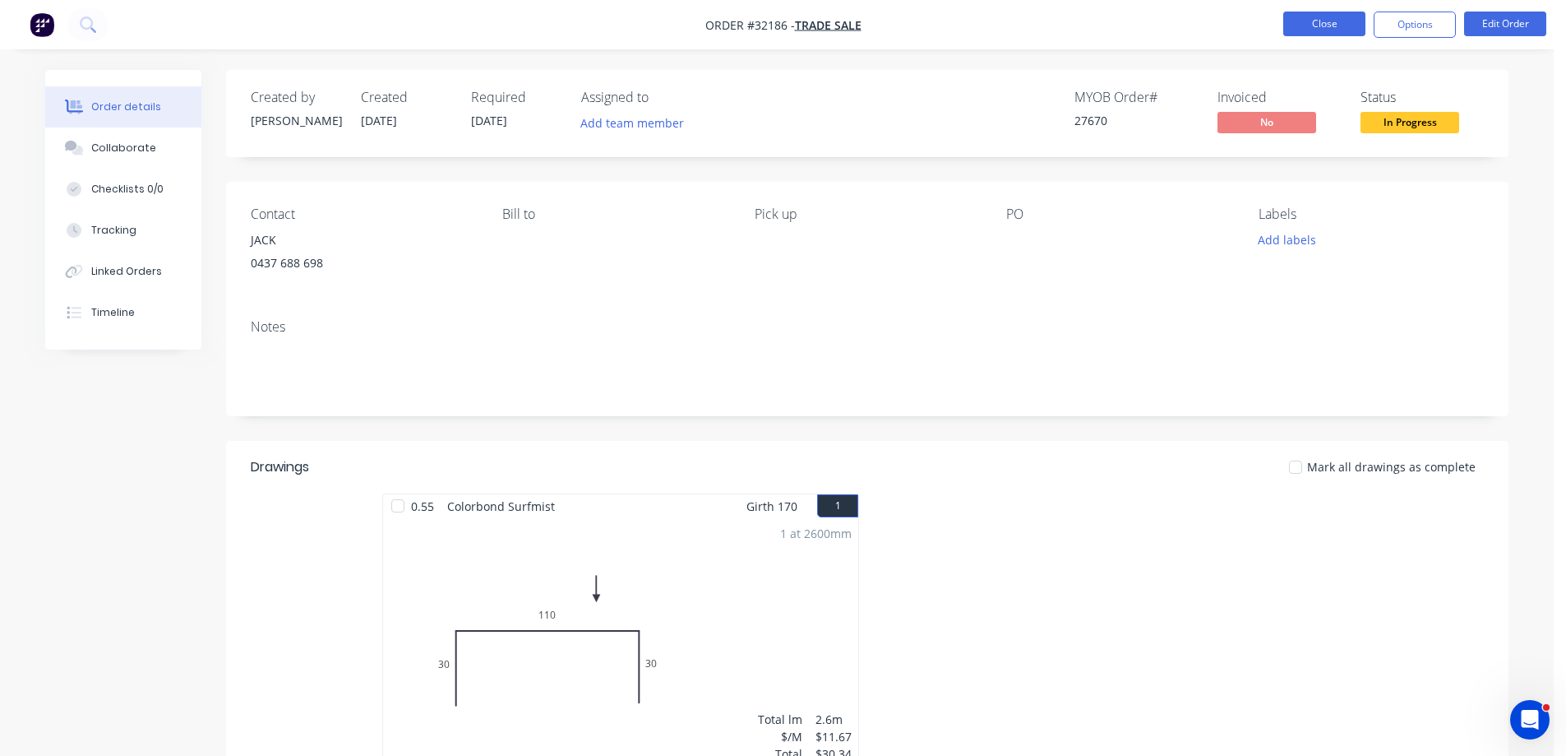
click at [1340, 27] on button "Close" at bounding box center [1324, 24] width 82 height 25
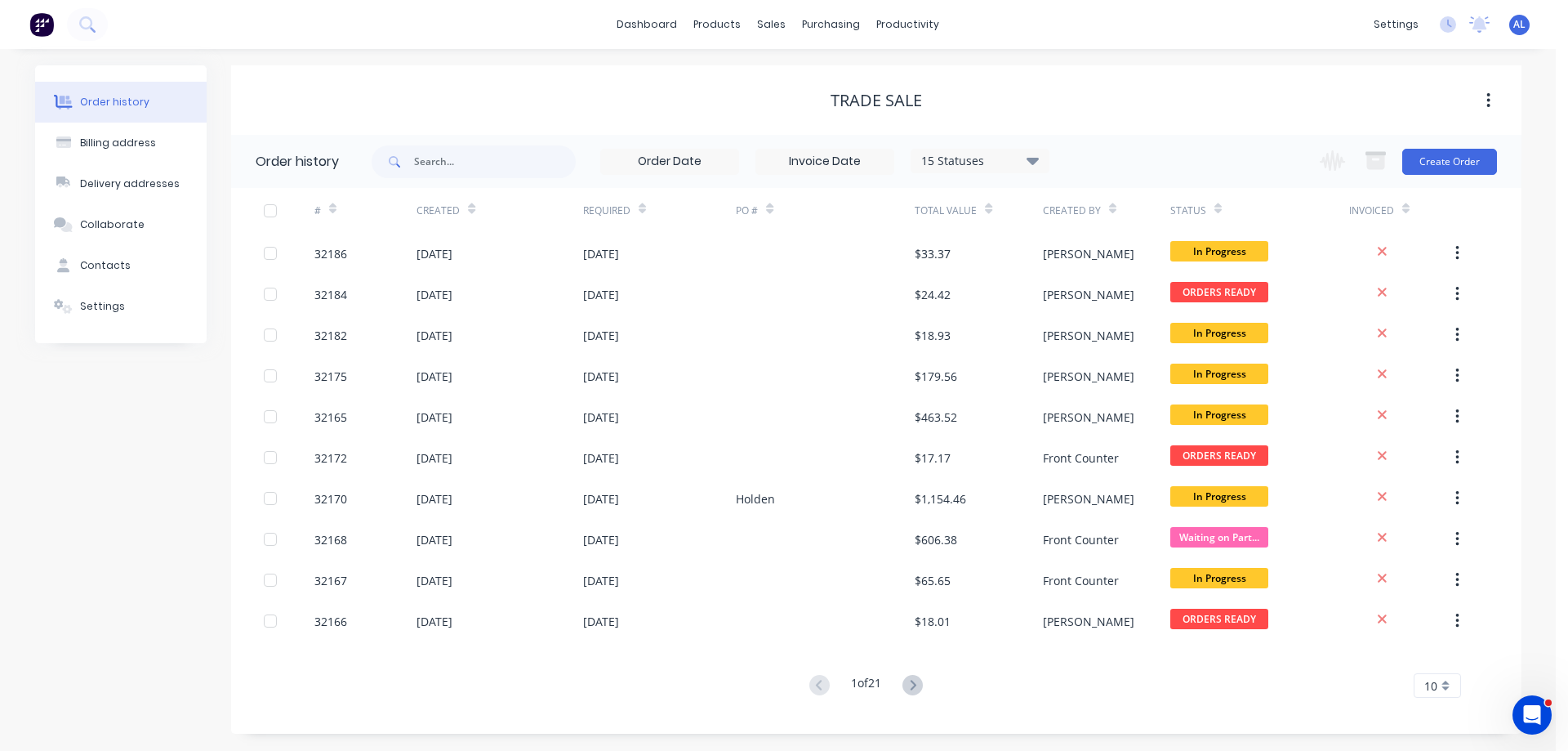
click at [41, 27] on img at bounding box center [42, 24] width 25 height 25
